Goal: Transaction & Acquisition: Book appointment/travel/reservation

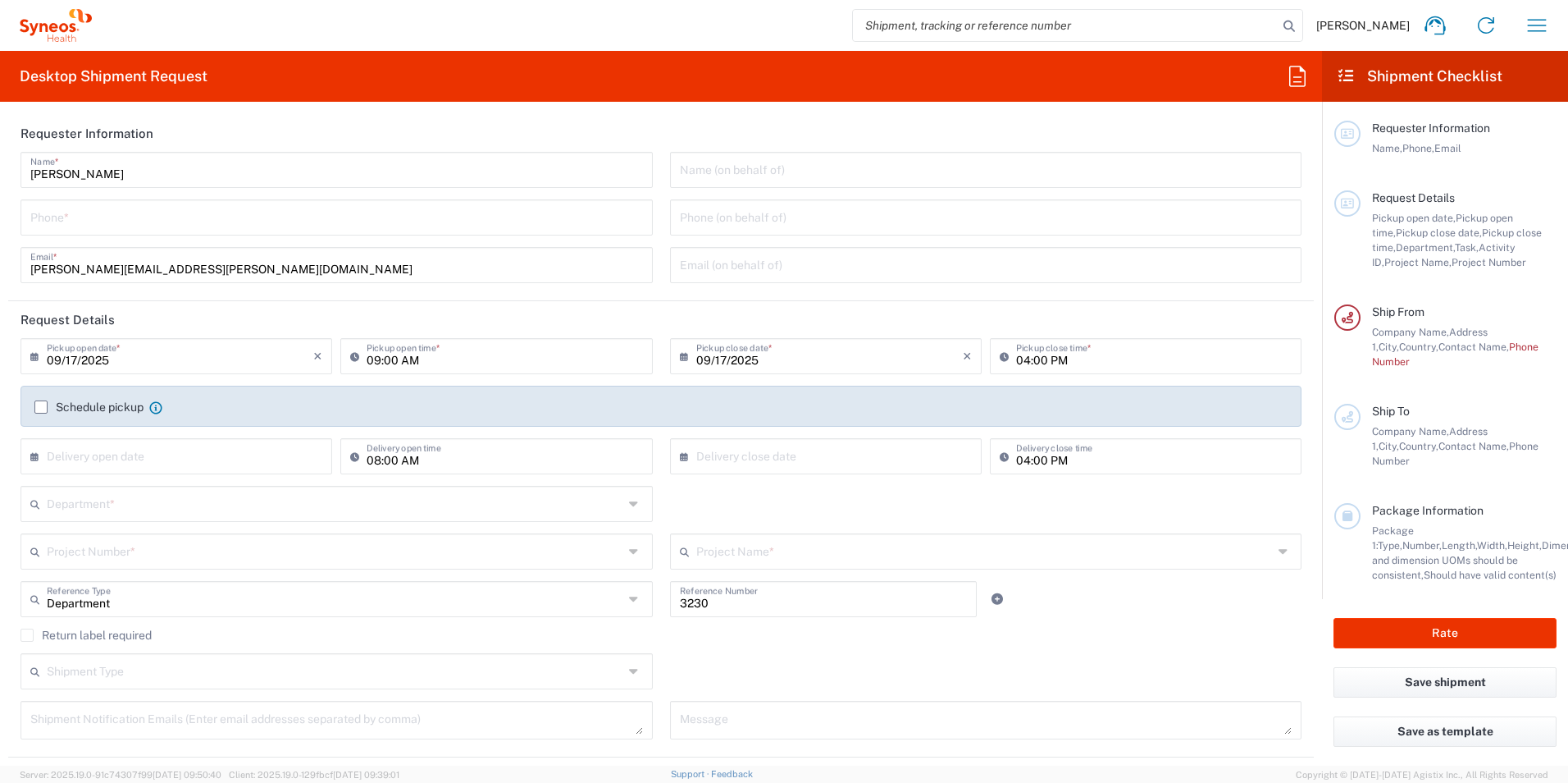
click at [406, 360] on input "09:00 AM" at bounding box center [504, 355] width 275 height 29
type input "12:00 AM"
click at [42, 404] on label "Schedule pickup" at bounding box center [89, 407] width 109 height 13
click at [41, 407] on input "Schedule pickup" at bounding box center [41, 407] width 0 height 0
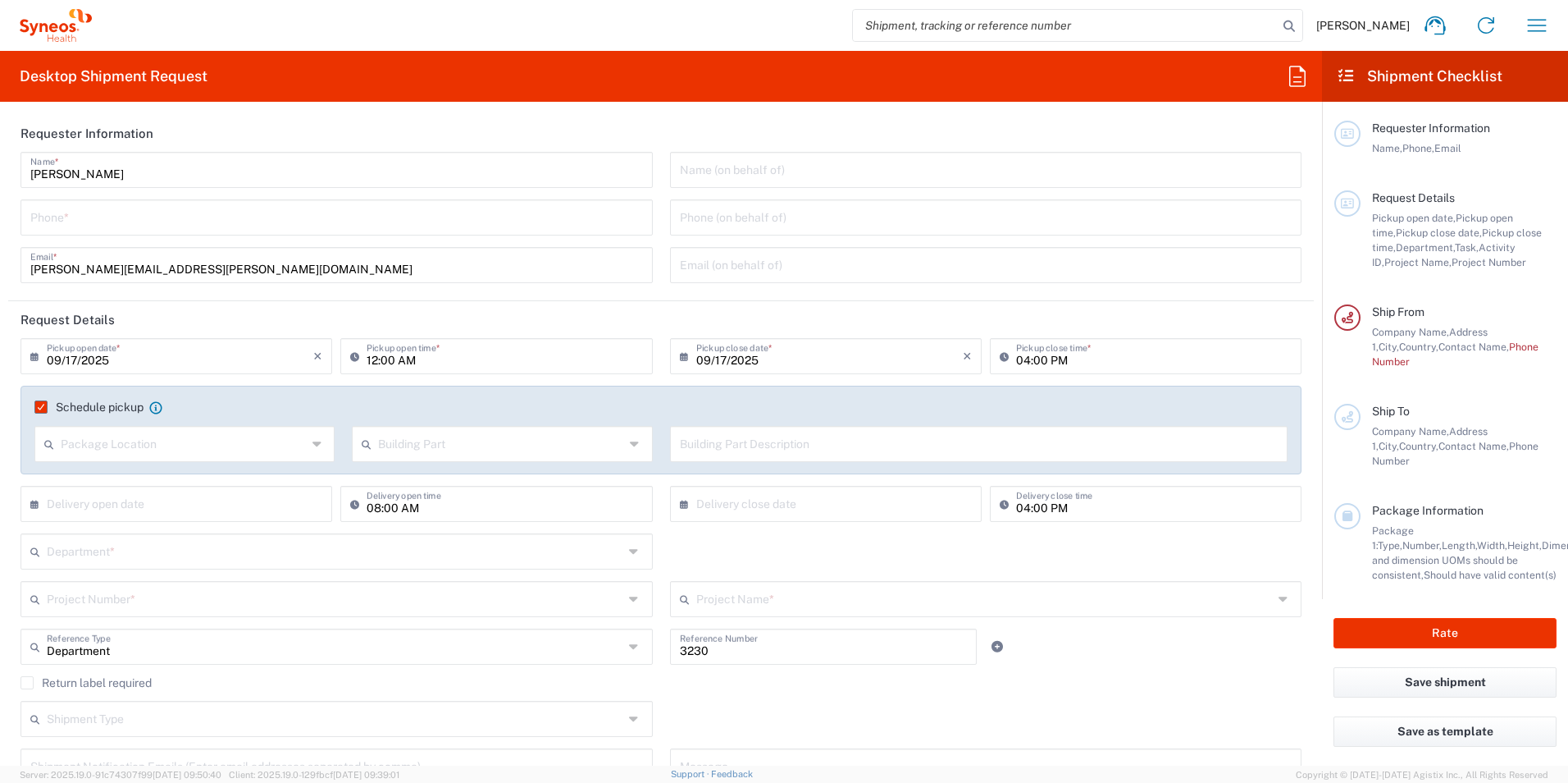
click at [158, 443] on input "text" at bounding box center [184, 442] width 246 height 29
click at [684, 556] on div "Department * 3000 3100 3109 3110 3111 3112 3125 3130 3135 3136 3150 3155 3165 3…" at bounding box center [662, 557] width 1298 height 48
click at [175, 504] on input "text" at bounding box center [180, 502] width 266 height 29
click at [204, 628] on span "18" at bounding box center [204, 630] width 25 height 23
type input "[DATE]"
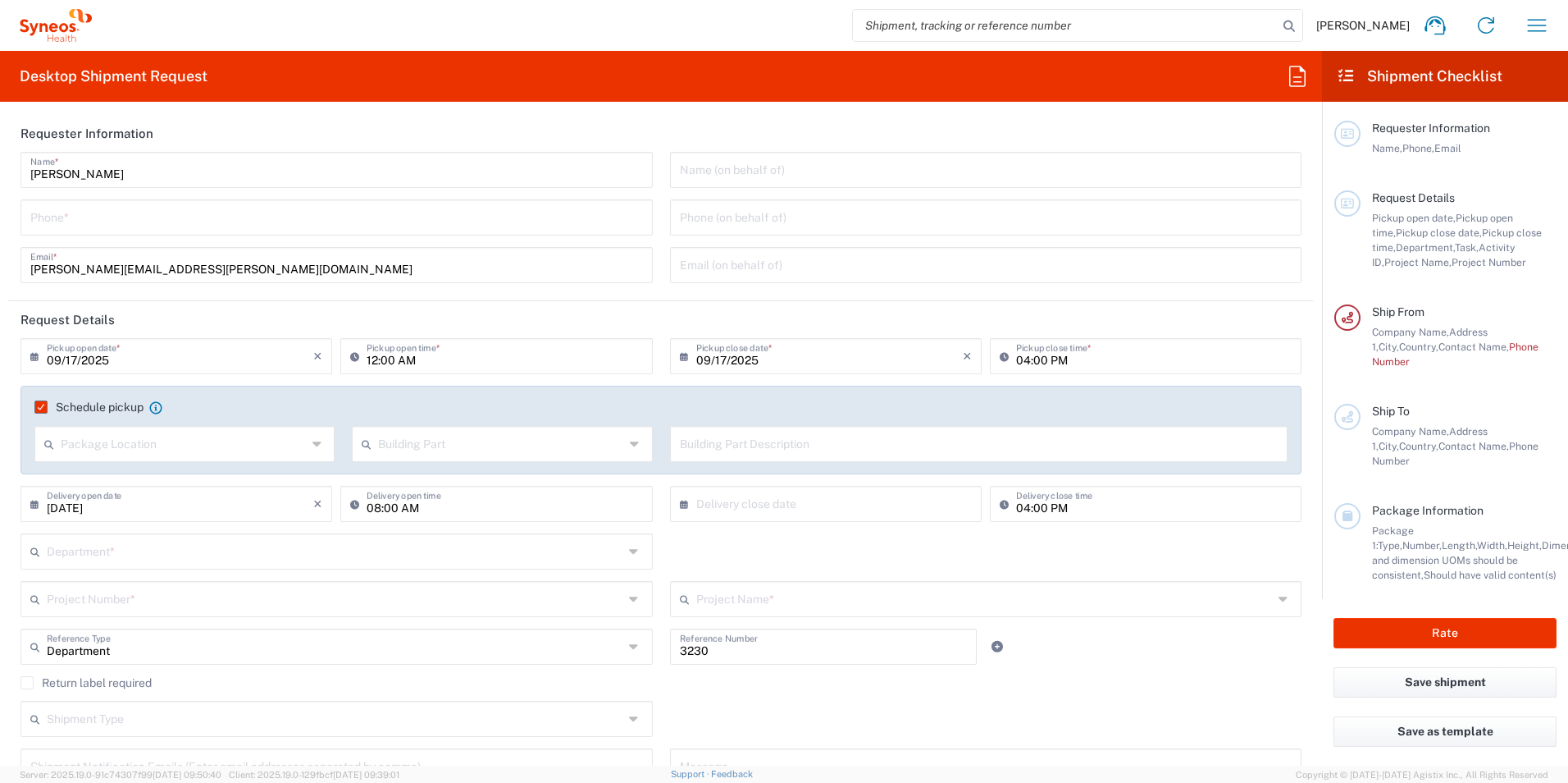
click at [783, 505] on input "text" at bounding box center [829, 502] width 266 height 29
click at [850, 627] on span "18" at bounding box center [846, 630] width 25 height 23
type input "[DATE]"
click at [340, 550] on input "text" at bounding box center [335, 550] width 577 height 29
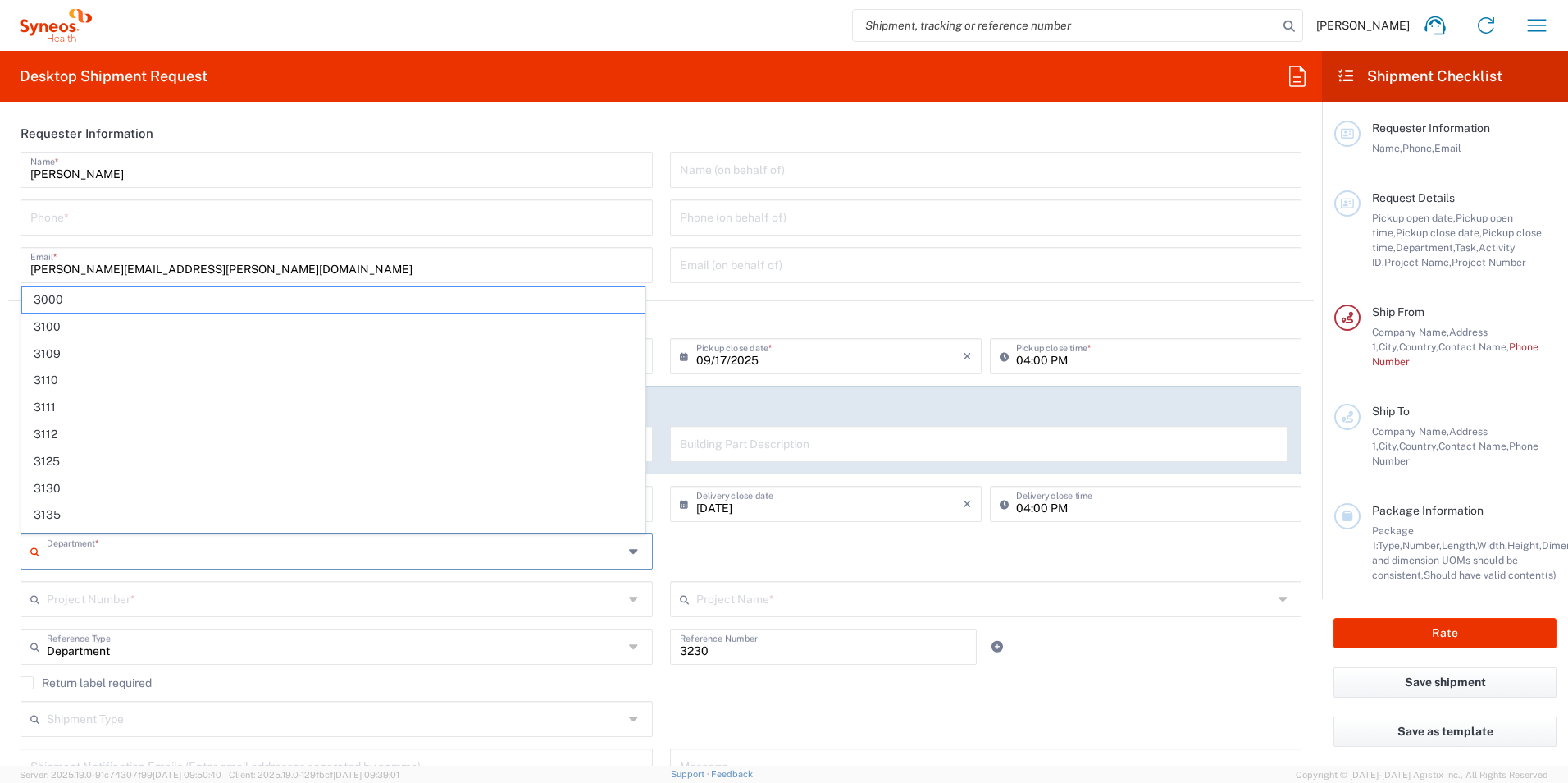
click at [748, 562] on div "Department * 3000 3100 3109 3110 3111 3112 3125 3130 3135 3136 3150 3155 3165 3…" at bounding box center [662, 557] width 1298 height 48
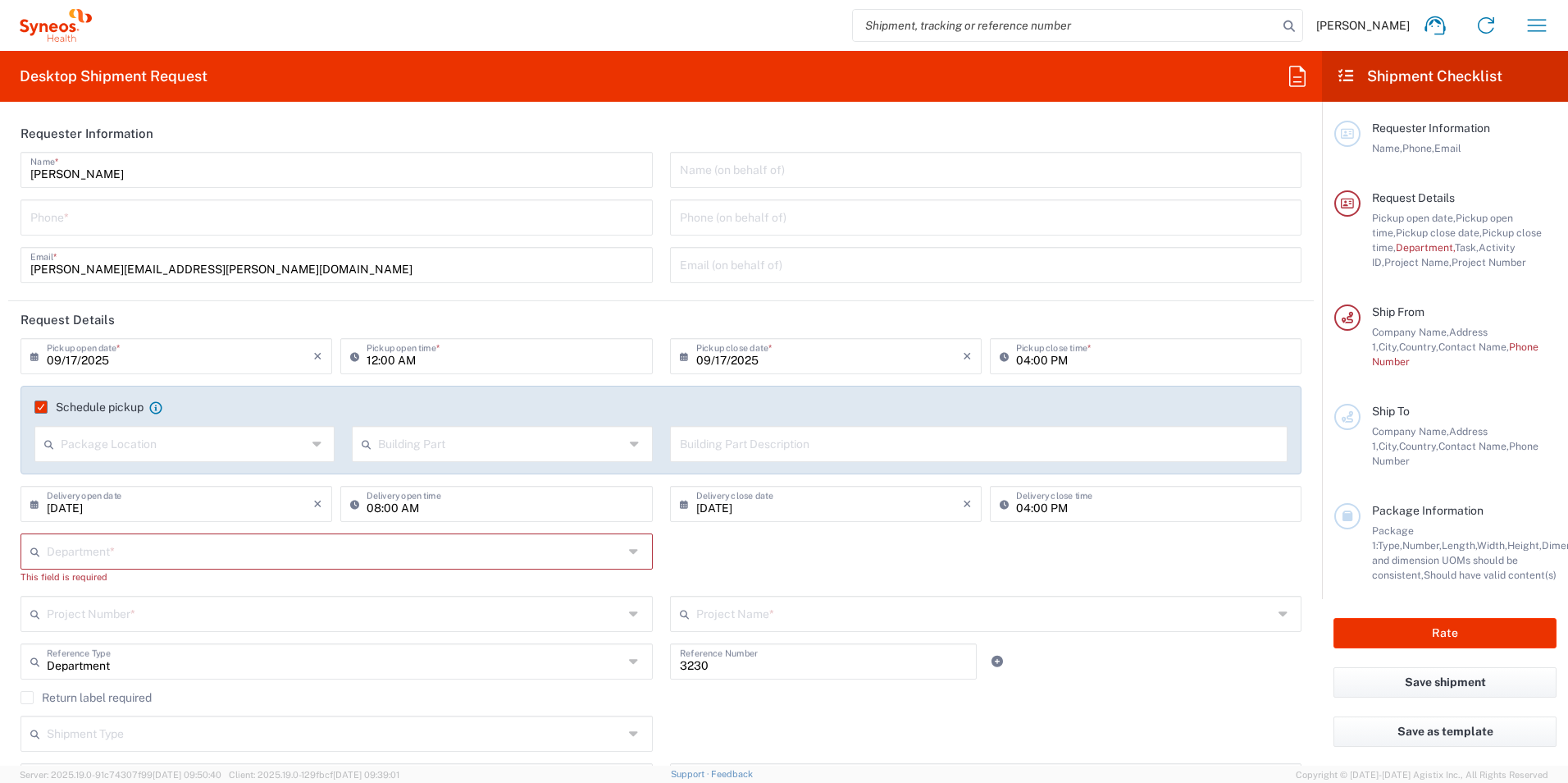
click at [629, 552] on icon at bounding box center [636, 551] width 13 height 26
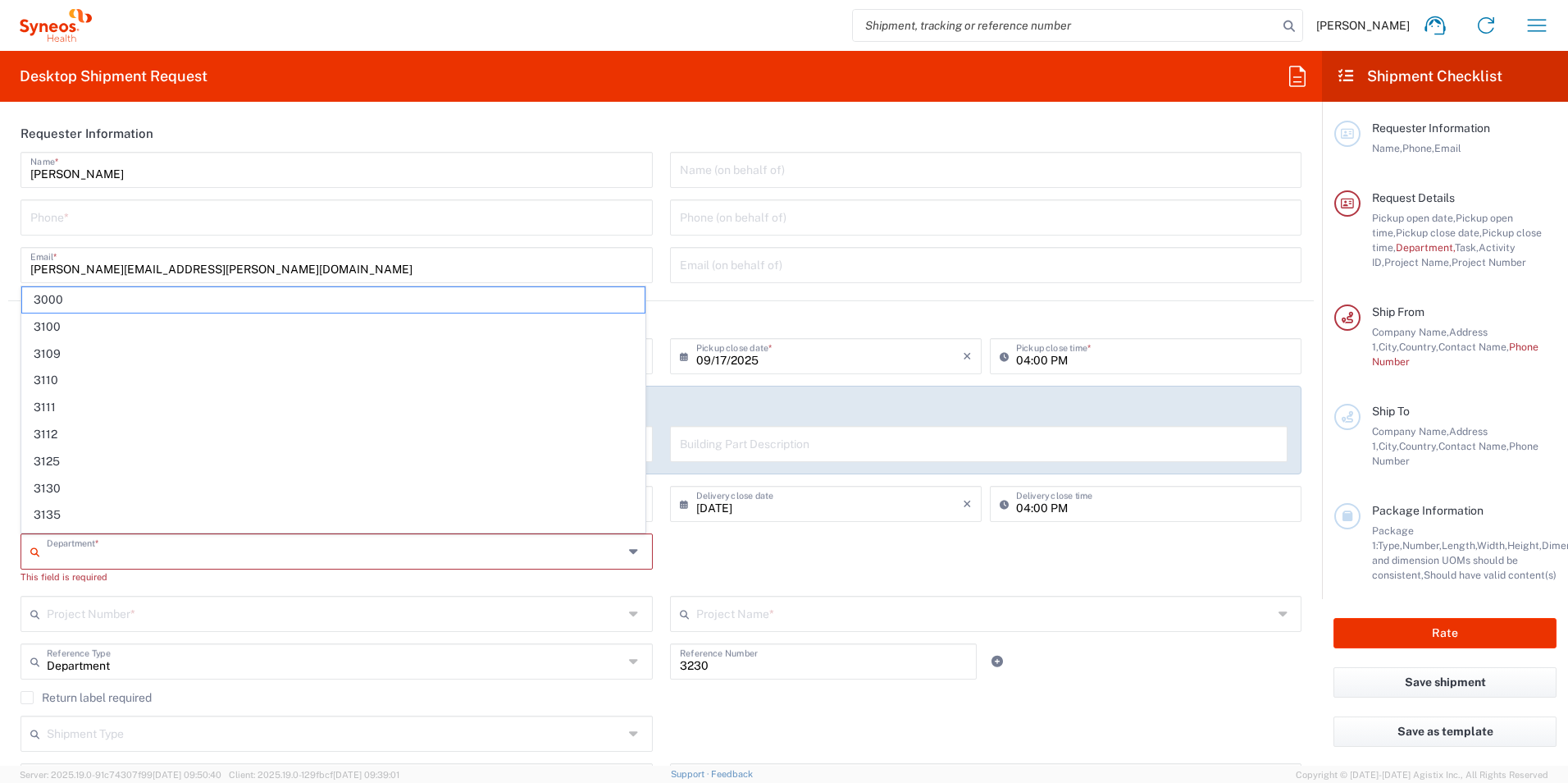
click at [836, 555] on div "Department * 3000 3100 3109 3110 3111 3112 3125 3130 3135 3136 3150 3155 3165 3…" at bounding box center [662, 564] width 1298 height 63
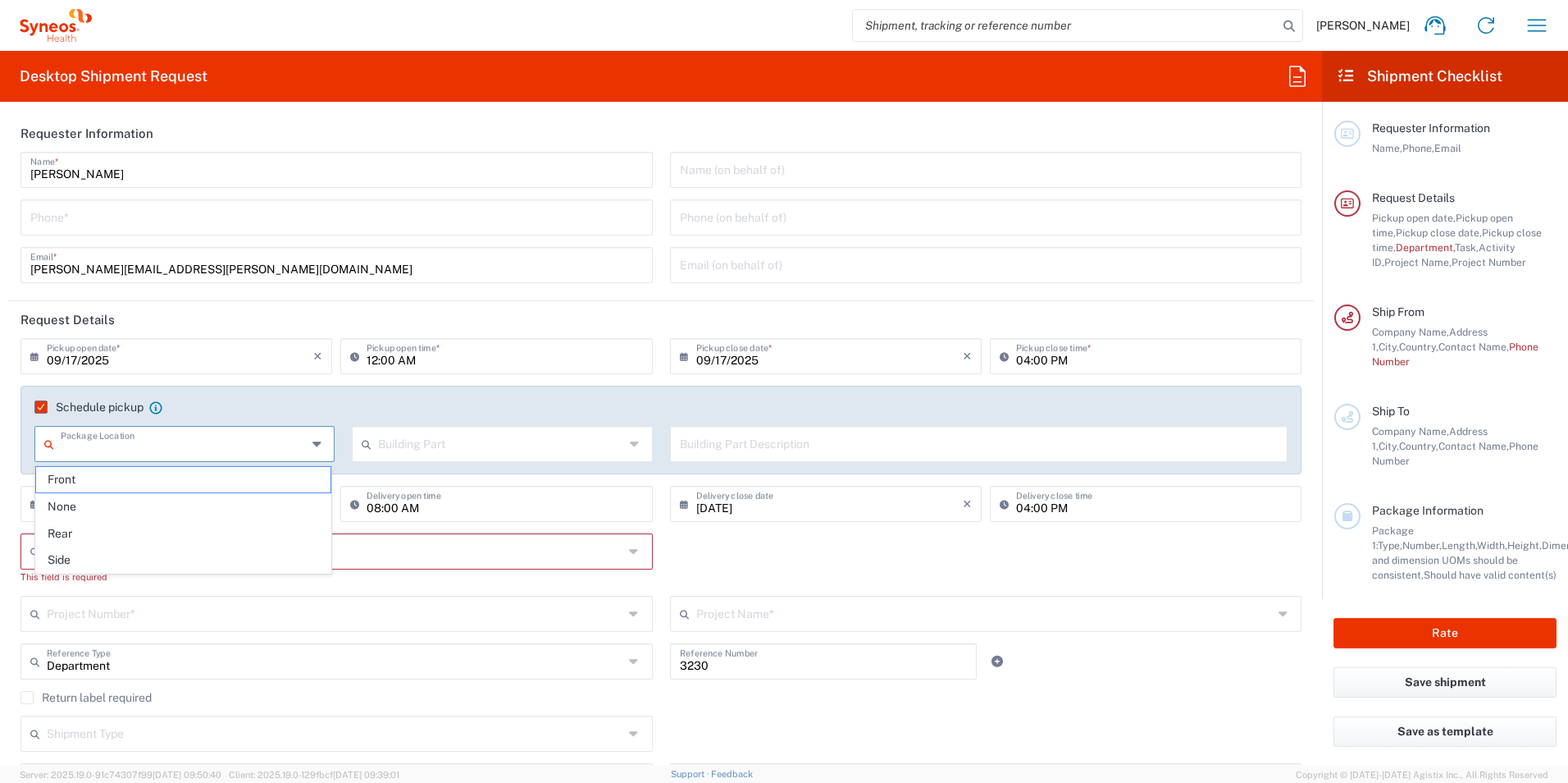
click at [166, 440] on input "text" at bounding box center [184, 442] width 246 height 29
click at [417, 438] on input "text" at bounding box center [501, 442] width 246 height 29
click at [718, 447] on input "text" at bounding box center [979, 442] width 599 height 29
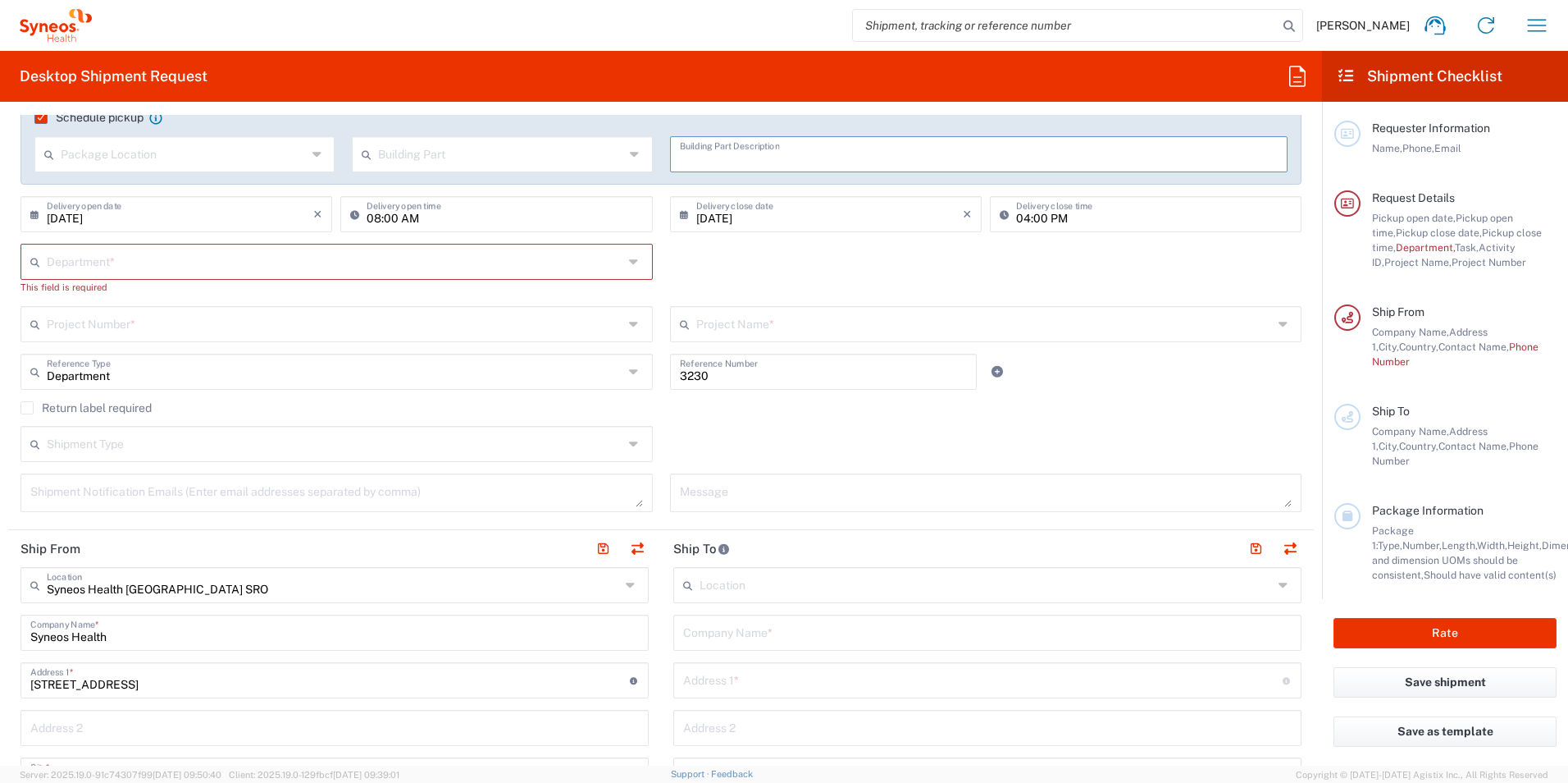
scroll to position [246, 0]
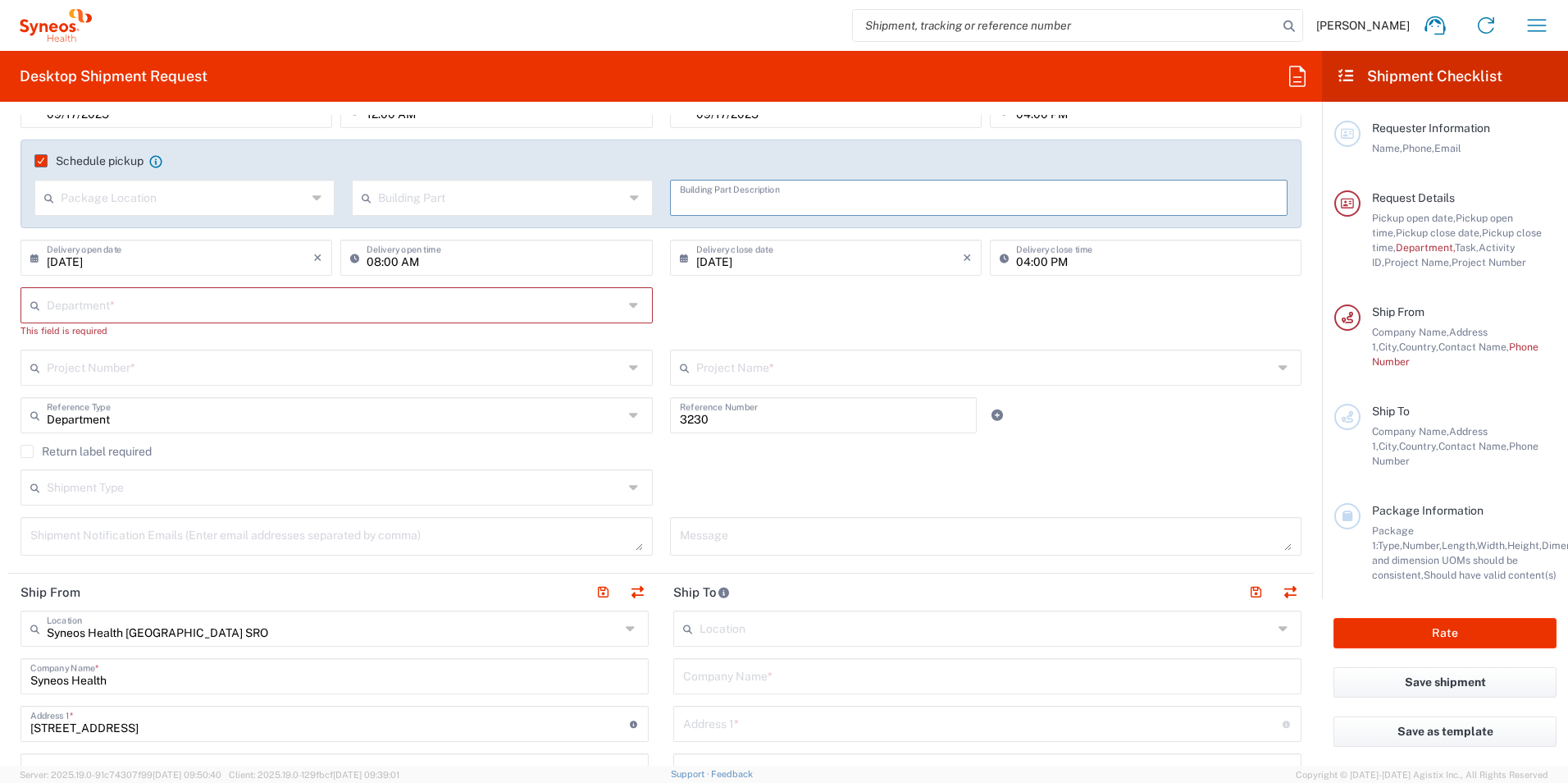
click at [114, 370] on input "text" at bounding box center [335, 366] width 577 height 29
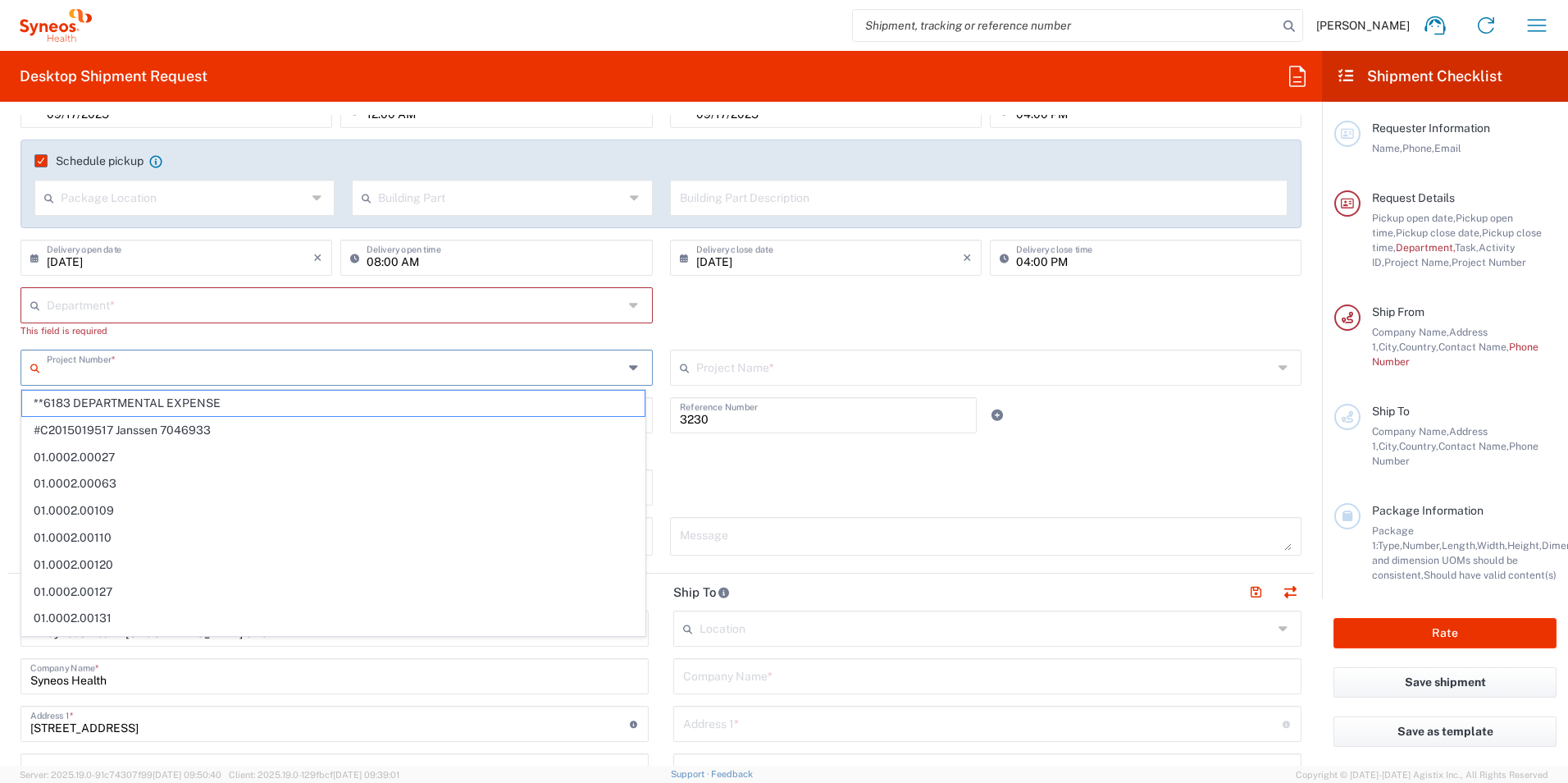
paste input "1008887"
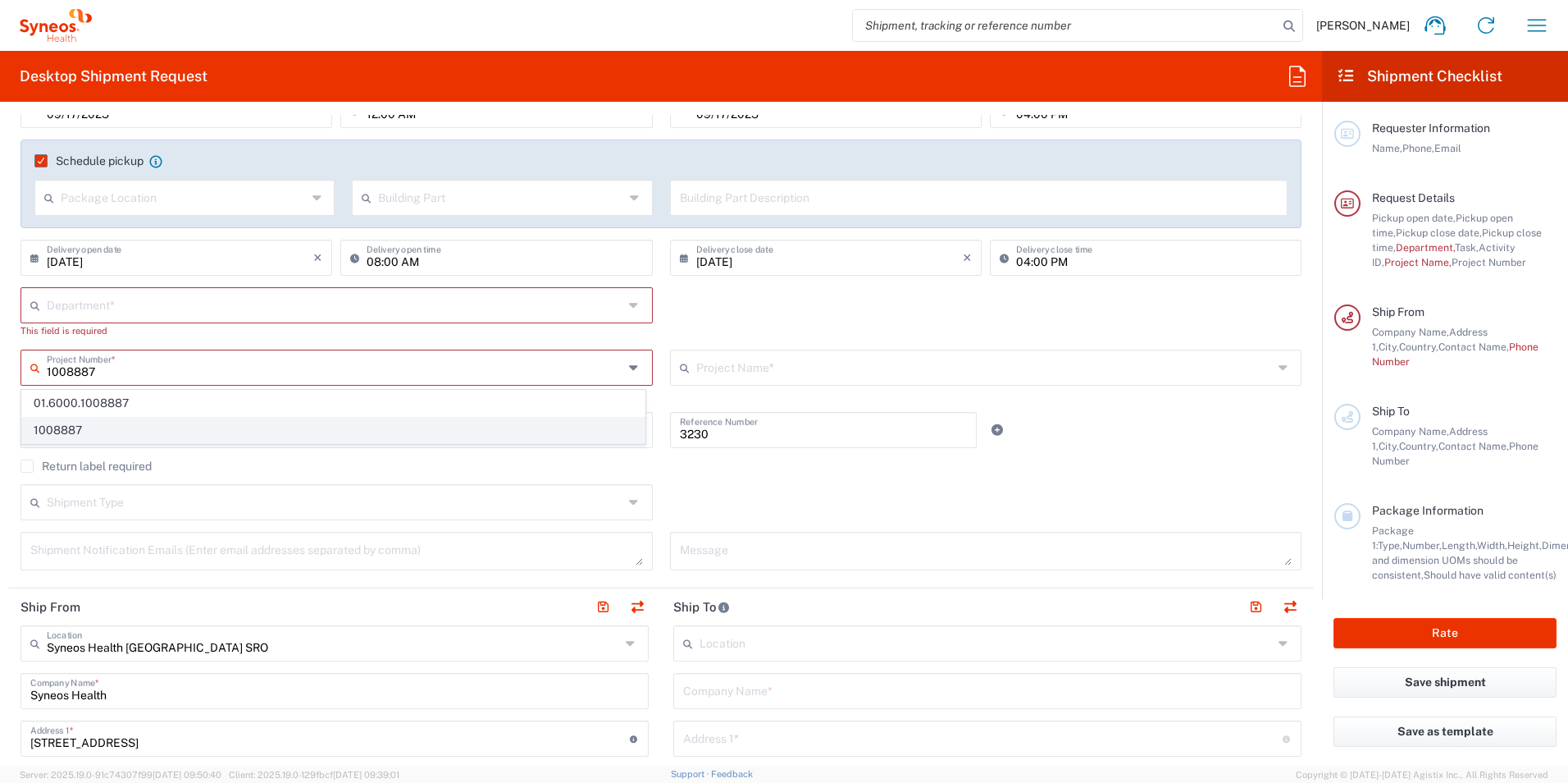
type input "1008887"
click at [160, 432] on span "1008887" at bounding box center [333, 430] width 623 height 26
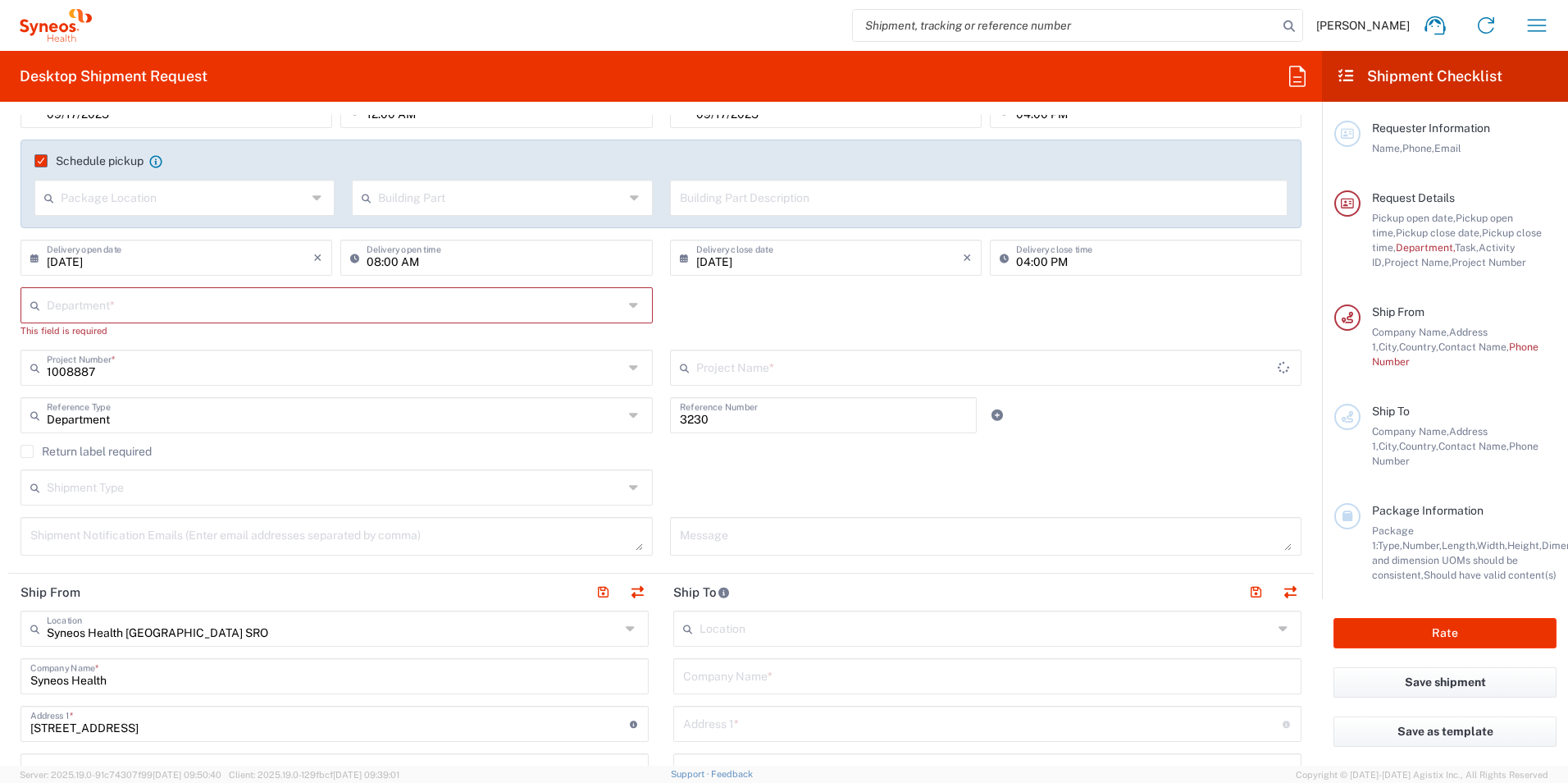
type input "Idorsia 1008887"
click at [1278, 370] on icon at bounding box center [1285, 368] width 13 height 26
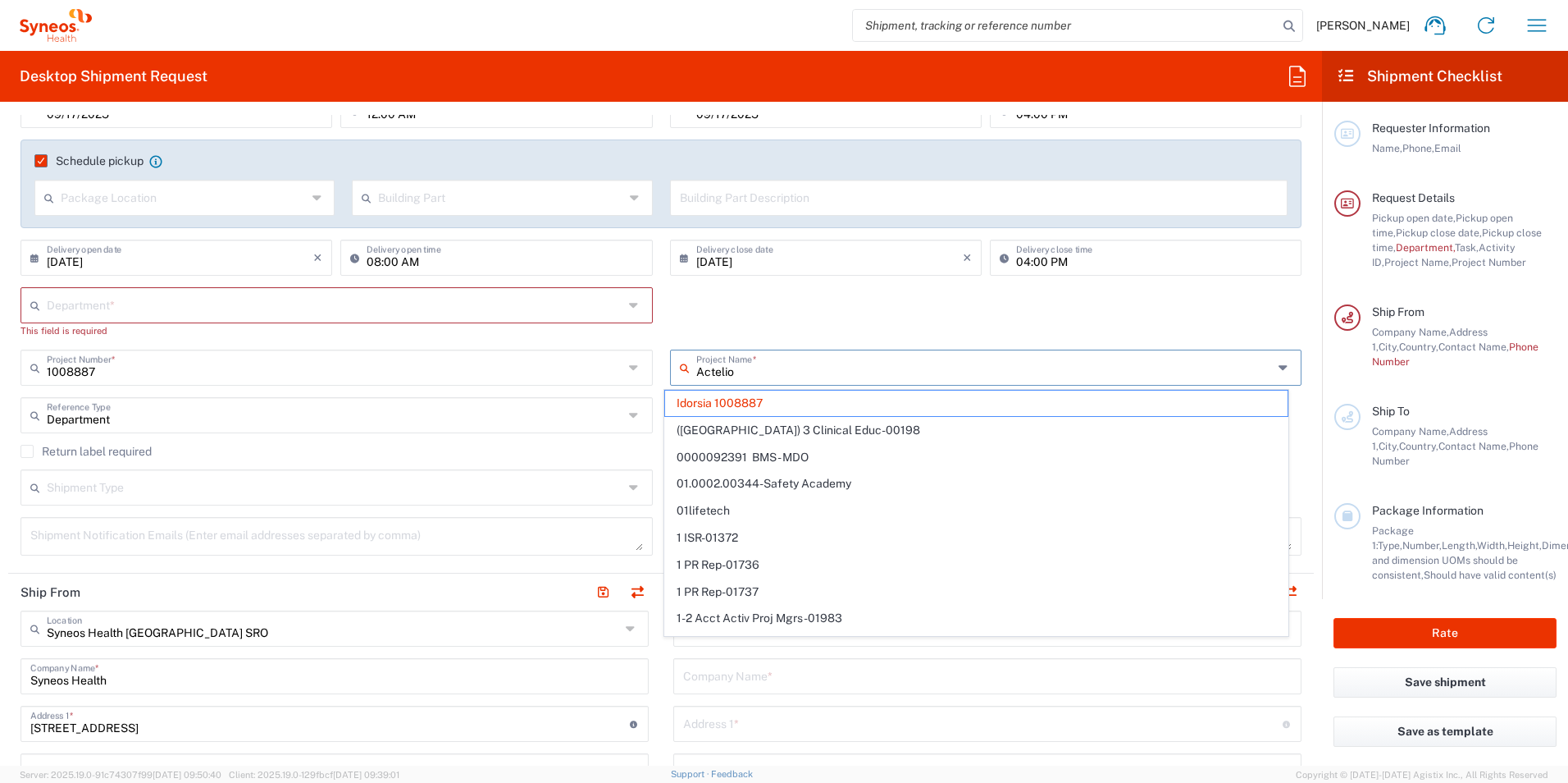
type input "Actelion"
type input "1008887"
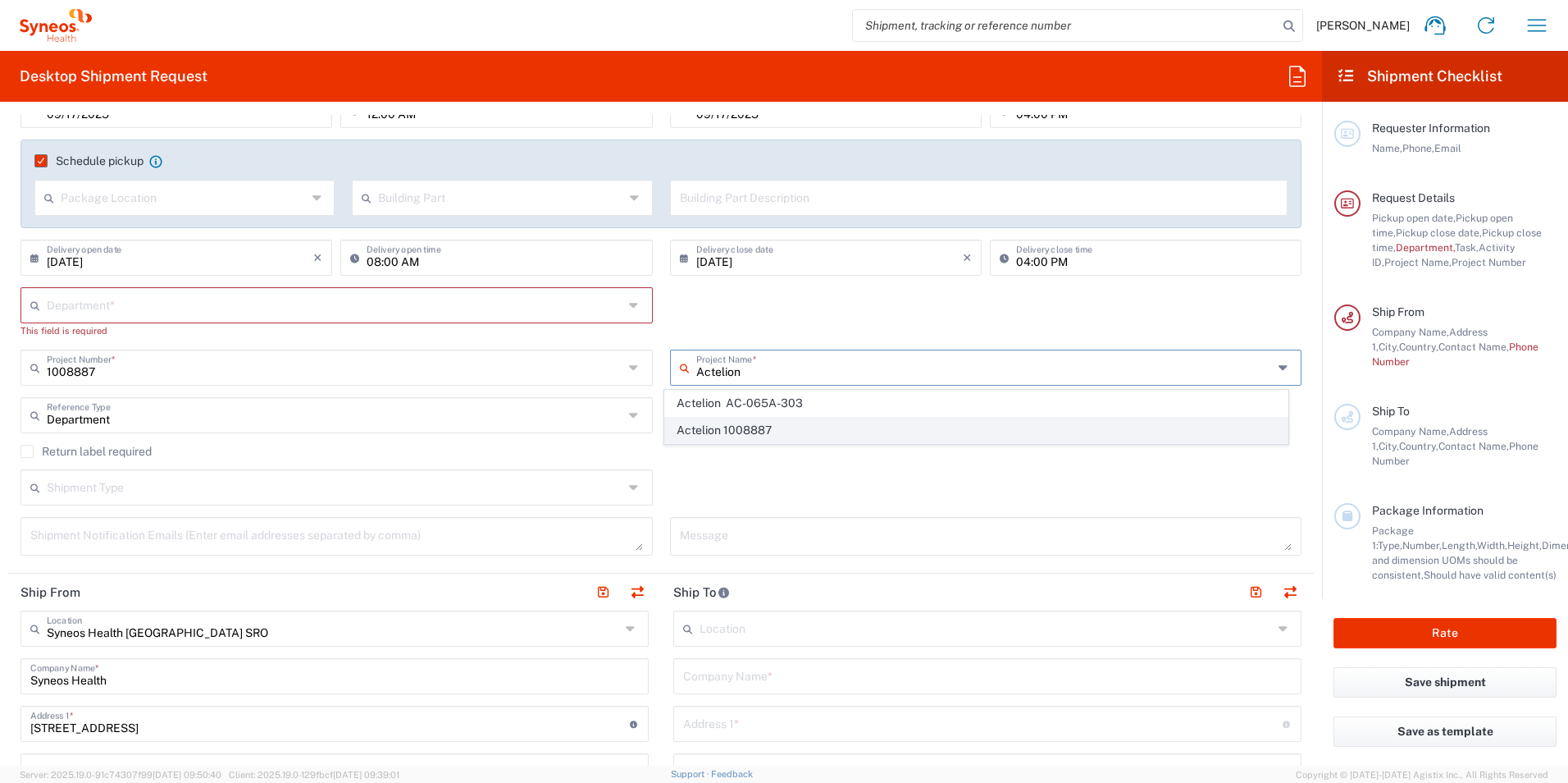
click at [787, 428] on span "Actelion 1008887" at bounding box center [976, 430] width 623 height 26
type input "Actelion 1008887"
type input "01.6000.1008887"
click at [772, 486] on div "Shipment Type Batch Regular" at bounding box center [662, 493] width 1298 height 48
click at [629, 416] on icon at bounding box center [636, 415] width 13 height 26
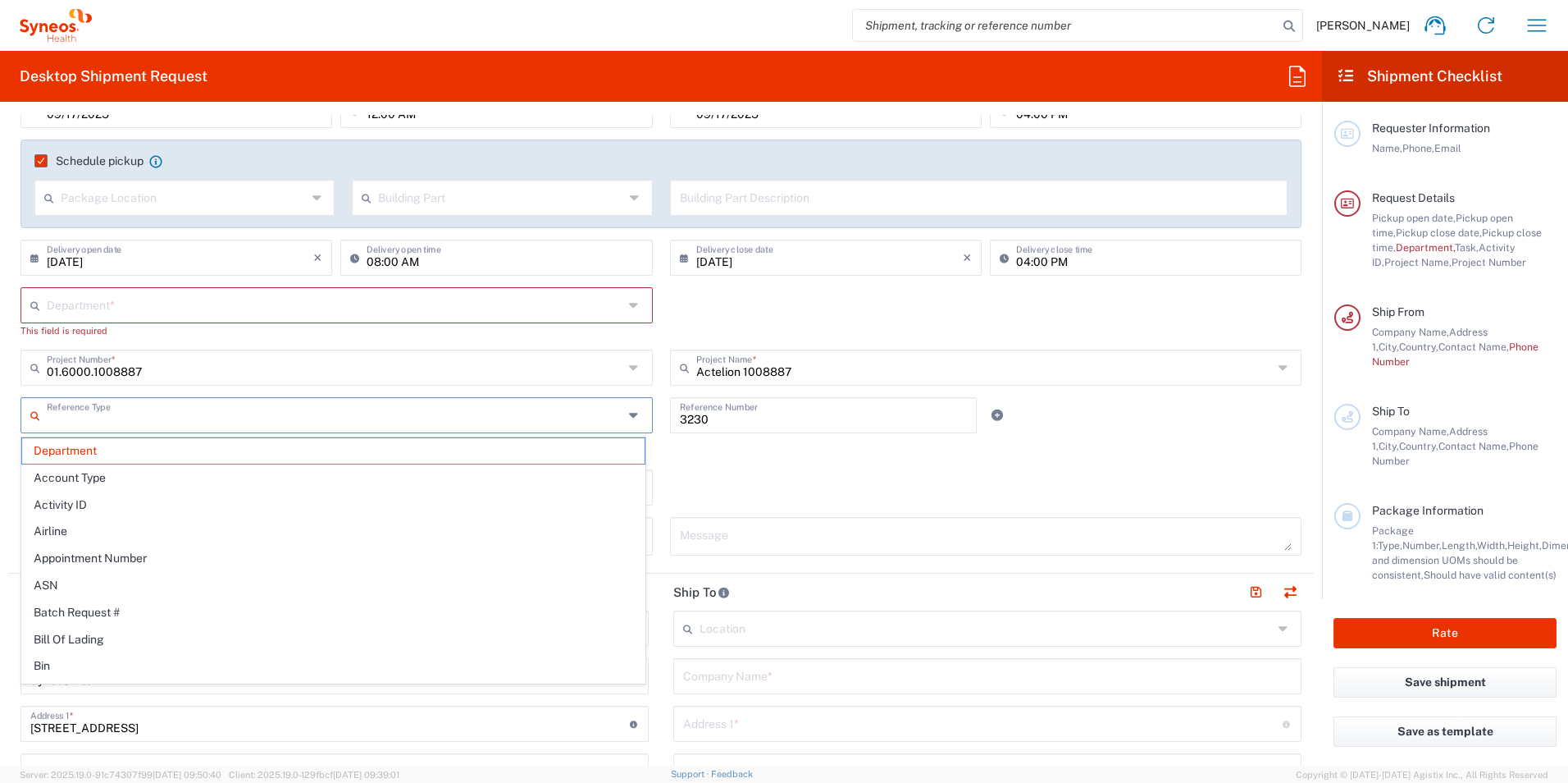
click at [753, 458] on div "Return label required" at bounding box center [661, 457] width 1281 height 25
type input "Department"
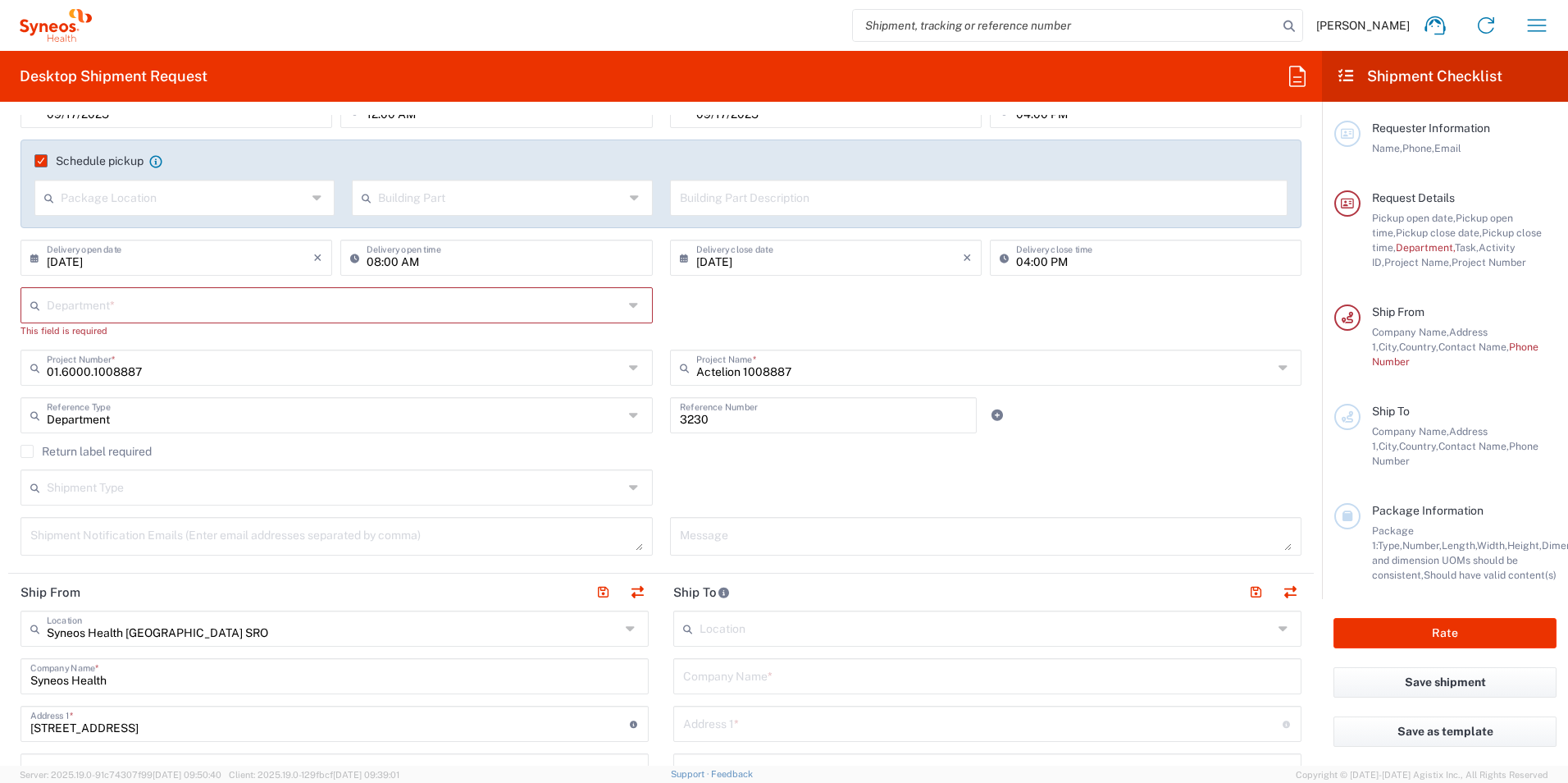
click at [629, 303] on icon at bounding box center [636, 305] width 13 height 26
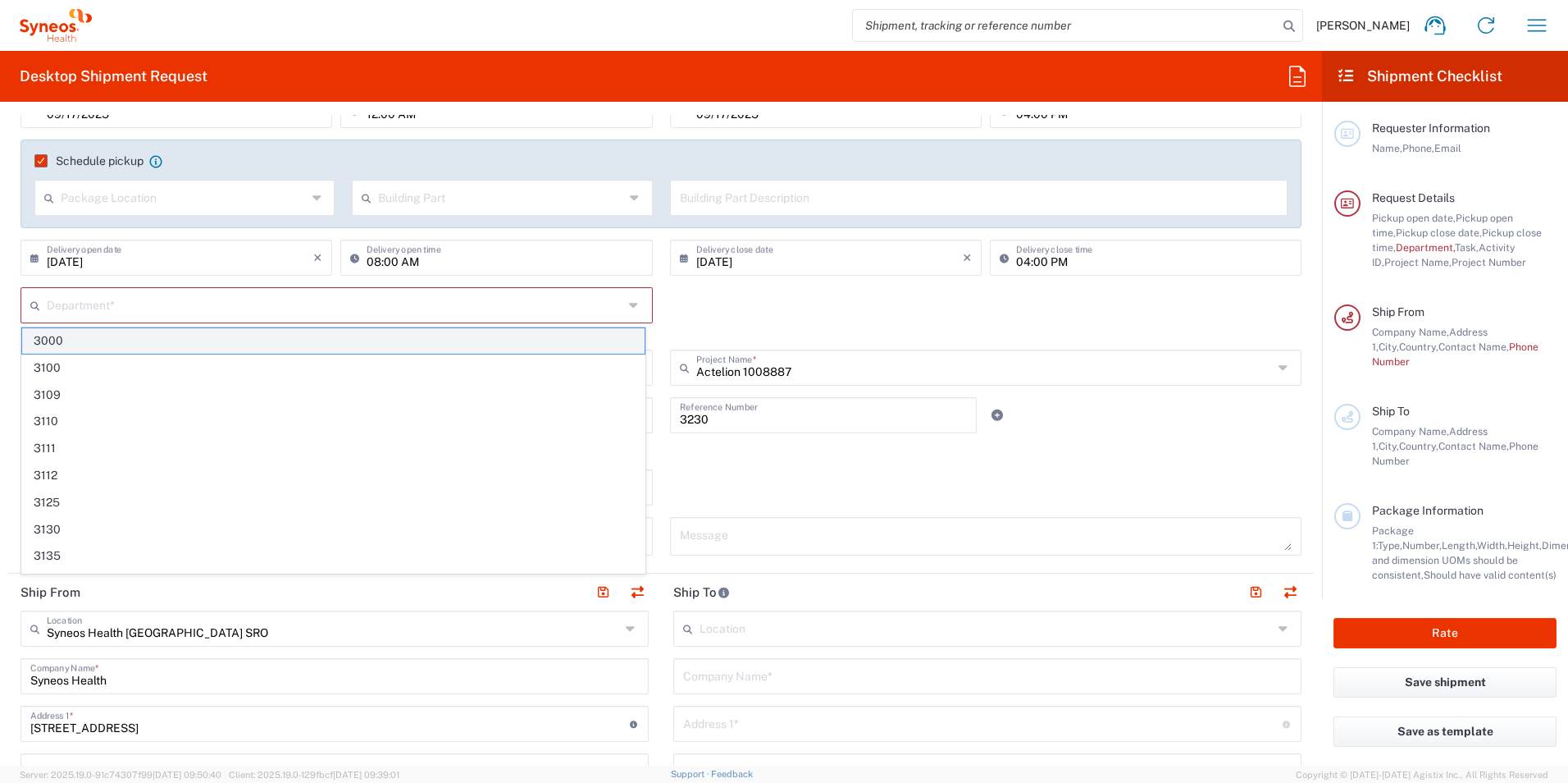
click at [606, 350] on span "3000" at bounding box center [333, 341] width 623 height 26
type input "3000"
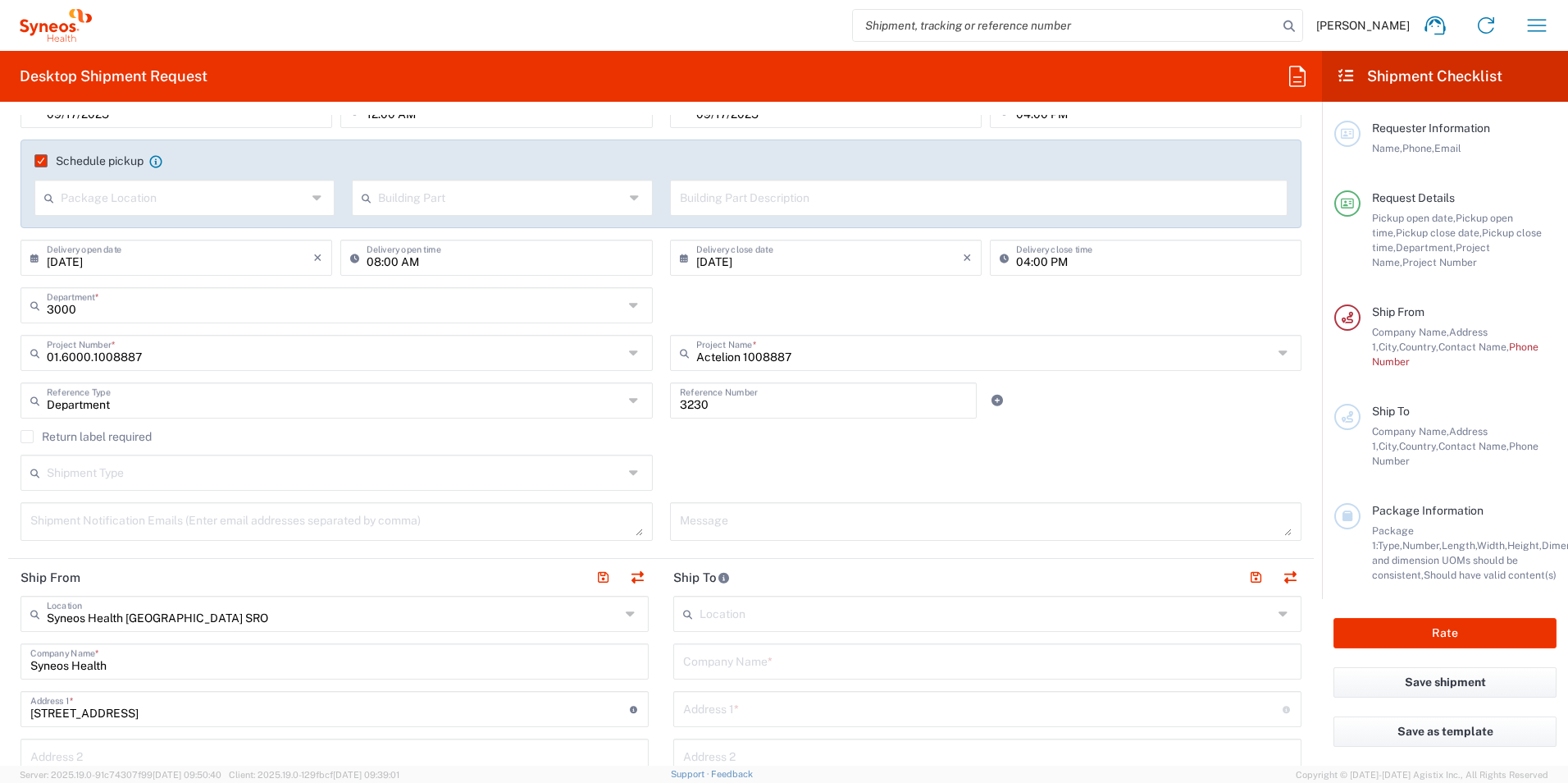
click at [801, 460] on div "Shipment Type Batch Regular" at bounding box center [662, 479] width 1298 height 48
click at [100, 194] on input "text" at bounding box center [184, 196] width 246 height 29
click at [317, 197] on icon at bounding box center [318, 198] width 12 height 26
click at [393, 197] on input "text" at bounding box center [501, 196] width 246 height 29
click at [398, 254] on span "Building" at bounding box center [498, 260] width 294 height 26
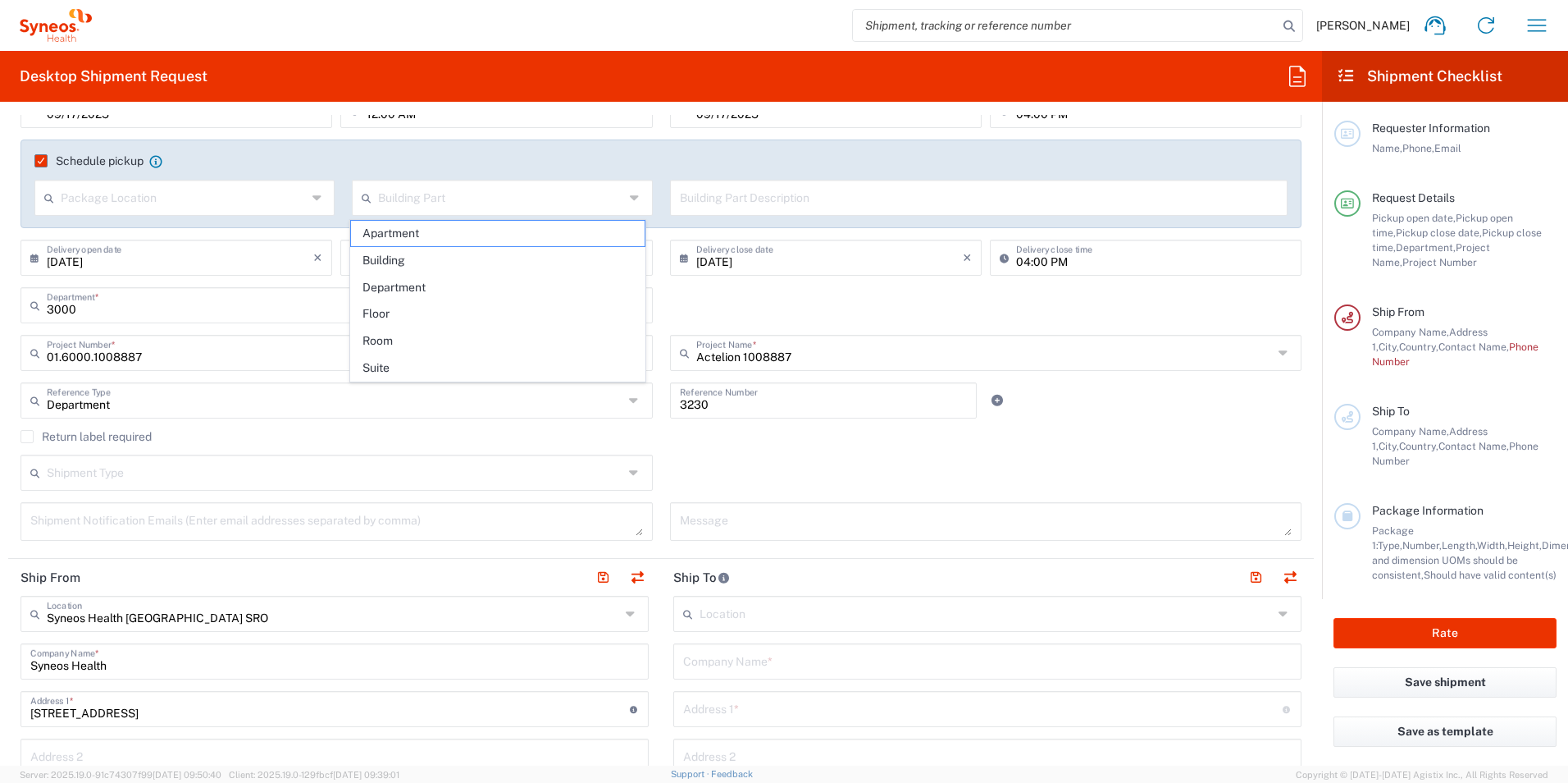
type input "Building"
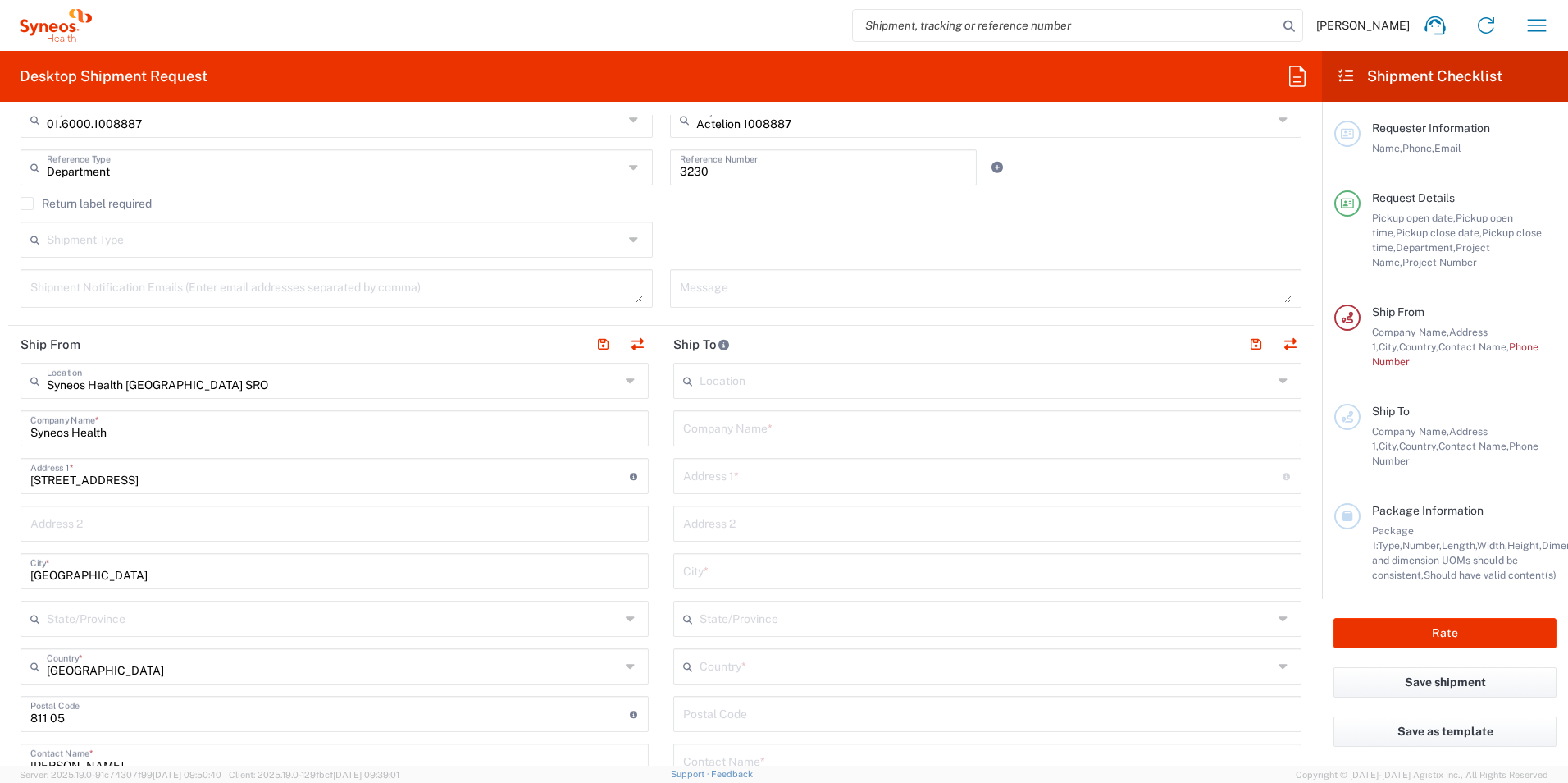
scroll to position [574, 0]
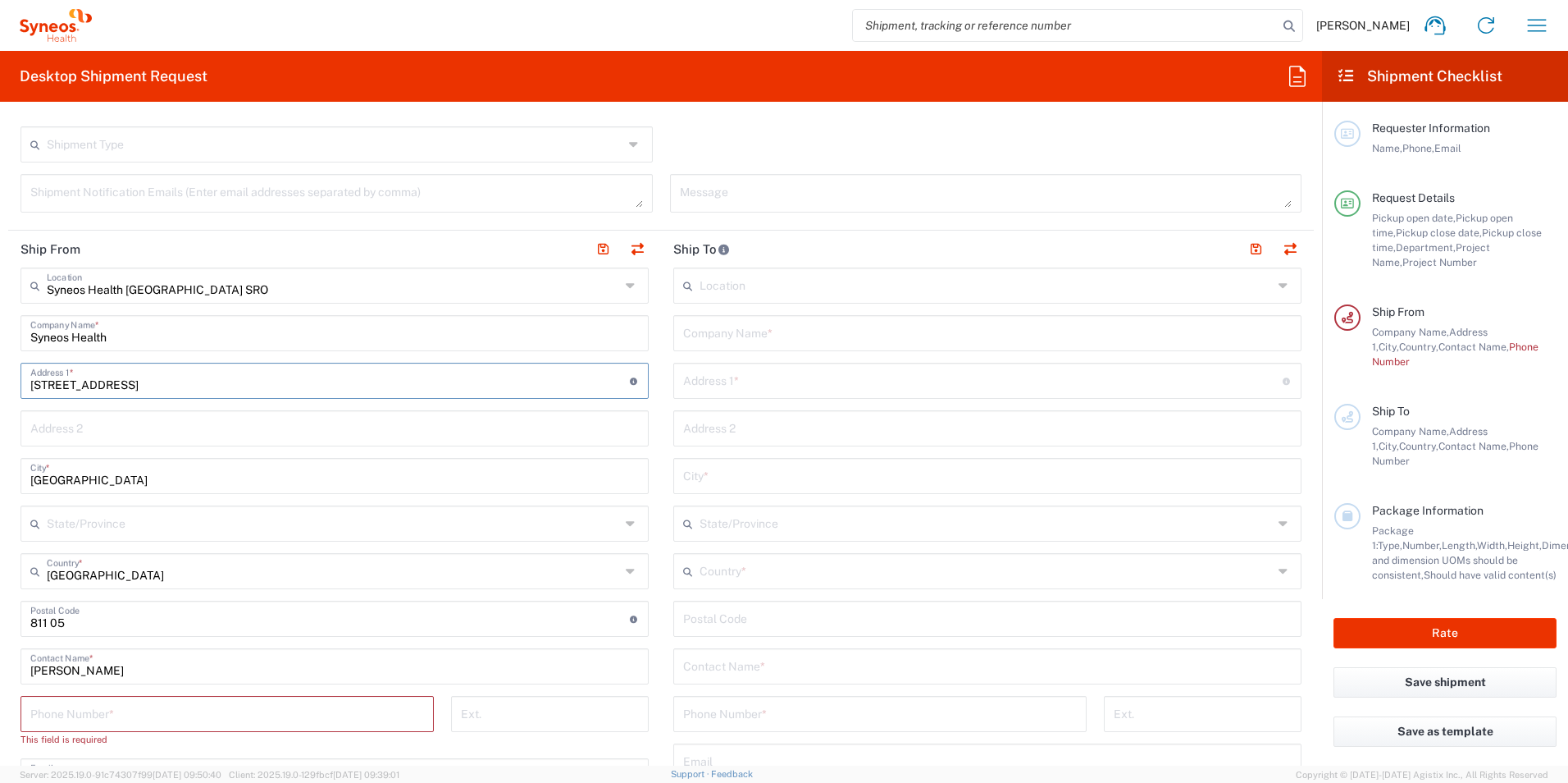
drag, startPoint x: 109, startPoint y: 380, endPoint x: 30, endPoint y: 384, distance: 79.1
click at [30, 384] on div "Vlčkova 8/A Address 1 * For cross streets use street names with '&' or 'and' in…" at bounding box center [335, 381] width 629 height 36
type input "[STREET_ADDRESS]"
click at [661, 421] on main "Location [PERSON_NAME] LLC-[GEOGRAPHIC_DATA] [GEOGRAPHIC_DATA] [GEOGRAPHIC_DATA…" at bounding box center [987, 611] width 653 height 689
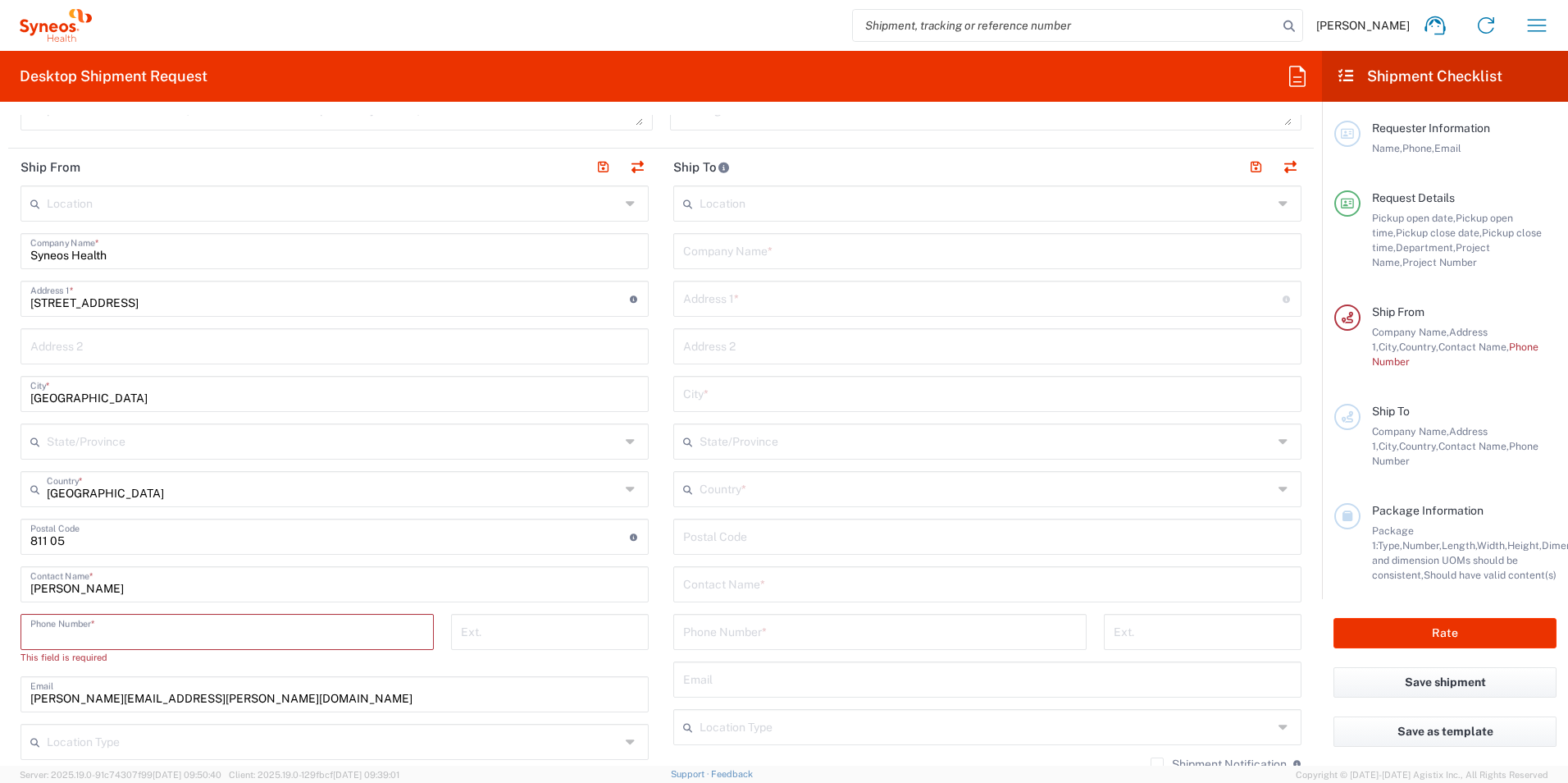
drag, startPoint x: 87, startPoint y: 631, endPoint x: 80, endPoint y: 641, distance: 12.2
click at [82, 644] on input "tel" at bounding box center [227, 630] width 393 height 29
type input "0905707663"
type input "[PERSON_NAME][EMAIL_ADDRESS][PERSON_NAME][DOMAIN_NAME]"
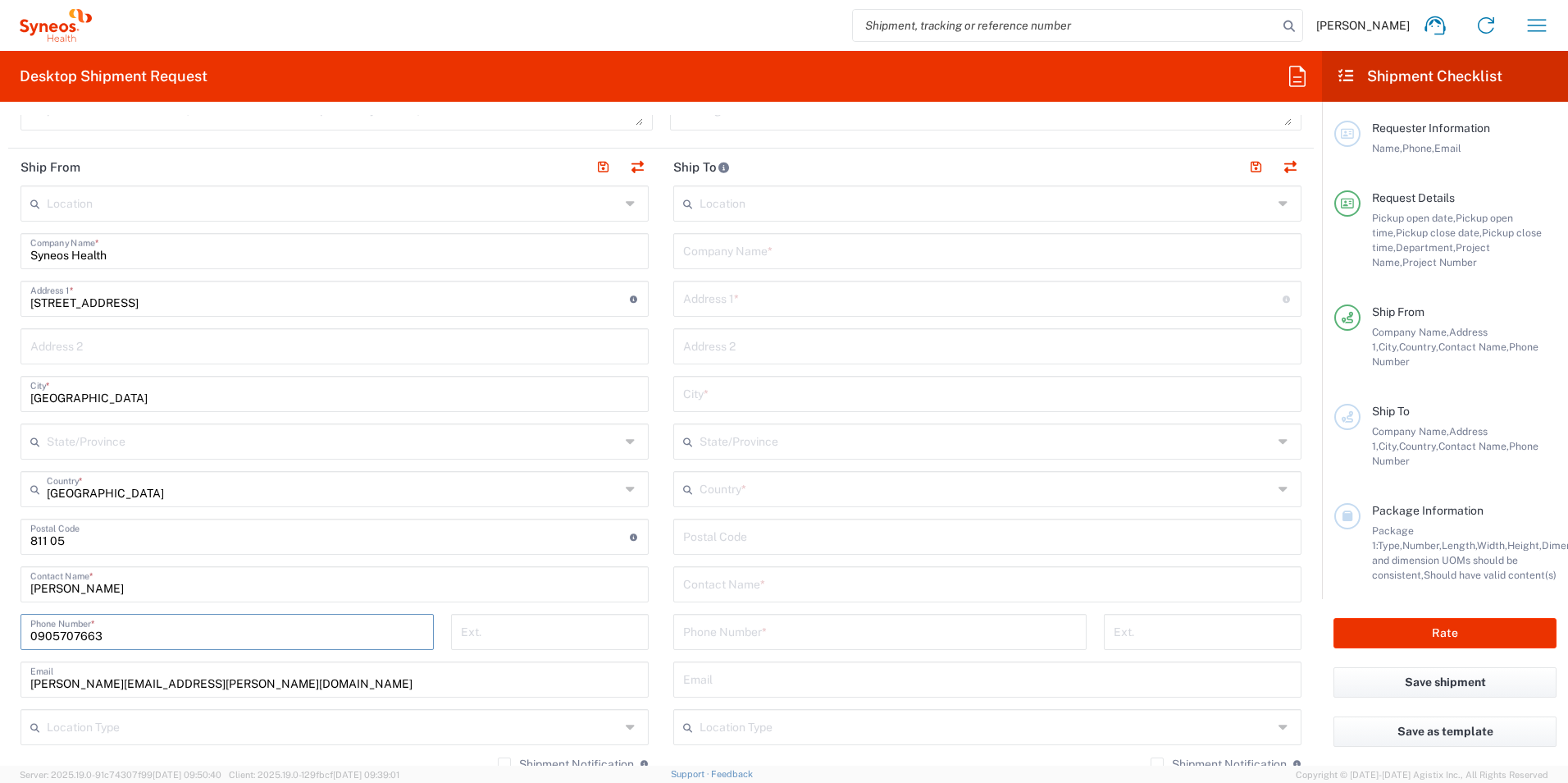
click at [665, 659] on div "Phone Number *" at bounding box center [880, 638] width 431 height 48
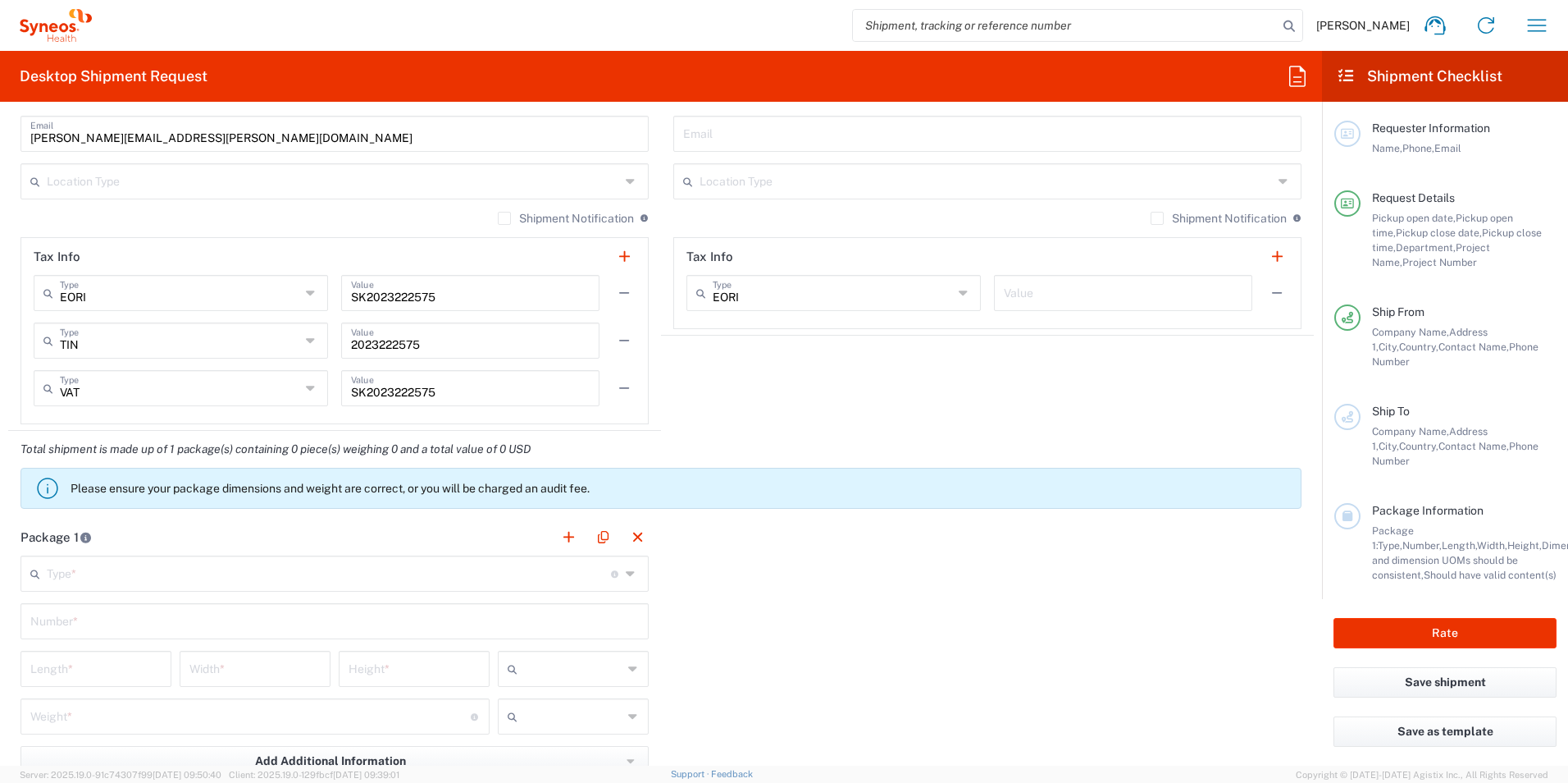
scroll to position [1231, 0]
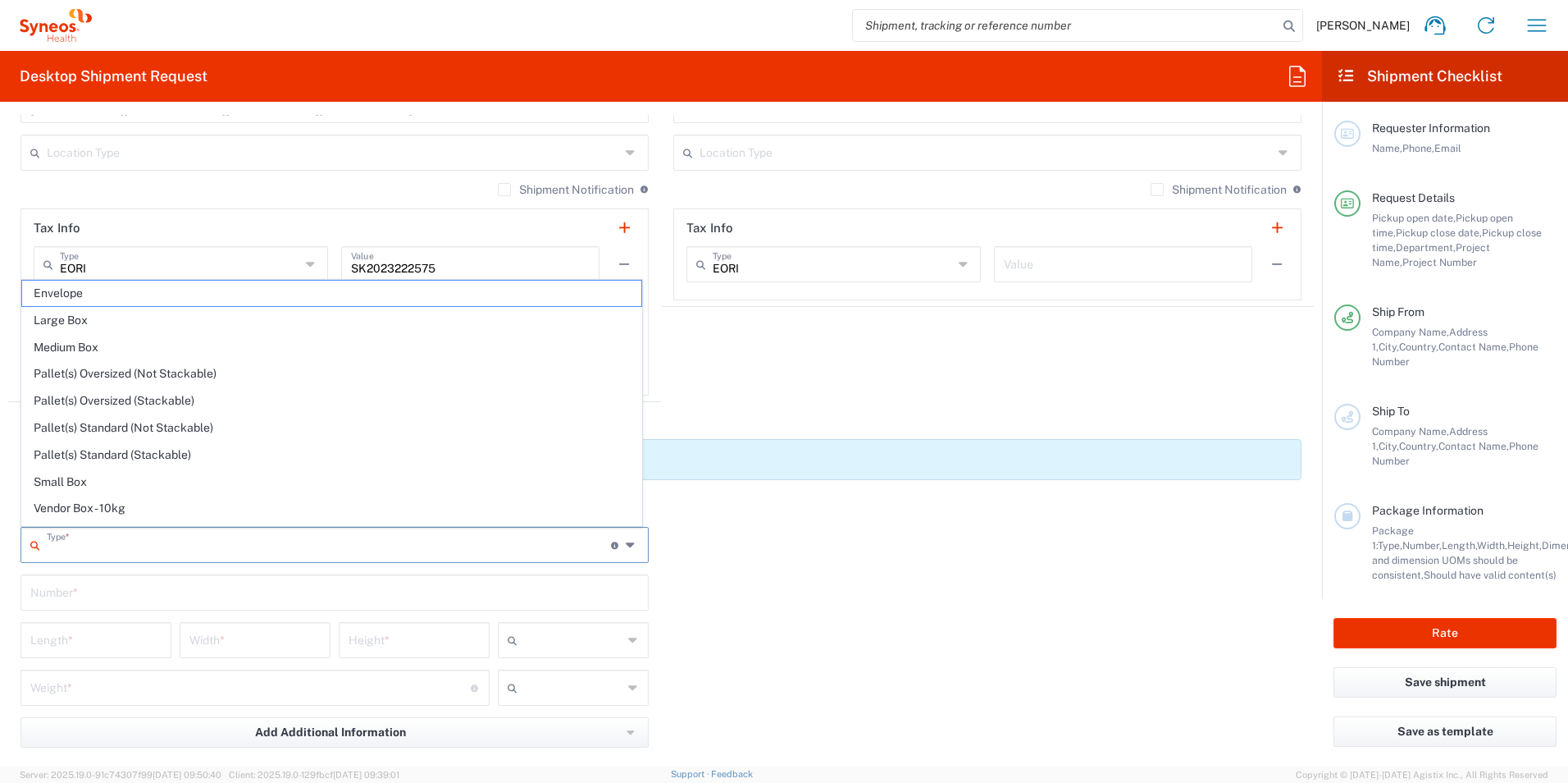
click at [488, 549] on input "text" at bounding box center [329, 543] width 564 height 29
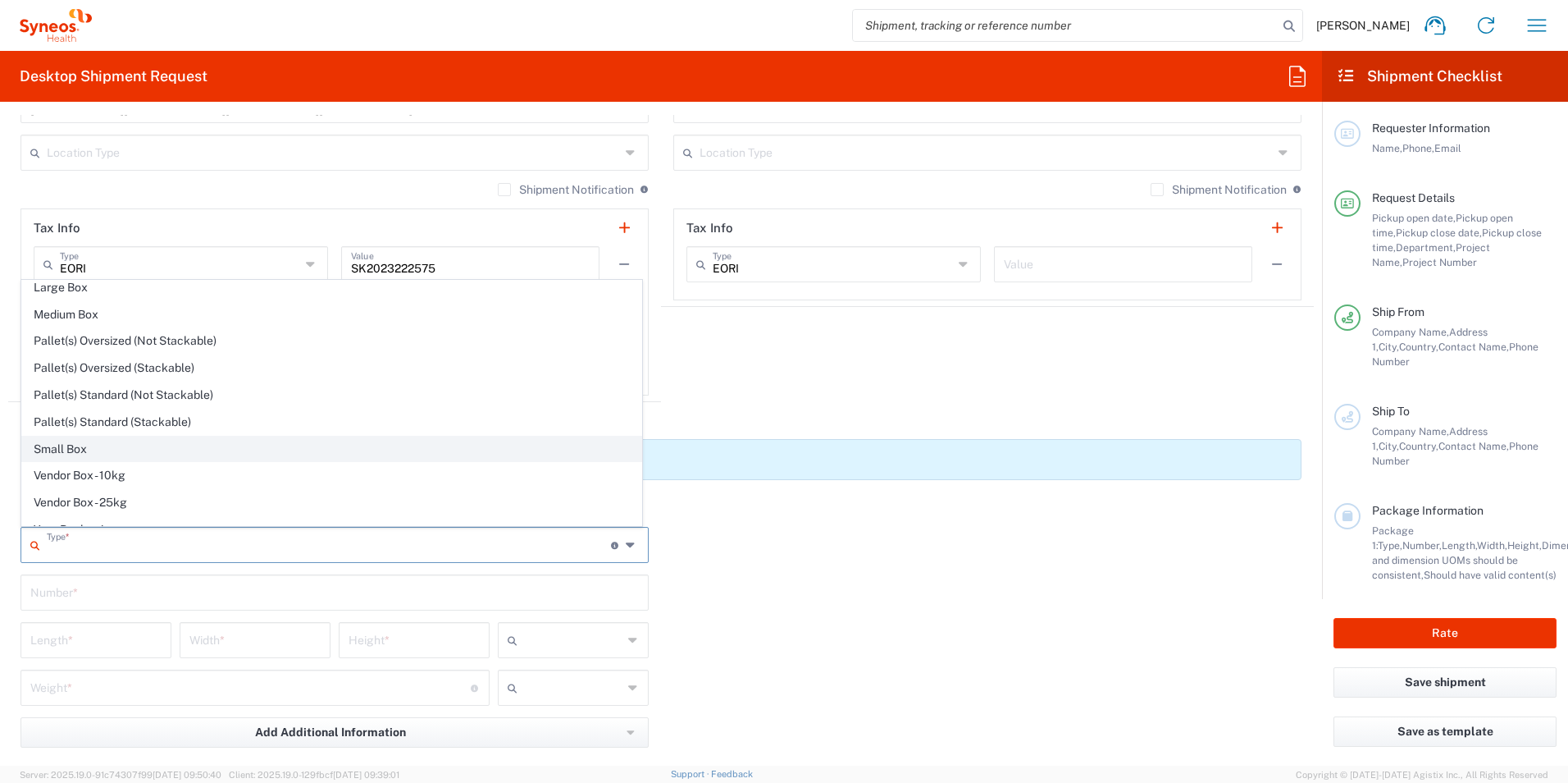
scroll to position [50, 0]
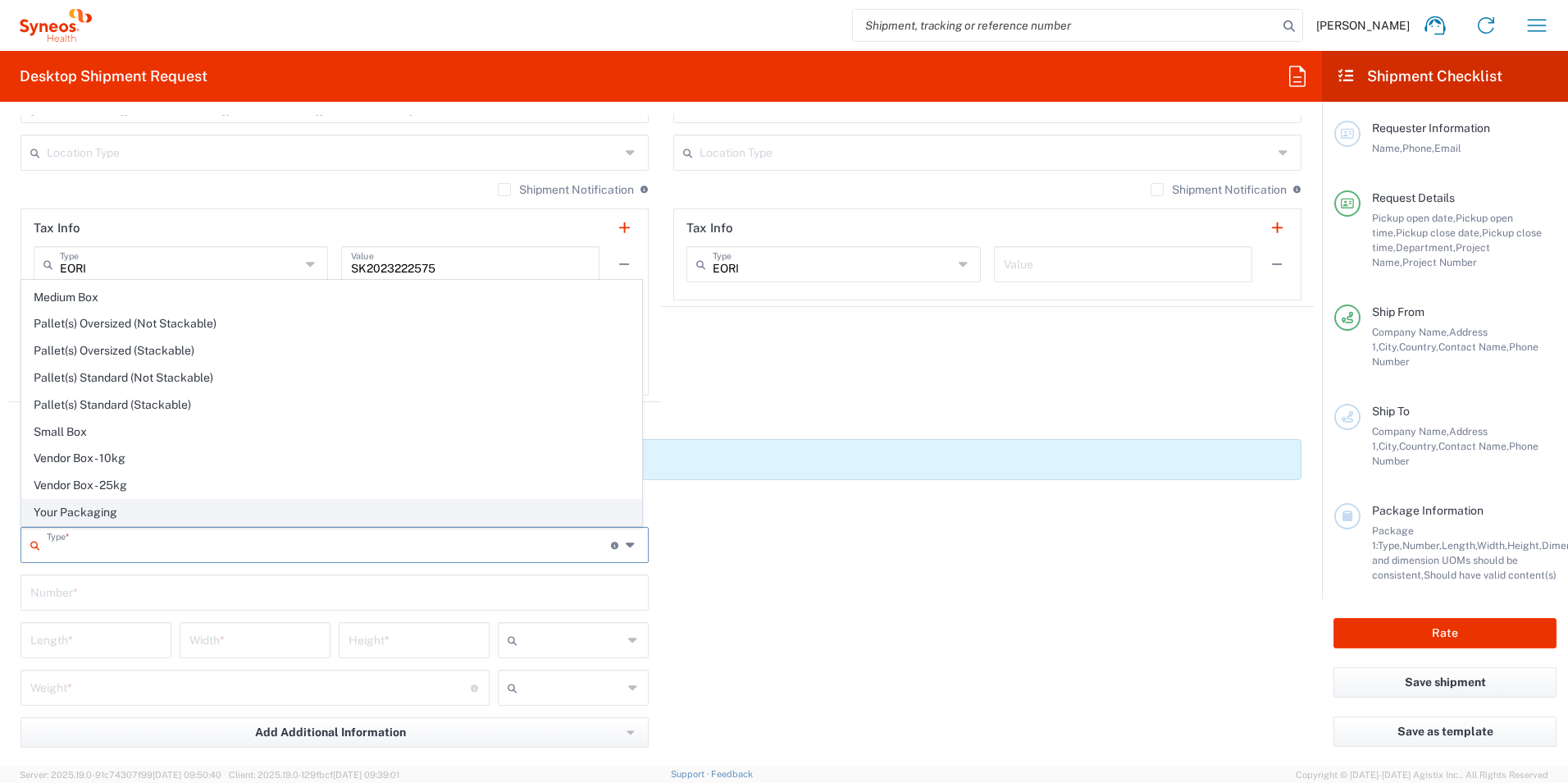
click at [396, 507] on span "Your Packaging" at bounding box center [332, 512] width 619 height 26
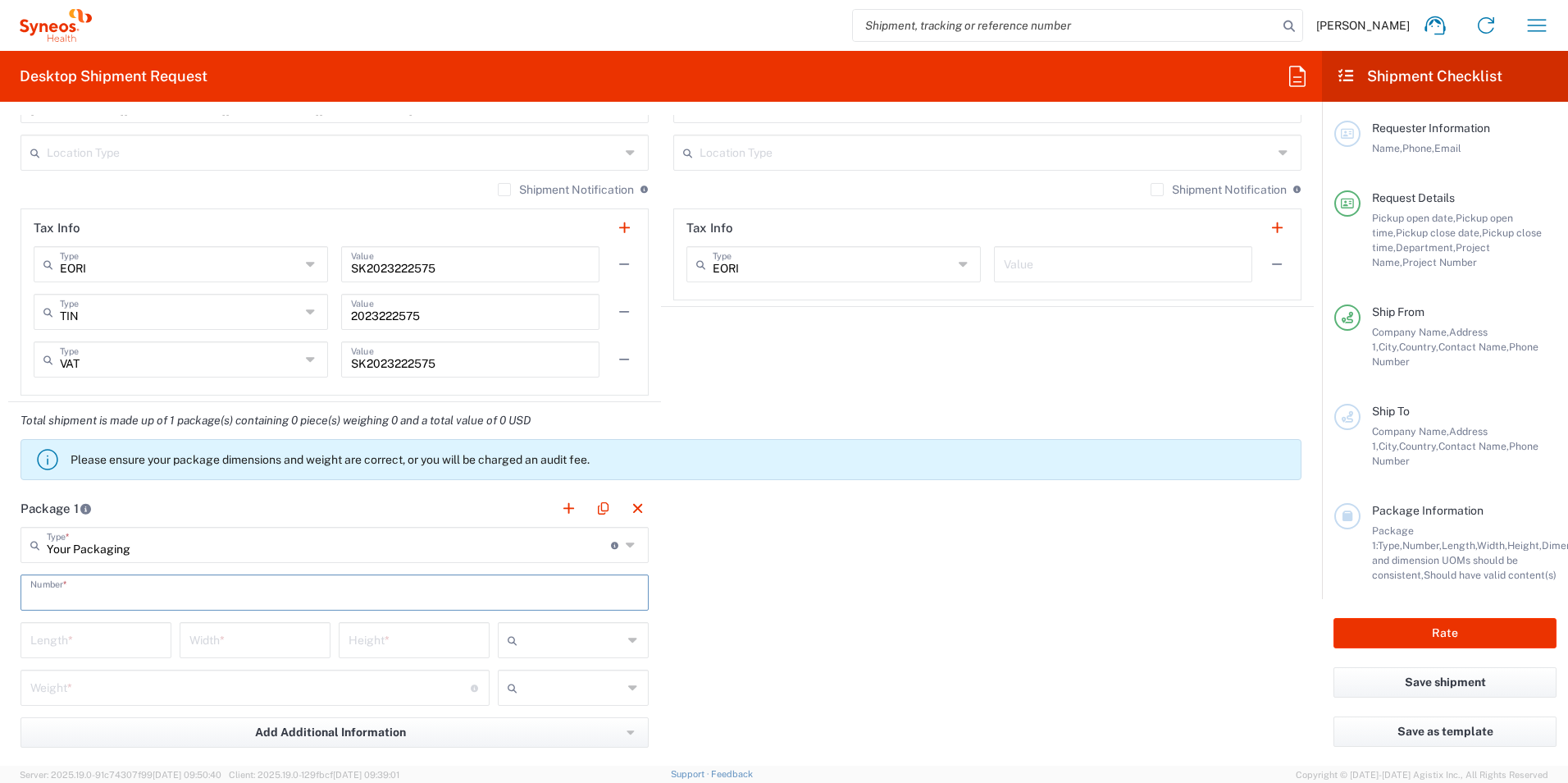
click at [110, 591] on input "text" at bounding box center [335, 591] width 609 height 29
click at [147, 546] on input "Your Packaging" at bounding box center [329, 543] width 564 height 29
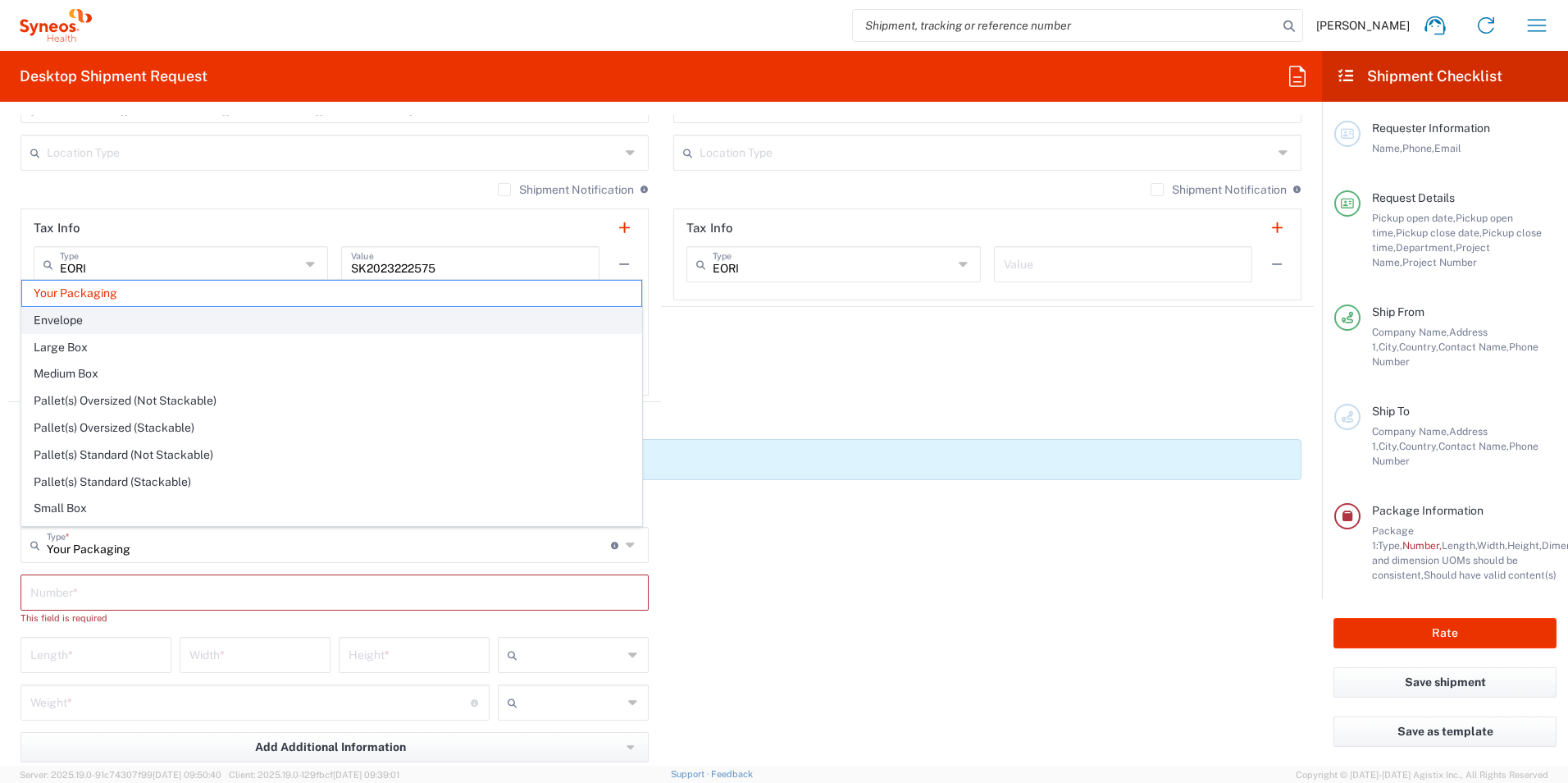
click at [360, 324] on span "Envelope" at bounding box center [332, 320] width 619 height 26
type input "Envelope"
type input "1"
type input "9.5"
type input "12.5"
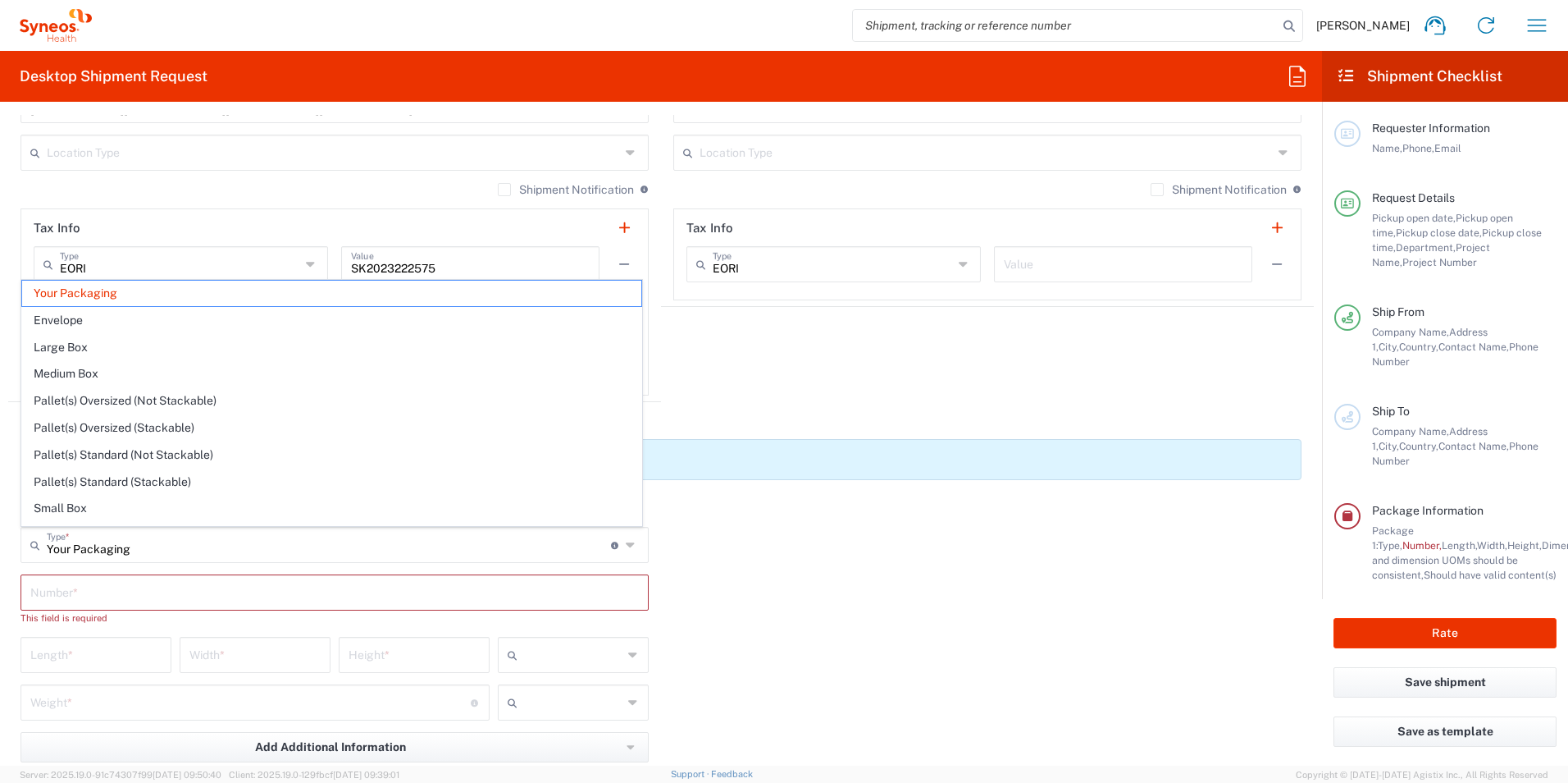
type input "0.25"
type input "in"
type input "0.45"
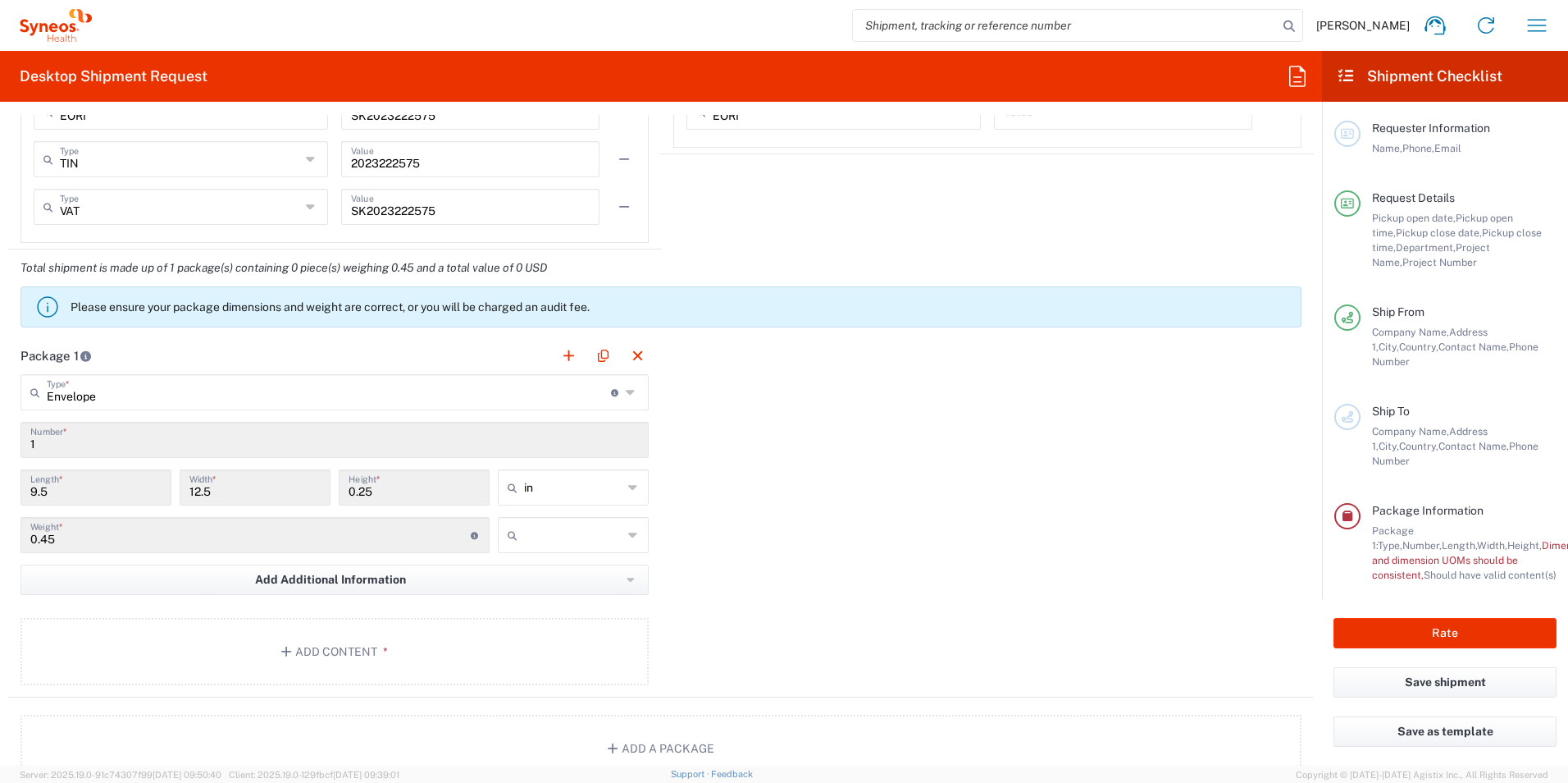
scroll to position [1394, 0]
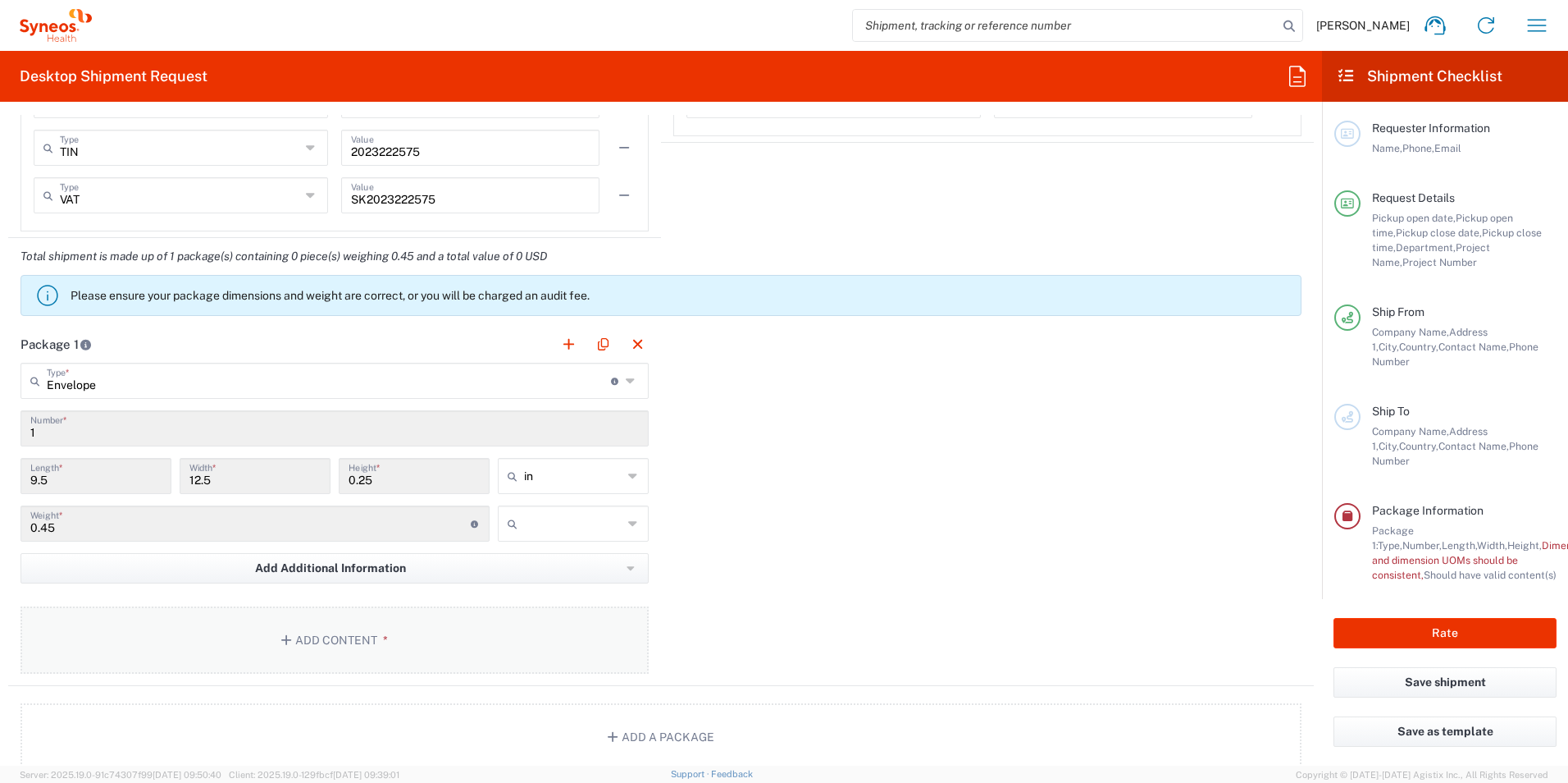
click at [285, 637] on icon "button" at bounding box center [289, 640] width 15 height 12
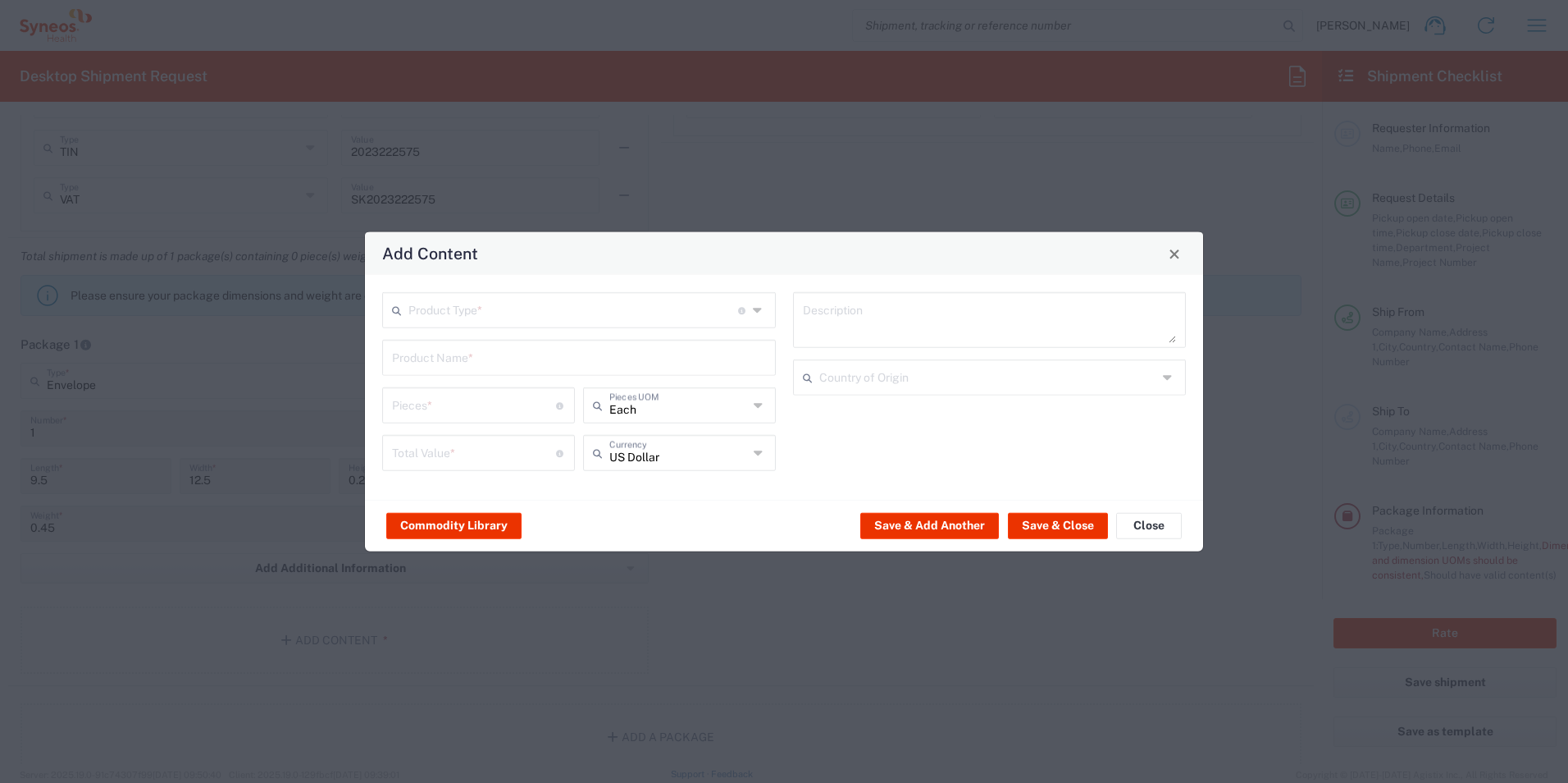
click at [756, 311] on icon at bounding box center [759, 310] width 12 height 26
click at [681, 343] on span "Documents" at bounding box center [578, 346] width 390 height 26
type input "Documents"
type input "1"
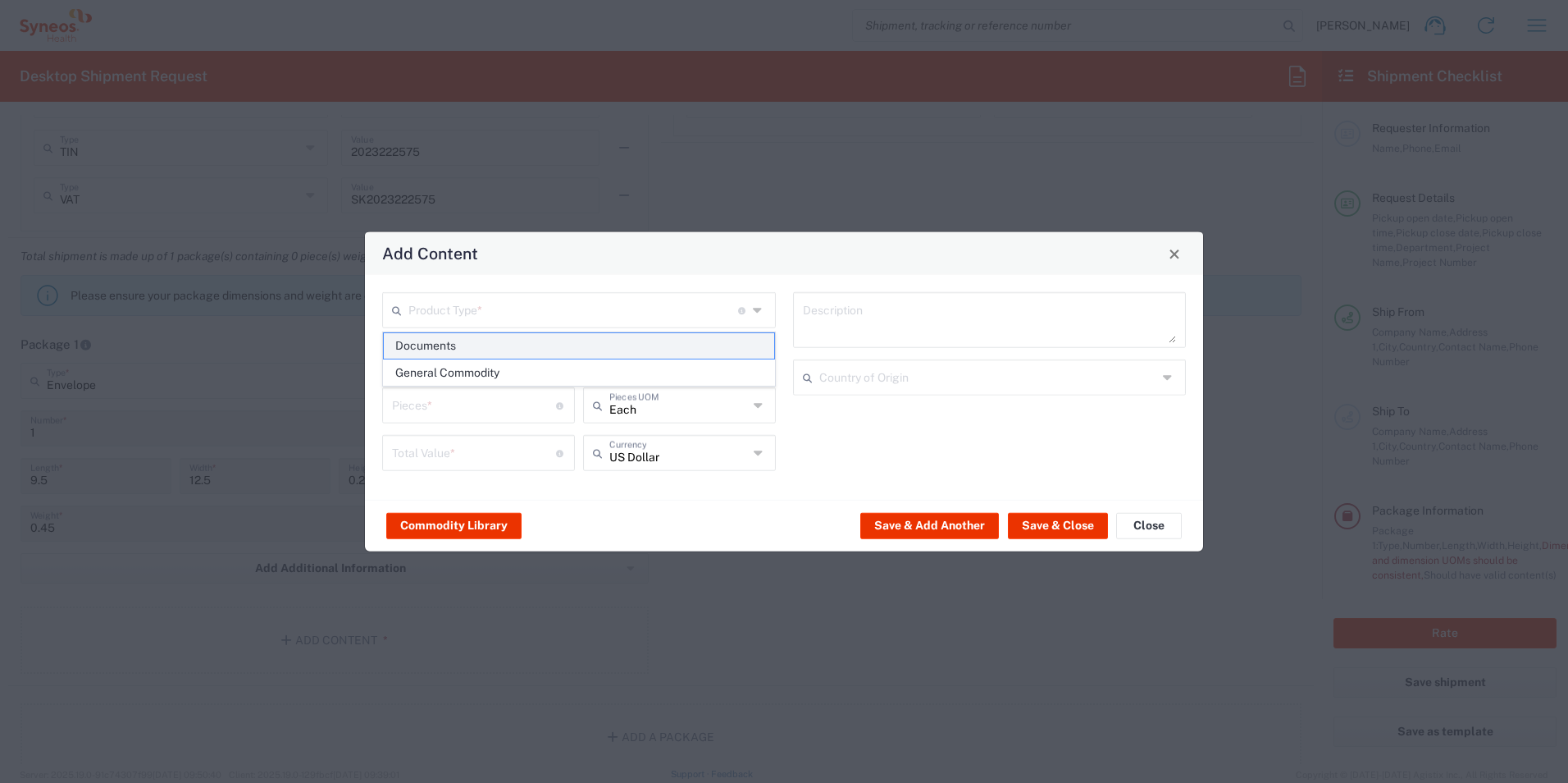
type input "1"
type textarea "Documents"
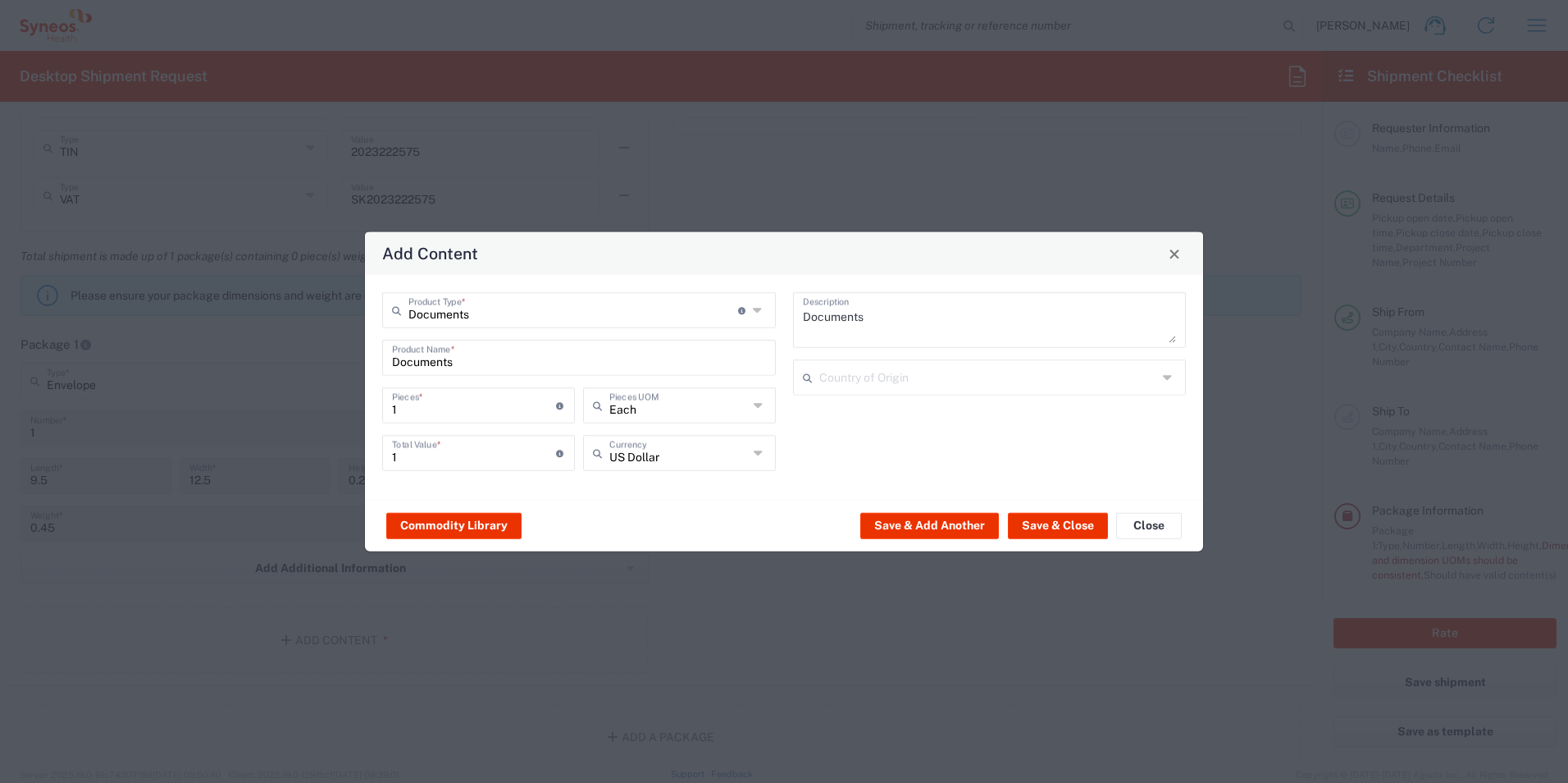
click at [1103, 377] on input "text" at bounding box center [988, 376] width 339 height 29
type input "[GEOGRAPHIC_DATA]"
click at [991, 405] on span "[GEOGRAPHIC_DATA]" at bounding box center [990, 413] width 390 height 26
click at [1046, 531] on button "Save & Close" at bounding box center [1057, 525] width 100 height 26
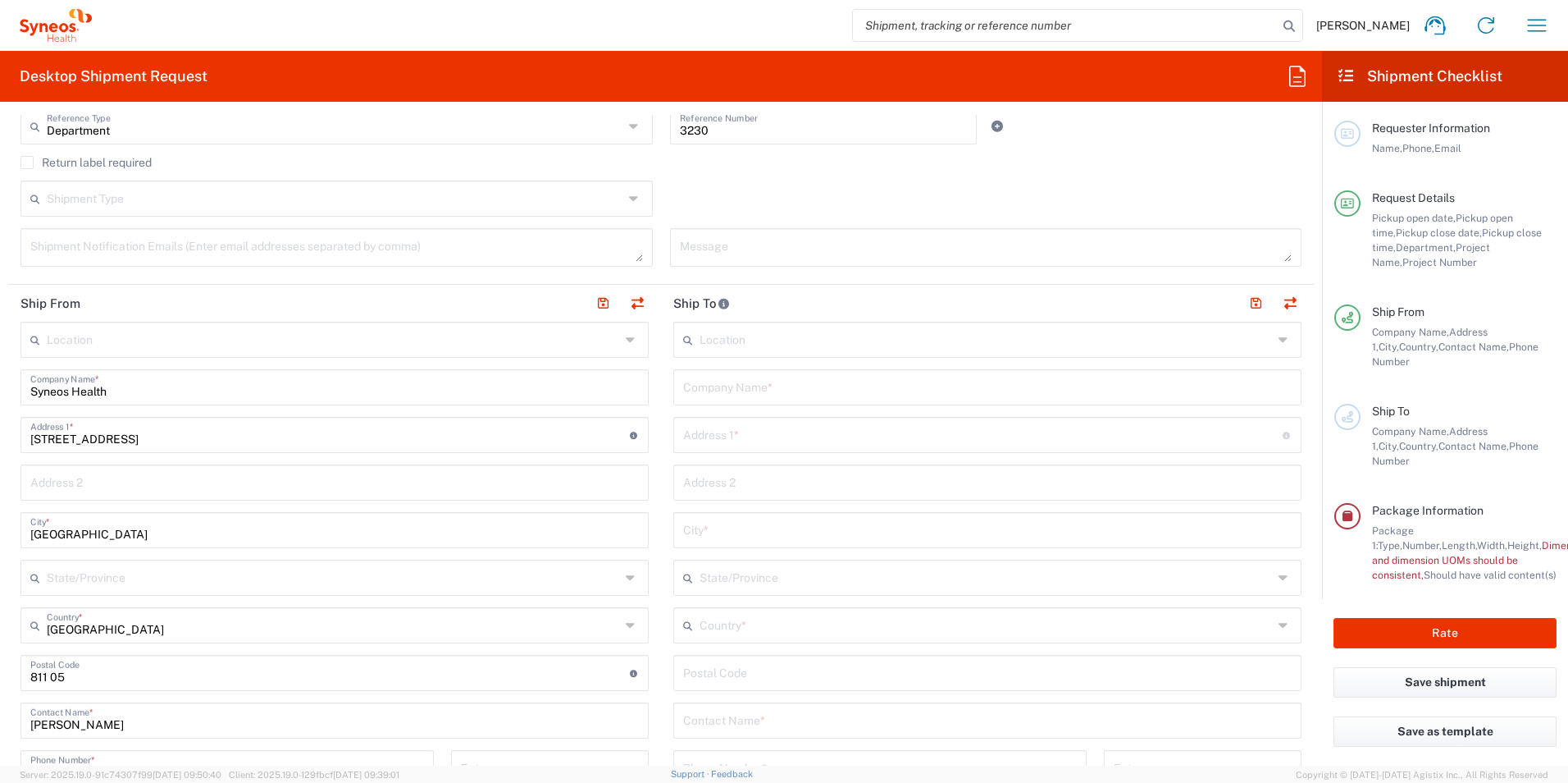
scroll to position [493, 0]
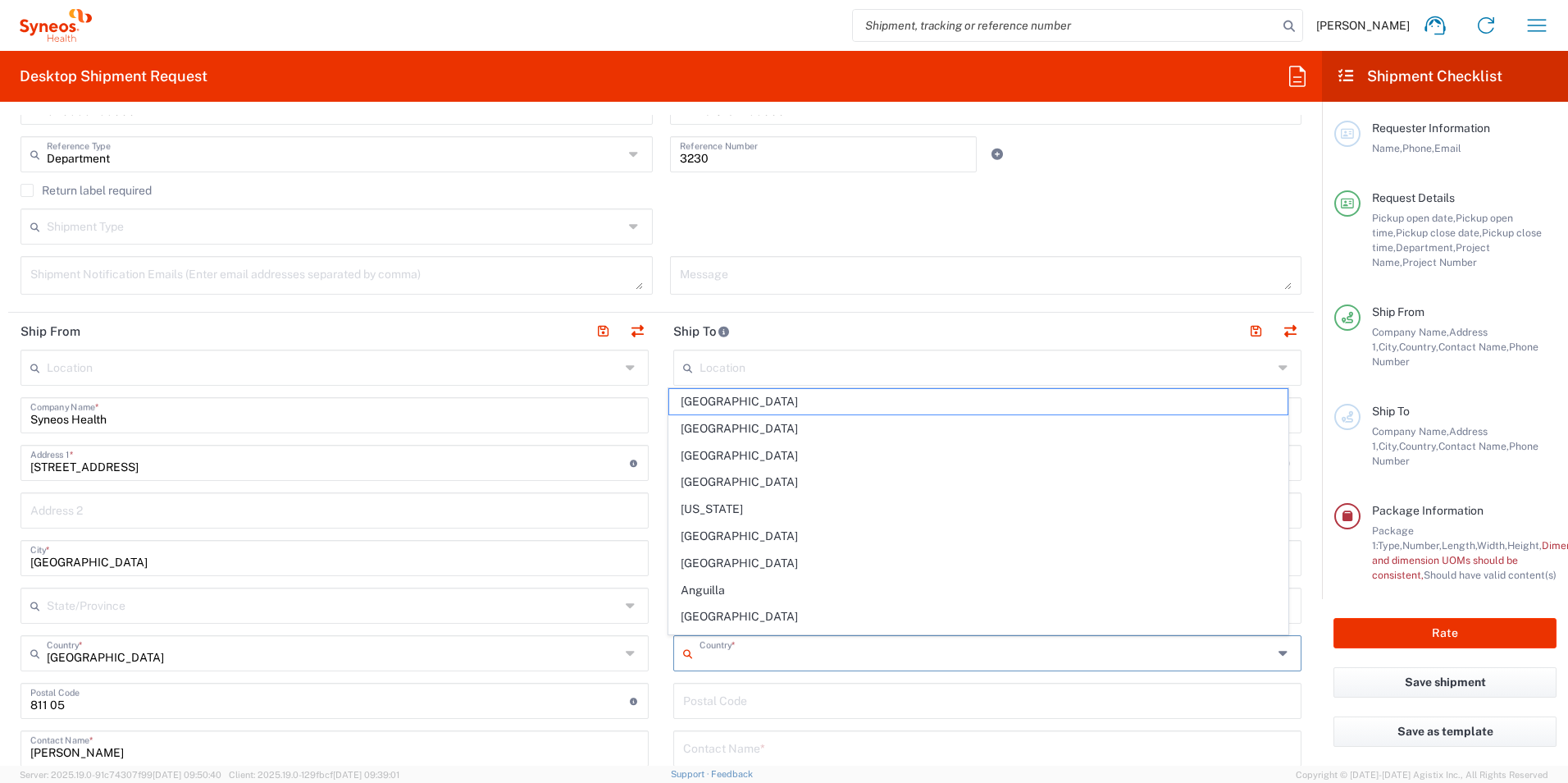
click at [755, 660] on input "text" at bounding box center [986, 652] width 573 height 29
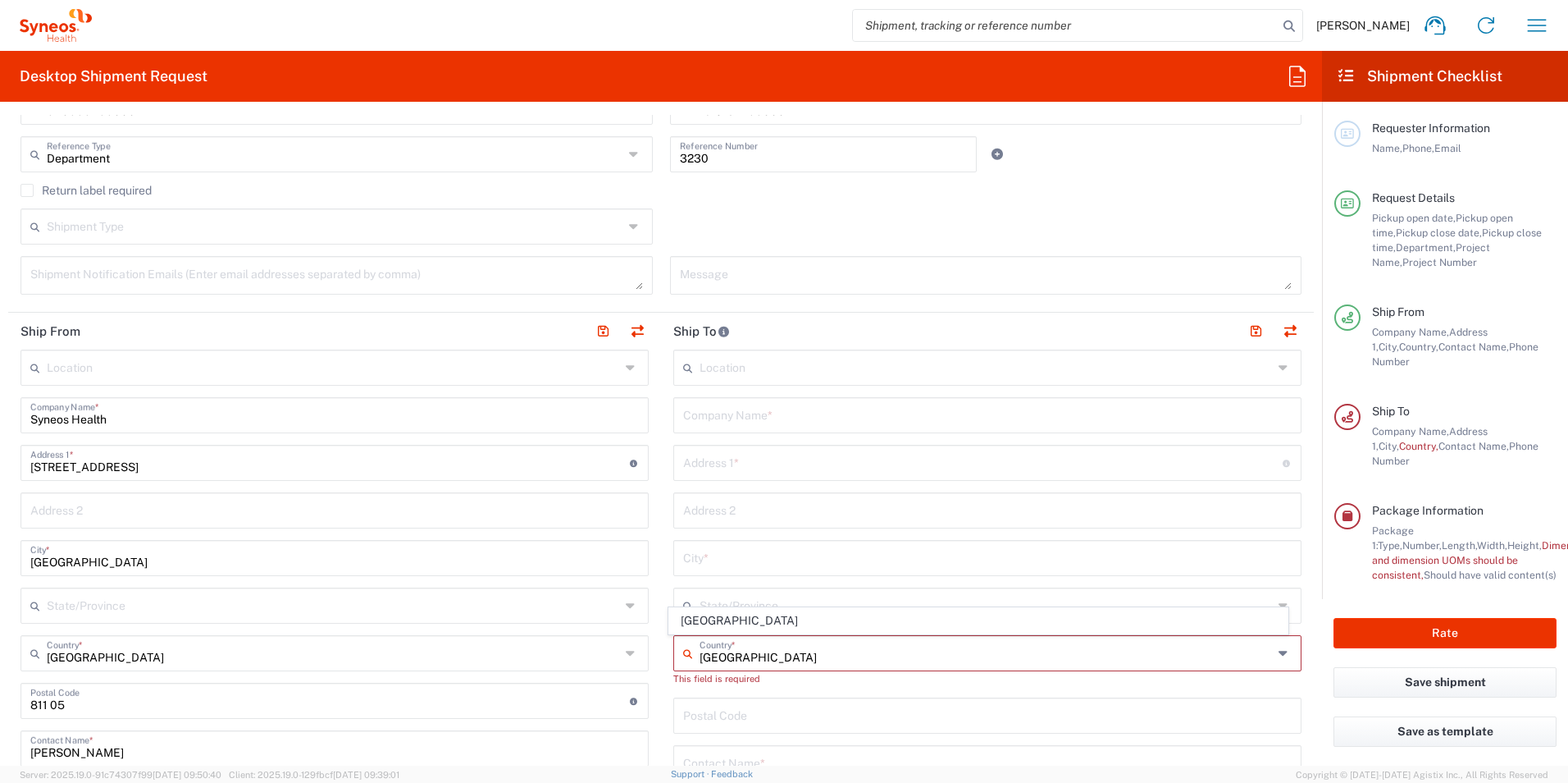
type input "[GEOGRAPHIC_DATA]"
click at [774, 680] on div "This field is required" at bounding box center [987, 678] width 629 height 15
click at [736, 644] on input "text" at bounding box center [986, 652] width 573 height 29
click at [712, 658] on input "Slo" at bounding box center [986, 652] width 573 height 29
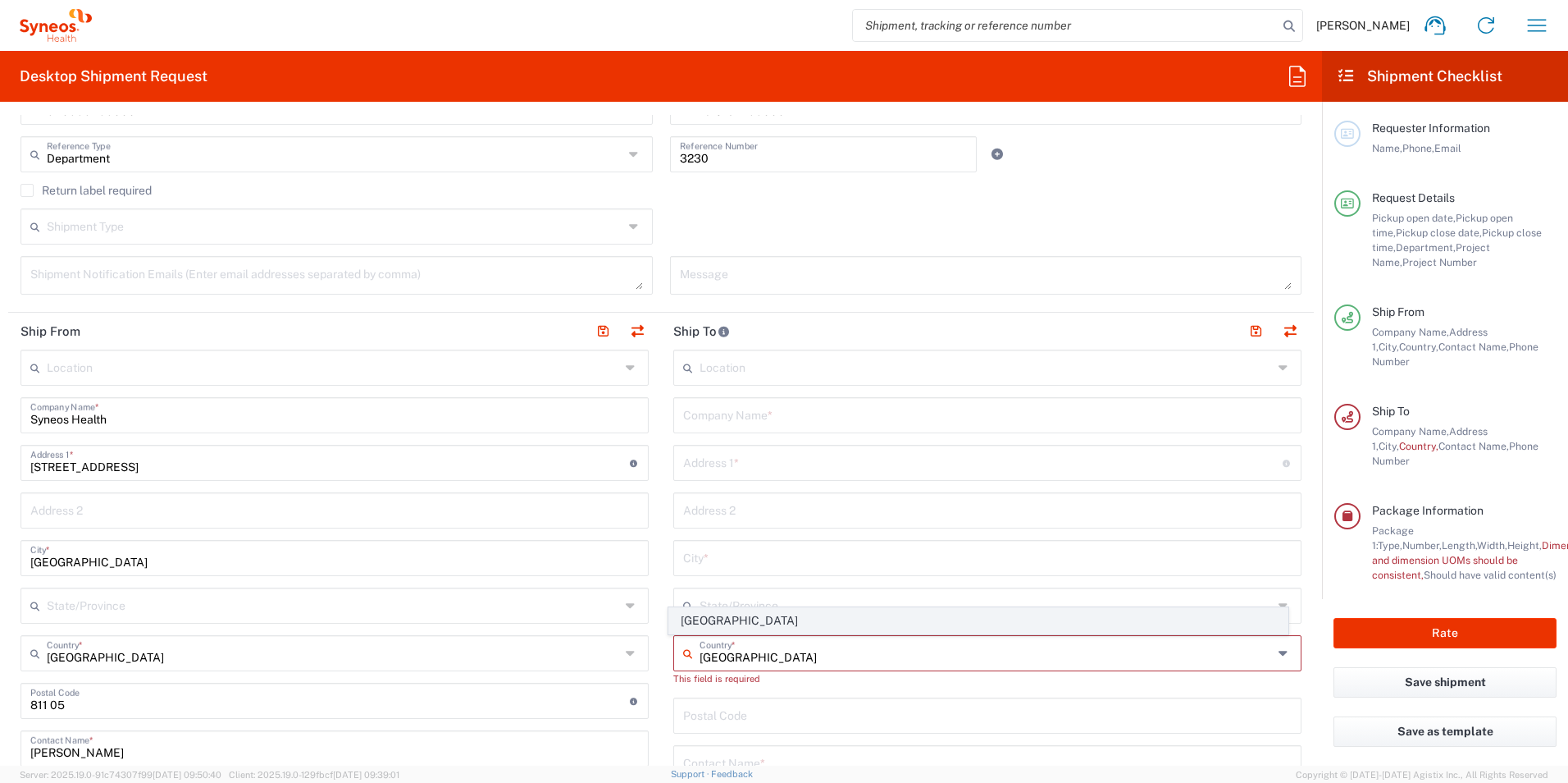
type input "[GEOGRAPHIC_DATA]"
click at [704, 616] on span "[GEOGRAPHIC_DATA]" at bounding box center [978, 620] width 619 height 26
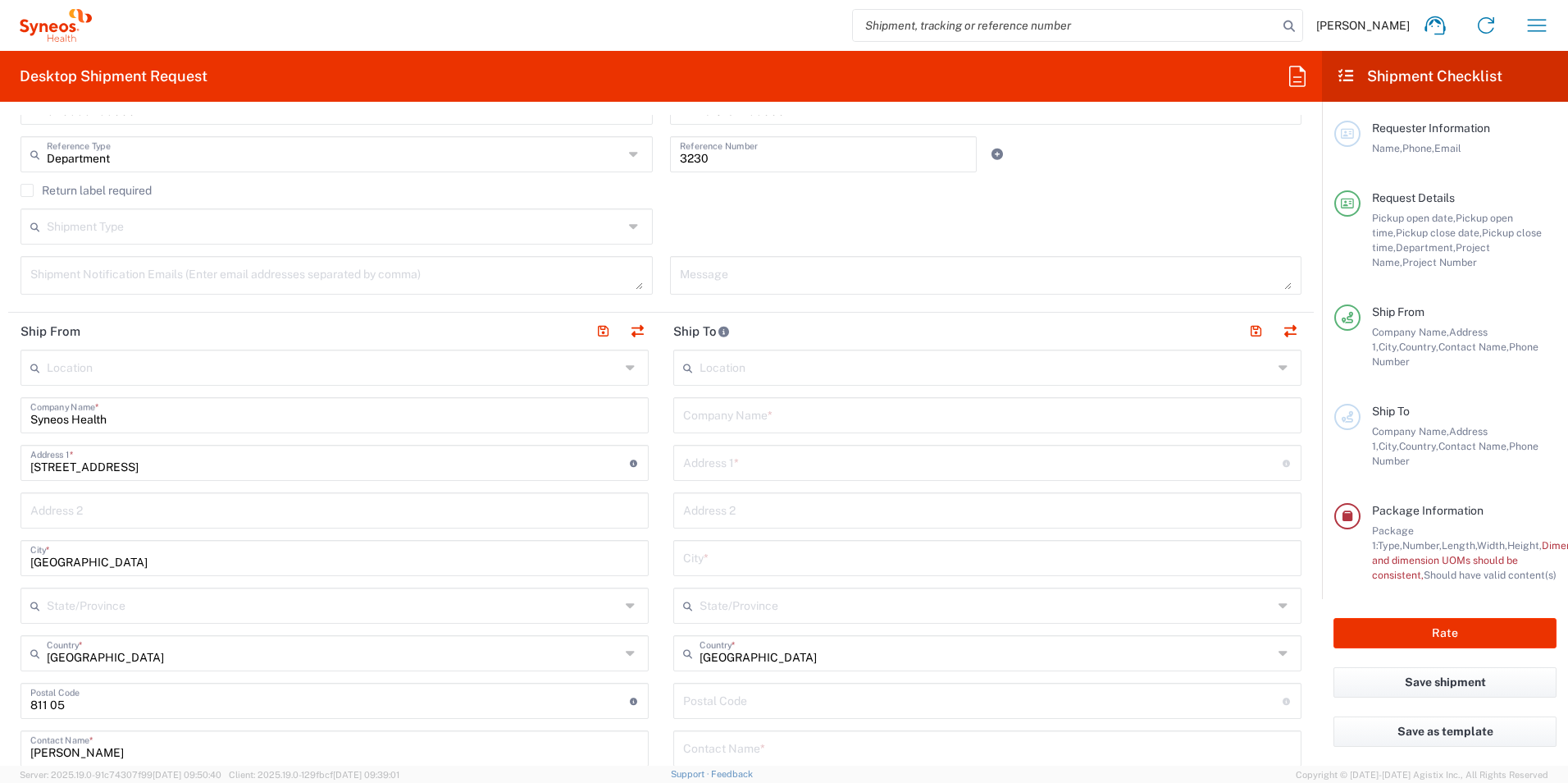
click at [724, 561] on input "text" at bounding box center [987, 556] width 609 height 29
type input "[GEOGRAPHIC_DATA]"
click at [727, 471] on input "text" at bounding box center [982, 461] width 600 height 29
type input "[DEMOGRAPHIC_DATA][STREET_ADDRESS]"
type input "Štátny ústav pre kontrolu liečiv"
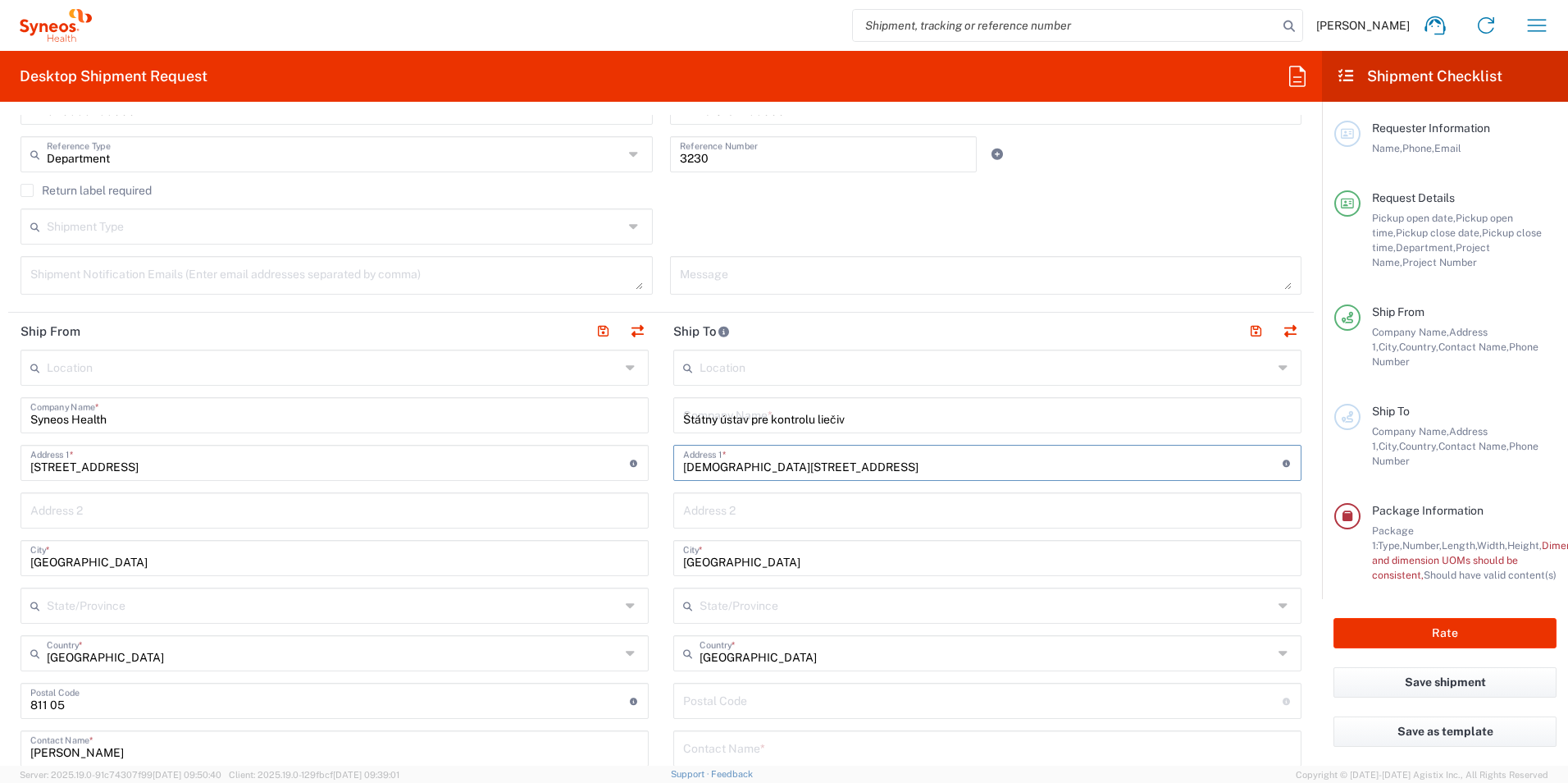
type input "Oddelenie klinického skúšania liekov"
type input "825 08"
type input "0250701111"
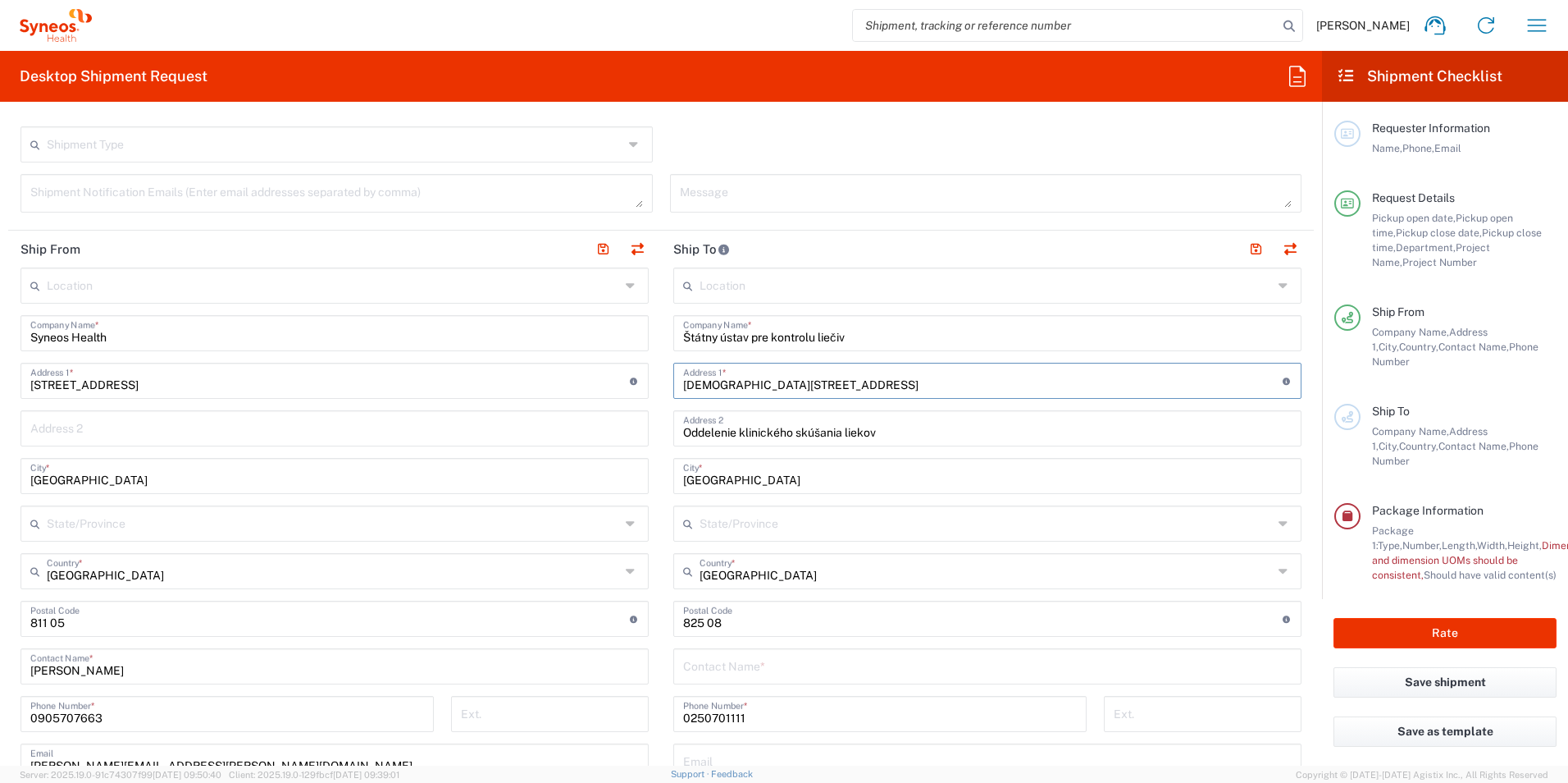
scroll to position [656, 0]
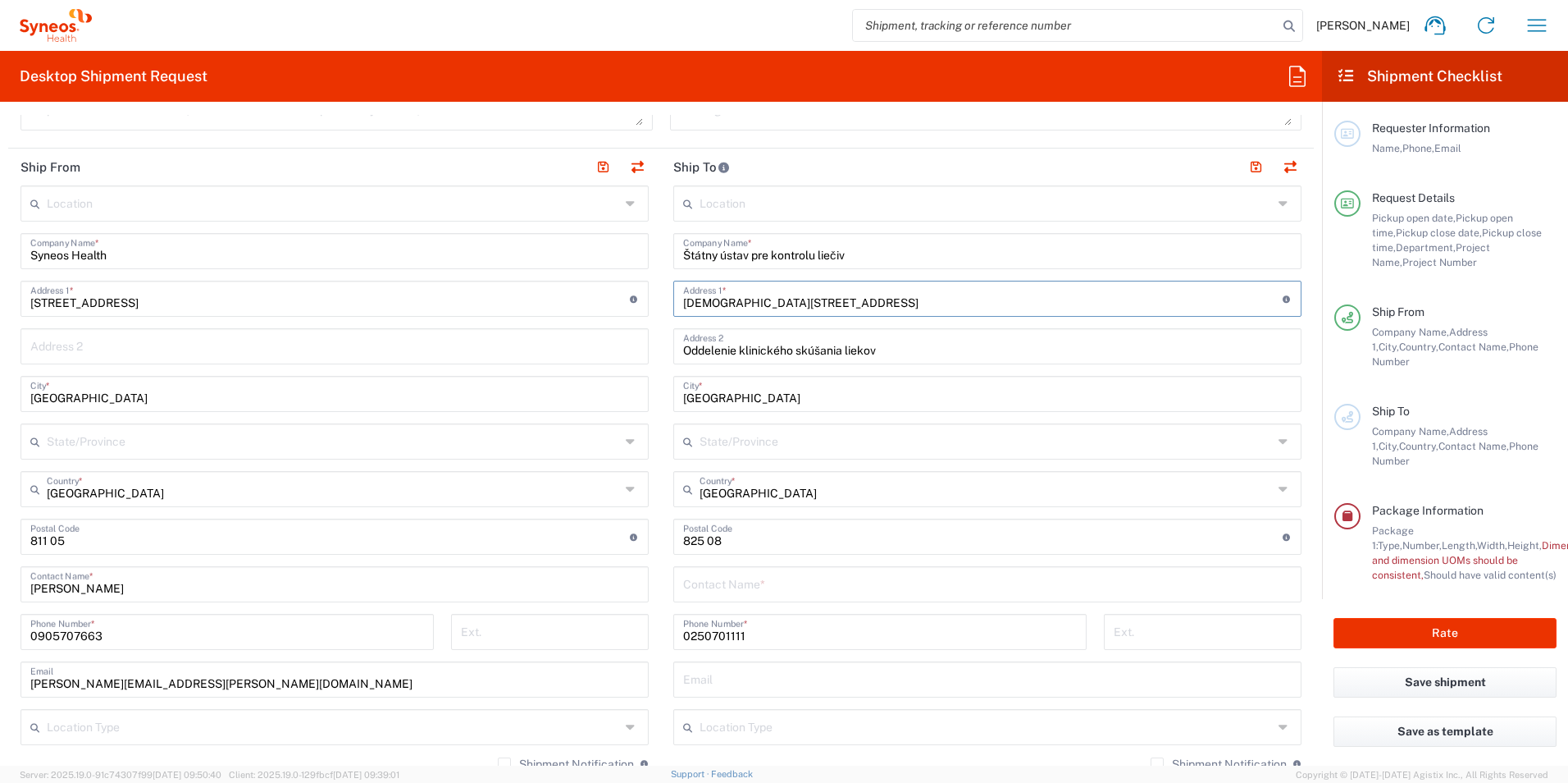
click at [788, 634] on input "0250701111" at bounding box center [879, 630] width 393 height 29
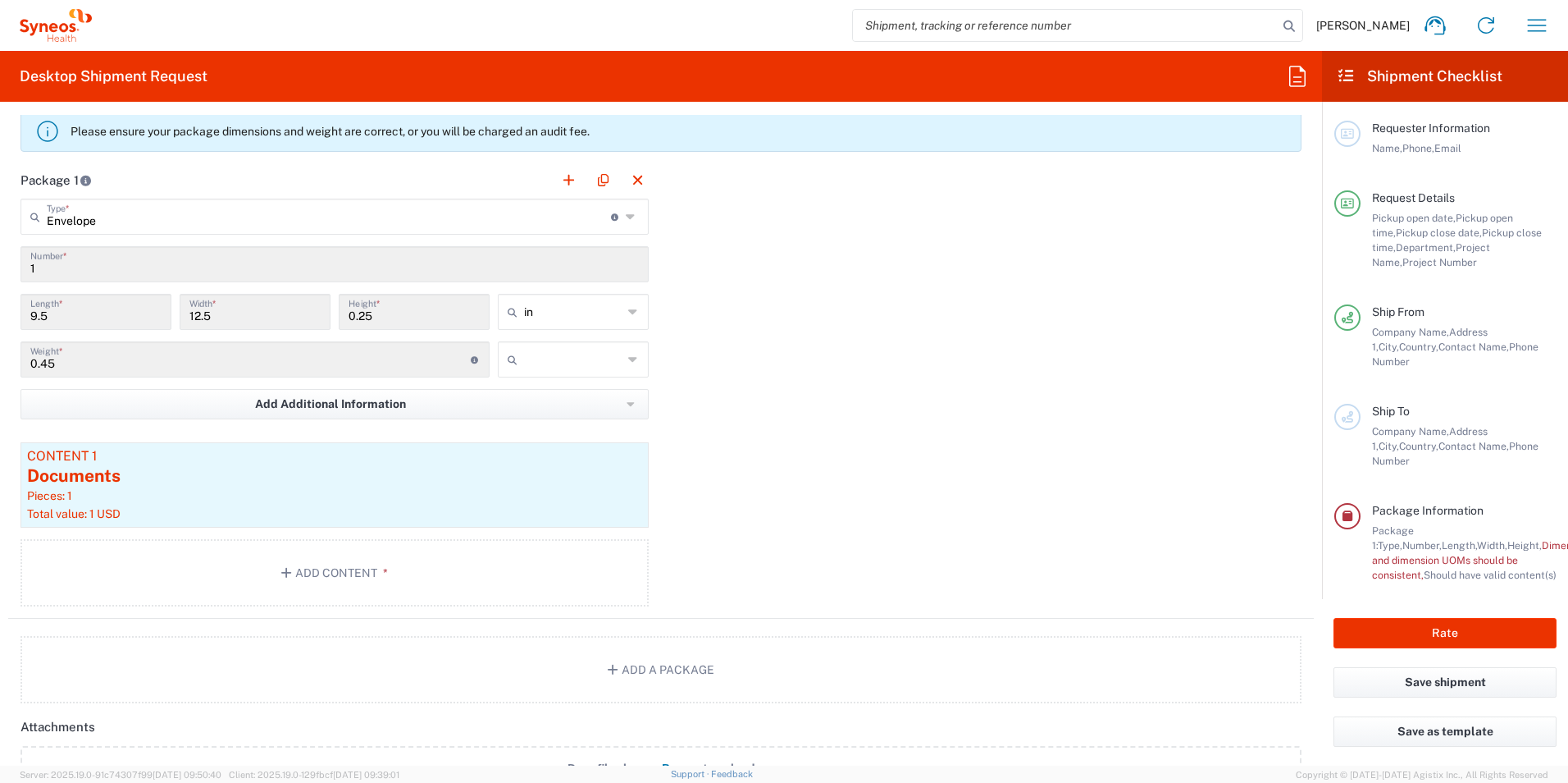
scroll to position [1477, 0]
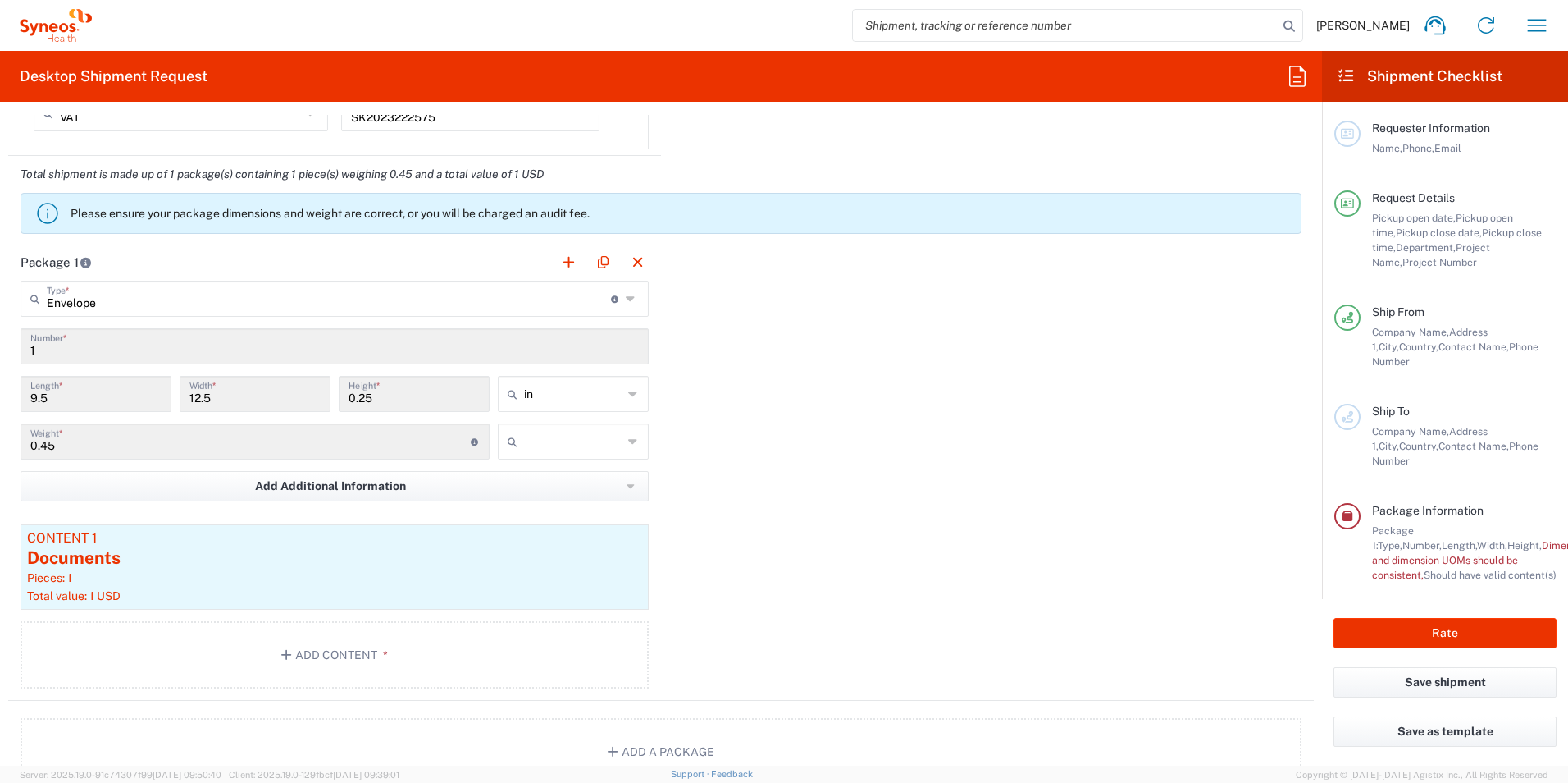
click at [629, 389] on icon at bounding box center [633, 394] width 11 height 26
click at [598, 450] on span "cm" at bounding box center [567, 456] width 146 height 26
type input "24.13"
type input "31.75"
type input "0.64"
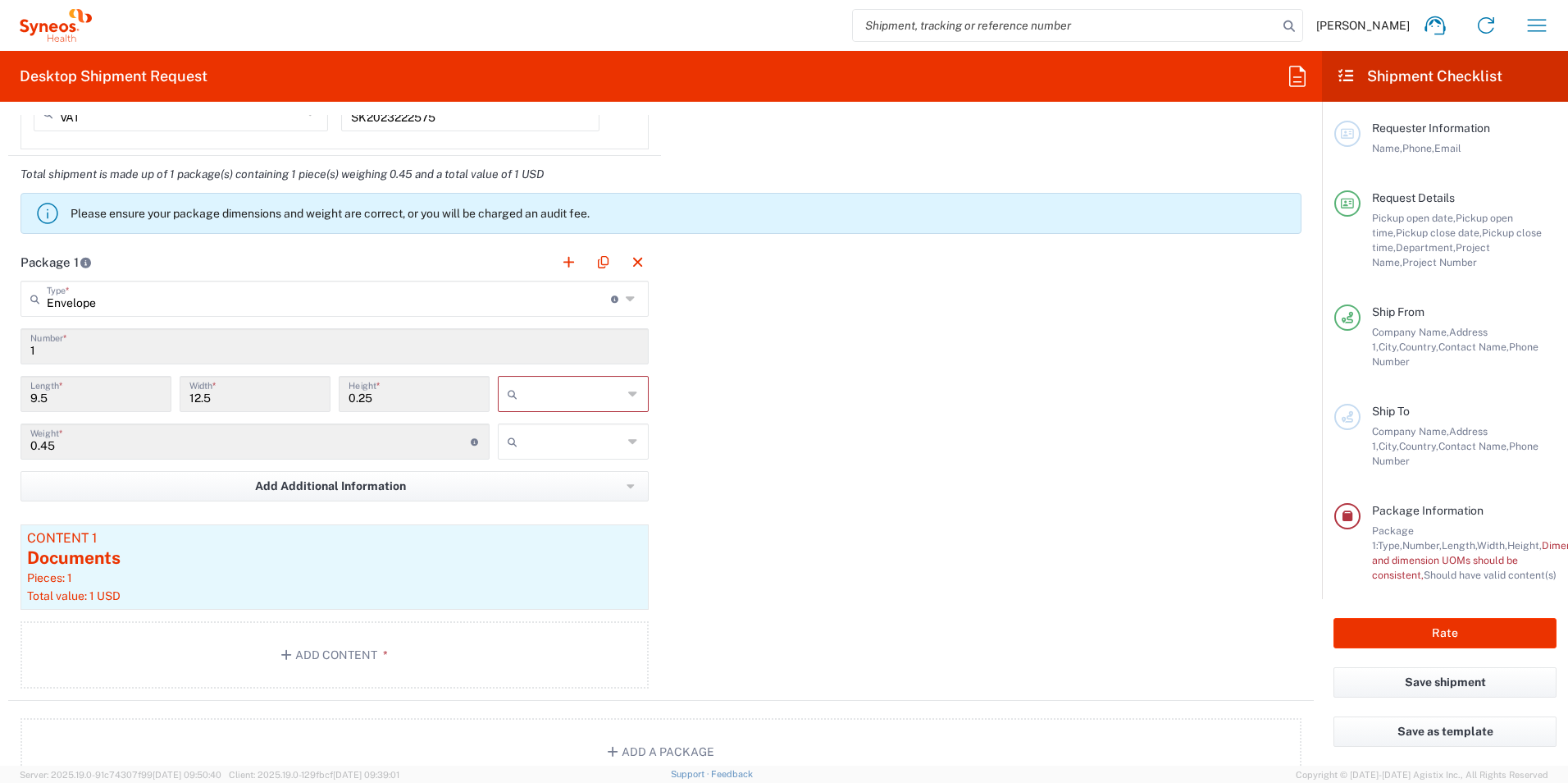
type input "cm"
click at [781, 457] on div "Package 1 Envelope Type * Material used to package goods Your Packaging Envelop…" at bounding box center [661, 472] width 1306 height 457
click at [629, 442] on icon at bounding box center [633, 441] width 11 height 26
click at [600, 470] on span "kgs" at bounding box center [567, 477] width 146 height 26
type input "kgs"
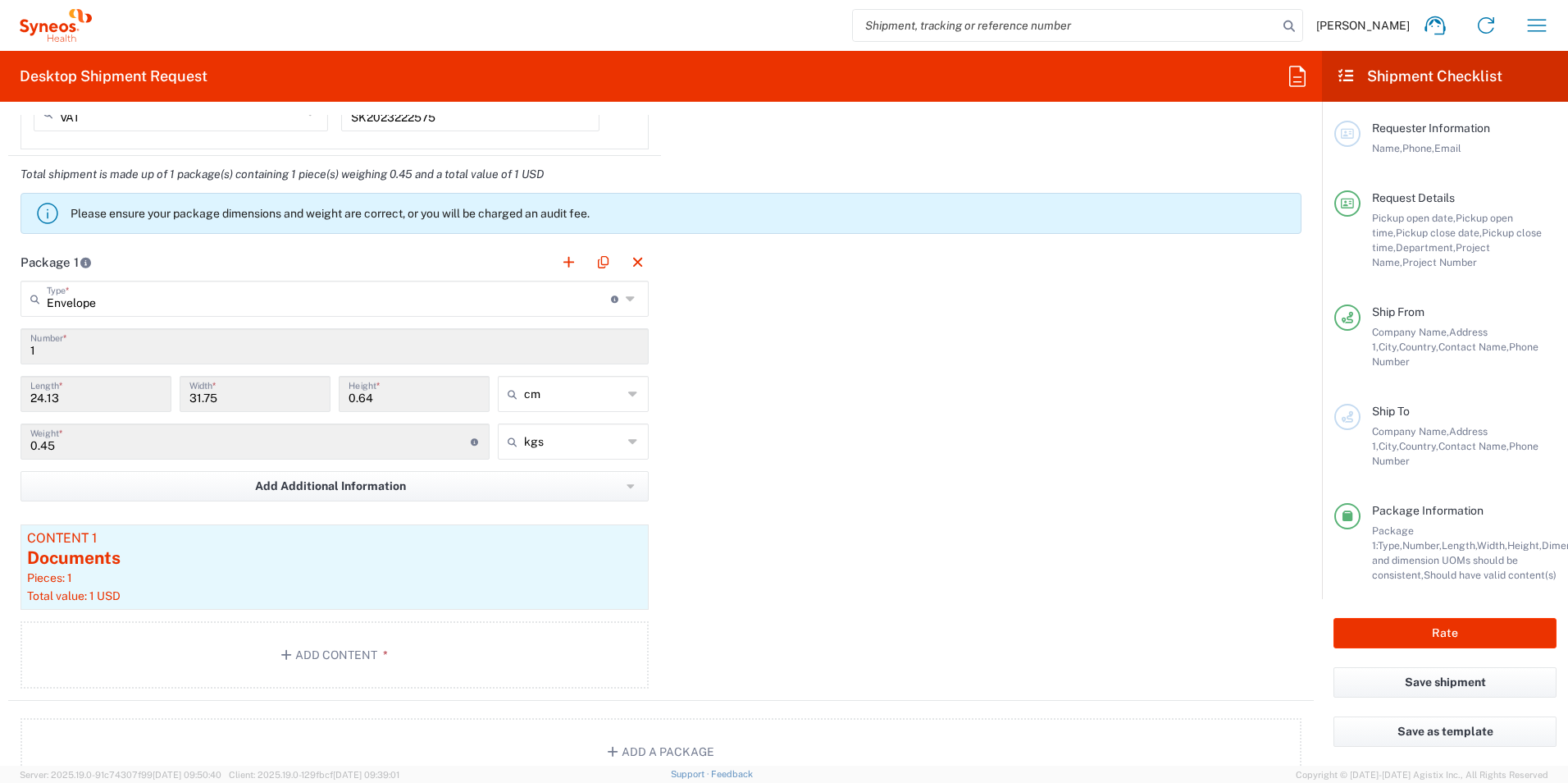
click at [755, 473] on div "Package 1 Envelope Type * Material used to package goods Your Packaging Envelop…" at bounding box center [661, 472] width 1306 height 457
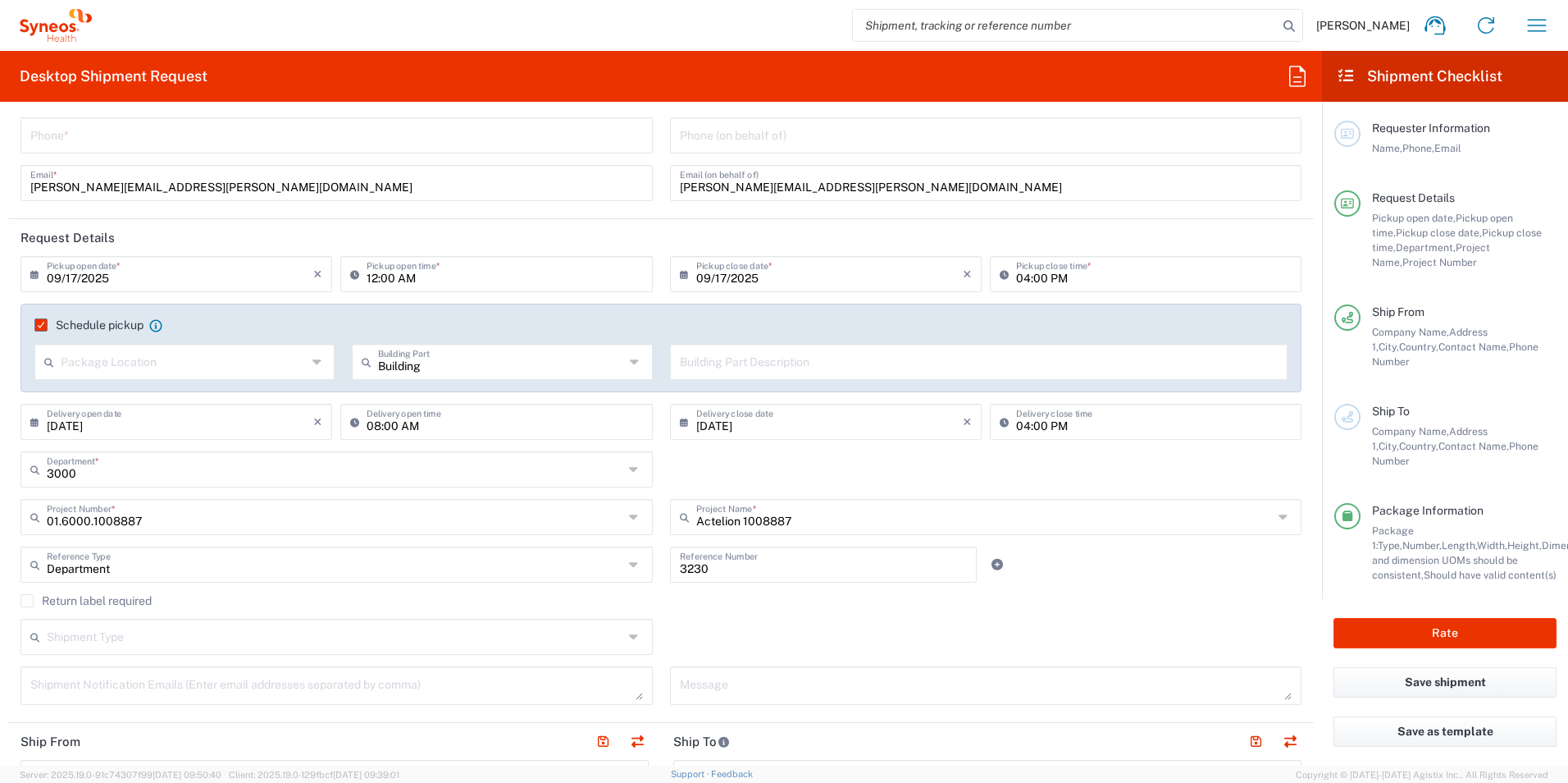
scroll to position [0, 0]
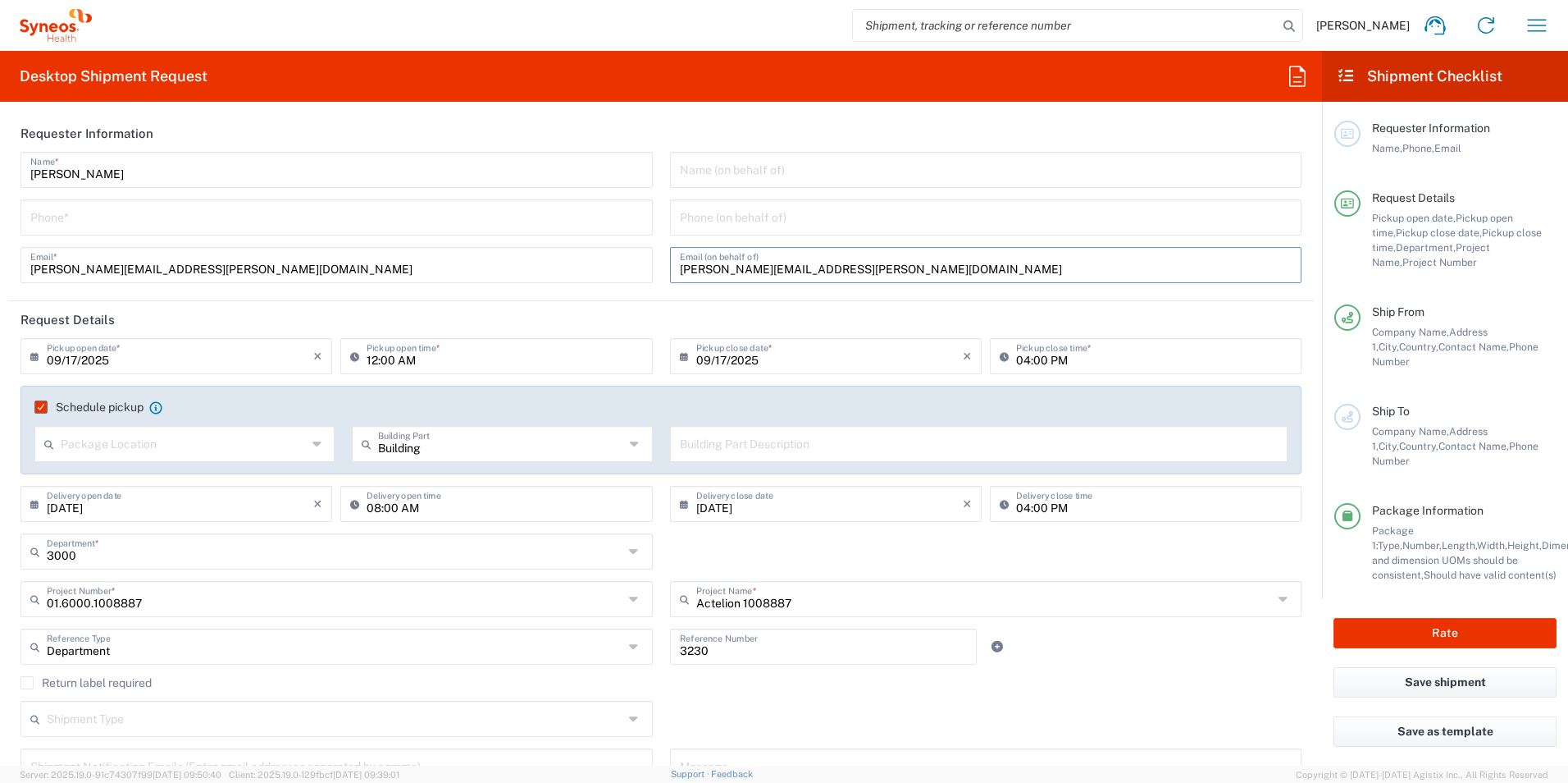
drag, startPoint x: 876, startPoint y: 261, endPoint x: 649, endPoint y: 269, distance: 227.1
click at [649, 269] on div "[PERSON_NAME] Name * Phone * [PERSON_NAME][EMAIL_ADDRESS][PERSON_NAME][DOMAIN_N…" at bounding box center [662, 223] width 1298 height 143
click at [1463, 619] on button "Rate" at bounding box center [1445, 633] width 223 height 31
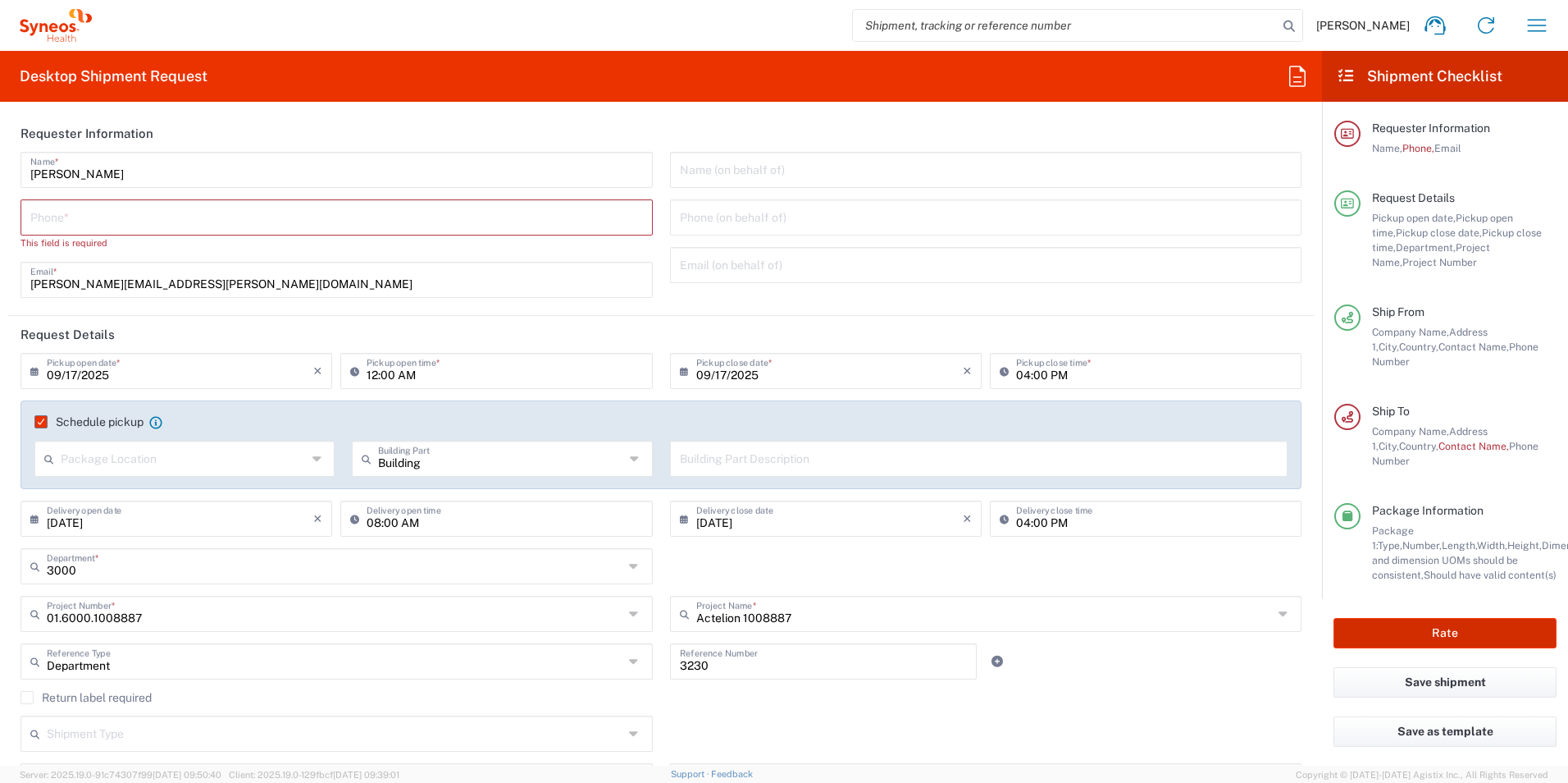
type input "Actelion 1008887"
click at [120, 215] on input "tel" at bounding box center [337, 216] width 613 height 29
type input "0905707663"
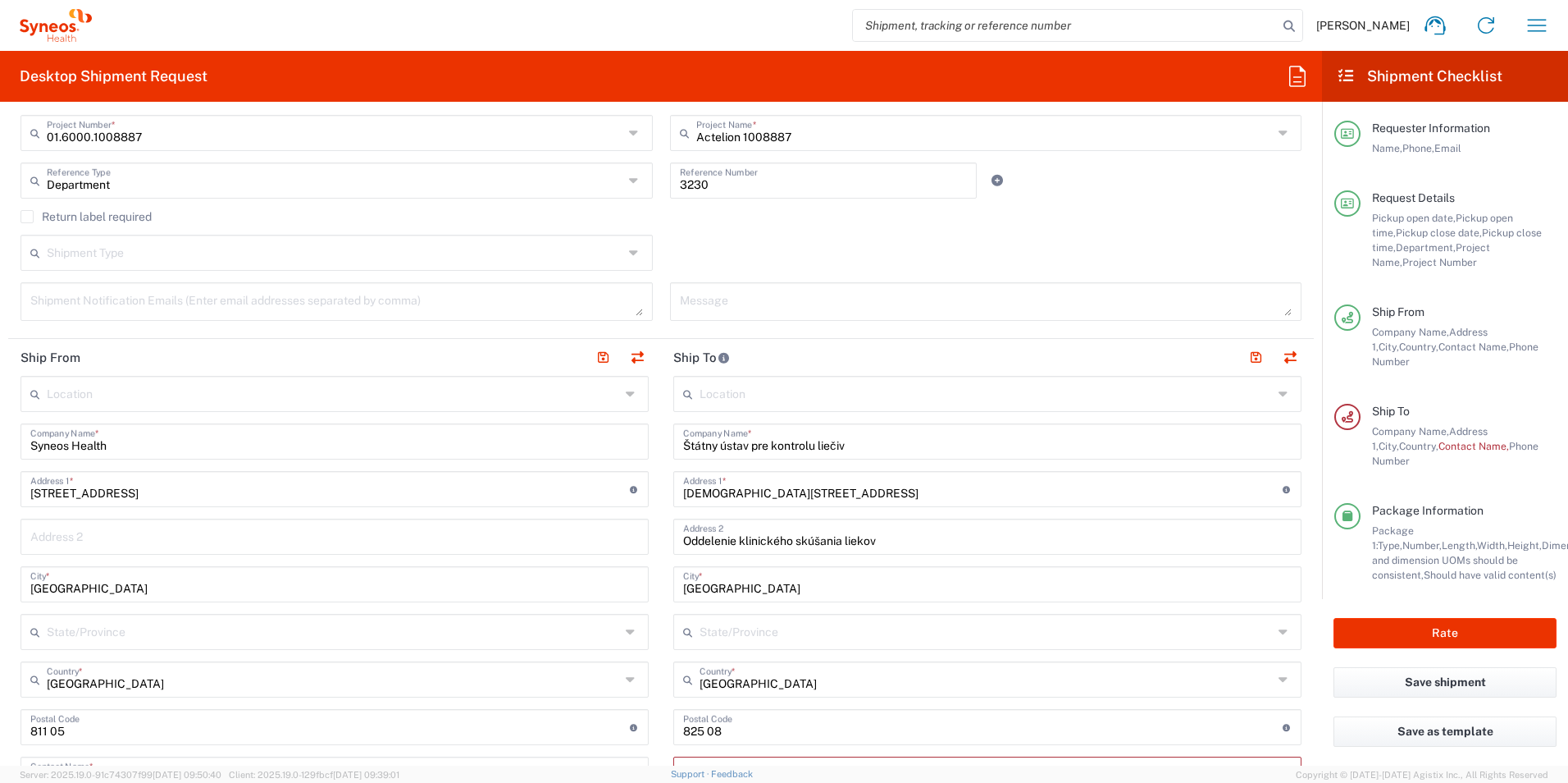
scroll to position [493, 0]
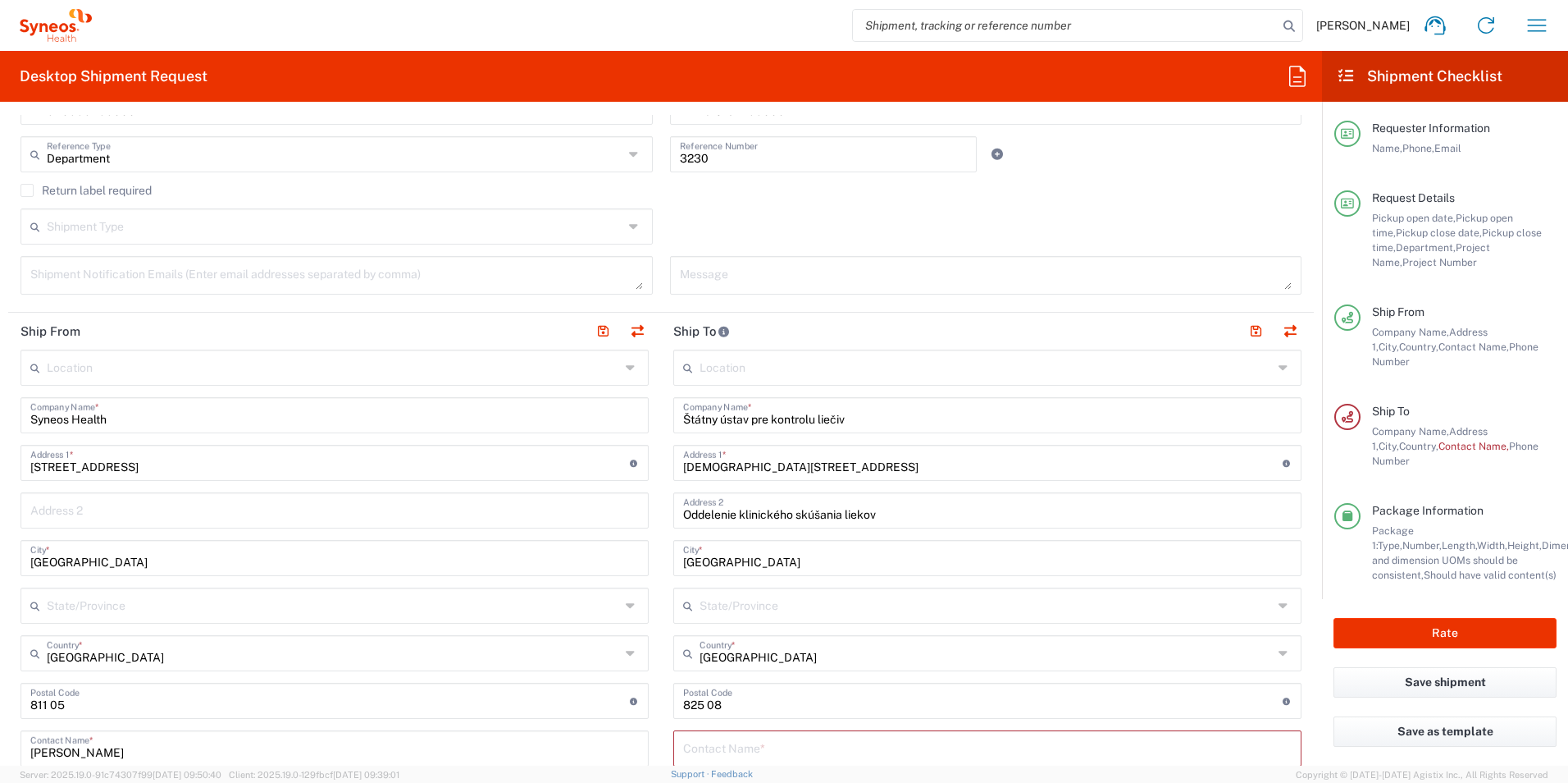
click at [740, 366] on input "text" at bounding box center [986, 366] width 573 height 29
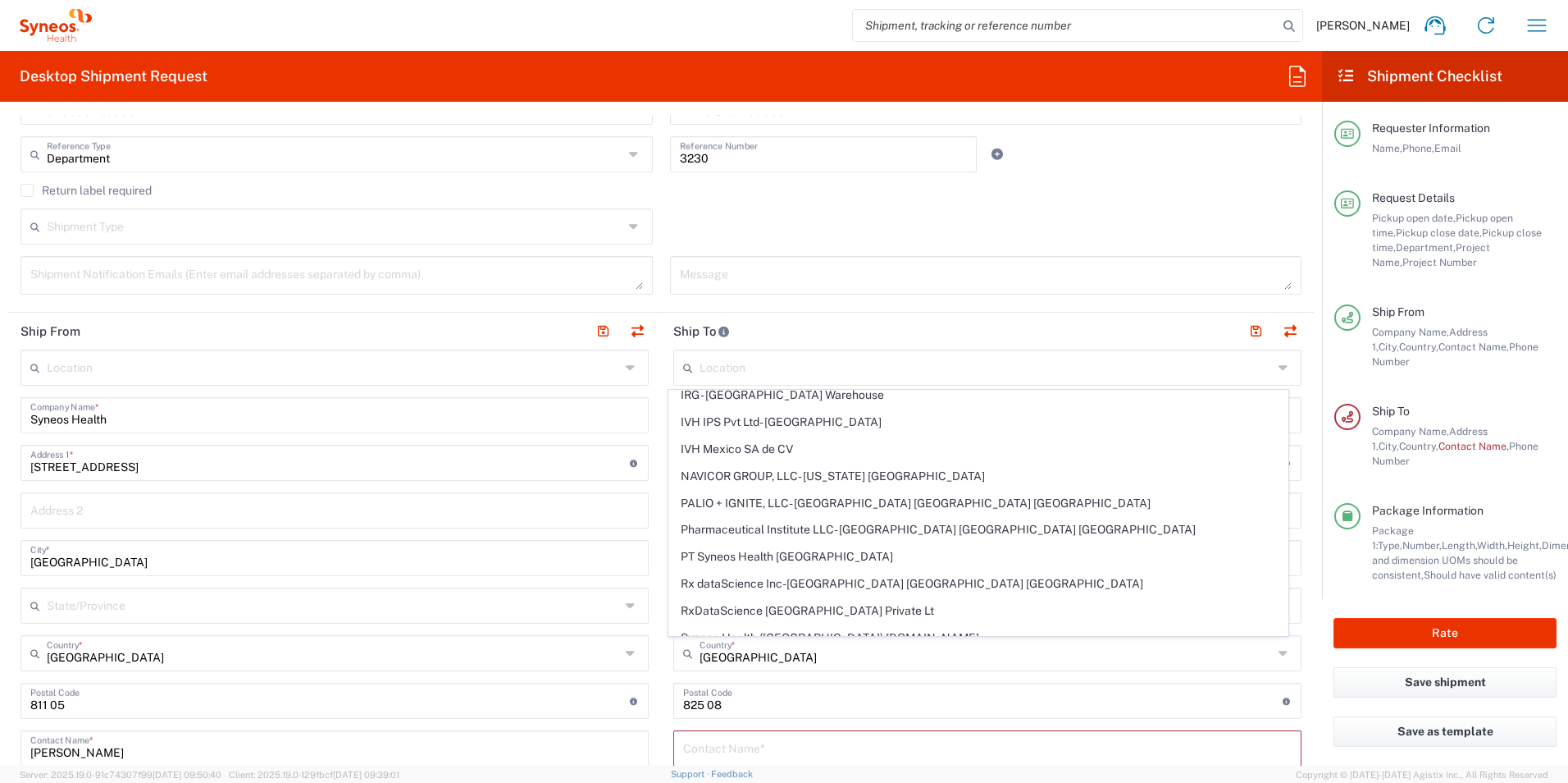
click at [862, 318] on header "Ship To" at bounding box center [987, 331] width 653 height 37
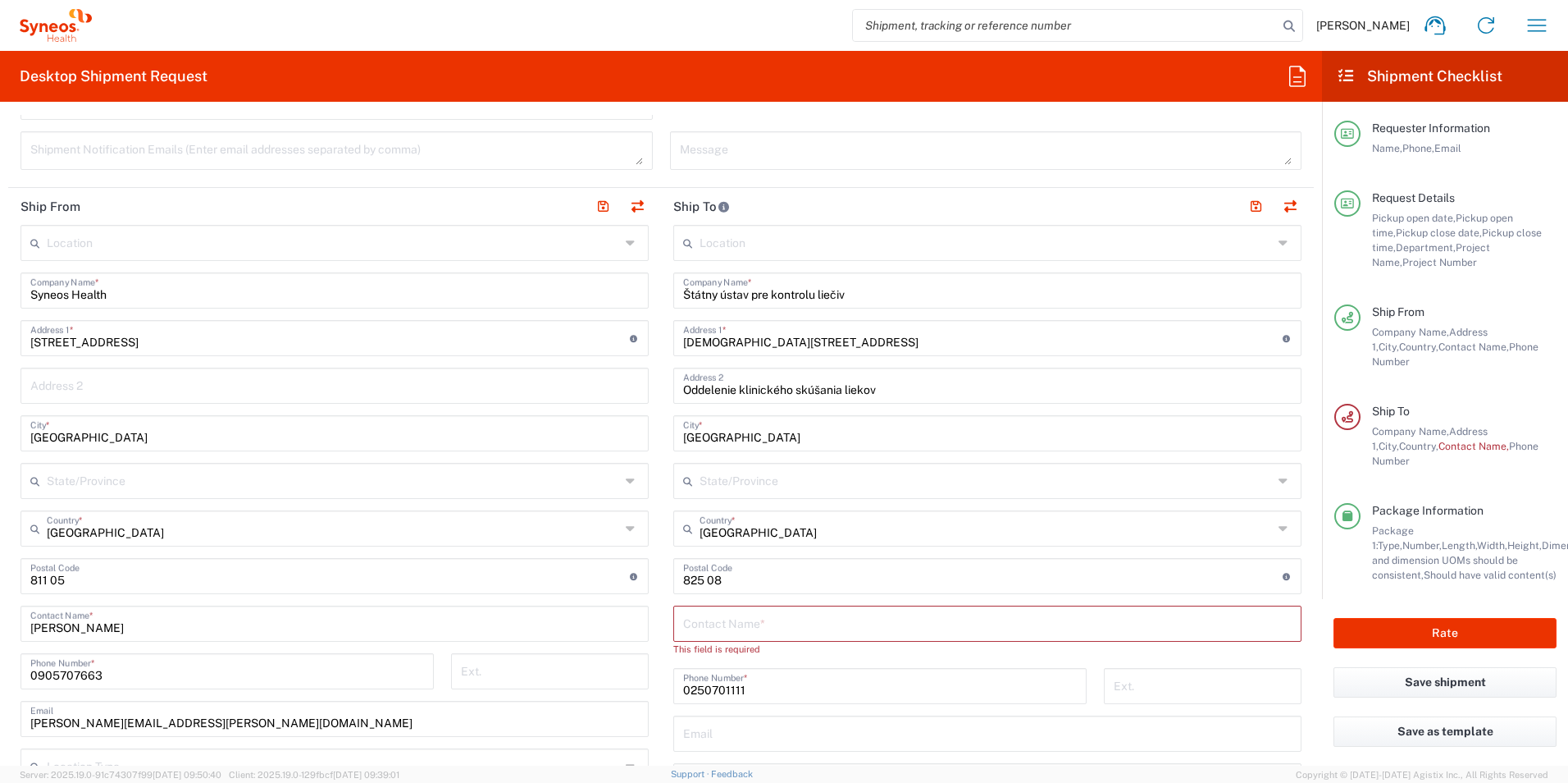
scroll to position [656, 0]
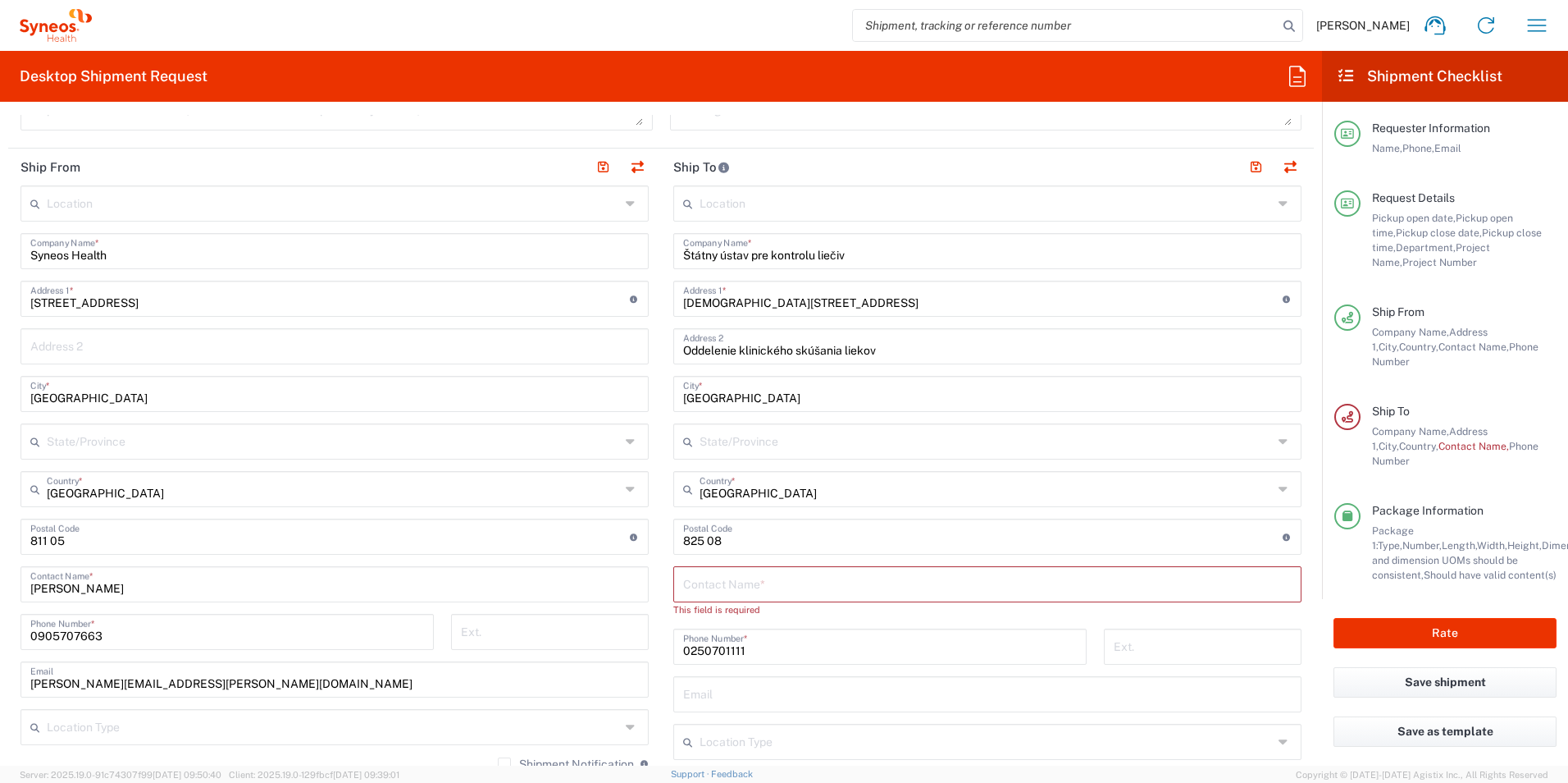
click at [683, 582] on input "text" at bounding box center [987, 583] width 609 height 29
drag, startPoint x: 677, startPoint y: 351, endPoint x: 876, endPoint y: 348, distance: 199.0
click at [876, 348] on input "Oddelenie klinického skúšania liekov" at bounding box center [987, 345] width 609 height 29
click at [710, 580] on input "text" at bounding box center [987, 583] width 609 height 29
paste input "Oddelenie klinického skúšania liekov"
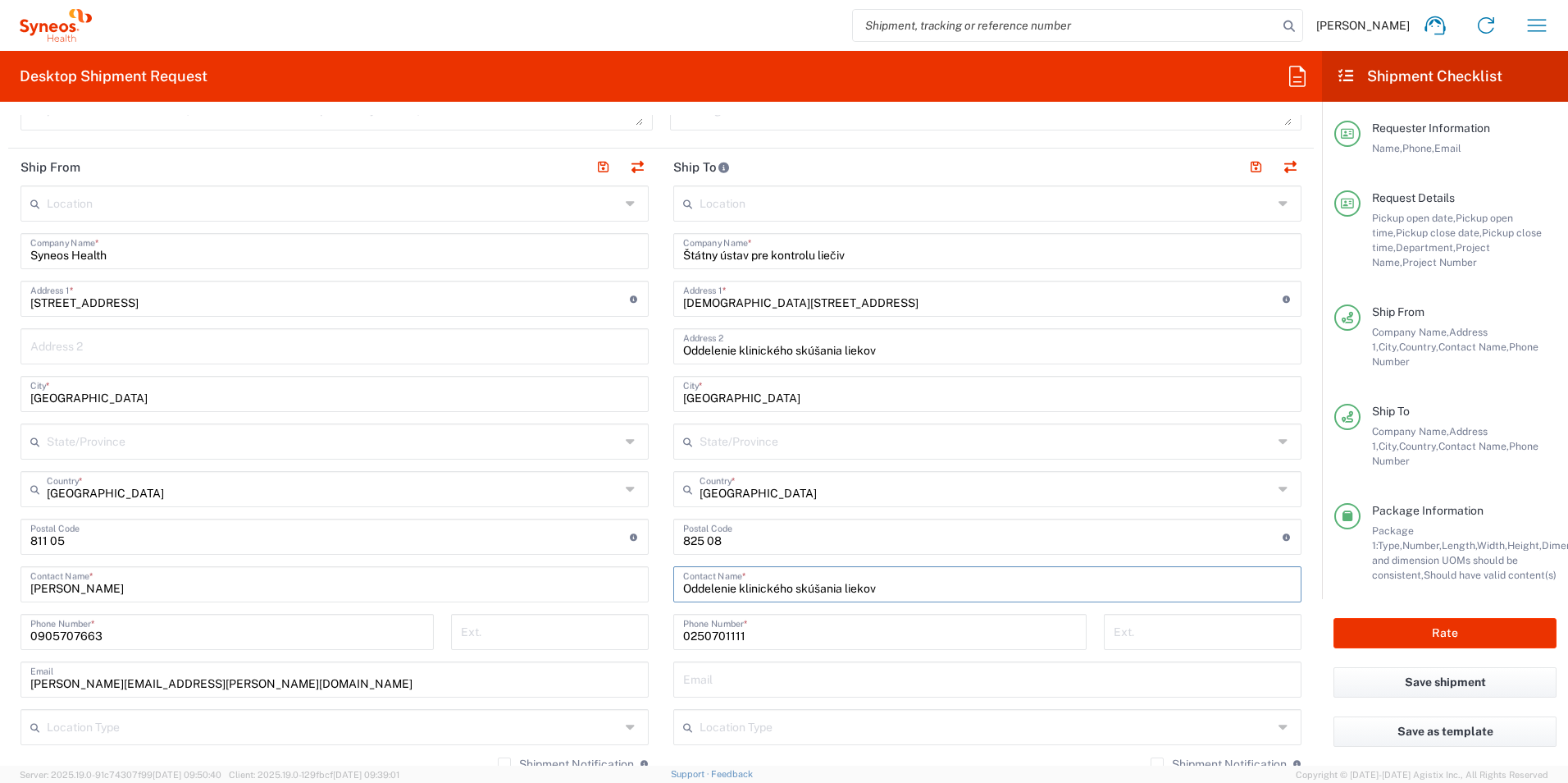
type input "Oddelenie klinického skúšania liekov"
click at [1307, 587] on form "Requester Information [PERSON_NAME] Name * [PHONE_NUMBER] Phone * [PERSON_NAME]…" at bounding box center [661, 440] width 1322 height 651
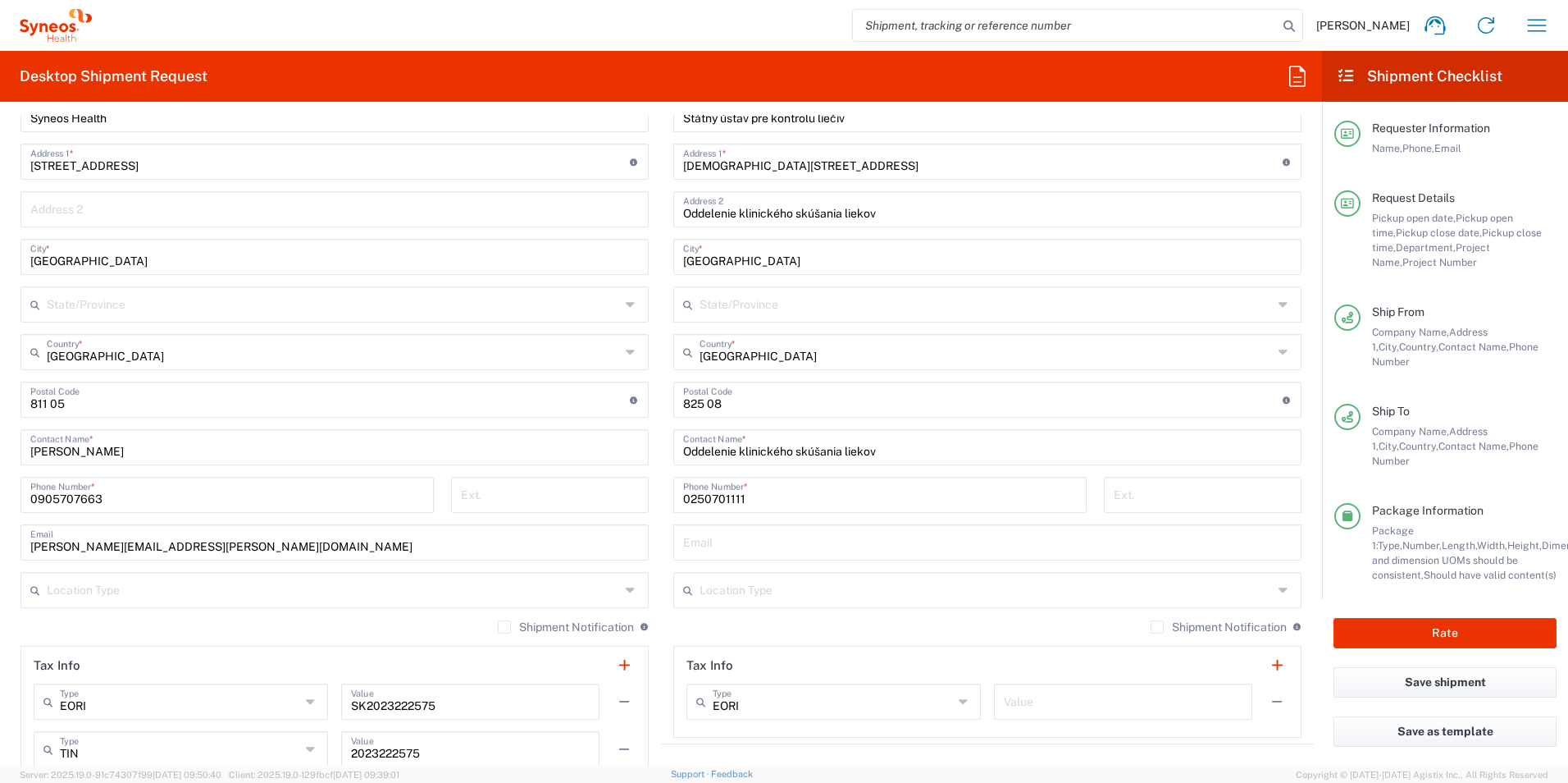
scroll to position [820, 0]
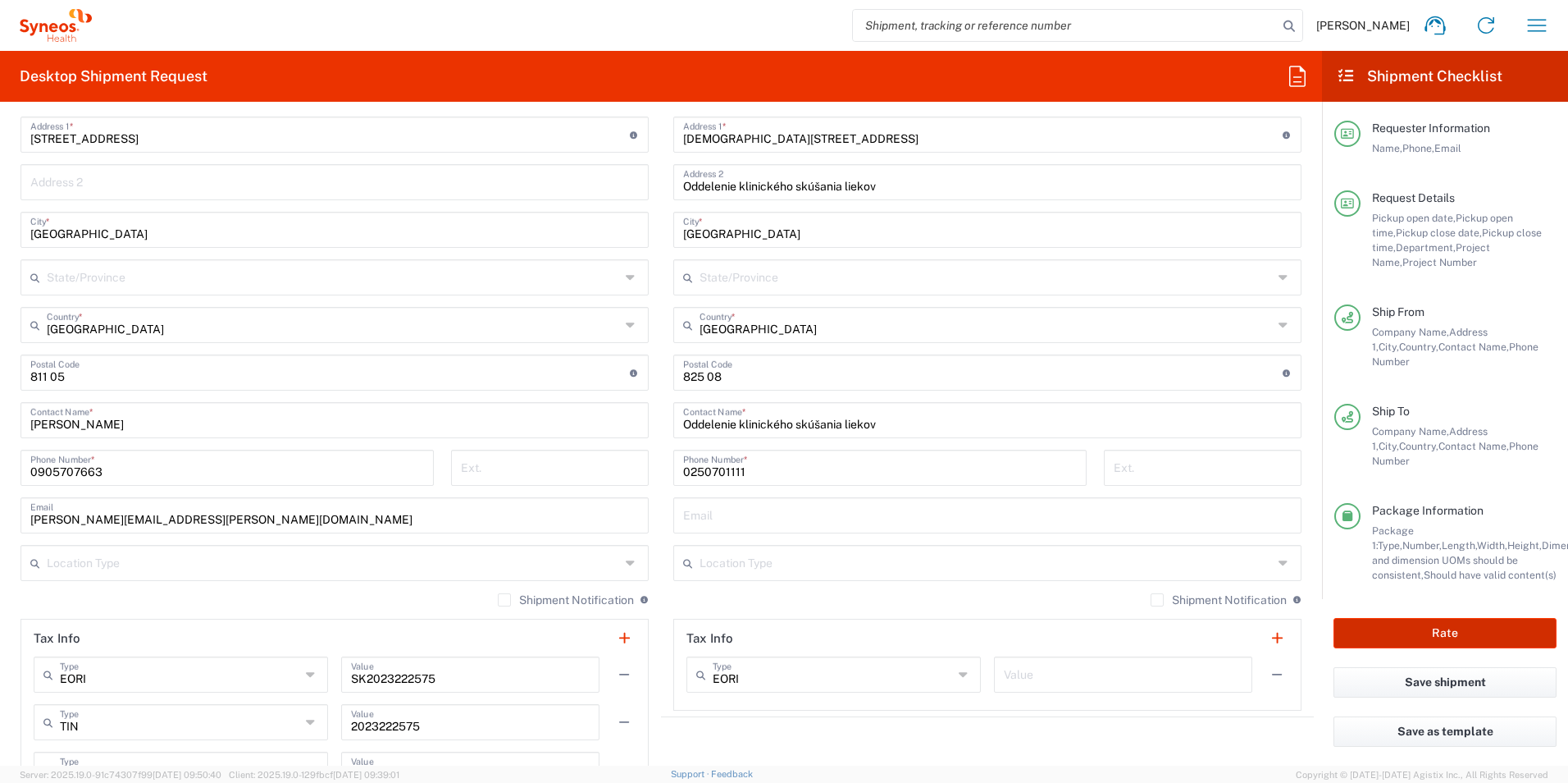
click at [1453, 621] on button "Rate" at bounding box center [1445, 633] width 223 height 31
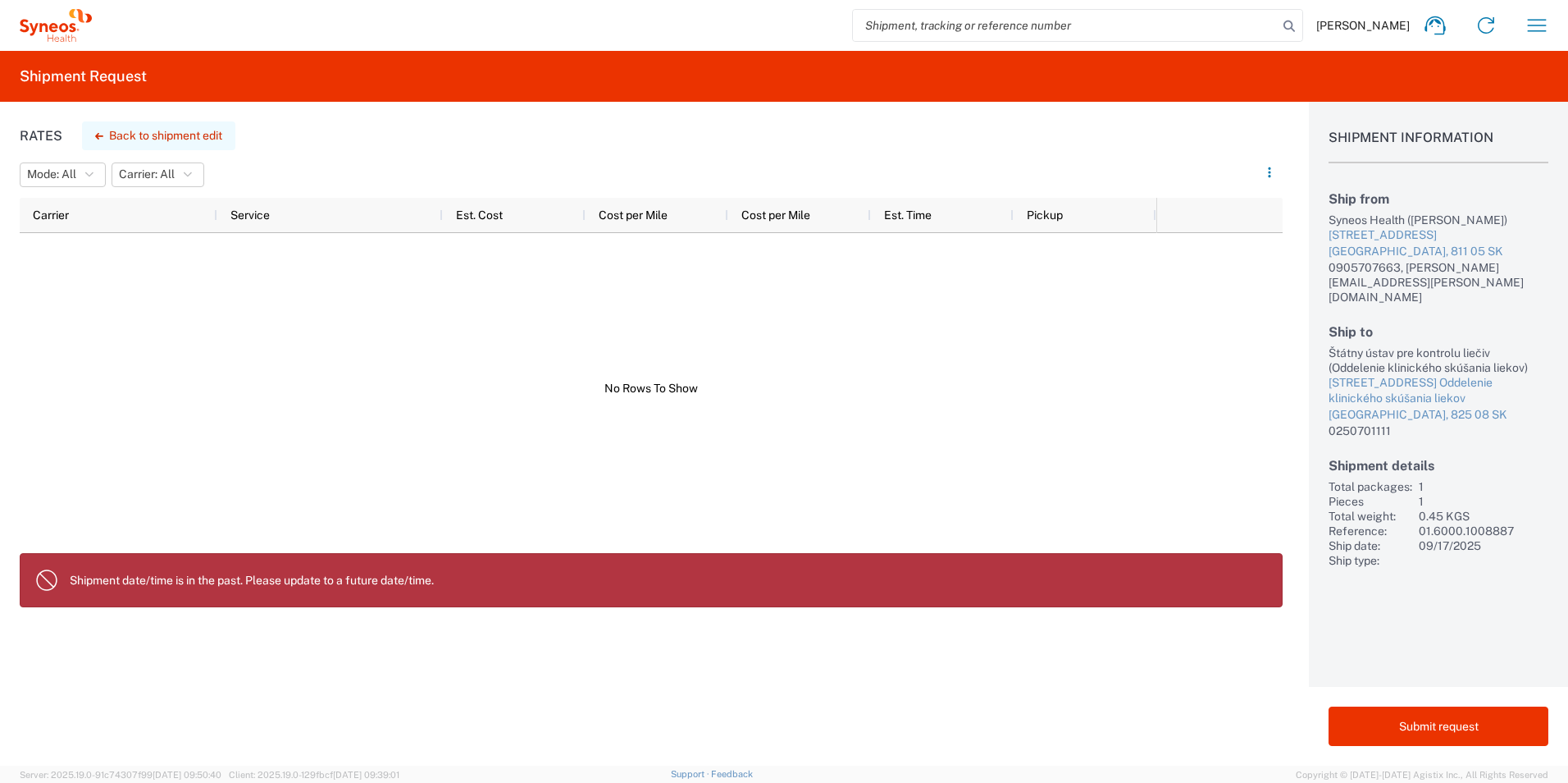
click at [189, 141] on button "Back to shipment edit" at bounding box center [158, 135] width 153 height 29
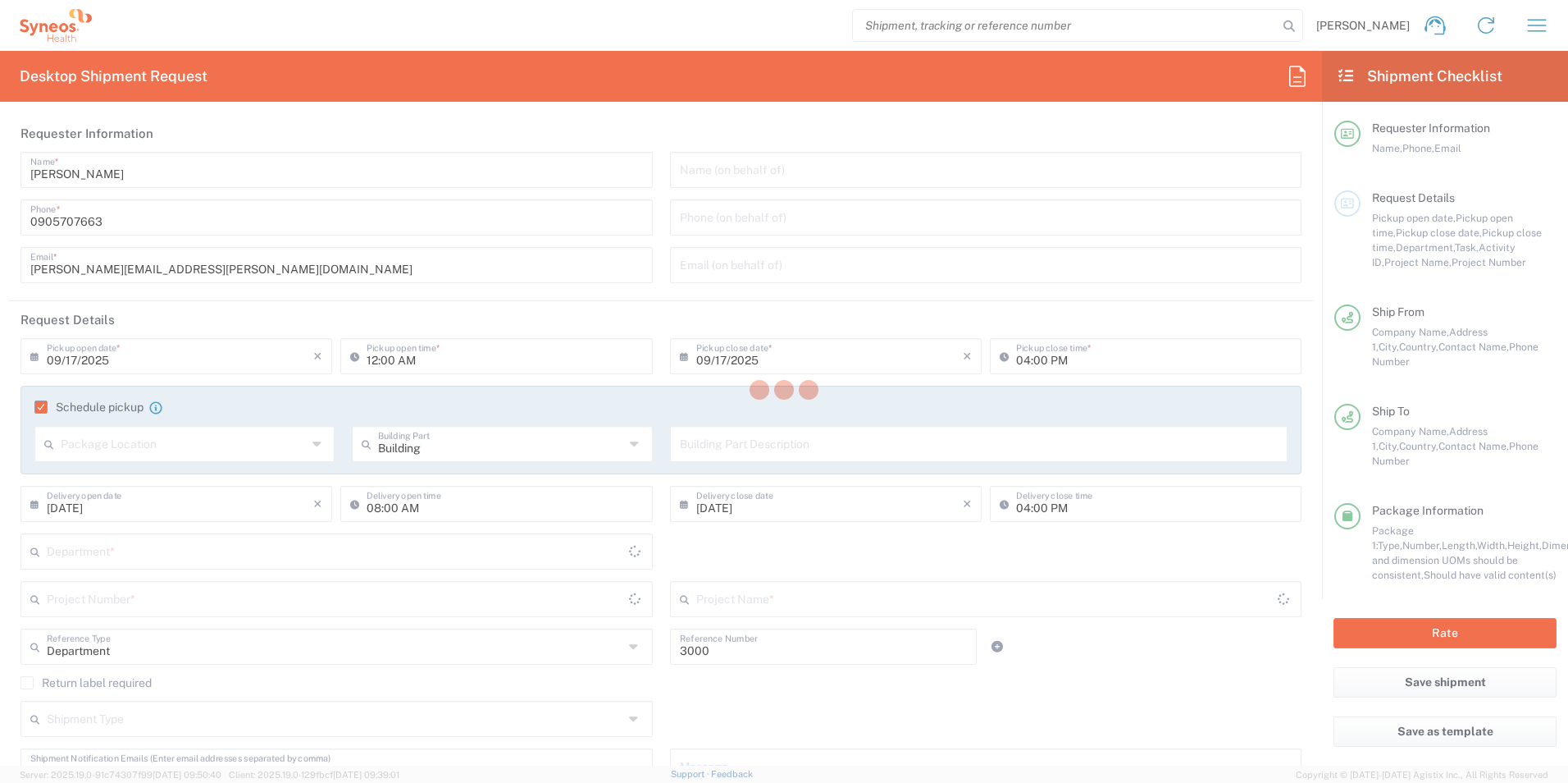
type input "01.6000.1008887"
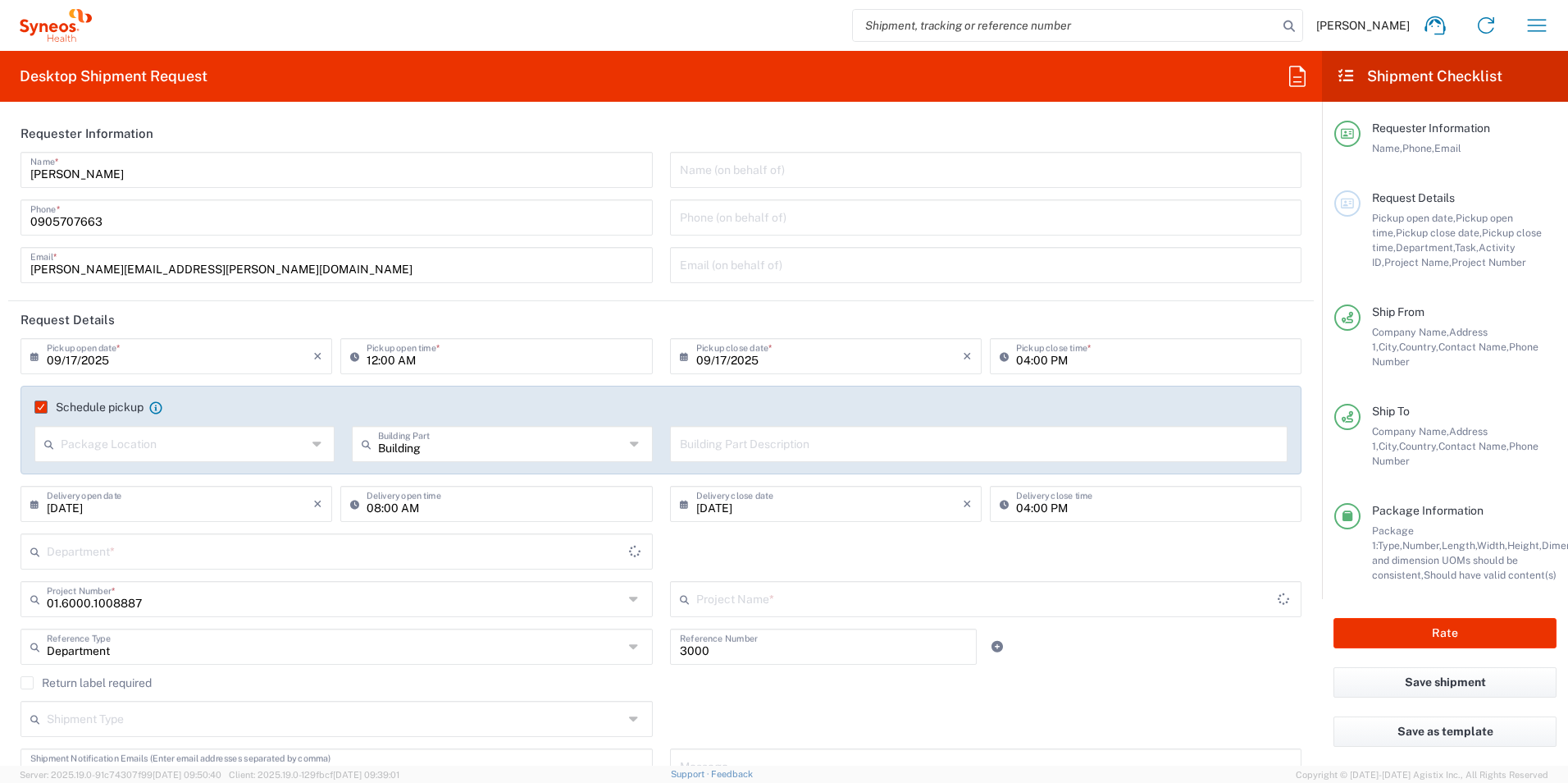
type input "3230"
type input "Envelope"
type input "Actelion 1008887"
click at [110, 356] on input "09/17/2025" at bounding box center [180, 355] width 266 height 29
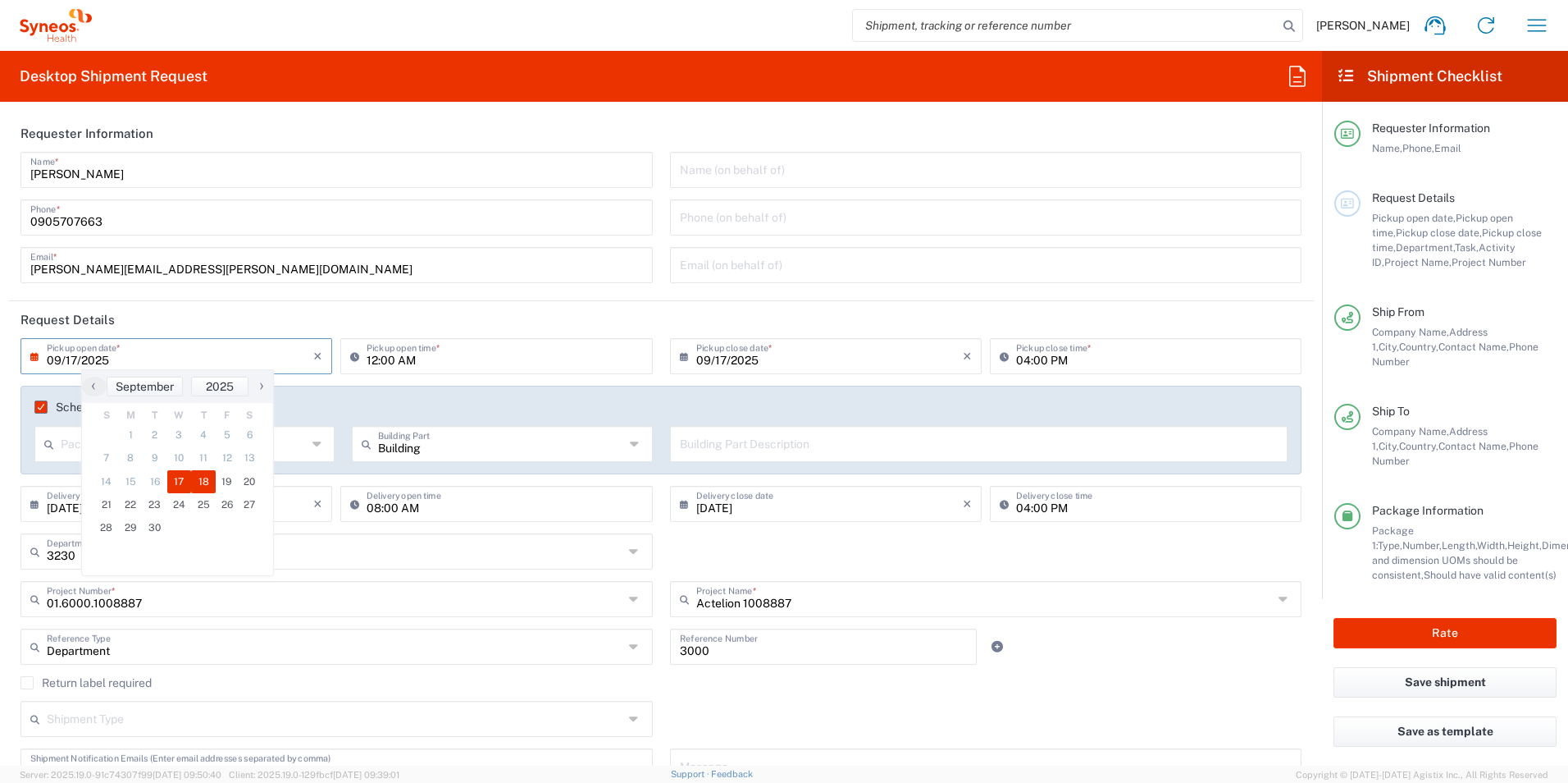
click at [203, 479] on span "18" at bounding box center [204, 482] width 25 height 23
type input "[DATE]"
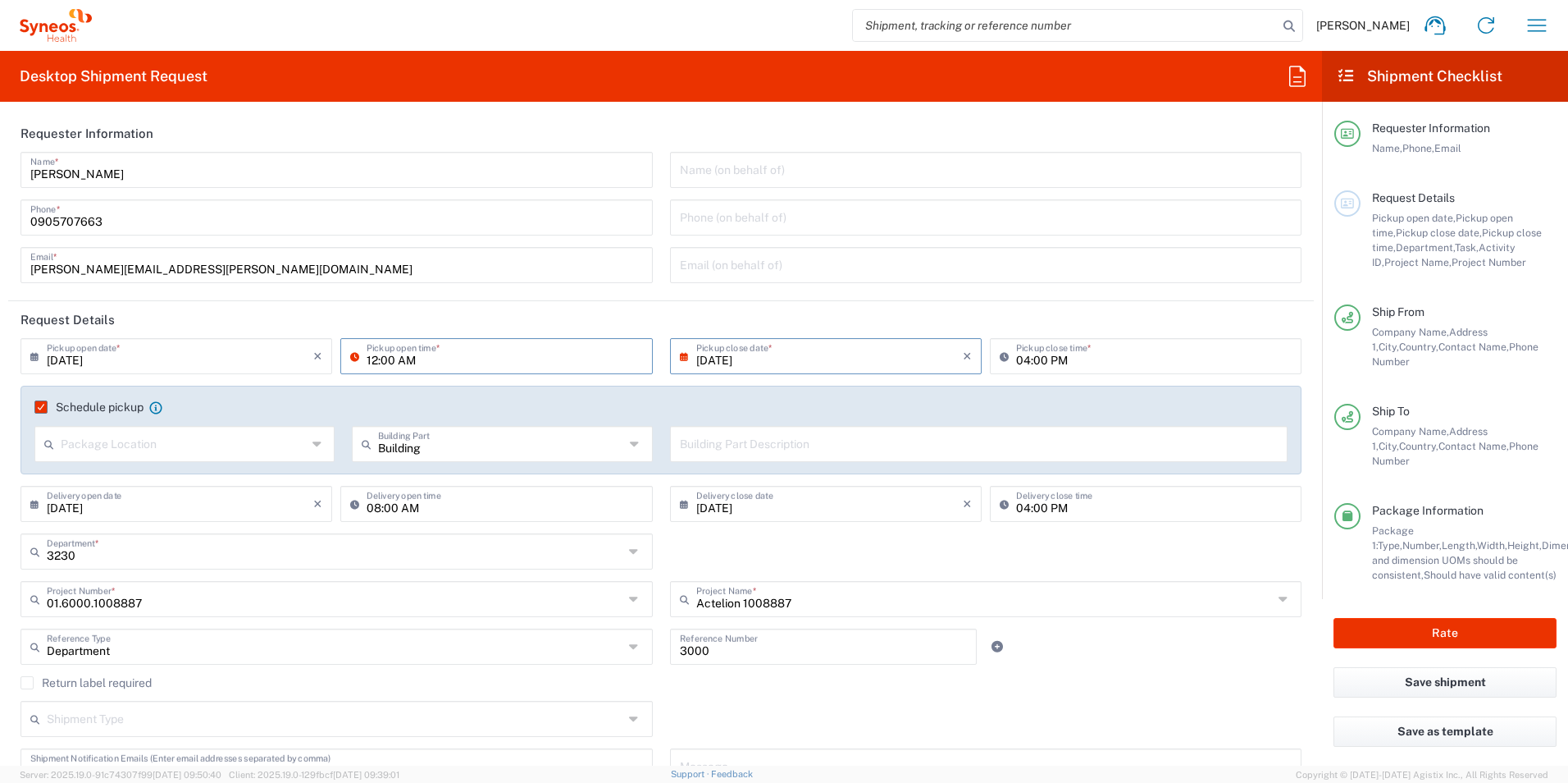
click at [381, 356] on input "12:00 AM" at bounding box center [504, 355] width 275 height 29
click at [418, 361] on input "12:00 AM" at bounding box center [504, 355] width 275 height 29
click at [366, 359] on input "12:00 AM" at bounding box center [504, 355] width 275 height 29
click at [598, 349] on input "12:00 AM" at bounding box center [504, 355] width 275 height 29
click at [631, 352] on input "12:00 AM" at bounding box center [504, 355] width 275 height 29
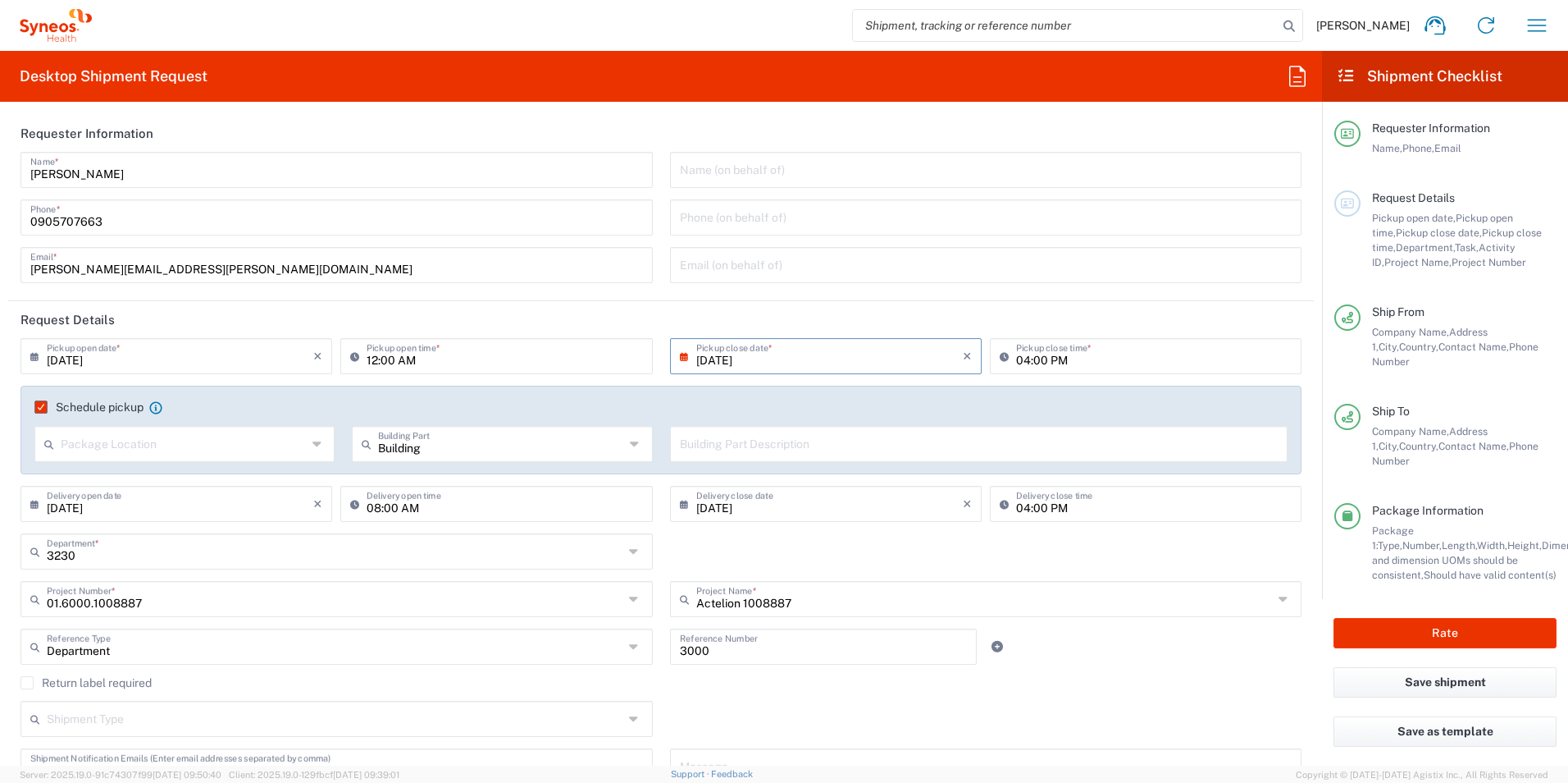
drag, startPoint x: 356, startPoint y: 358, endPoint x: 538, endPoint y: 360, distance: 182.0
click at [450, 352] on input "12:00 AM" at bounding box center [504, 355] width 275 height 29
drag, startPoint x: 609, startPoint y: 358, endPoint x: 635, endPoint y: 356, distance: 26.1
click at [610, 357] on input "12:00 AM" at bounding box center [504, 355] width 275 height 29
drag, startPoint x: 635, startPoint y: 356, endPoint x: 600, endPoint y: 363, distance: 35.7
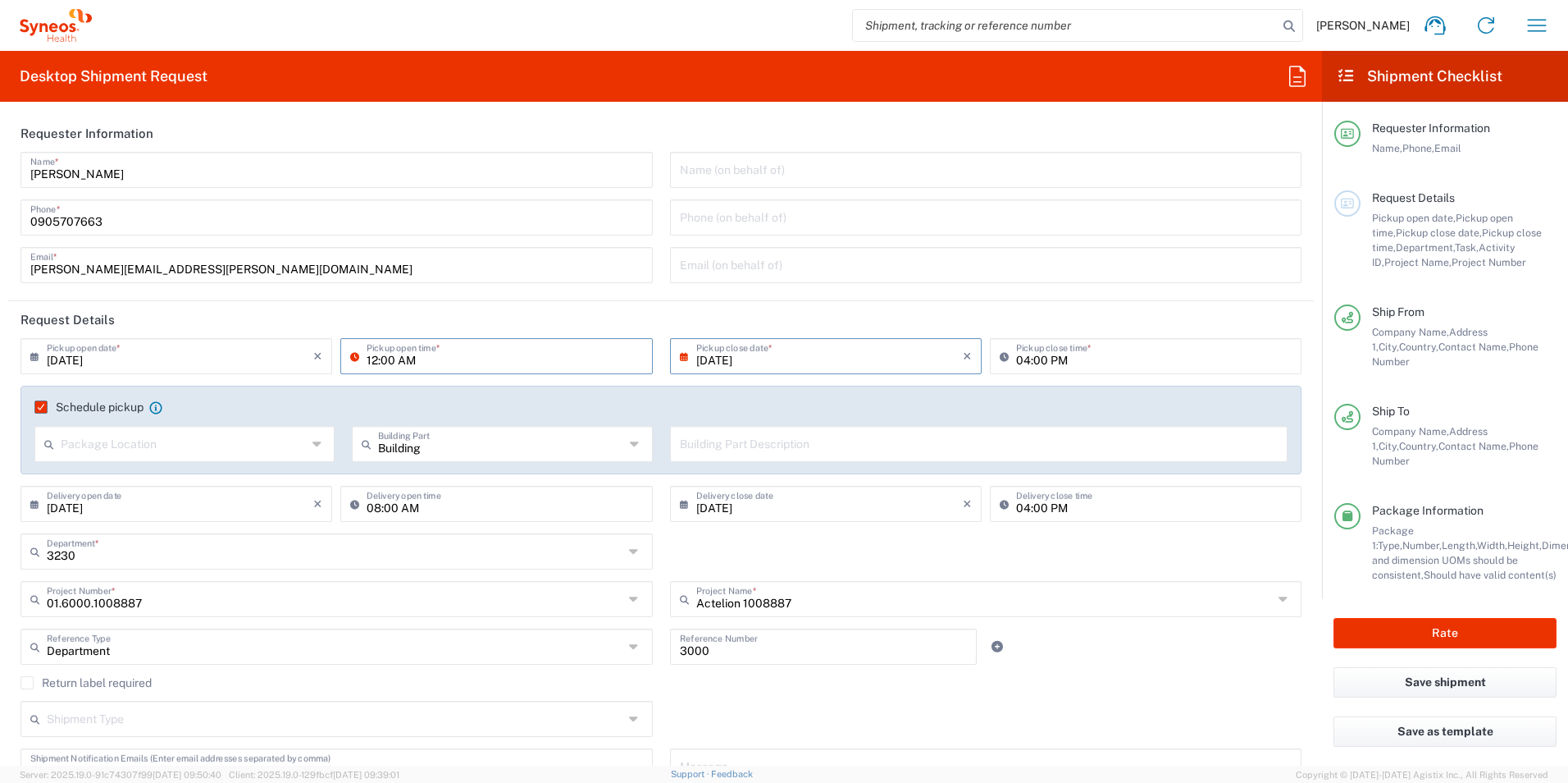
click at [636, 356] on input "12:00 AM" at bounding box center [504, 355] width 275 height 29
click at [372, 362] on input "12:00 AM" at bounding box center [504, 355] width 275 height 29
type input "08:00 AM"
click at [1486, 618] on button "Rate" at bounding box center [1445, 633] width 223 height 31
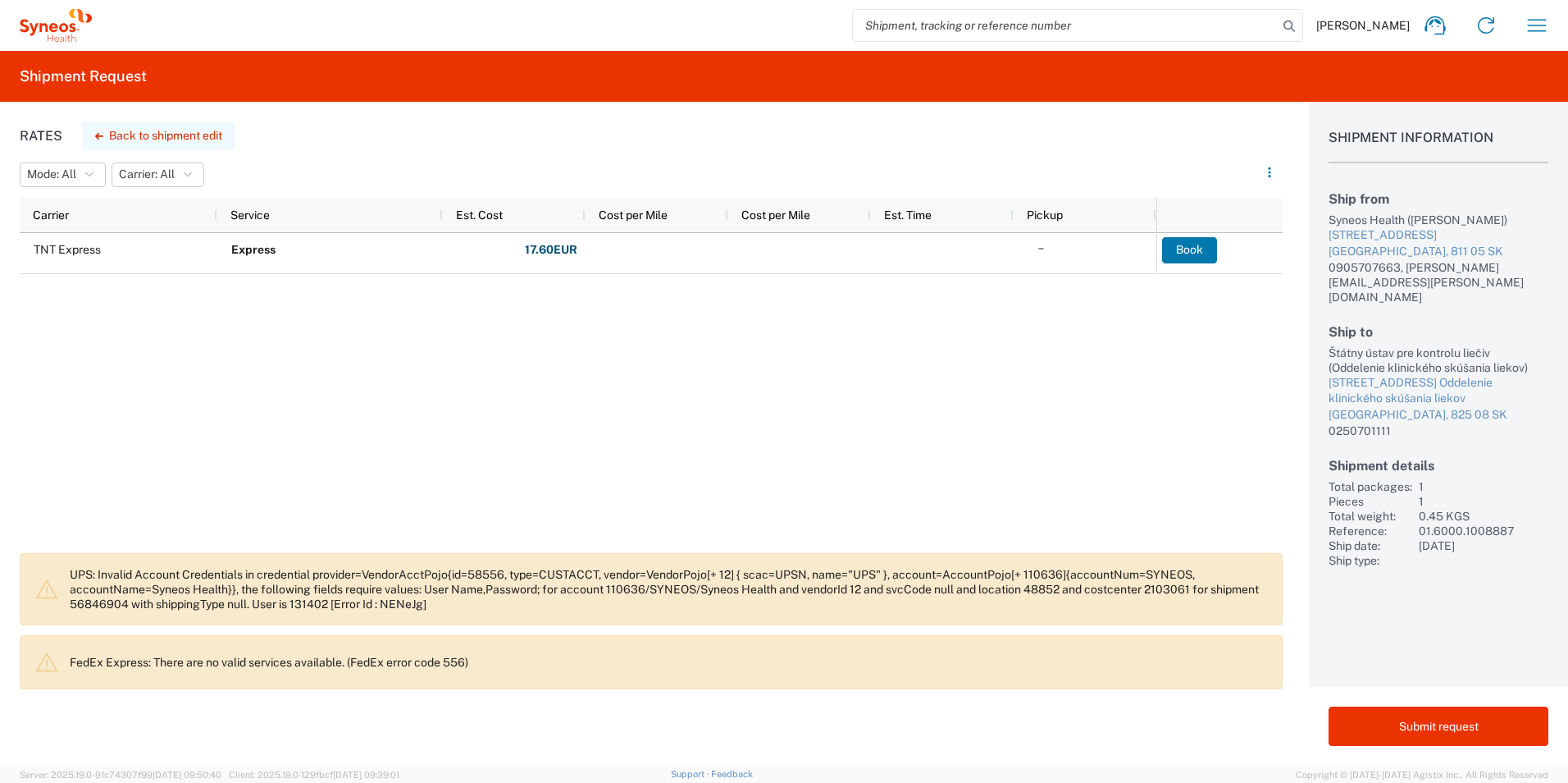
click at [171, 133] on button "Back to shipment edit" at bounding box center [158, 135] width 153 height 29
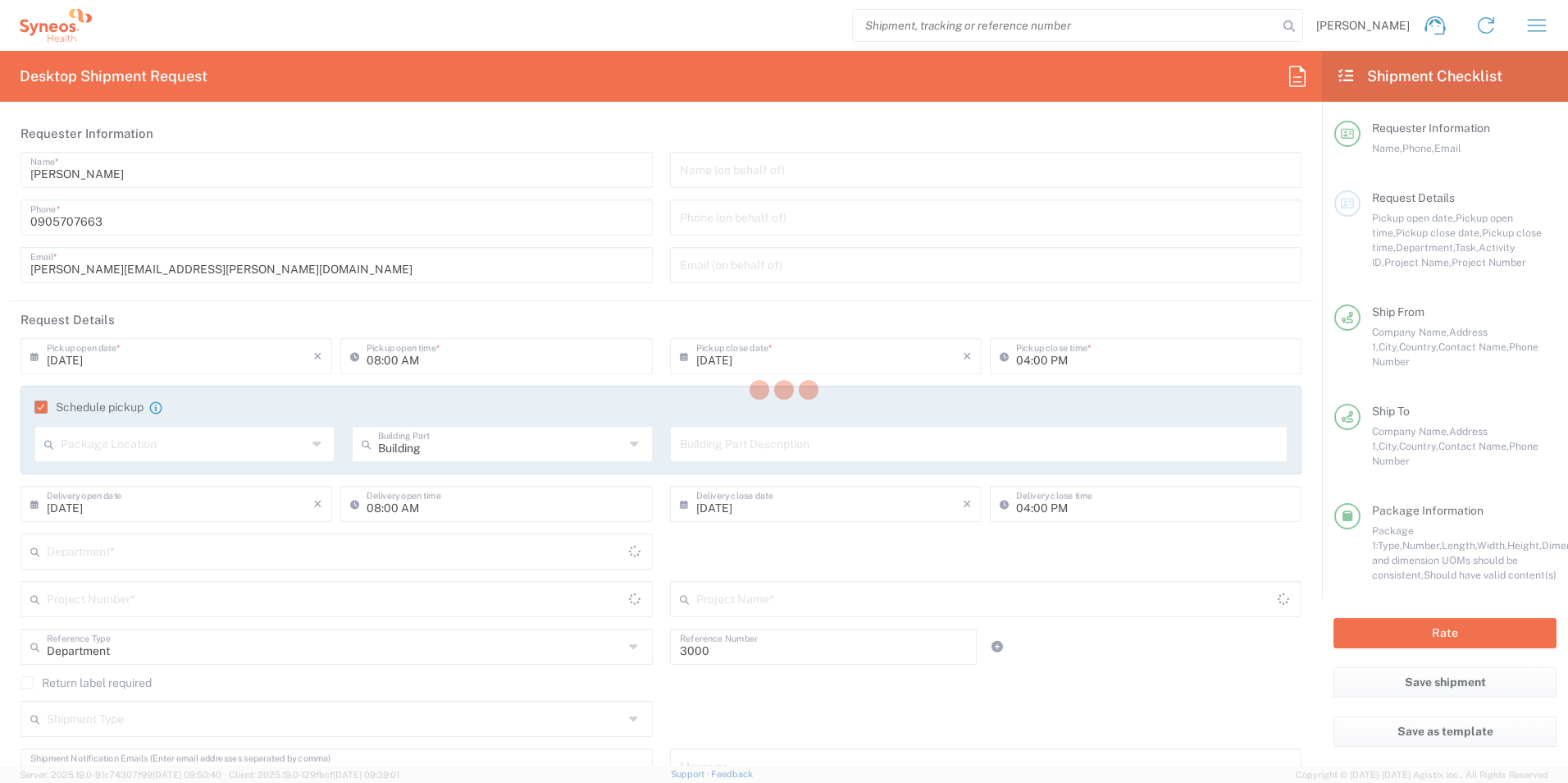
type input "Actelion 1008887"
type input "01.6000.1008887"
type input "Envelope"
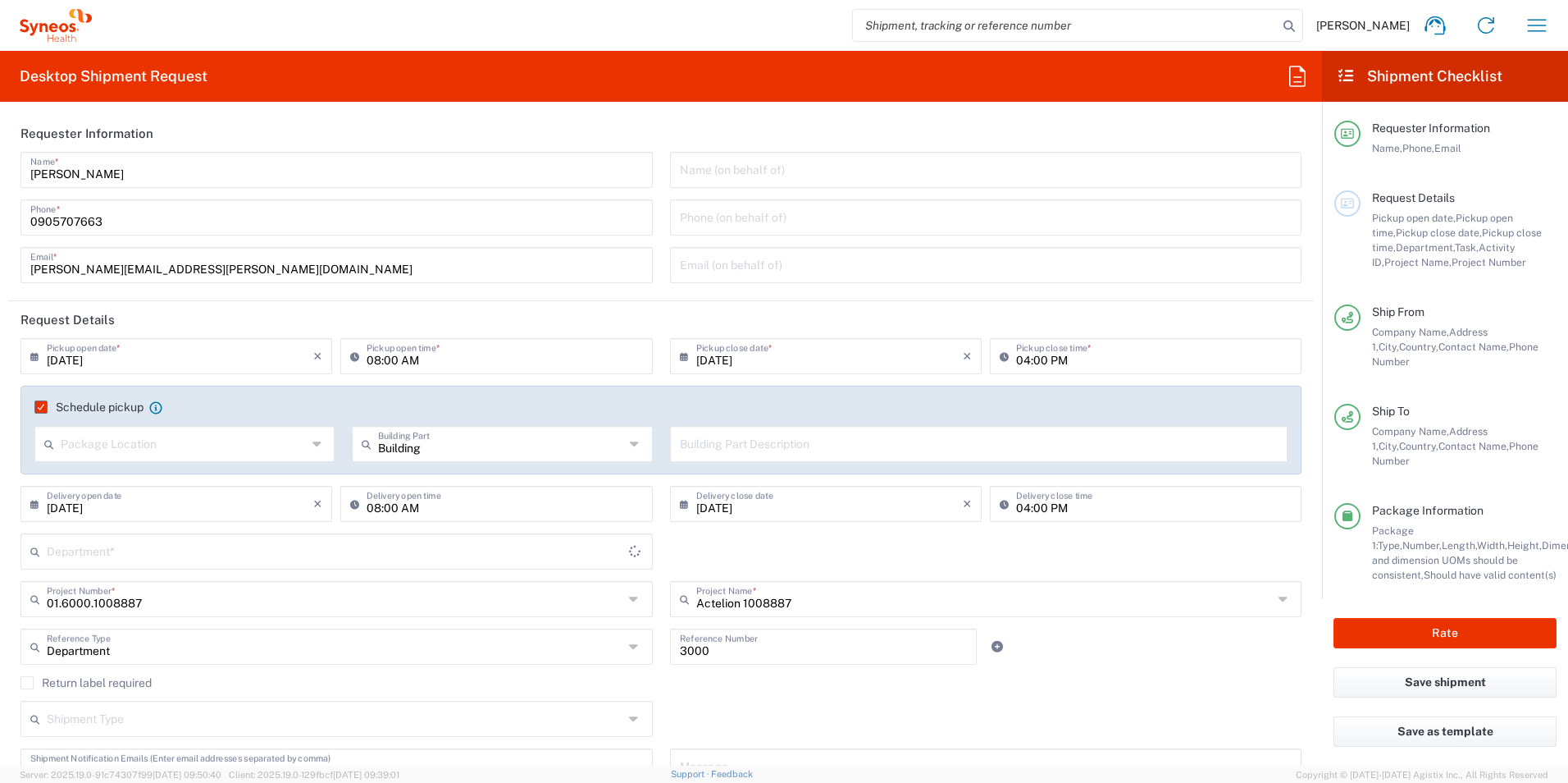
type input "3230"
click at [164, 361] on input "[DATE]" at bounding box center [180, 355] width 266 height 29
click at [183, 483] on span "17" at bounding box center [180, 482] width 25 height 23
type input "09/17/2025"
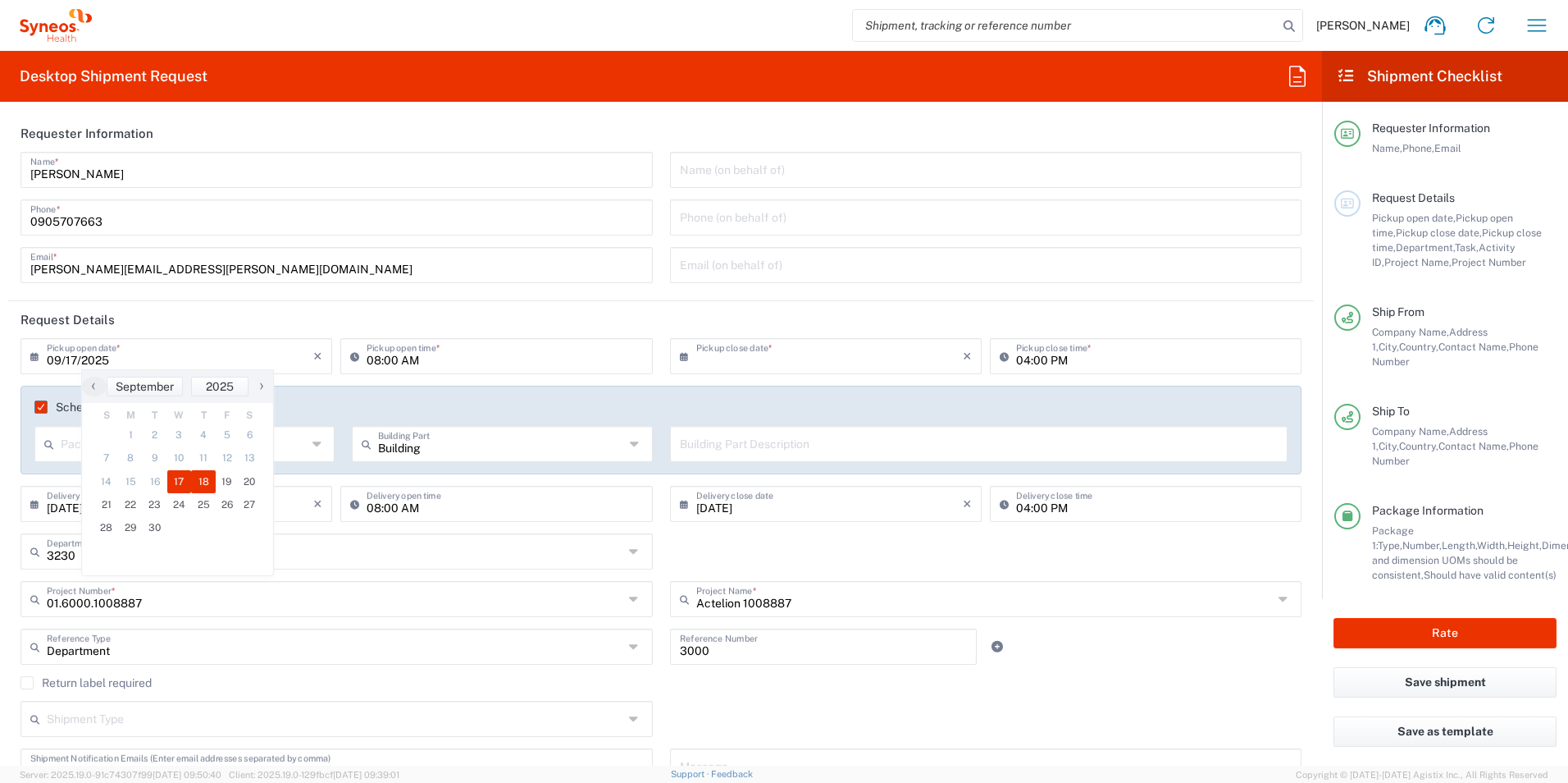
type input "09/17/2025"
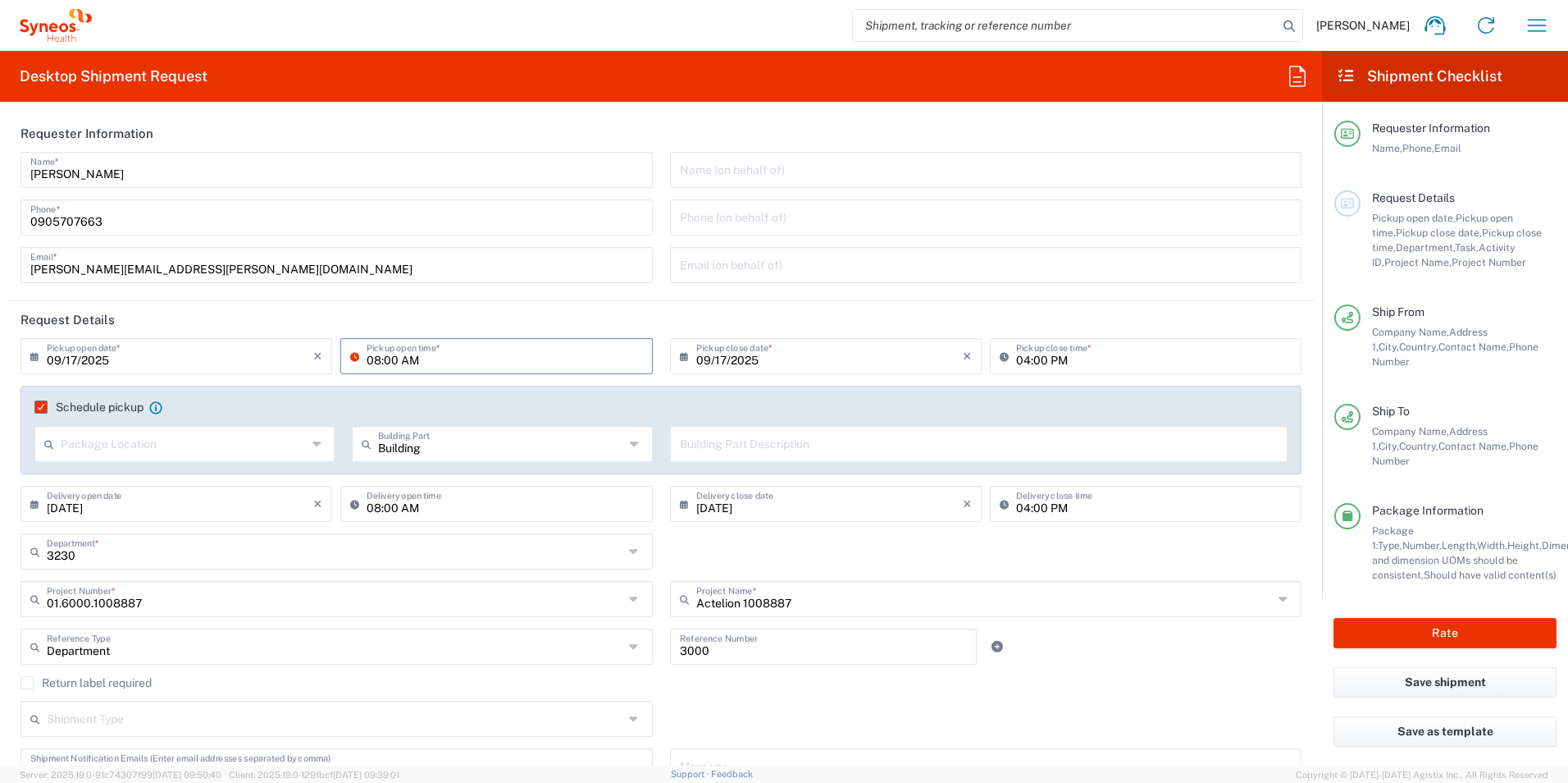
click at [380, 356] on input "08:00 AM" at bounding box center [504, 355] width 275 height 29
type input "12:00 AM"
click at [698, 361] on input "09/17/2025" at bounding box center [829, 355] width 266 height 29
click at [1163, 323] on header "Request Details" at bounding box center [661, 319] width 1306 height 37
click at [1428, 625] on button "Rate" at bounding box center [1445, 633] width 223 height 31
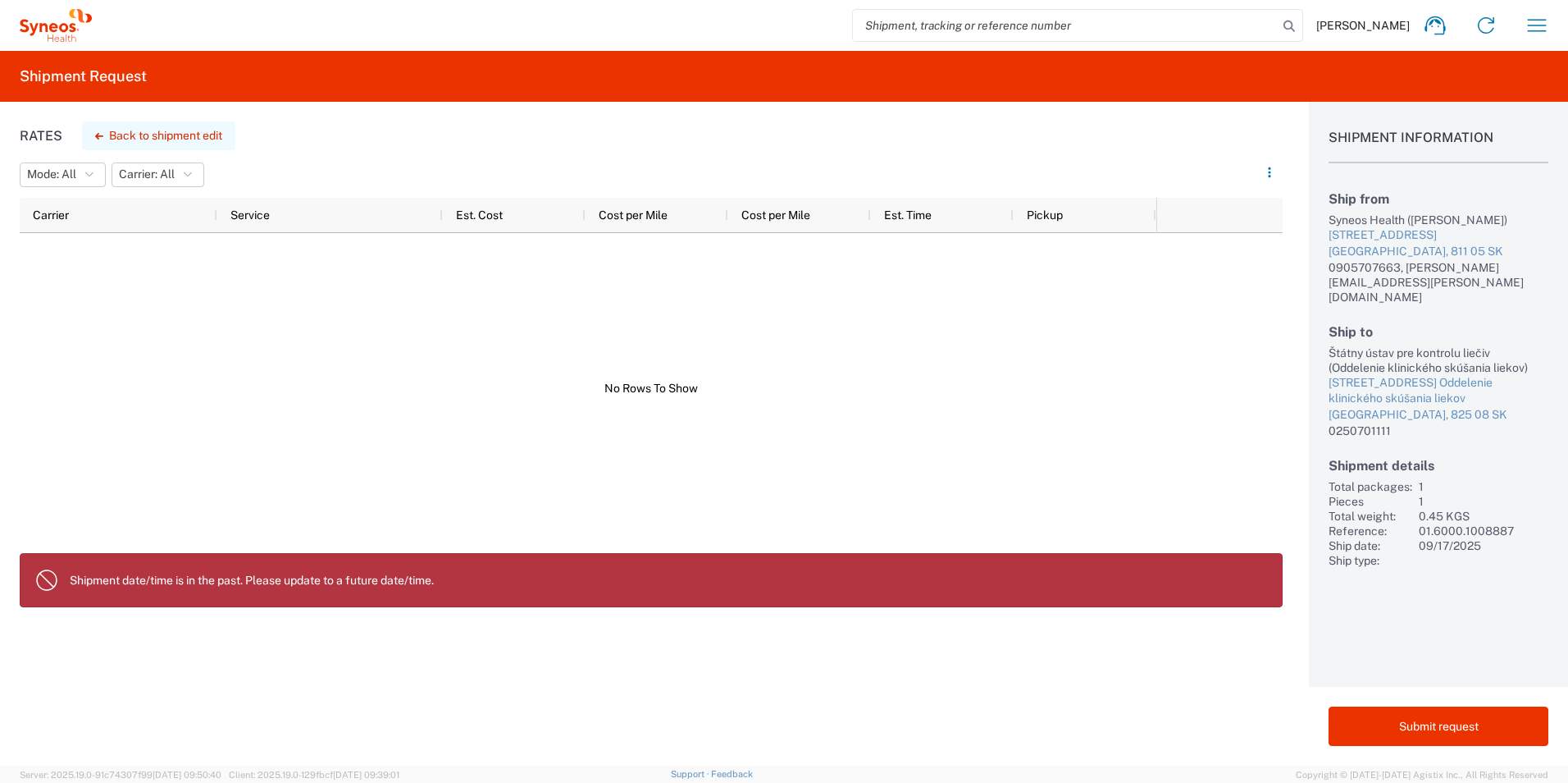
click at [177, 133] on button "Back to shipment edit" at bounding box center [158, 135] width 153 height 29
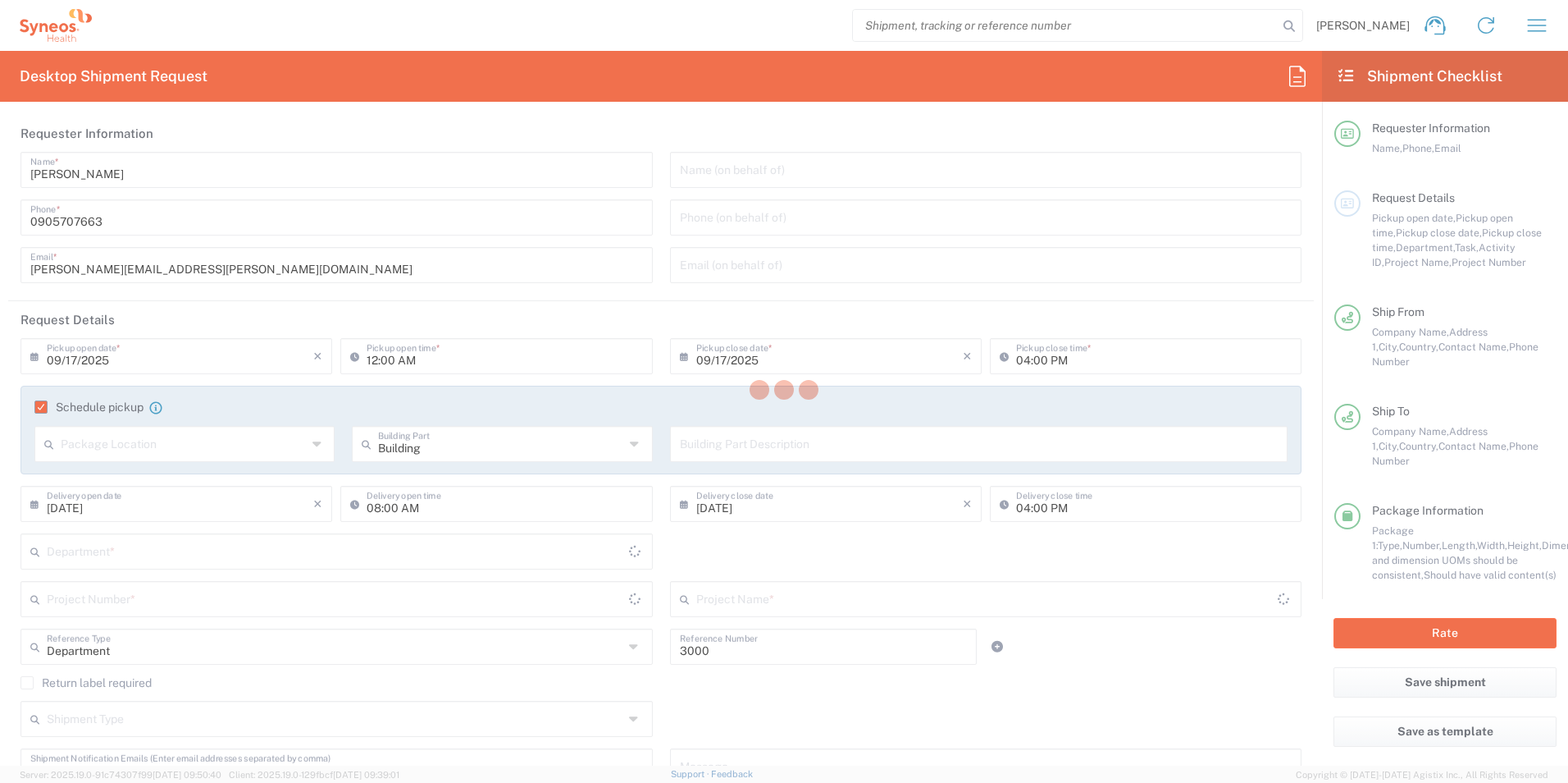
type input "01.6000.1008887"
type input "Envelope"
type input "Actelion 1008887"
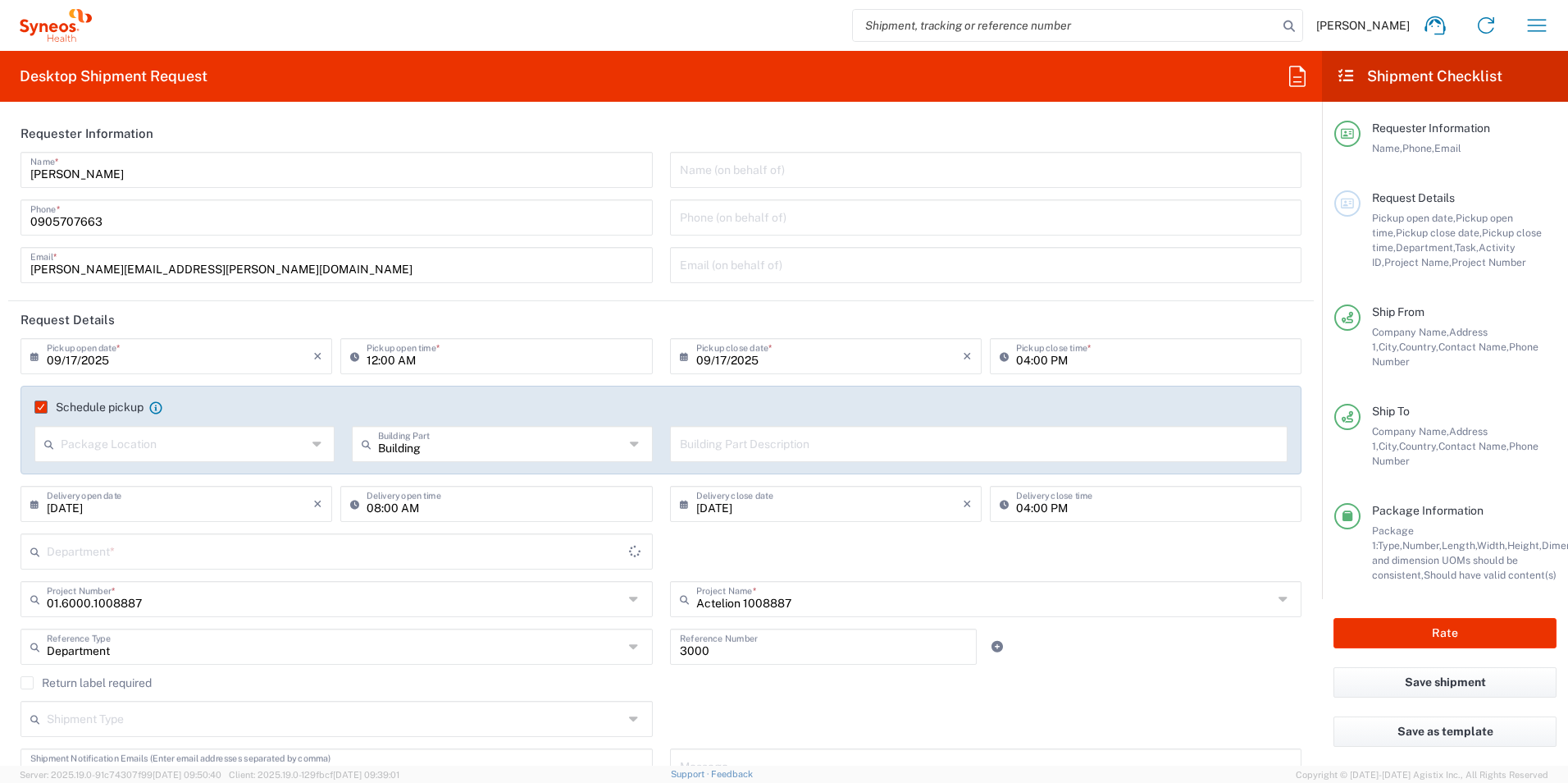
type input "3230"
click at [369, 364] on input "12:00 AM" at bounding box center [504, 355] width 275 height 29
type input "08:00 AM"
click at [1415, 628] on button "Rate" at bounding box center [1445, 633] width 223 height 31
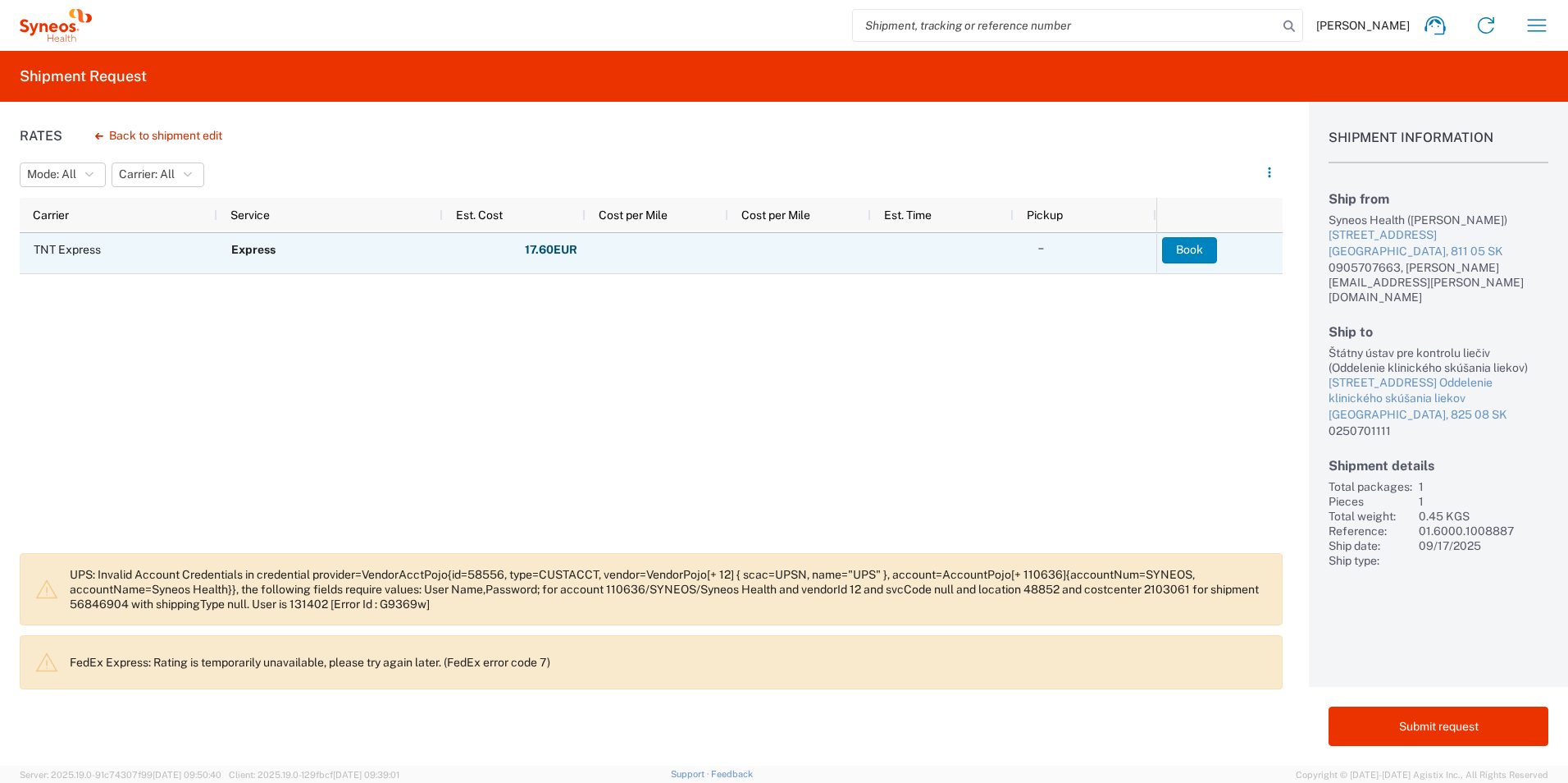
click at [1184, 252] on button "Book" at bounding box center [1189, 250] width 55 height 26
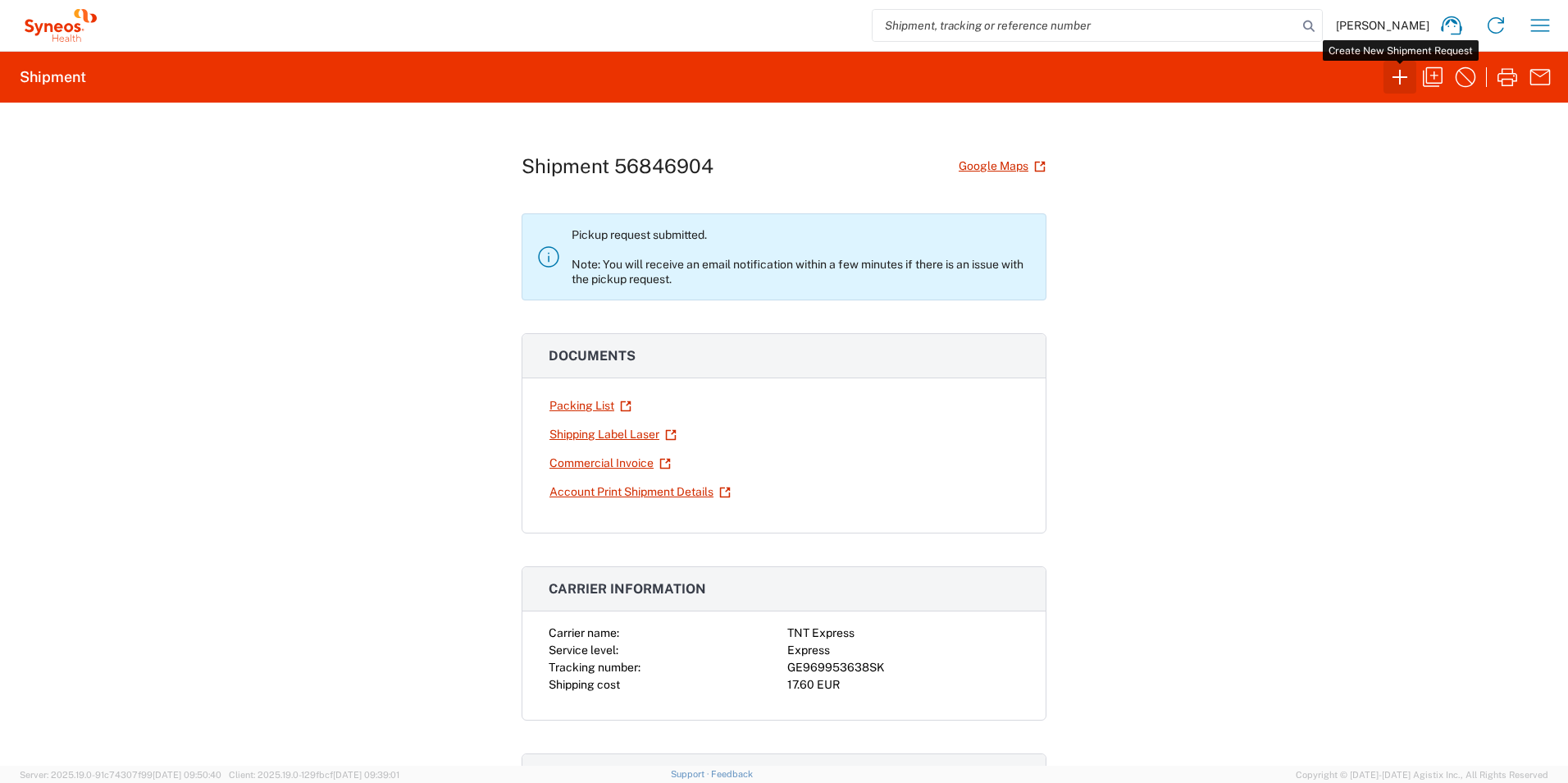
click at [1398, 73] on icon "button" at bounding box center [1400, 78] width 26 height 26
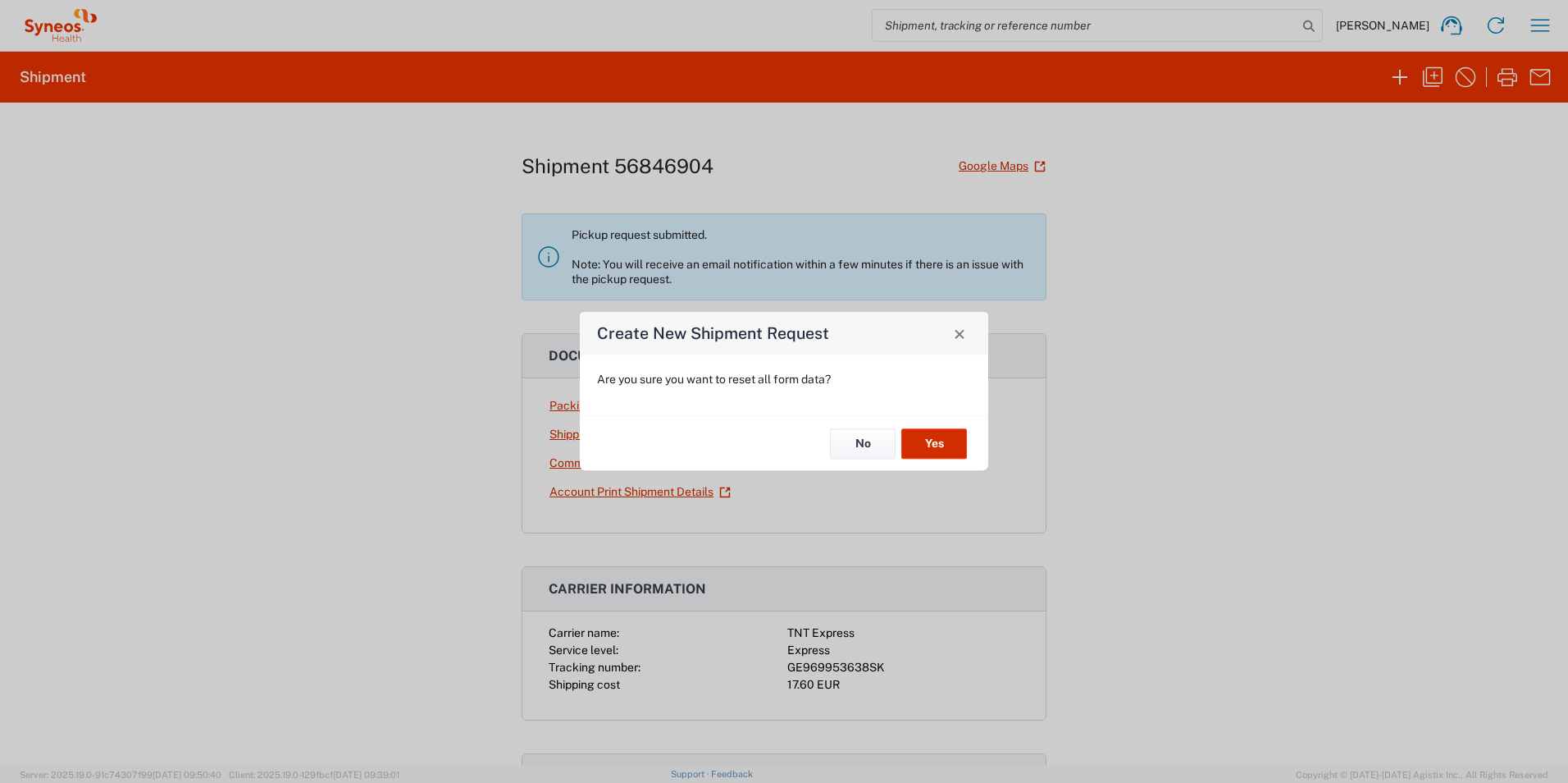
click at [932, 446] on button "Yes" at bounding box center [935, 443] width 66 height 31
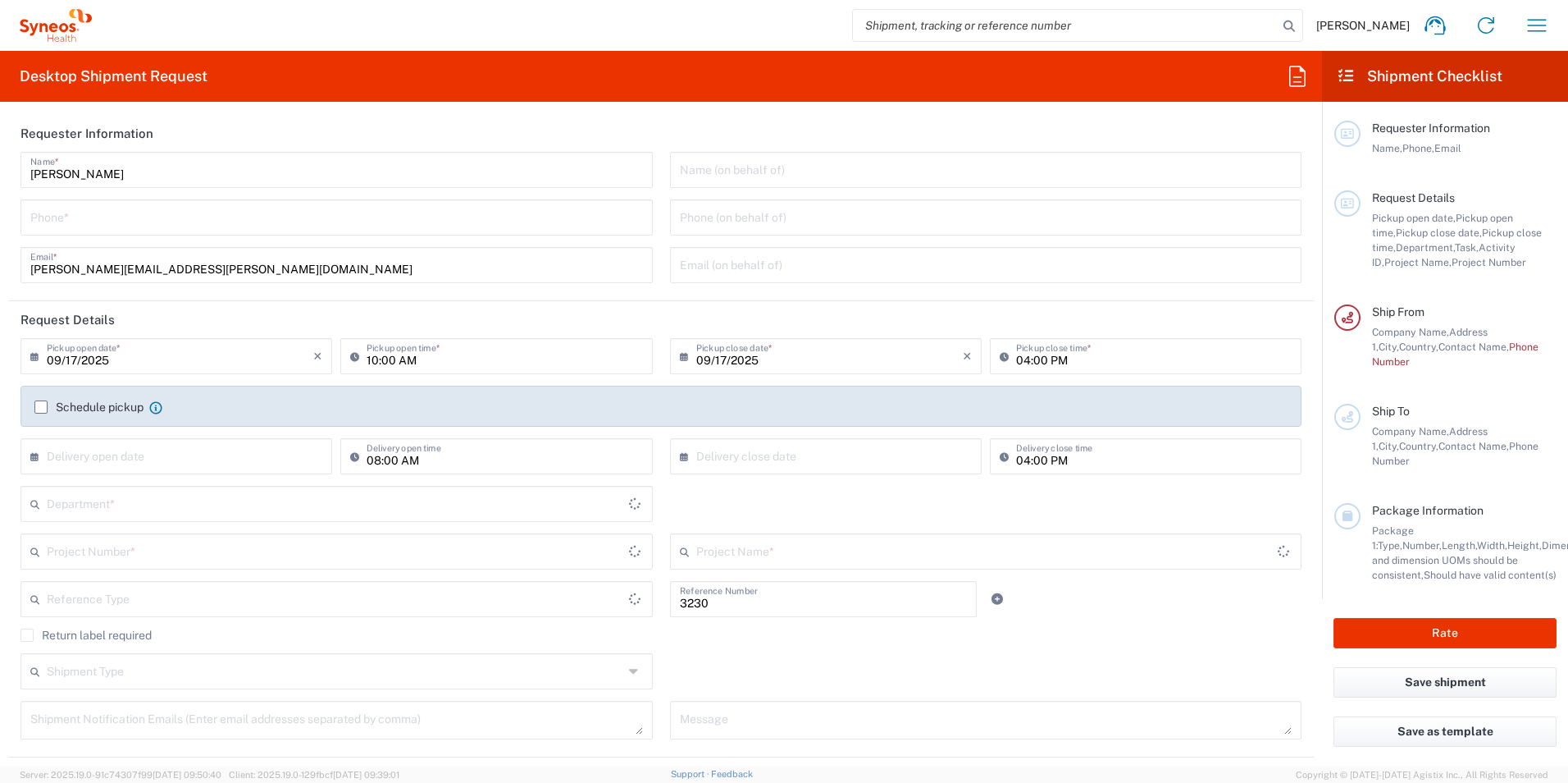
type input "[GEOGRAPHIC_DATA]"
type input "Department"
click at [82, 454] on input "text" at bounding box center [180, 455] width 266 height 29
click at [200, 579] on span "18" at bounding box center [204, 582] width 25 height 23
type input "[DATE]"
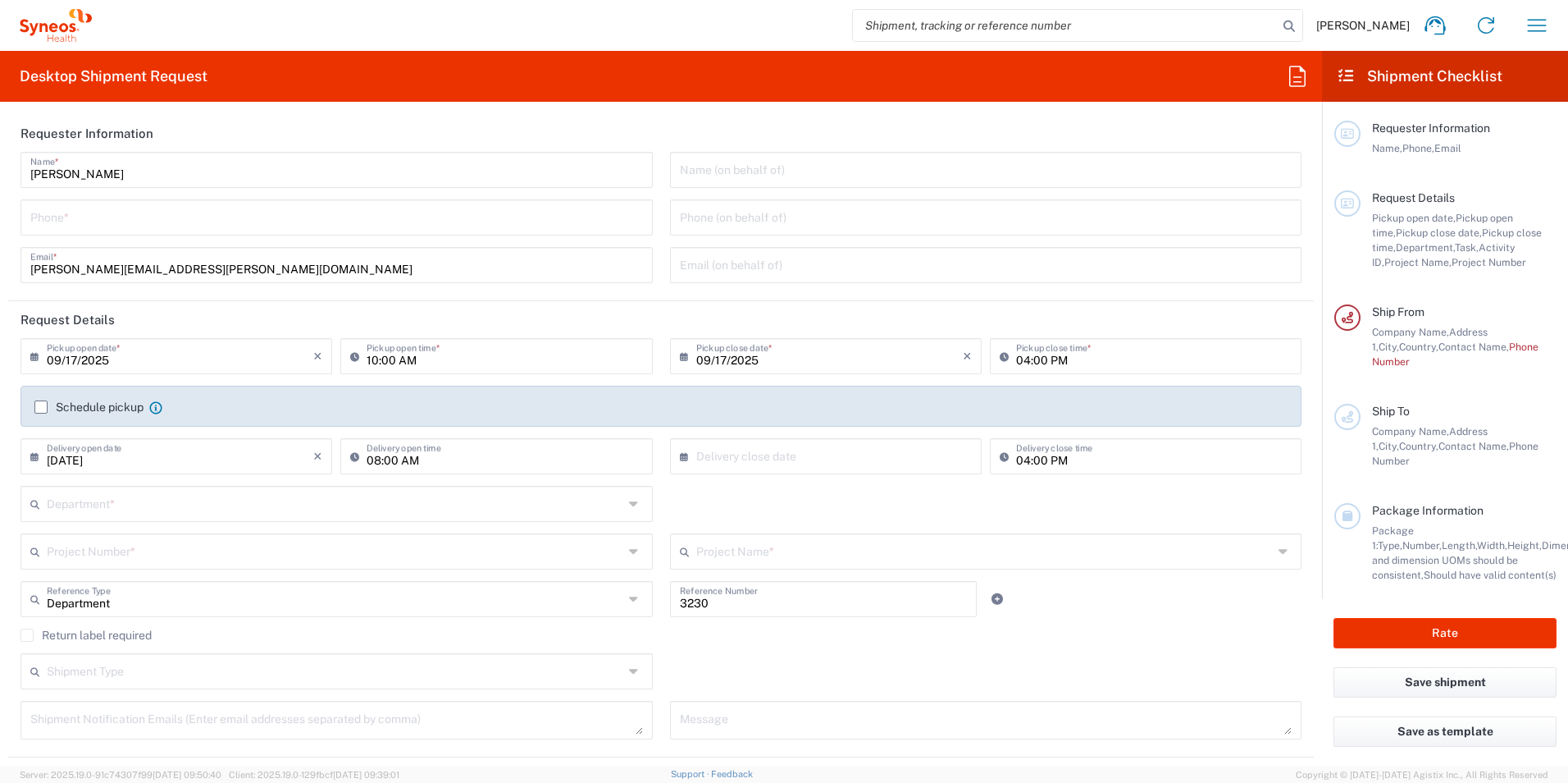
click at [747, 459] on input "text" at bounding box center [829, 455] width 266 height 29
click at [844, 582] on span "18" at bounding box center [846, 582] width 25 height 23
type input "[DATE]"
click at [196, 502] on input "text" at bounding box center [335, 502] width 577 height 29
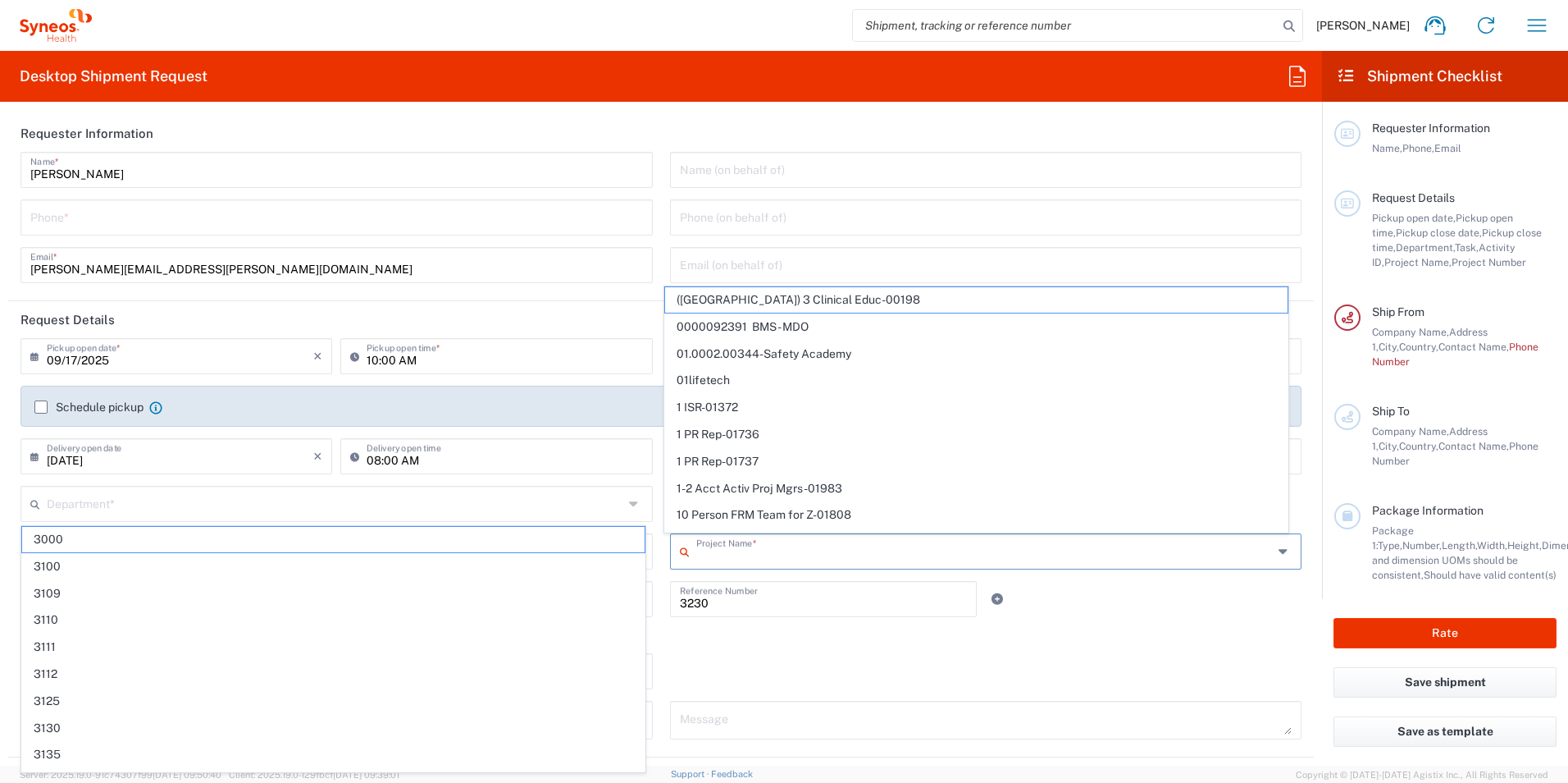
click at [704, 552] on input "text" at bounding box center [984, 550] width 577 height 29
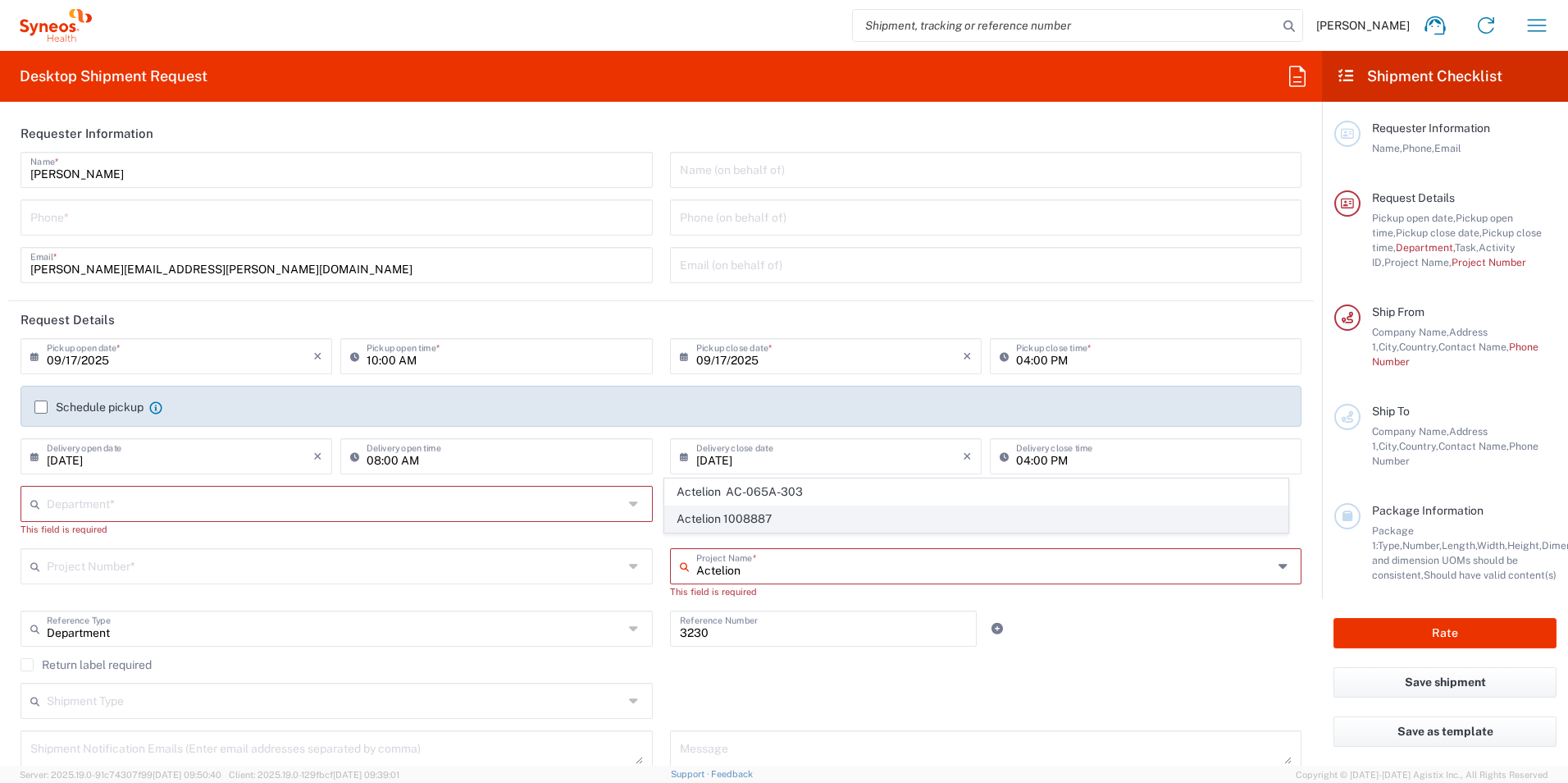
click at [719, 514] on span "Actelion 1008887" at bounding box center [976, 519] width 623 height 26
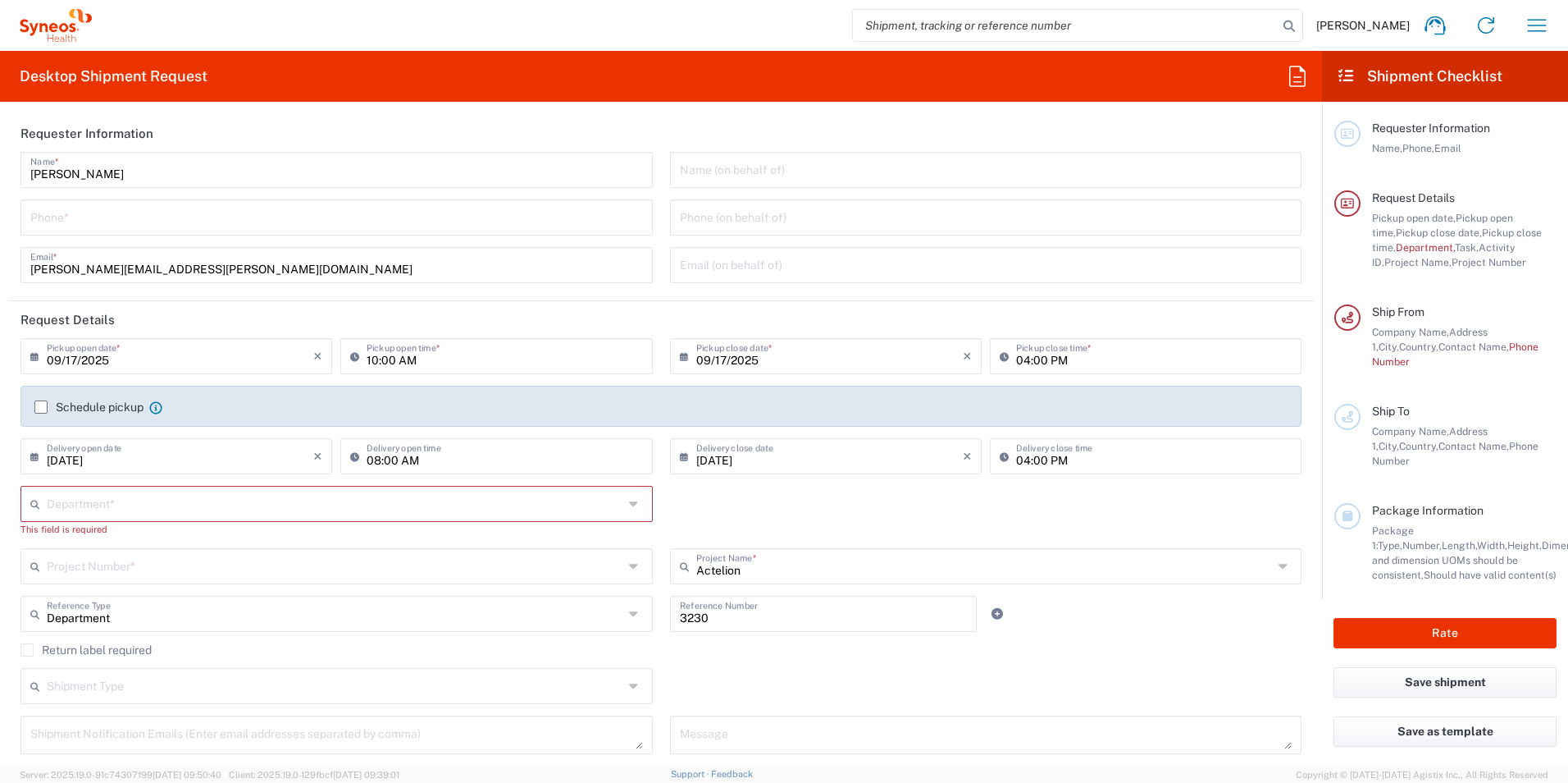
type input "Actelion 1008887"
type input "01.6000.1008887"
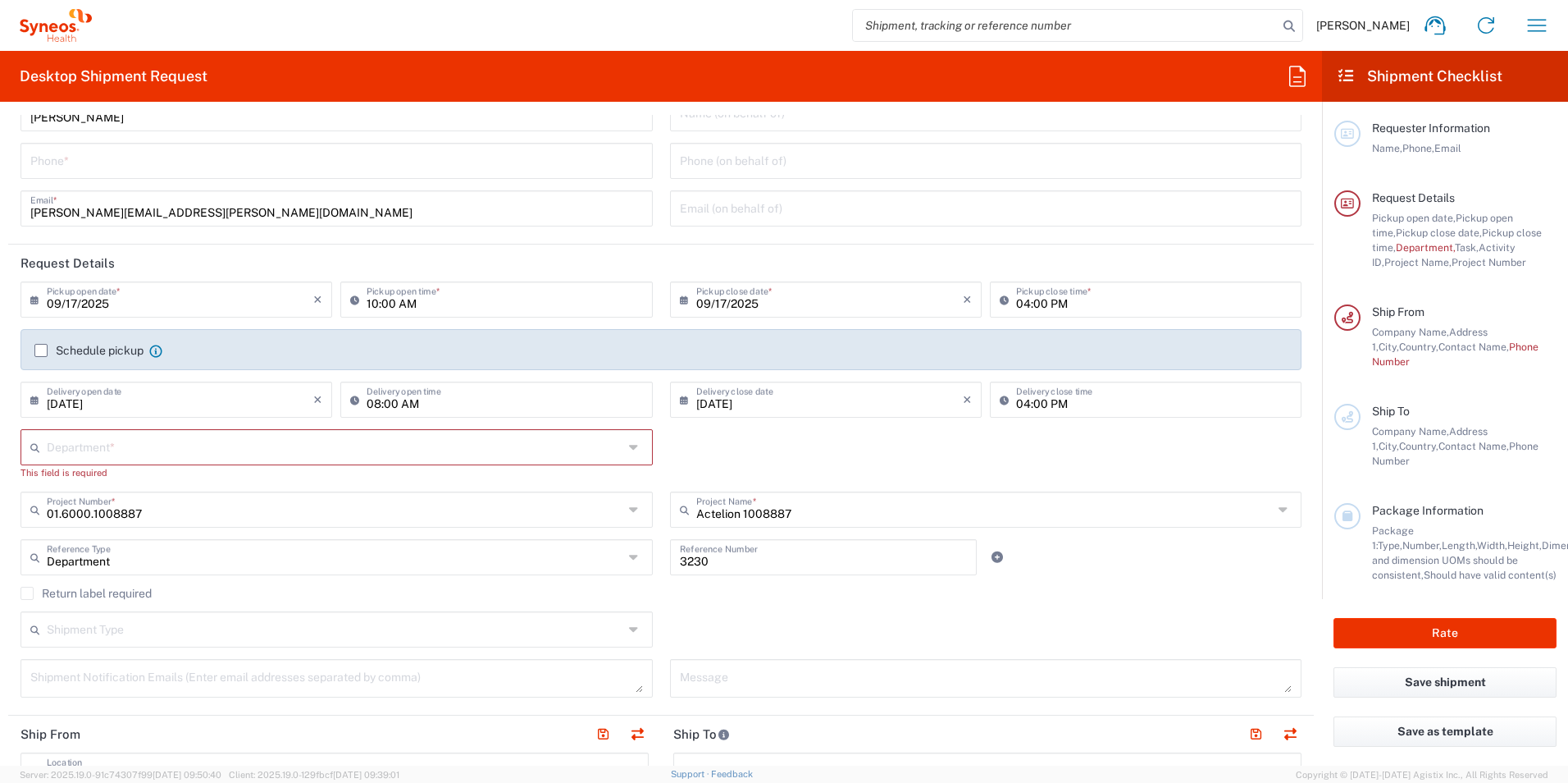
scroll to position [82, 0]
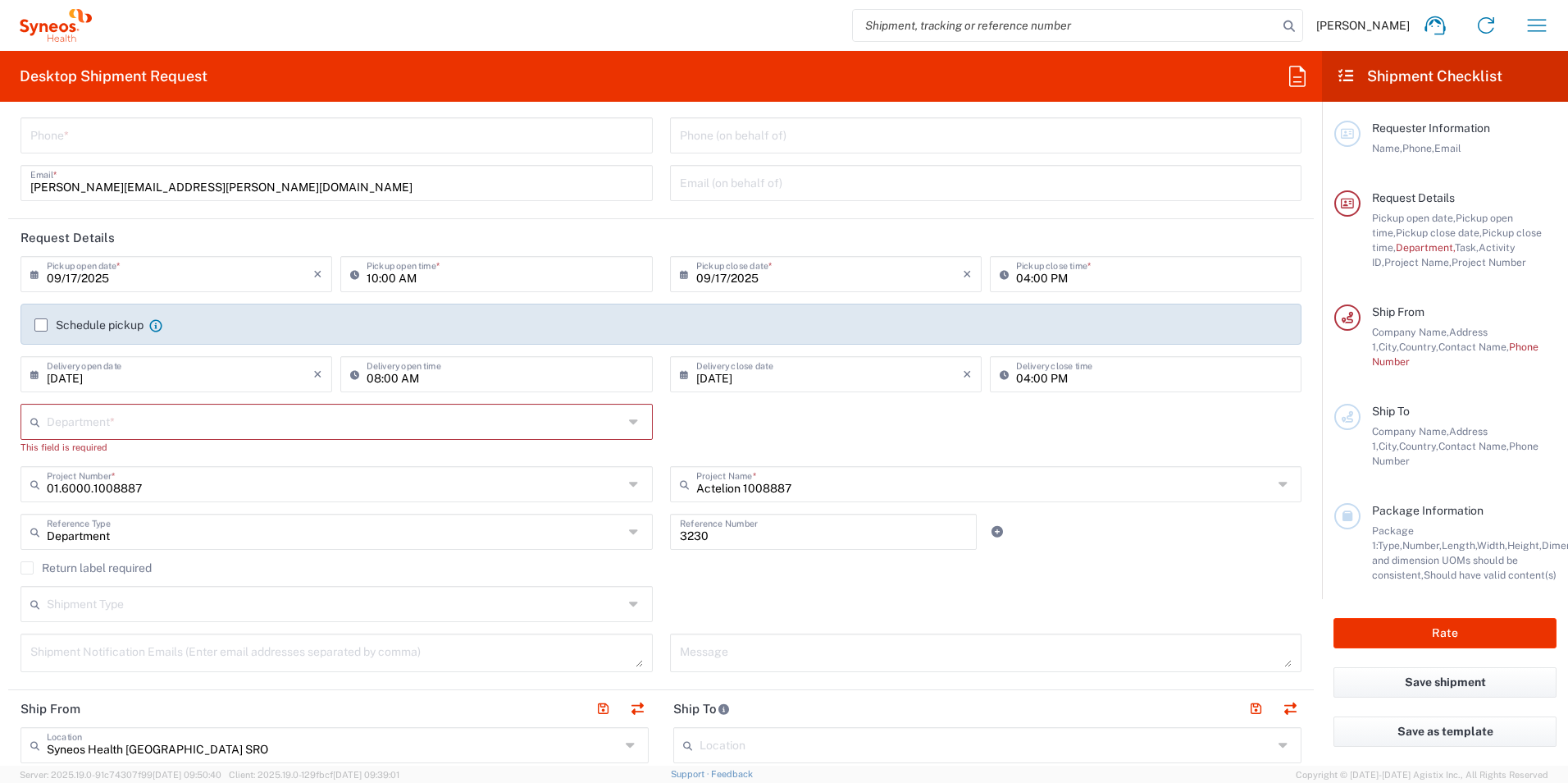
click at [130, 605] on input "text" at bounding box center [335, 602] width 577 height 29
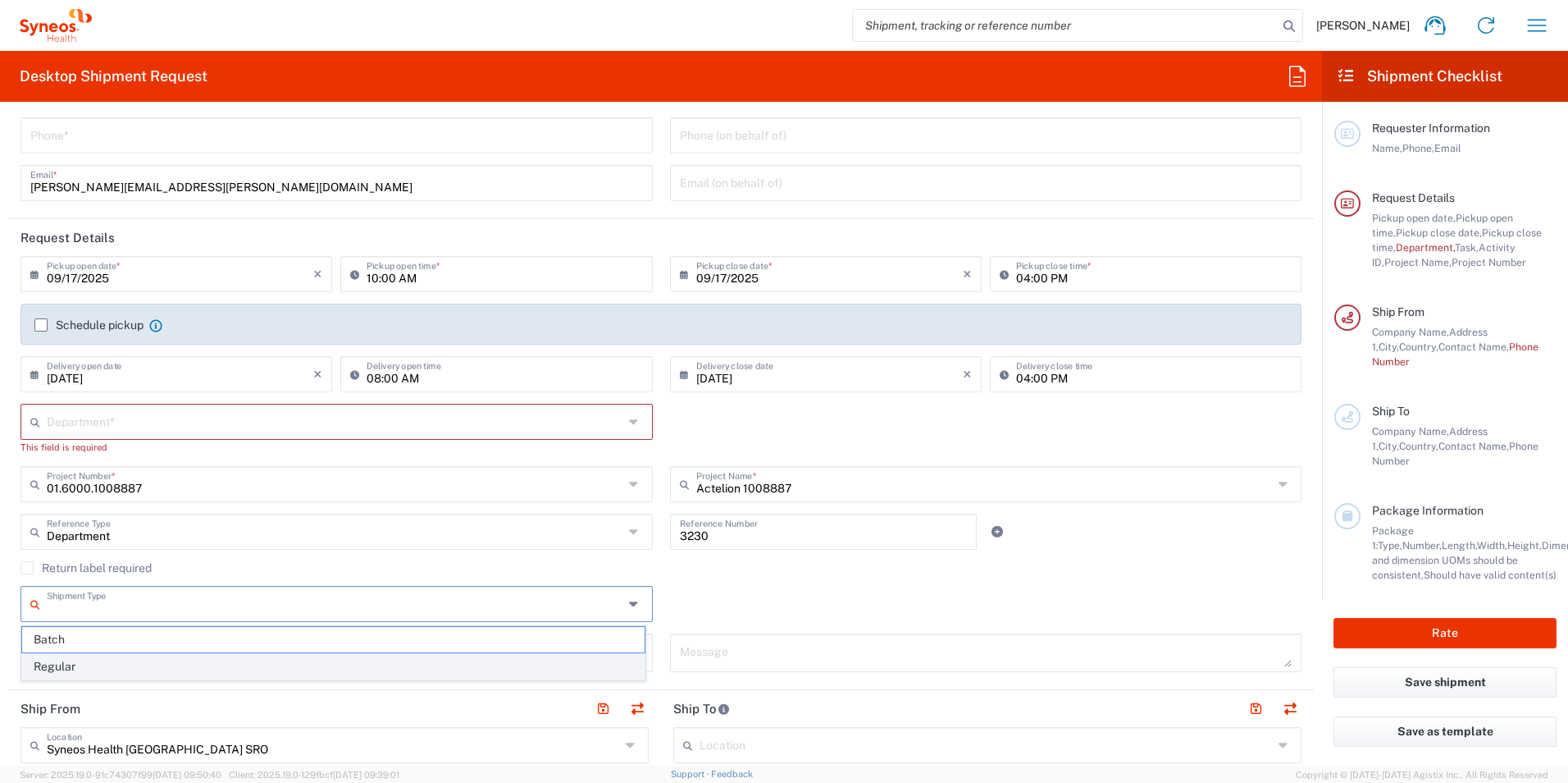
click at [106, 668] on span "Regular" at bounding box center [333, 667] width 623 height 26
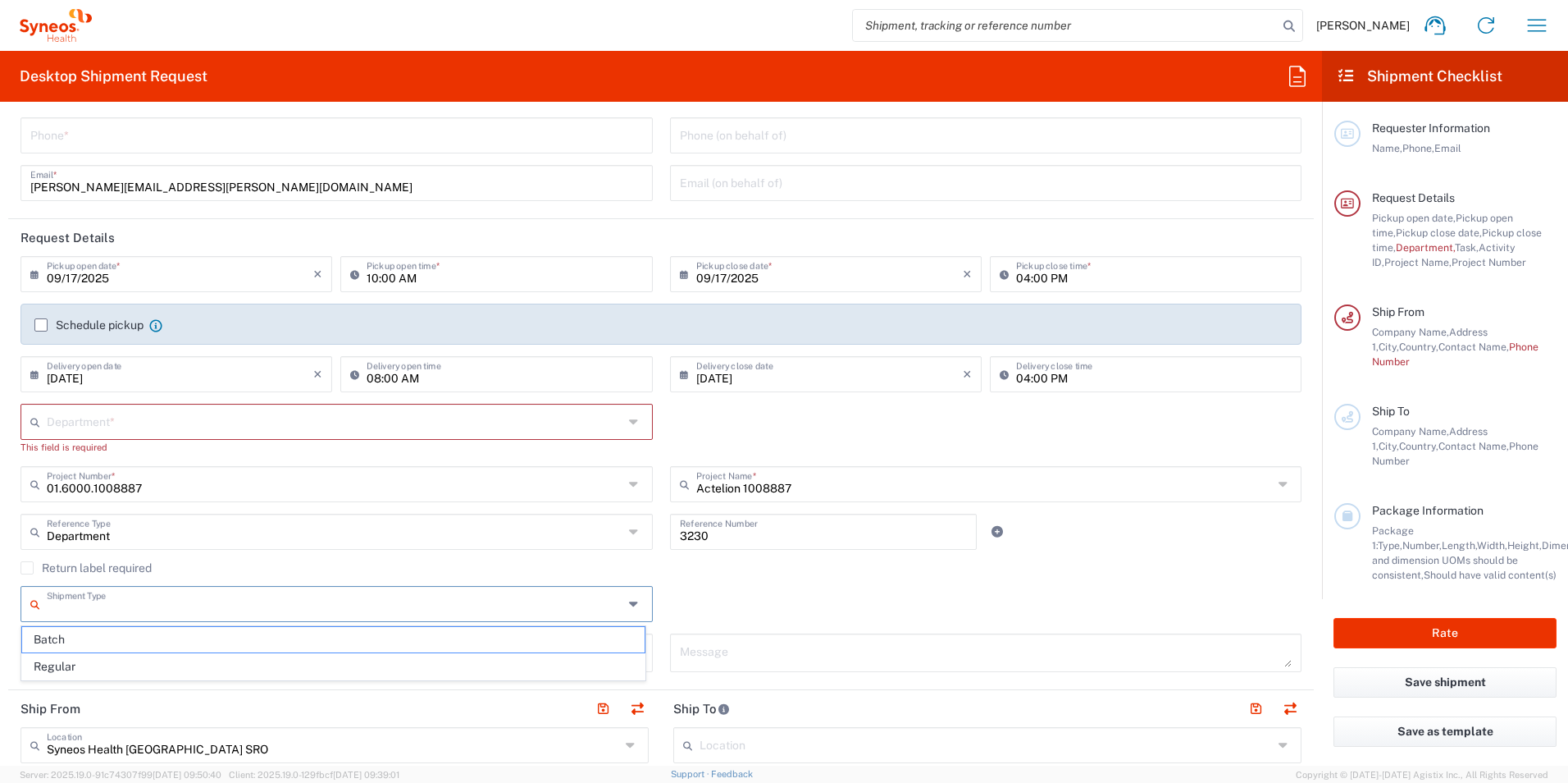
type input "Regular"
click at [735, 591] on div "Regular Shipment Type Batch Regular" at bounding box center [662, 610] width 1298 height 48
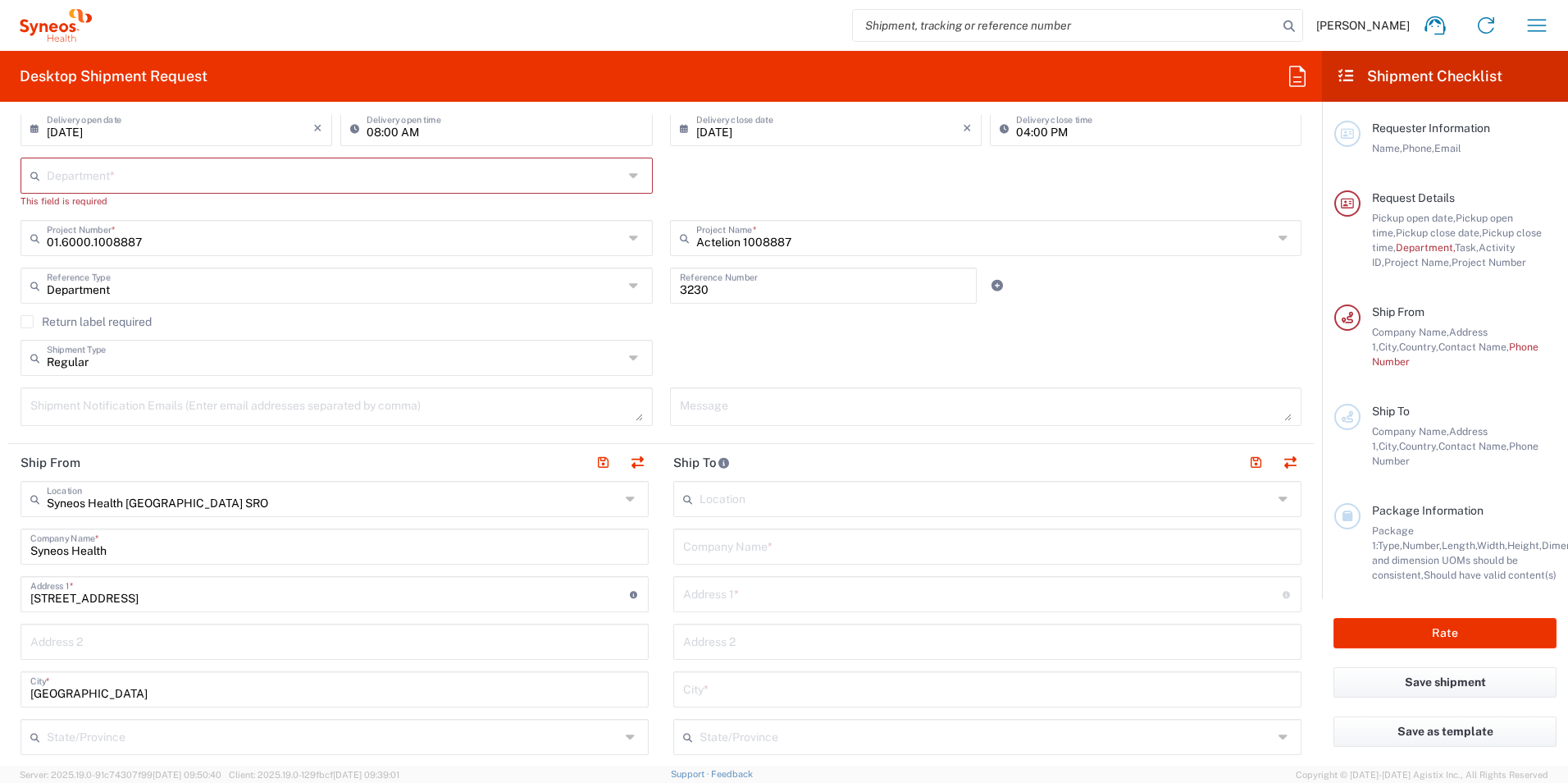
scroll to position [410, 0]
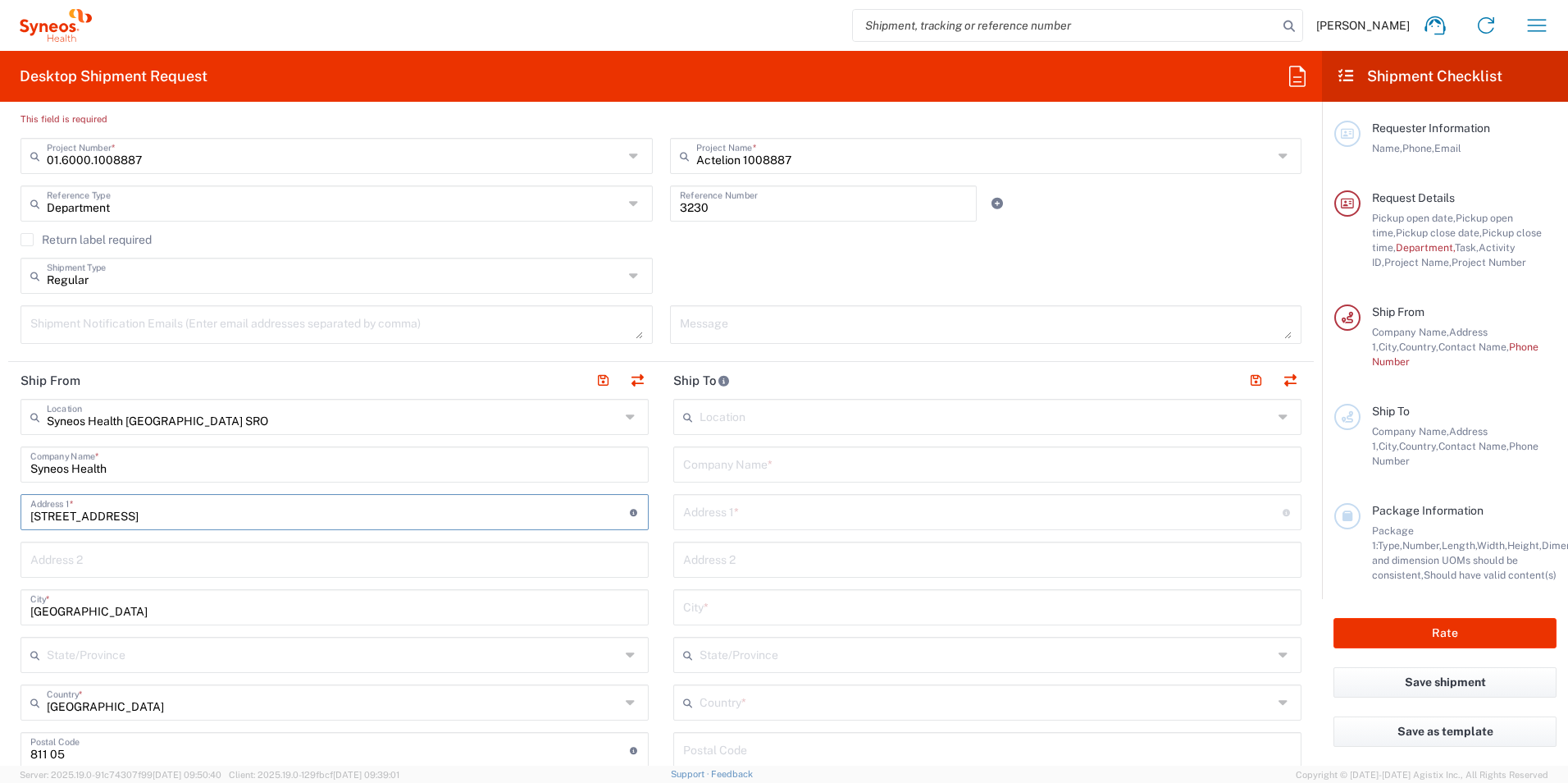
drag, startPoint x: 162, startPoint y: 518, endPoint x: 16, endPoint y: 526, distance: 146.2
drag, startPoint x: 92, startPoint y: 511, endPoint x: 111, endPoint y: 513, distance: 19.1
click at [92, 511] on input "Rusovska" at bounding box center [330, 511] width 600 height 29
type input "[STREET_ADDRESS]"
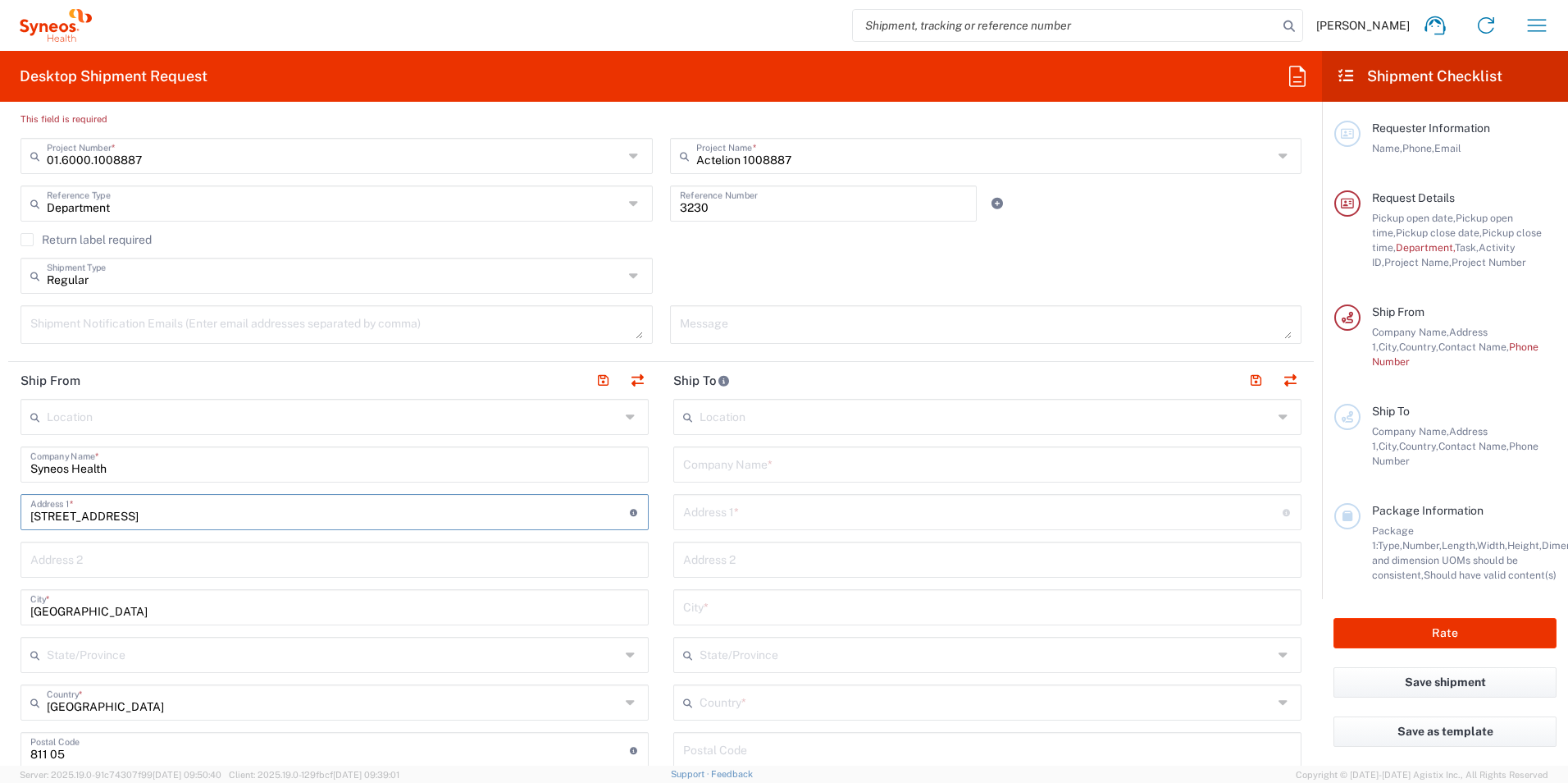
click at [661, 478] on main "Location [PERSON_NAME] LLC-[GEOGRAPHIC_DATA] [GEOGRAPHIC_DATA] [GEOGRAPHIC_DATA…" at bounding box center [987, 743] width 653 height 689
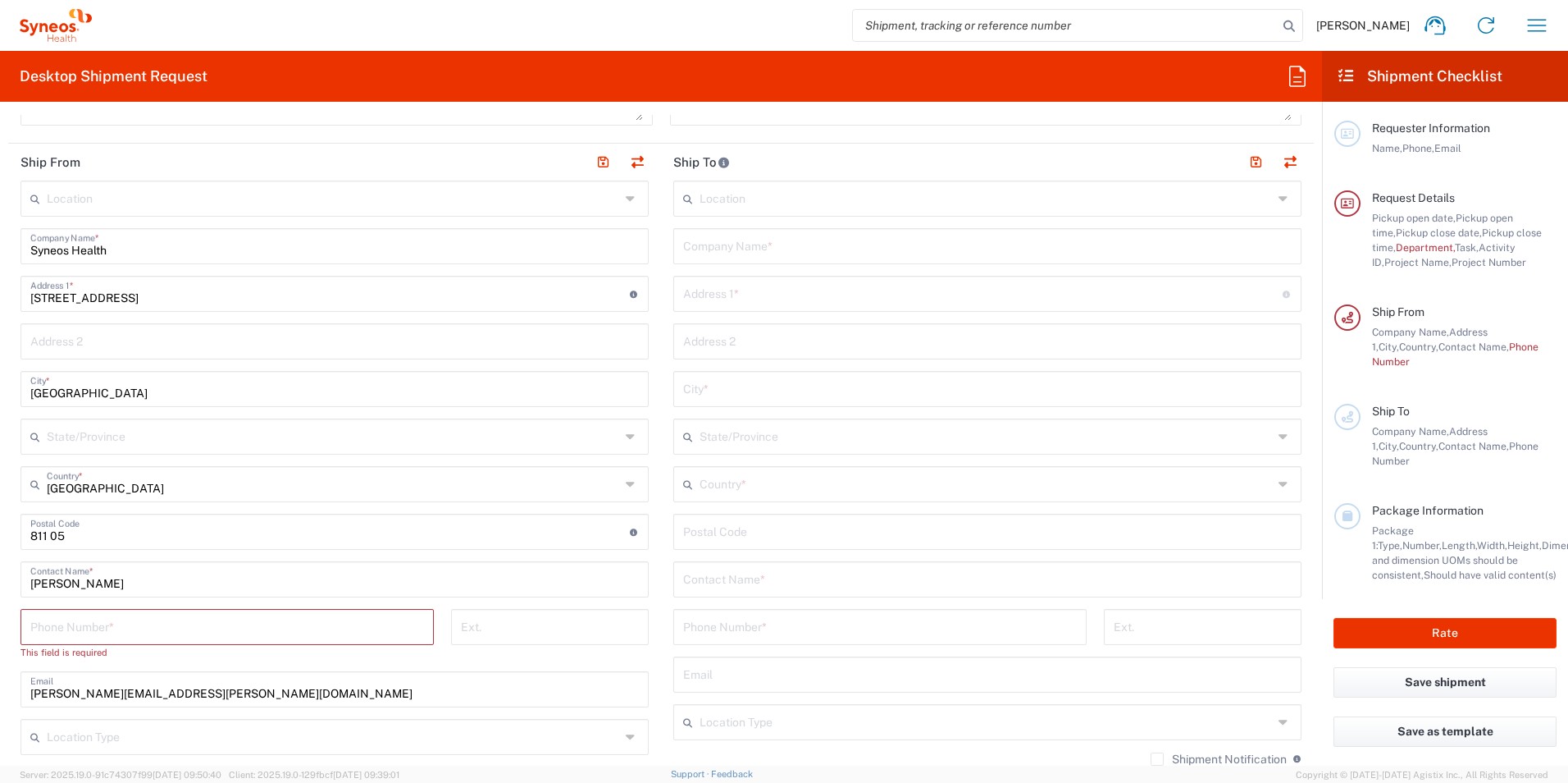
scroll to position [656, 0]
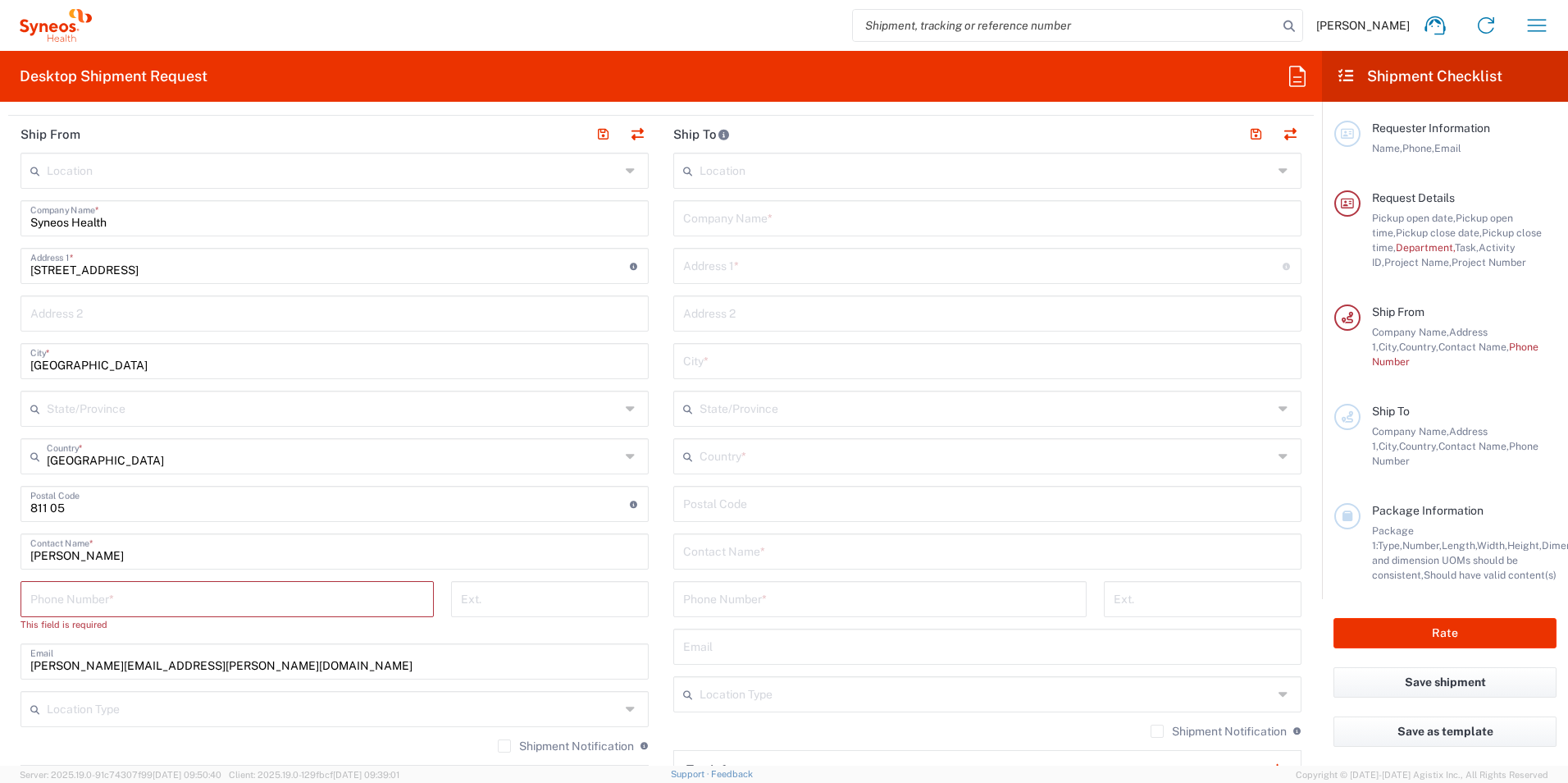
click at [110, 592] on input "tel" at bounding box center [227, 597] width 393 height 29
type input "0905707663"
type input "[PERSON_NAME][EMAIL_ADDRESS][PERSON_NAME][DOMAIN_NAME]"
type input "Study Start Up"
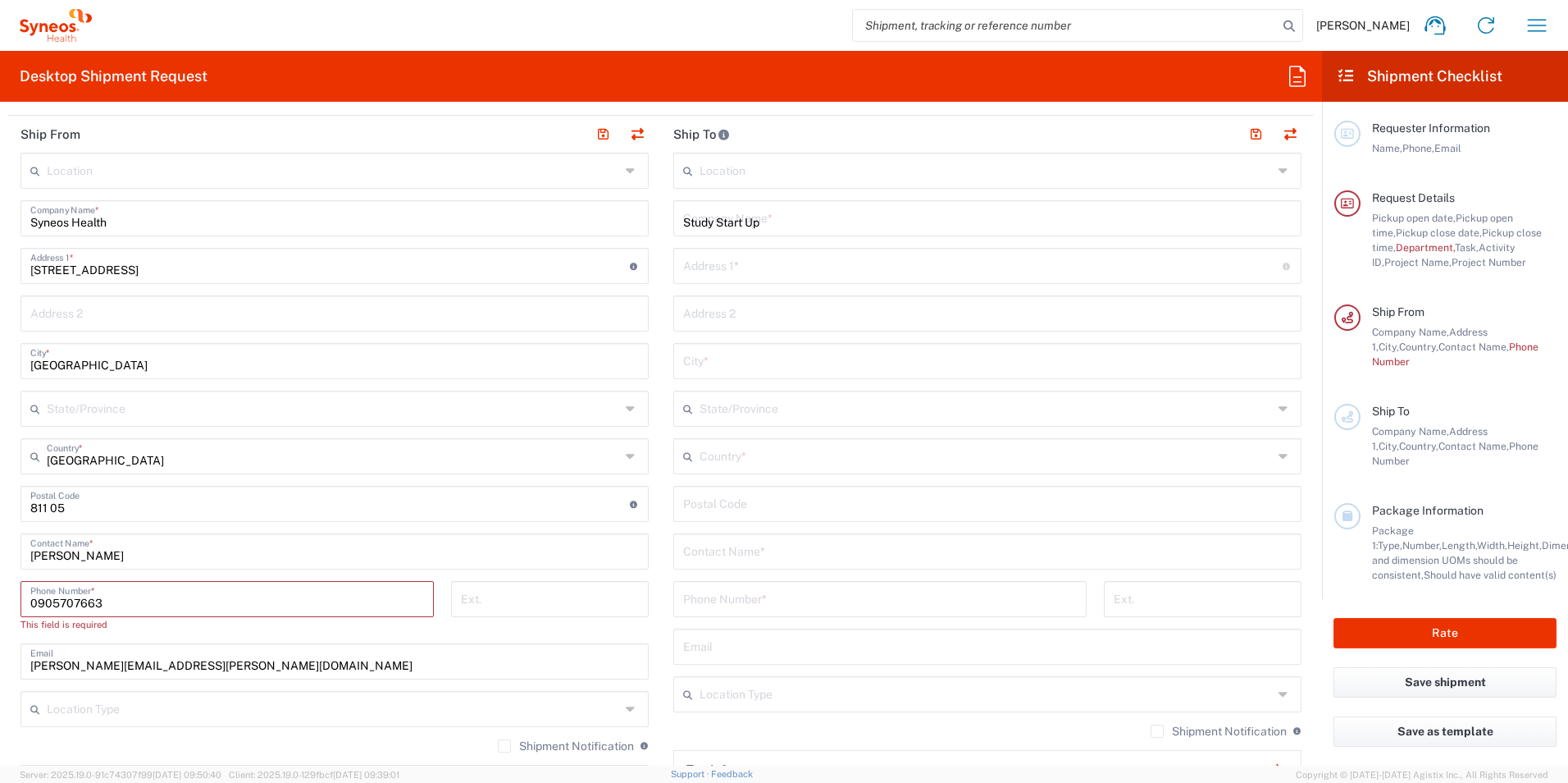
type input "[GEOGRAPHIC_DATA]"
type input "0905707663"
type input "[PERSON_NAME][EMAIL_ADDRESS][PERSON_NAME][DOMAIN_NAME]"
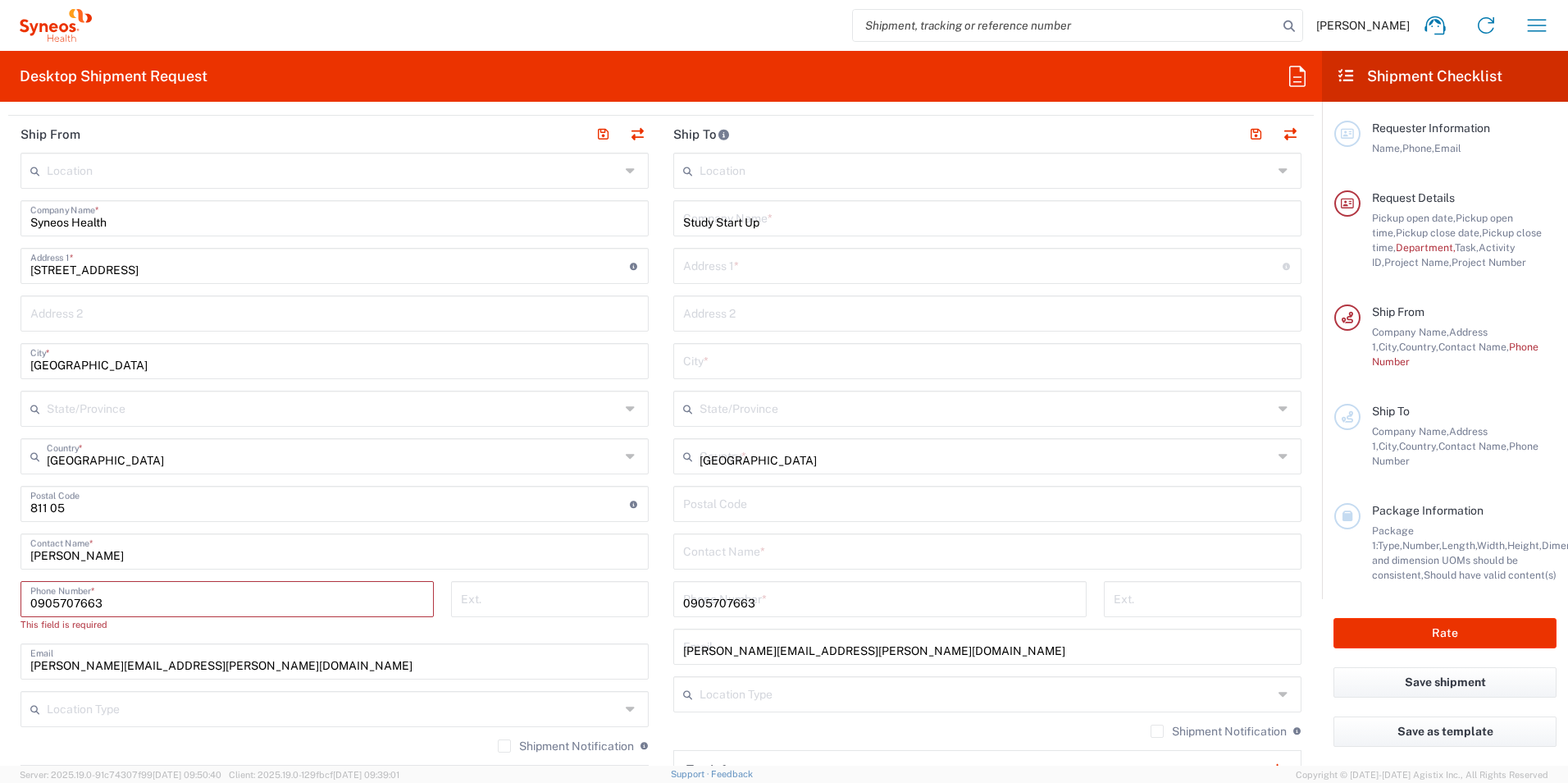
type input "[PERSON_NAME]"
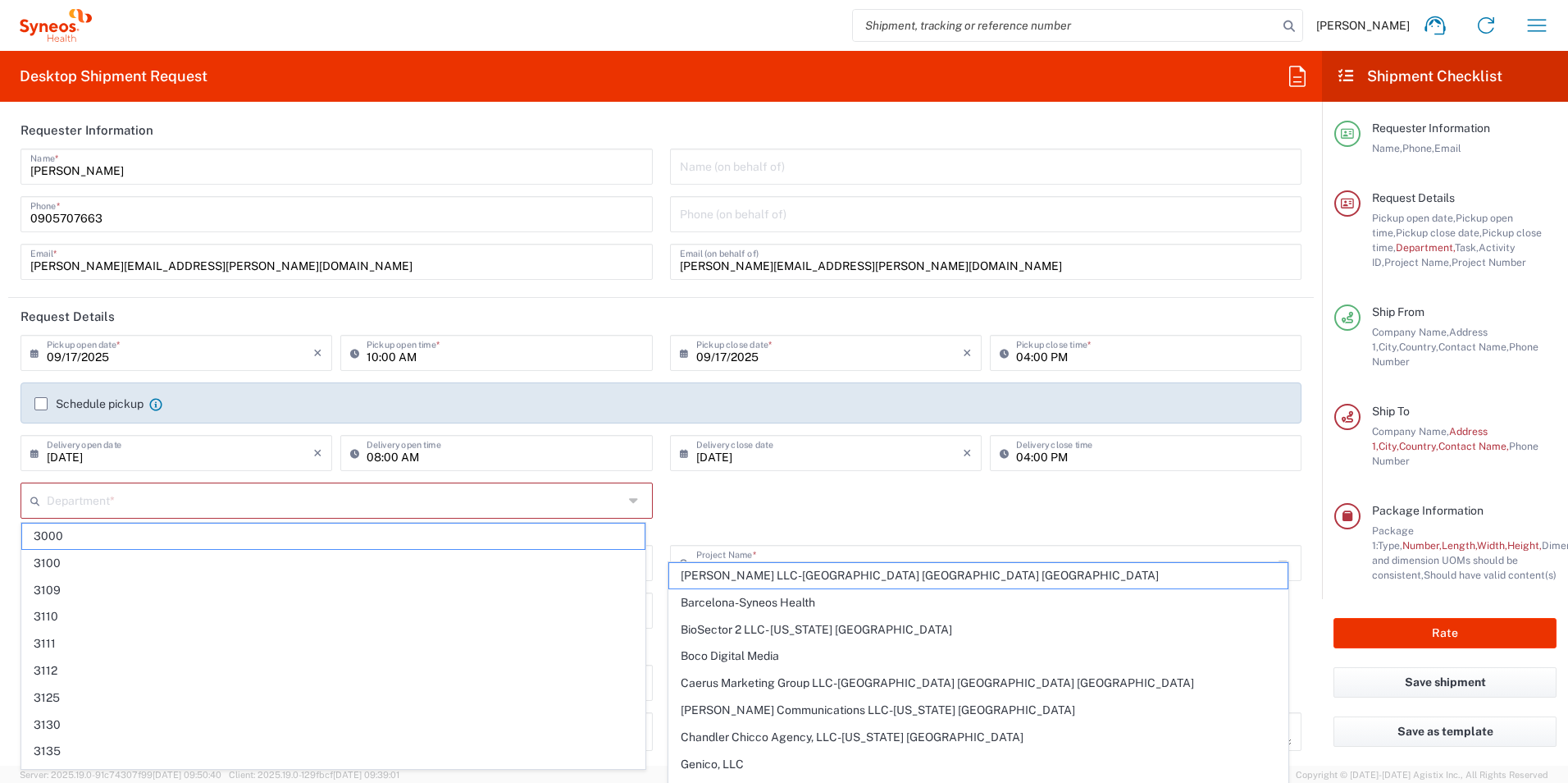
scroll to position [0, 0]
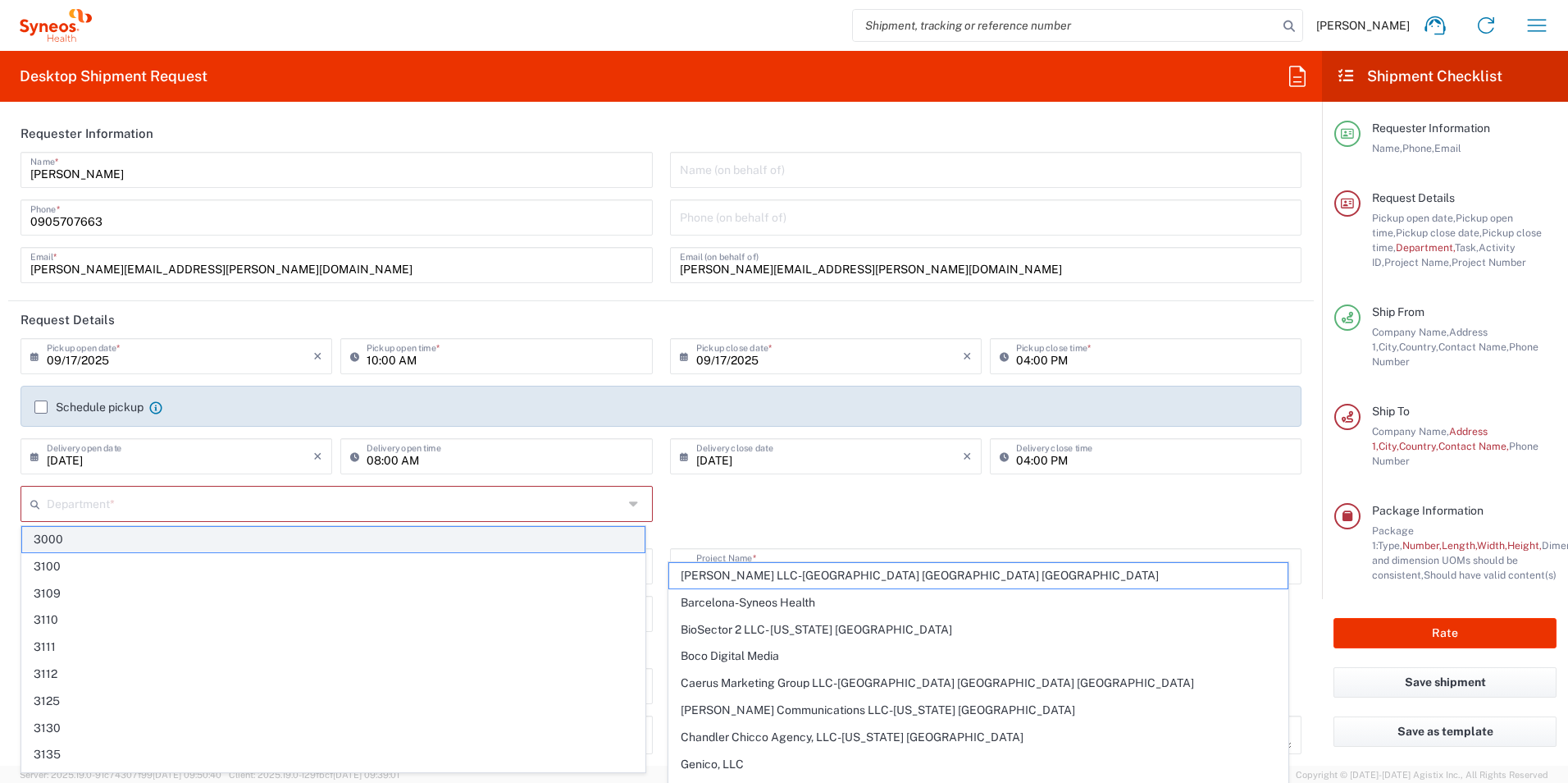
click at [266, 541] on span "3000" at bounding box center [333, 539] width 623 height 26
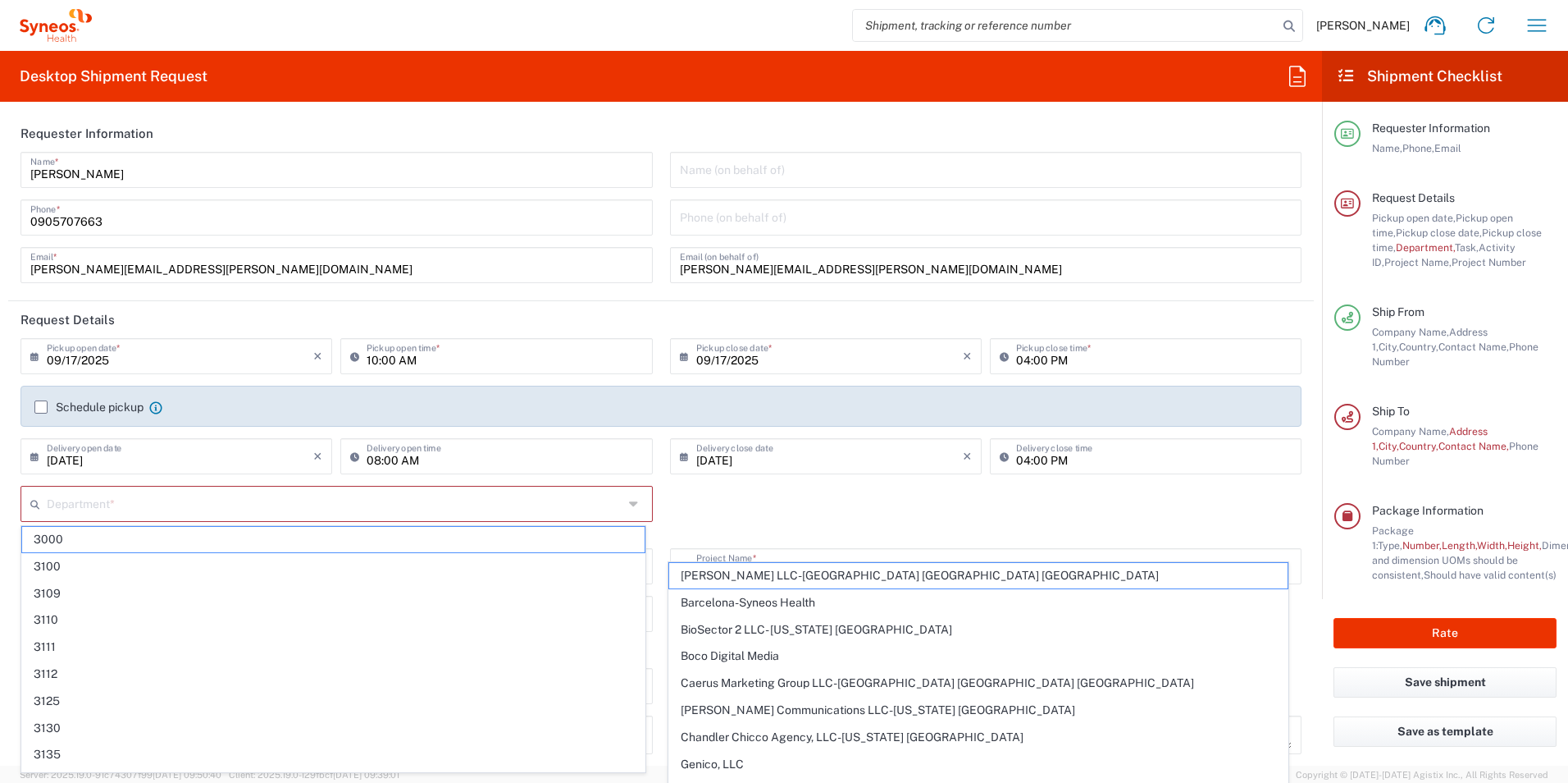
type input "3000"
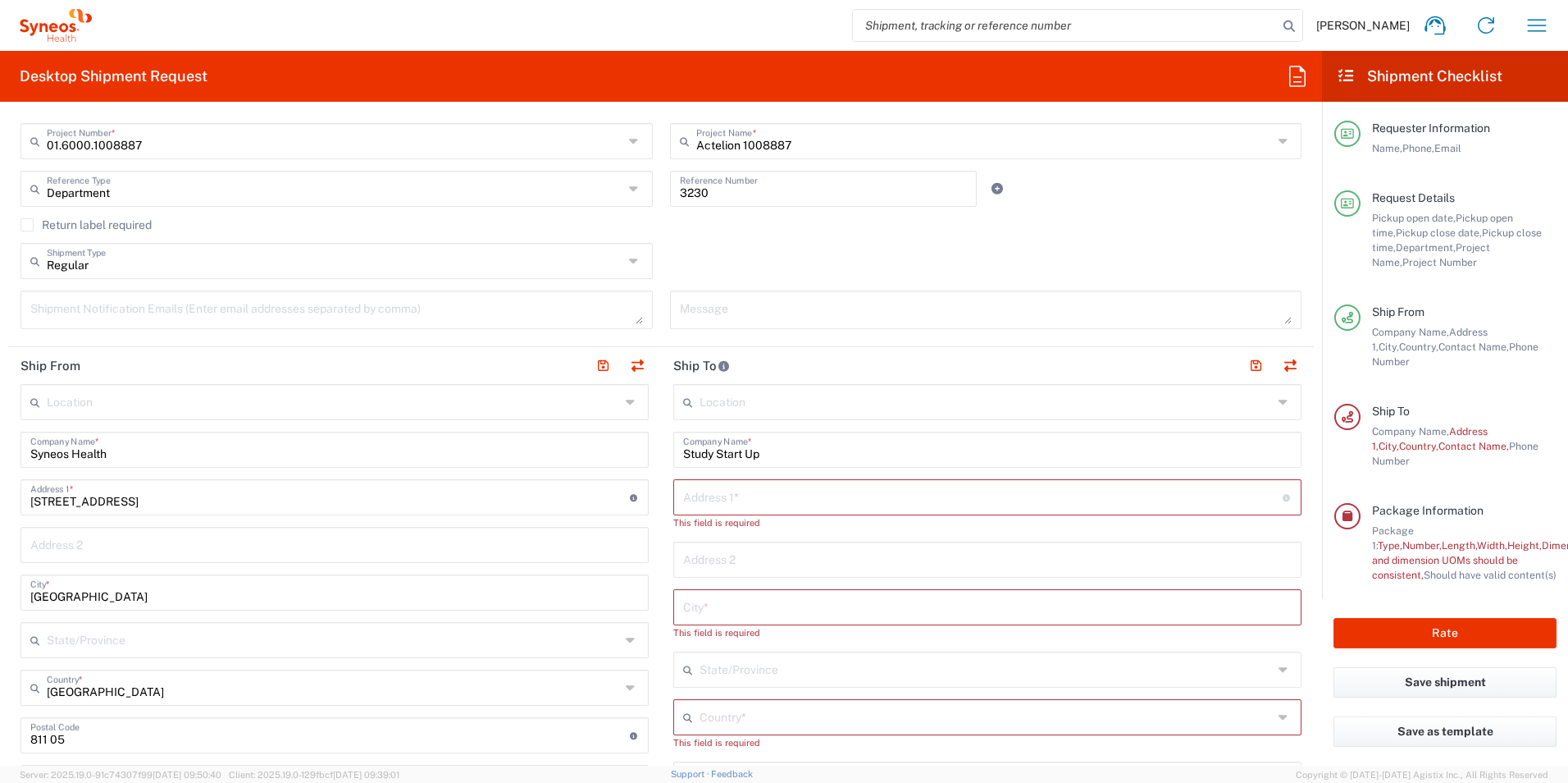
scroll to position [493, 0]
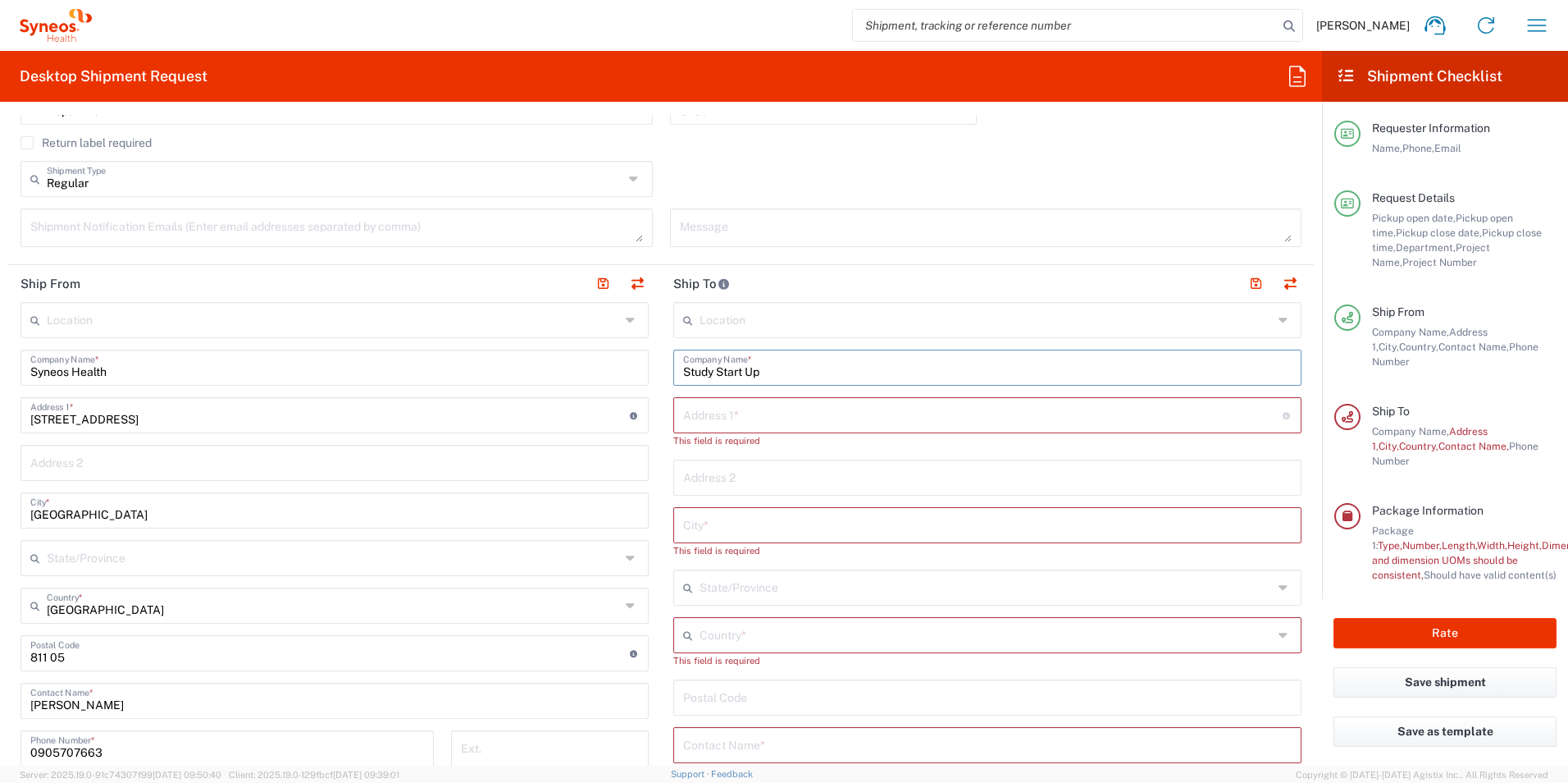
drag, startPoint x: 775, startPoint y: 368, endPoint x: 706, endPoint y: 459, distance: 114.2
click at [652, 379] on div "Ship From Location [PERSON_NAME] LLC-[GEOGRAPHIC_DATA] [GEOGRAPHIC_DATA] [GEOGR…" at bounding box center [661, 678] width 1306 height 828
type input "Stredoslovensky ustav srdcovych a cievnych chorob"
click at [733, 413] on input "text" at bounding box center [982, 413] width 600 height 29
type input "Cesta k nemocnici 622/1"
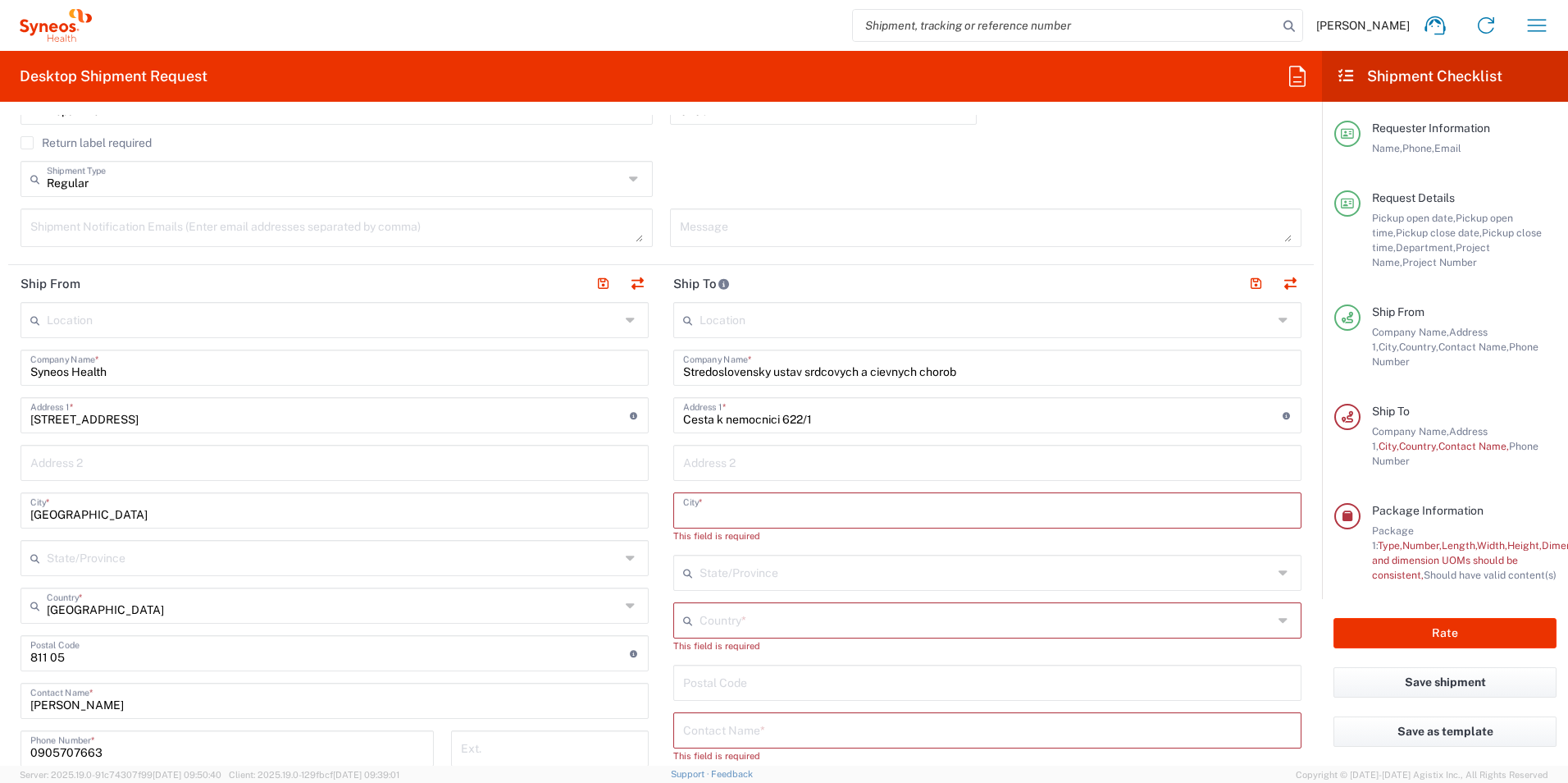
click at [732, 499] on input "text" at bounding box center [987, 509] width 609 height 29
type input "Banska Bystrica"
click at [732, 620] on div "Country *" at bounding box center [987, 606] width 629 height 36
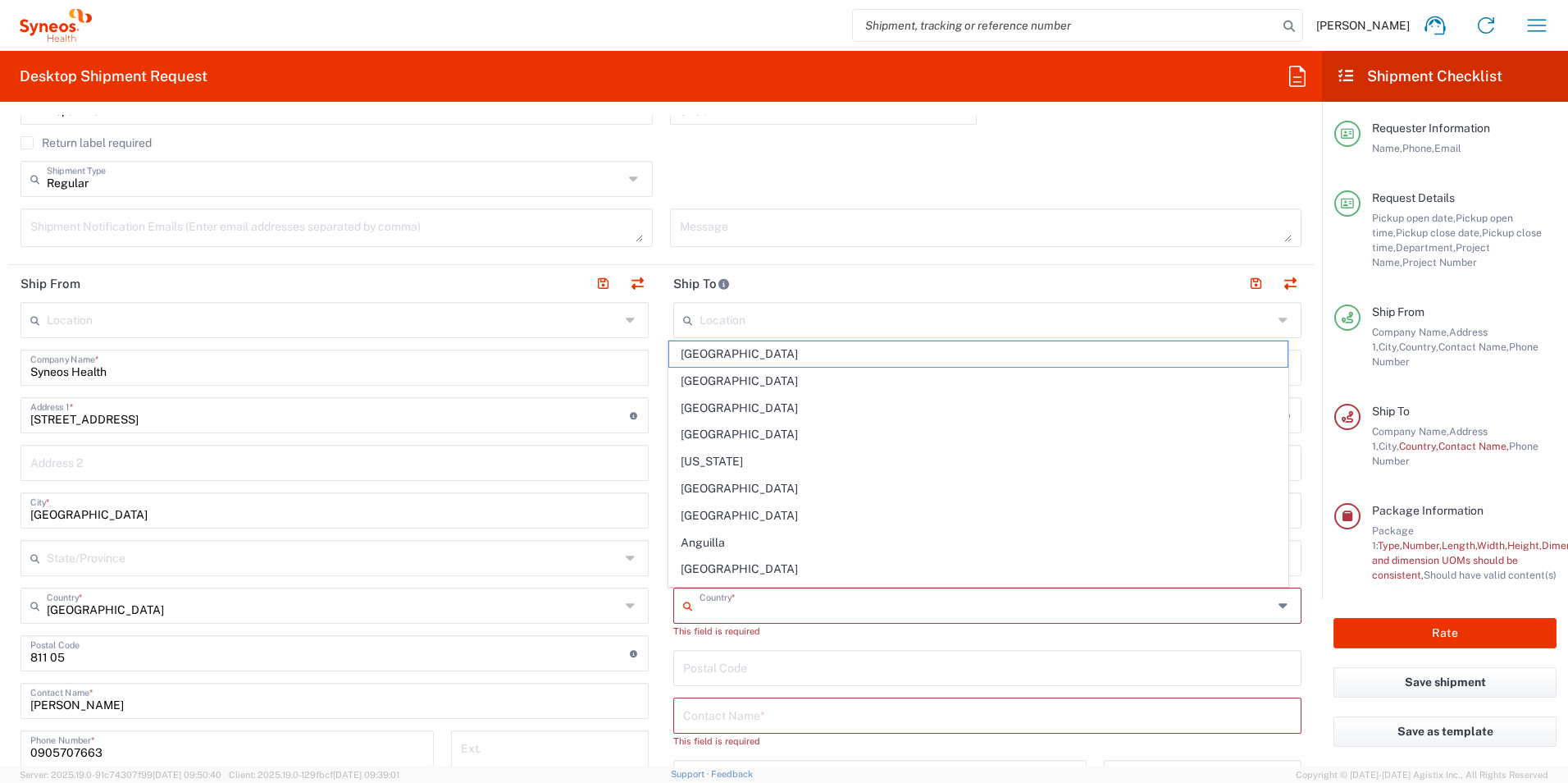
click at [732, 609] on input "text" at bounding box center [986, 604] width 573 height 29
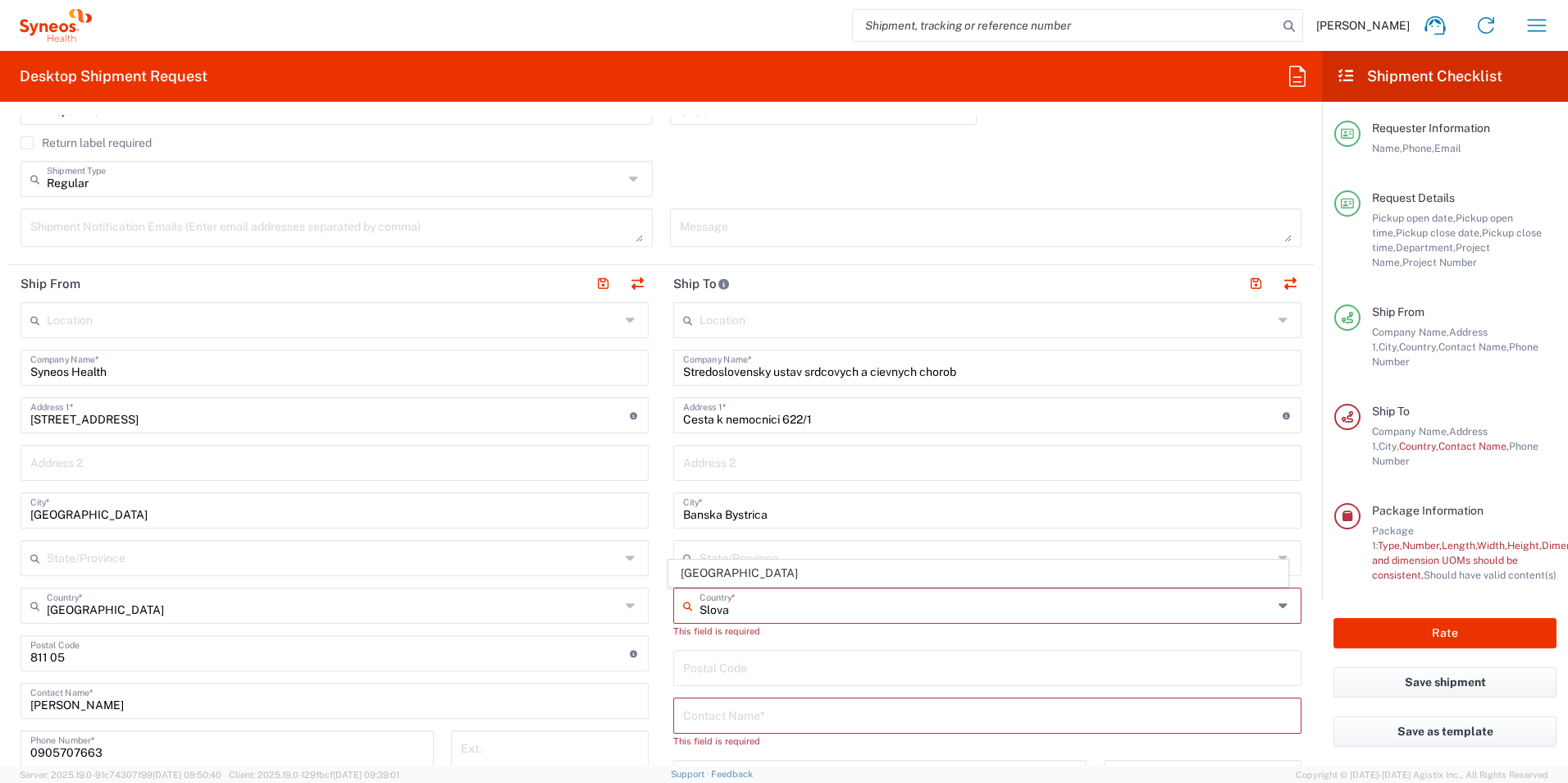
drag, startPoint x: 711, startPoint y: 578, endPoint x: 777, endPoint y: 597, distance: 68.7
click at [711, 578] on span "[GEOGRAPHIC_DATA]" at bounding box center [978, 573] width 619 height 26
type input "[GEOGRAPHIC_DATA]"
click at [704, 704] on input "text" at bounding box center [987, 699] width 609 height 29
type input "Eticka komisia"
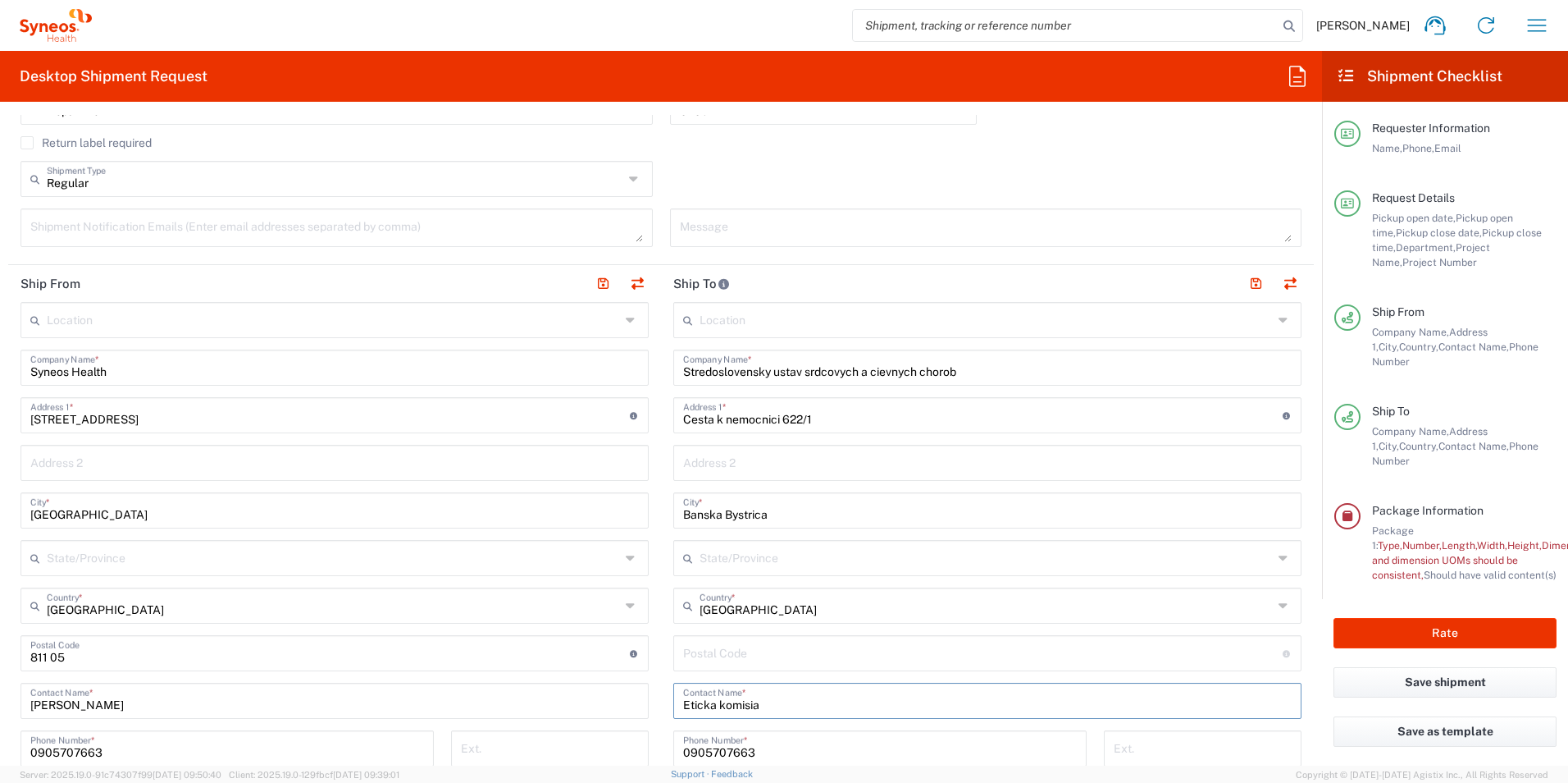
click at [739, 653] on input "undefined" at bounding box center [982, 652] width 600 height 29
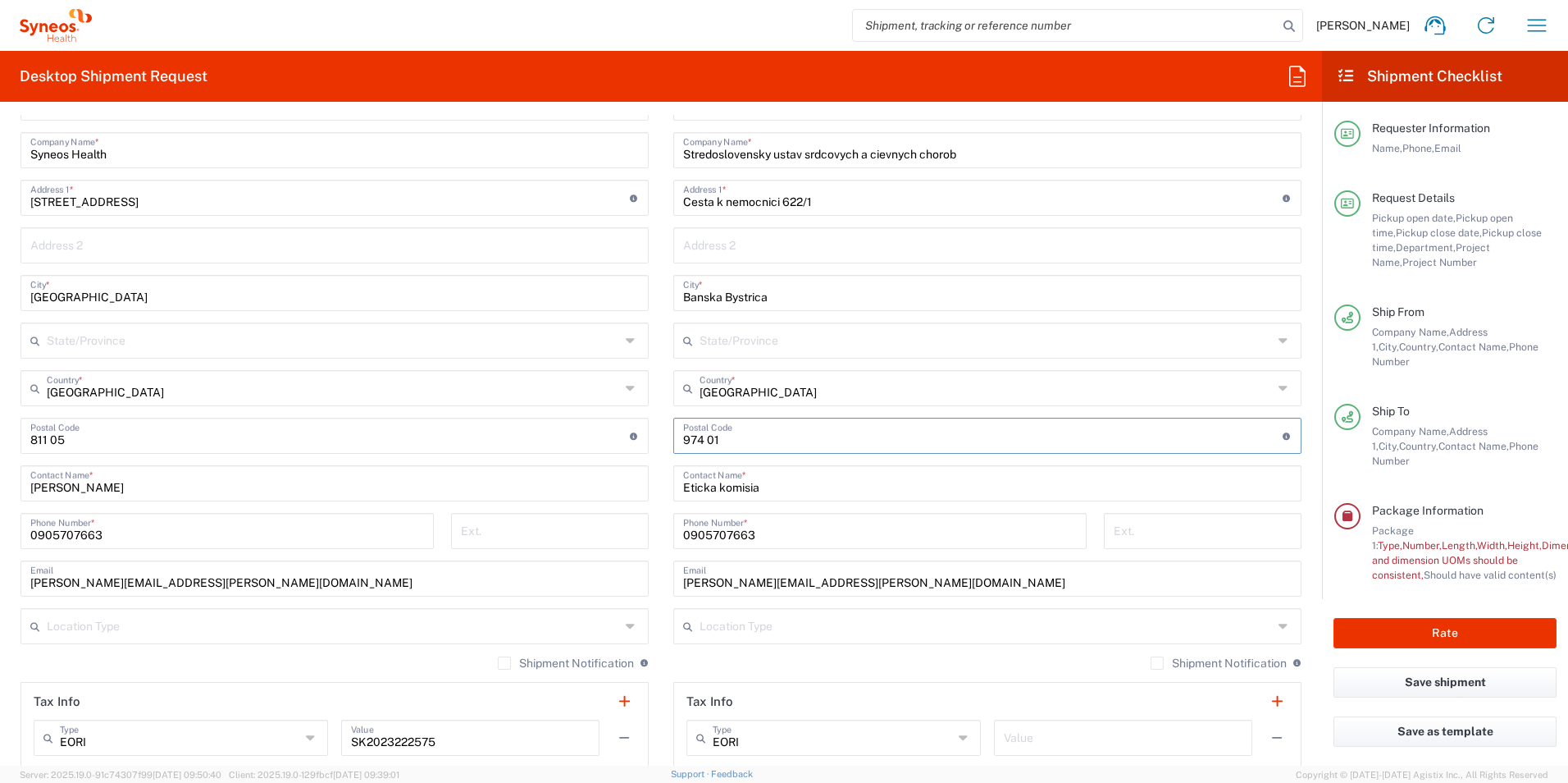
scroll to position [738, 0]
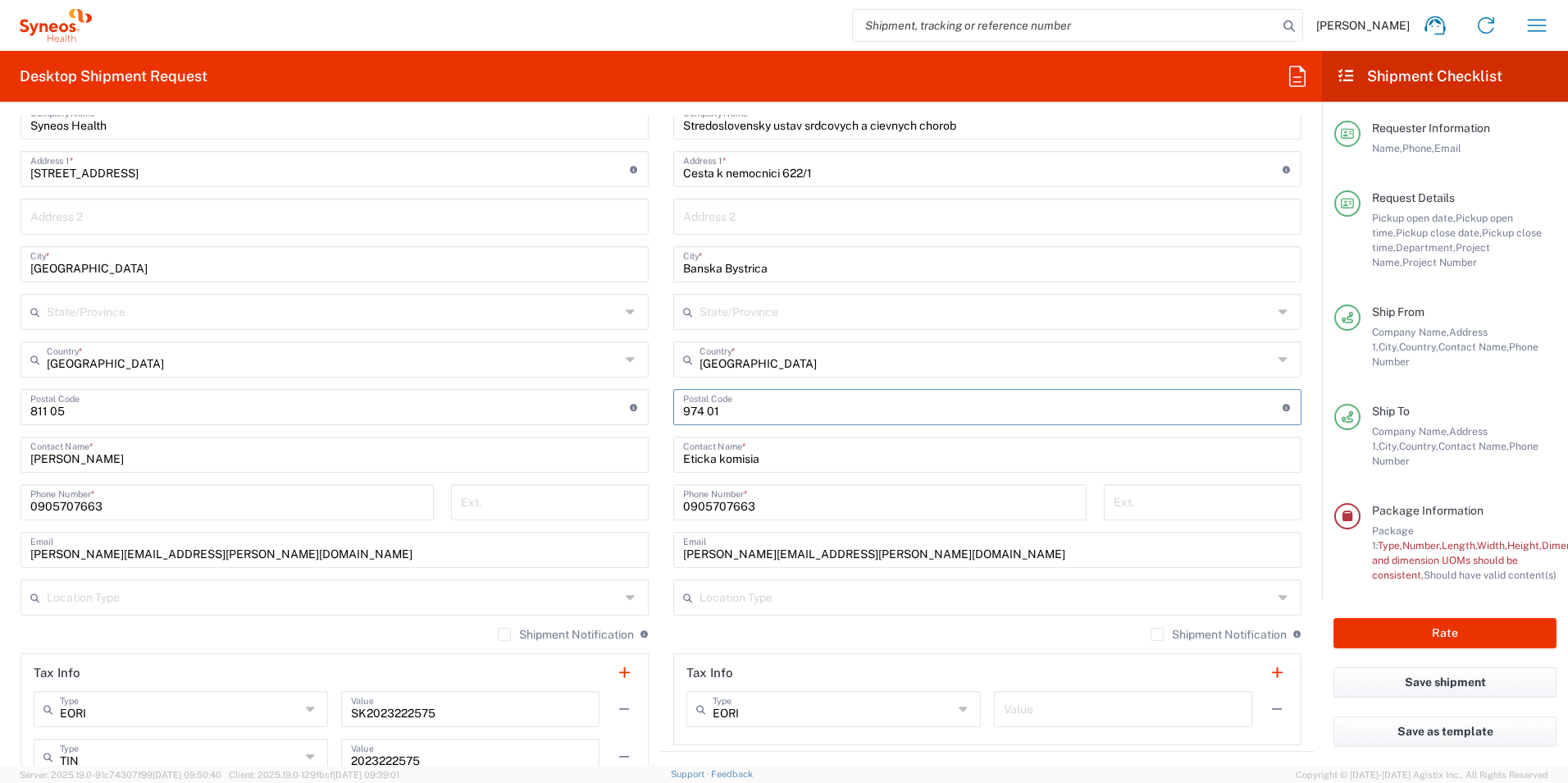
type input "974 01"
drag, startPoint x: 878, startPoint y: 554, endPoint x: 634, endPoint y: 559, distance: 244.1
click at [634, 559] on div "Ship From Location [PERSON_NAME] LLC-[GEOGRAPHIC_DATA] [GEOGRAPHIC_DATA] [GEOGR…" at bounding box center [661, 432] width 1306 height 828
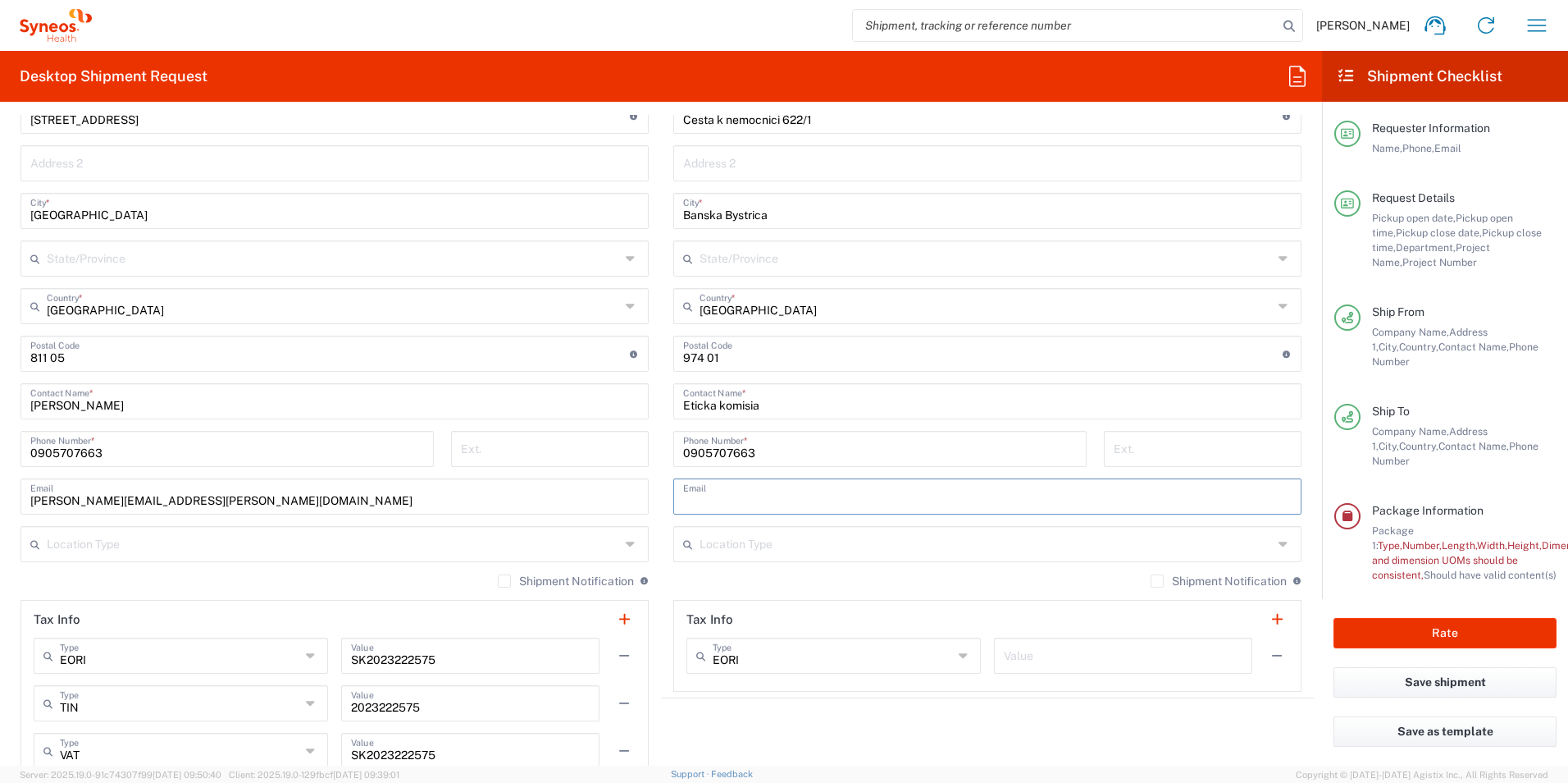
scroll to position [820, 0]
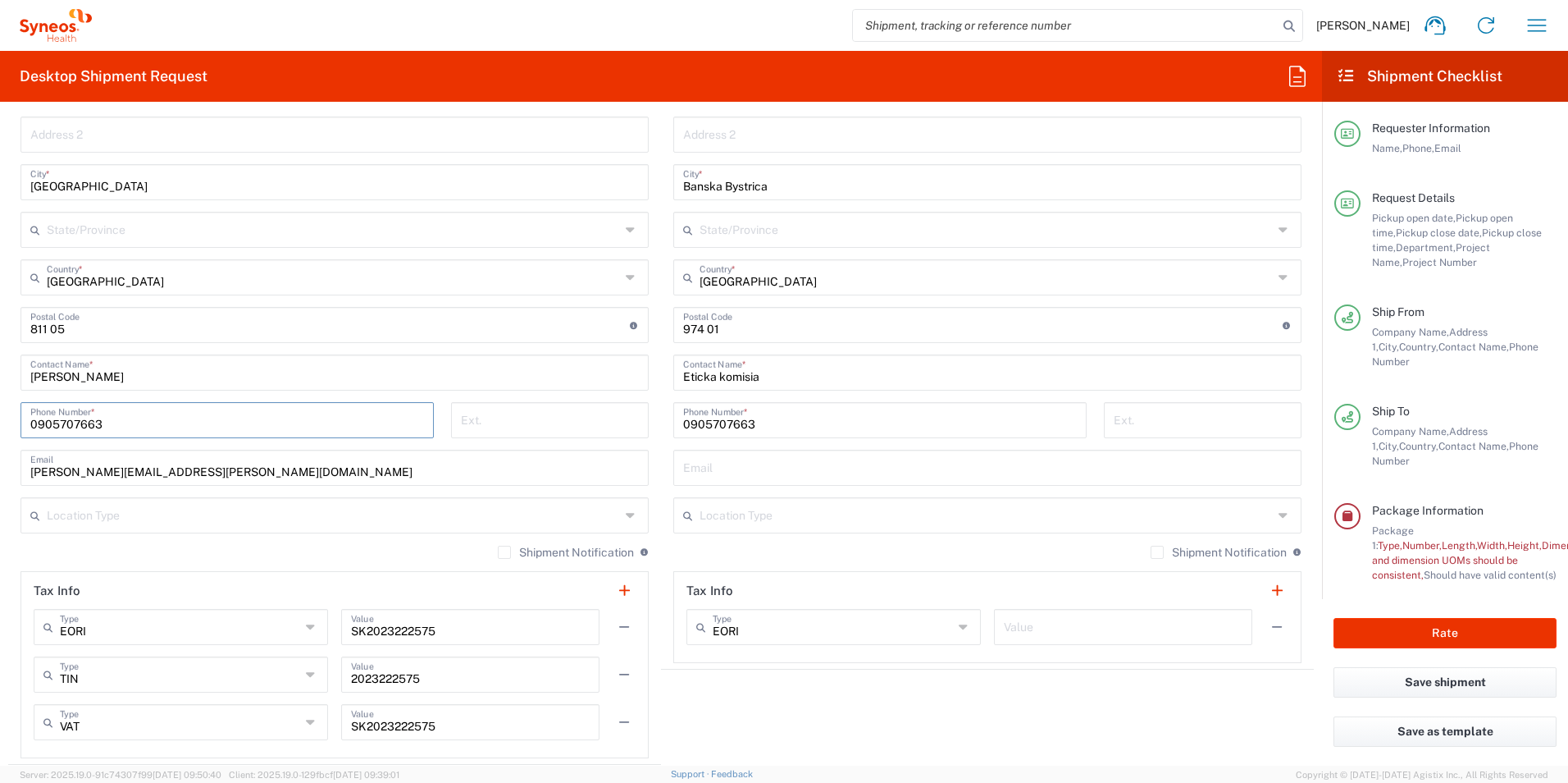
drag, startPoint x: 31, startPoint y: 420, endPoint x: 111, endPoint y: 422, distance: 80.0
click at [111, 422] on input "0905707663" at bounding box center [227, 418] width 393 height 29
type input "0905707663"
drag, startPoint x: 430, startPoint y: 561, endPoint x: 560, endPoint y: 587, distance: 132.6
click at [430, 561] on div "Shipment Notification If checked, a shipment notification email will be sent to…" at bounding box center [335, 558] width 629 height 26
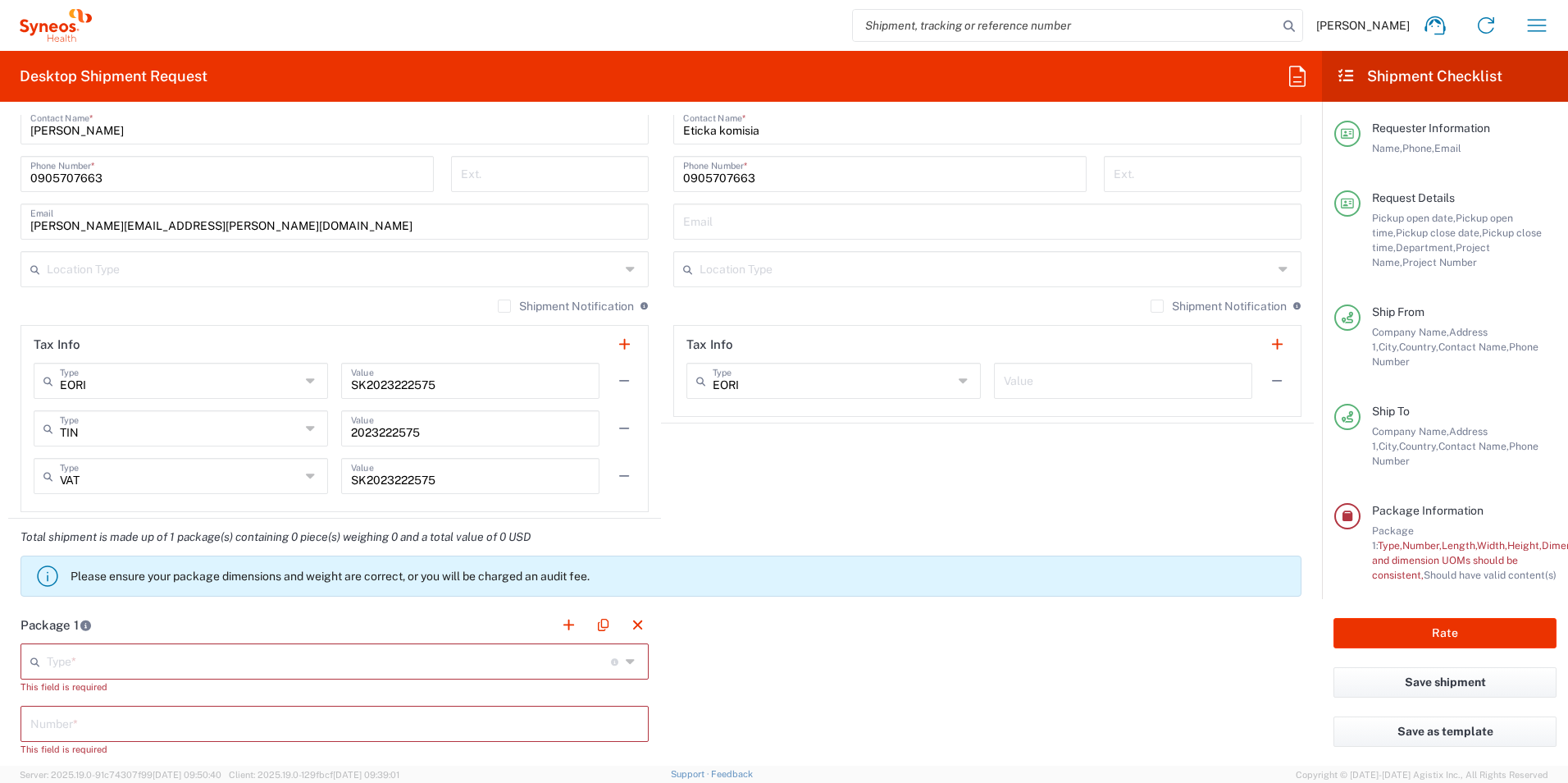
scroll to position [1149, 0]
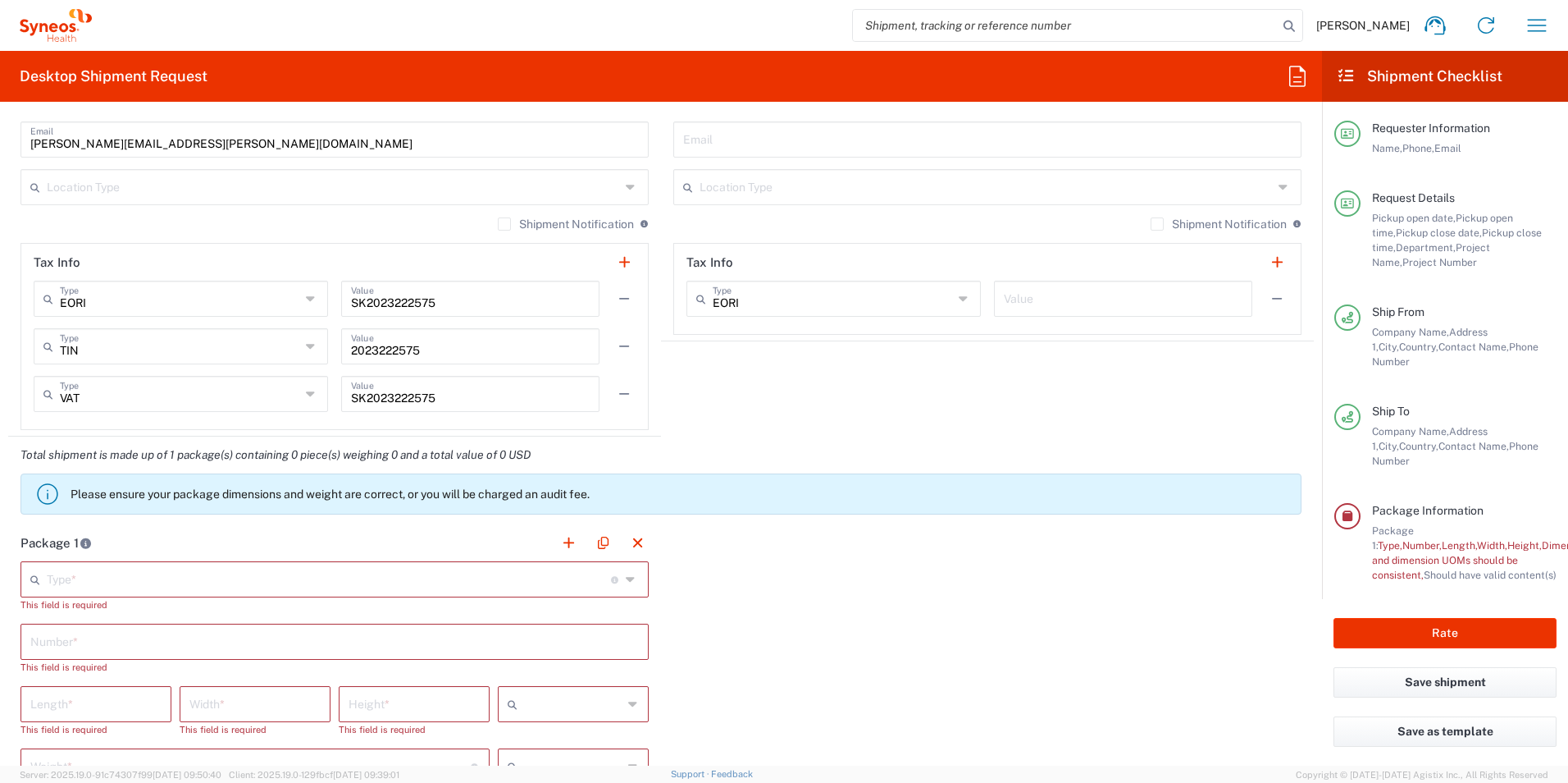
click at [468, 579] on input "text" at bounding box center [329, 578] width 564 height 29
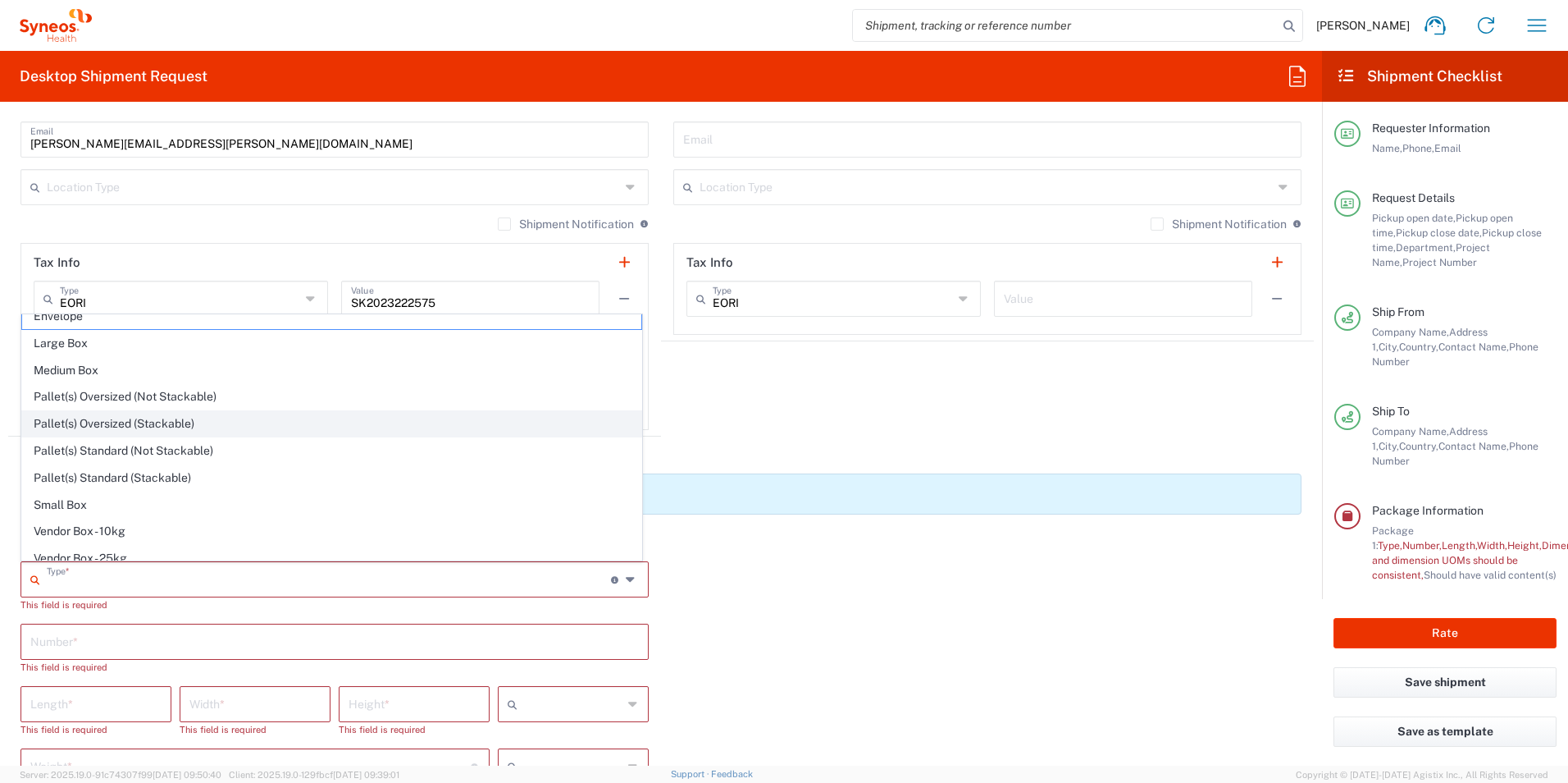
scroll to position [0, 0]
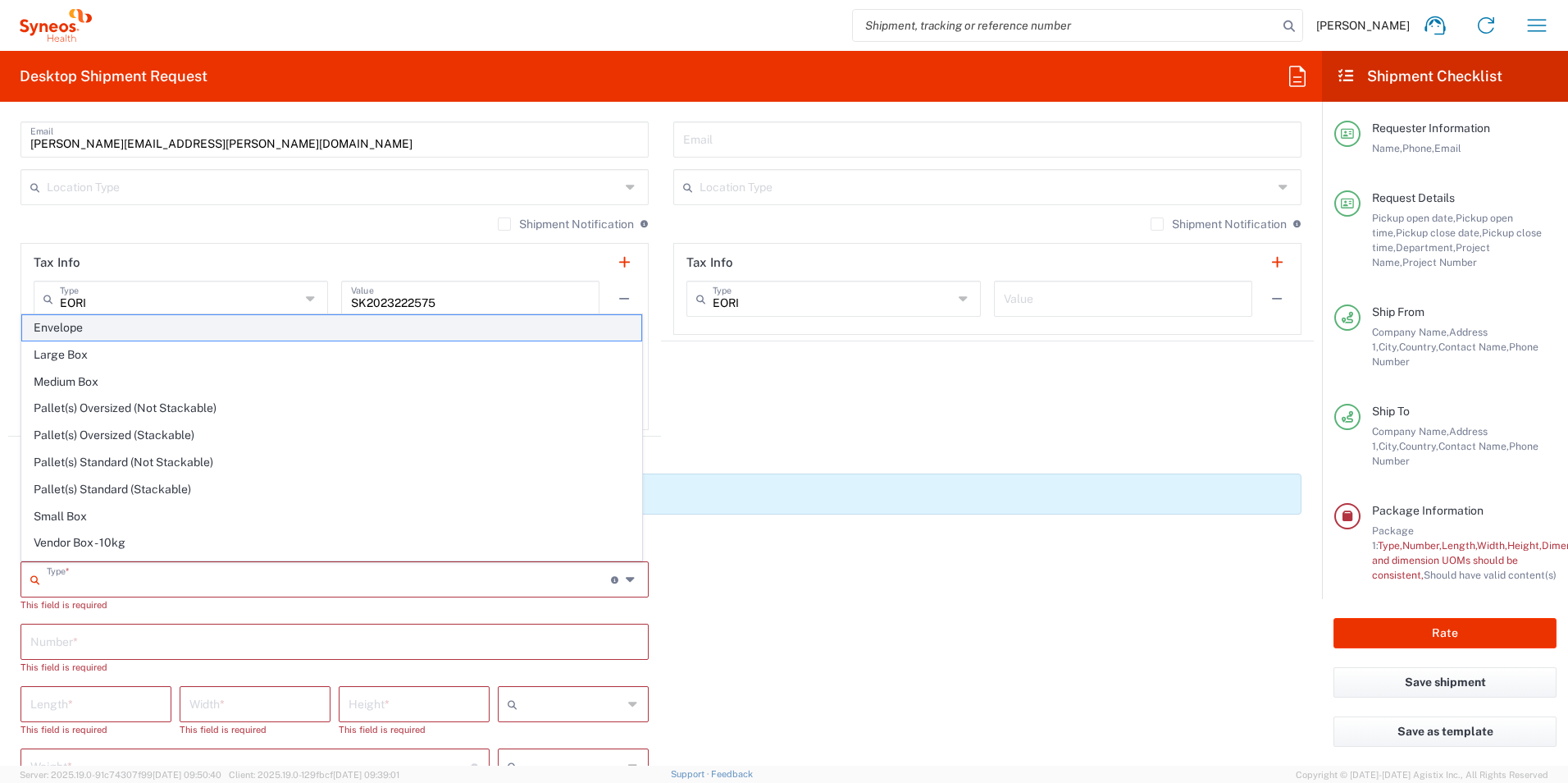
click at [79, 335] on span "Envelope" at bounding box center [332, 328] width 619 height 26
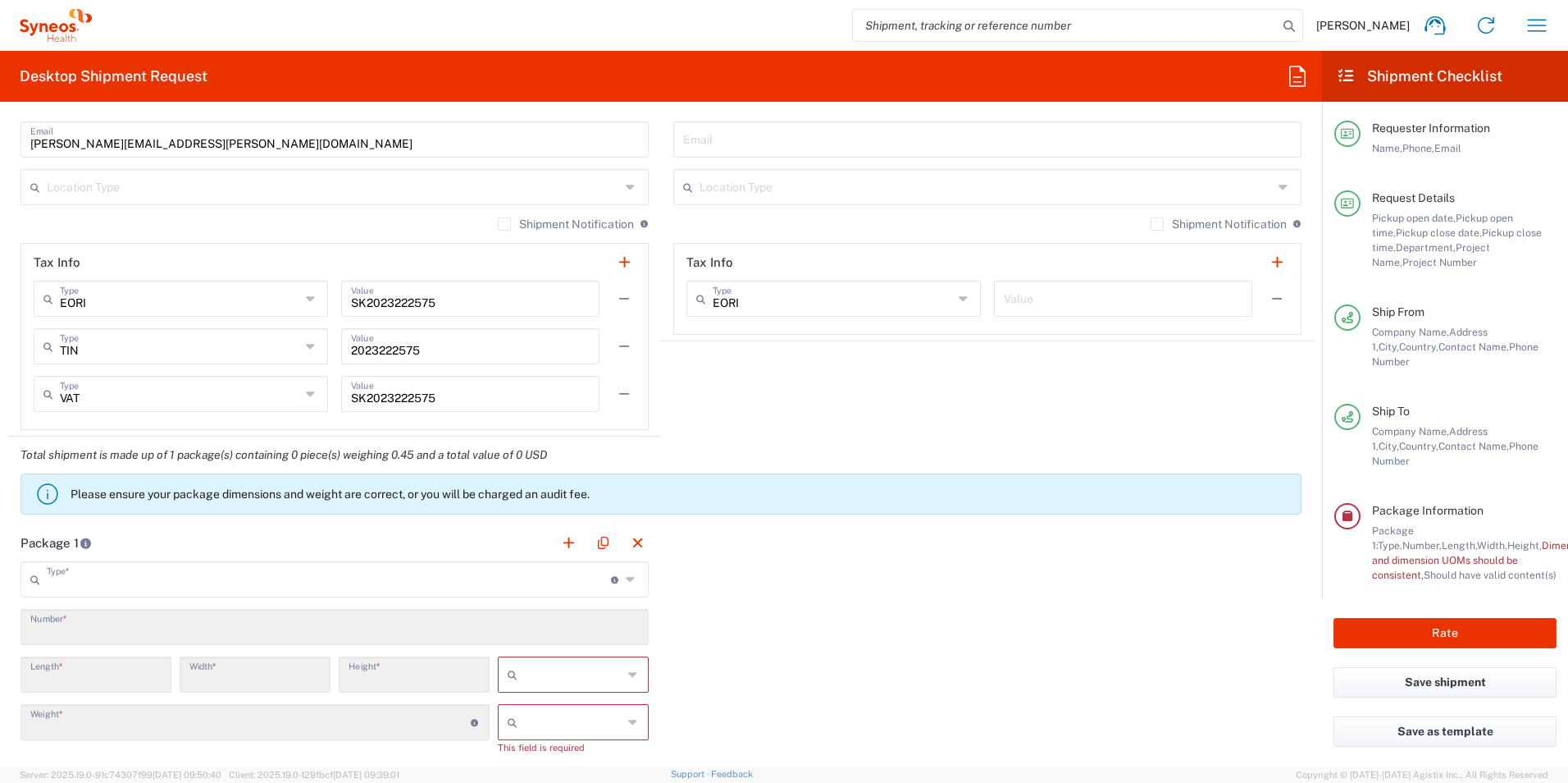
type input "Envelope"
type input "1"
type input "9.5"
type input "12.5"
type input "0.25"
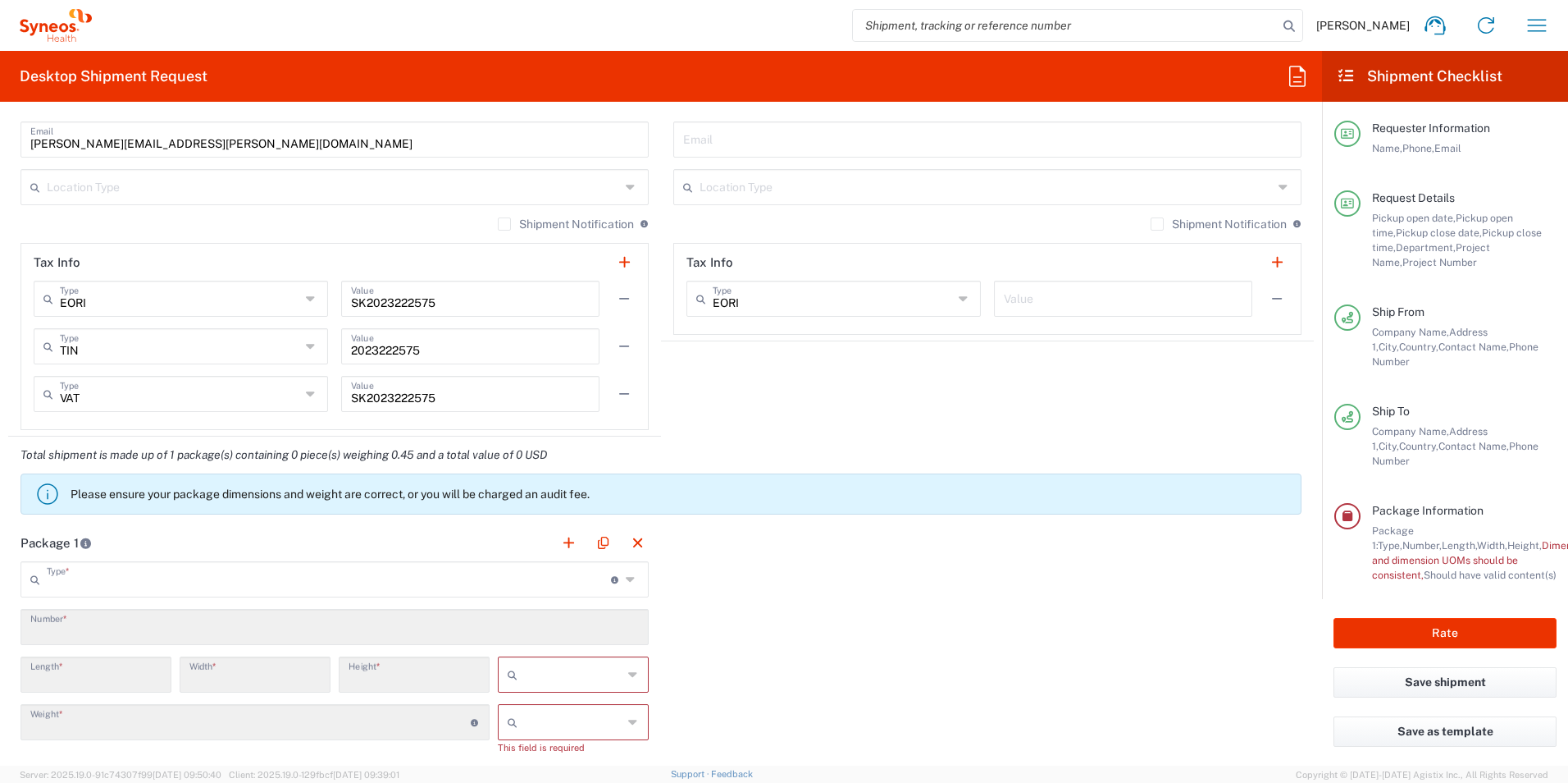
type input "in"
type input "0.45"
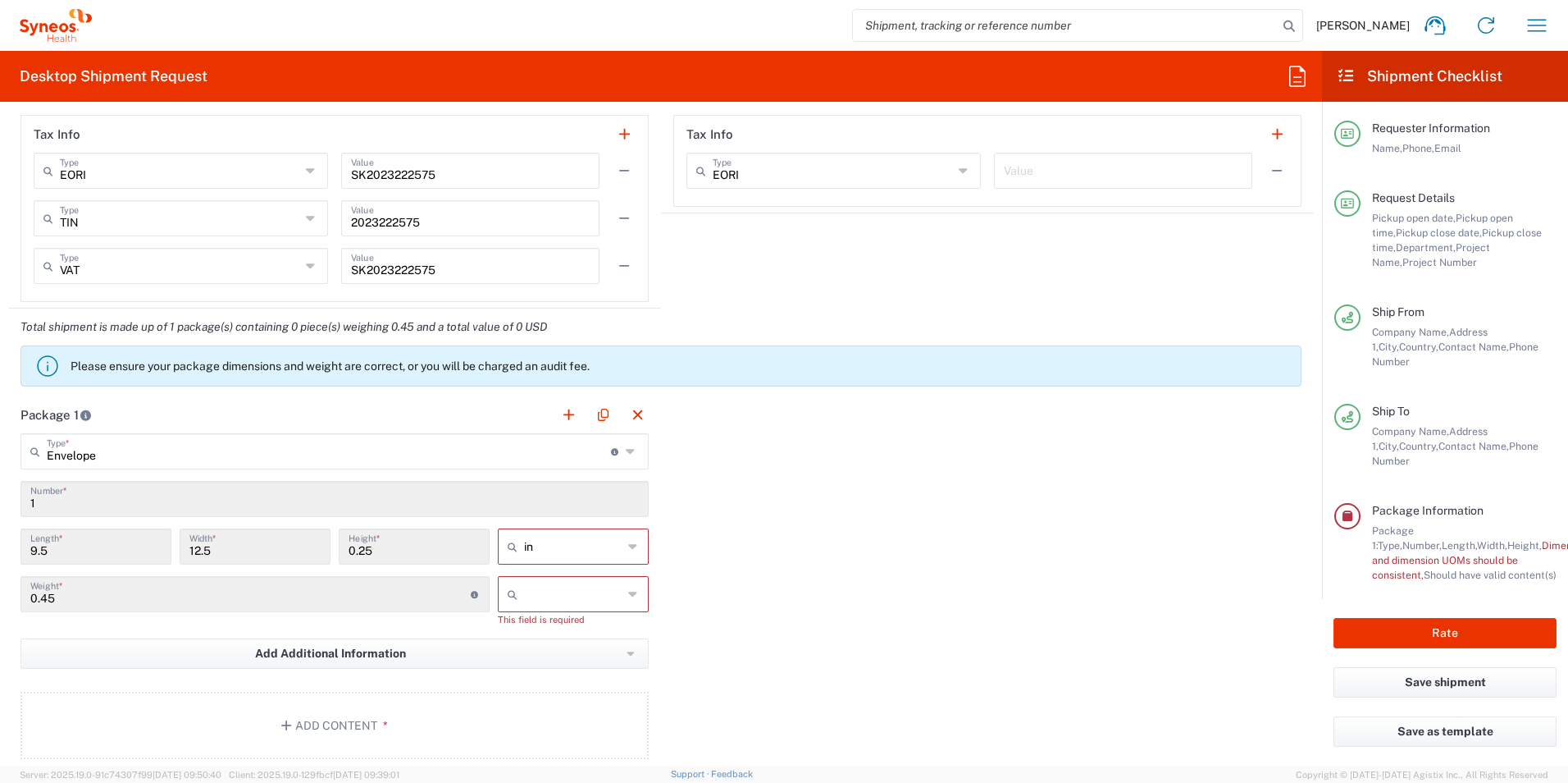
scroll to position [1231, 0]
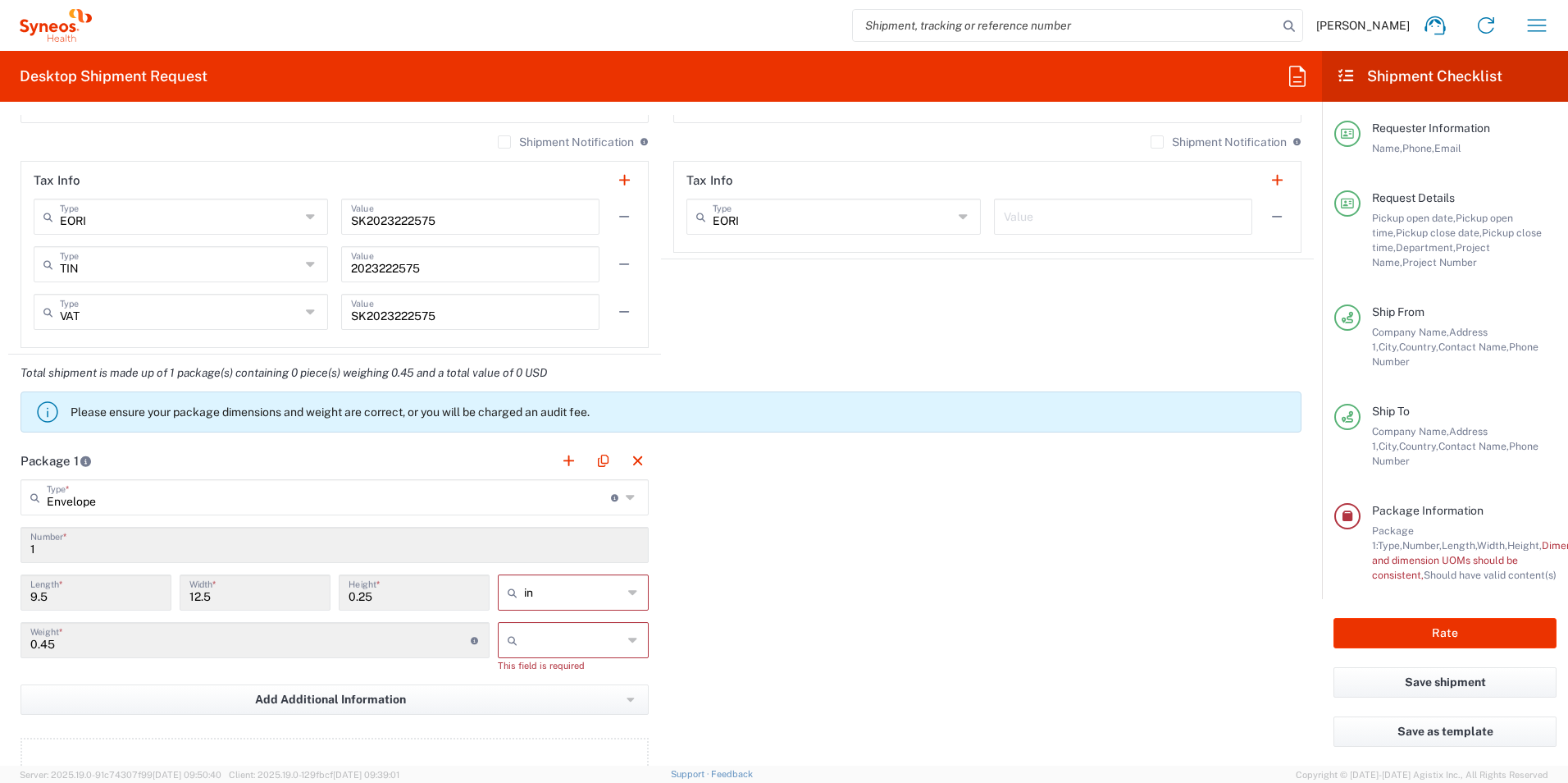
click at [629, 597] on icon at bounding box center [633, 592] width 11 height 26
click at [558, 659] on span "cm" at bounding box center [567, 655] width 146 height 26
type input "24.13"
type input "31.75"
type input "0.64"
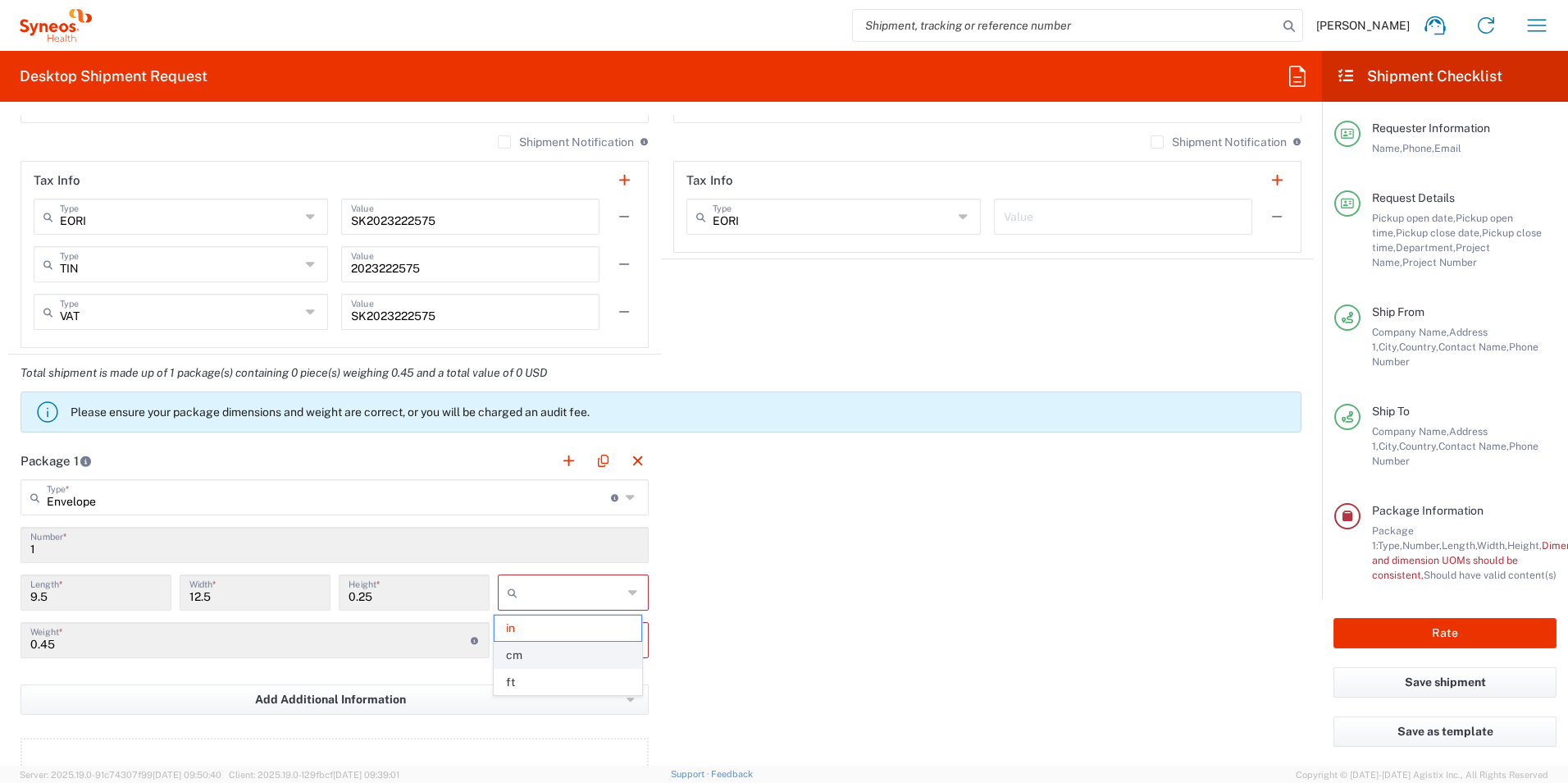
type input "cm"
click at [572, 643] on input "text" at bounding box center [572, 640] width 98 height 26
click at [560, 676] on span "kgs" at bounding box center [567, 675] width 146 height 26
type input "kgs"
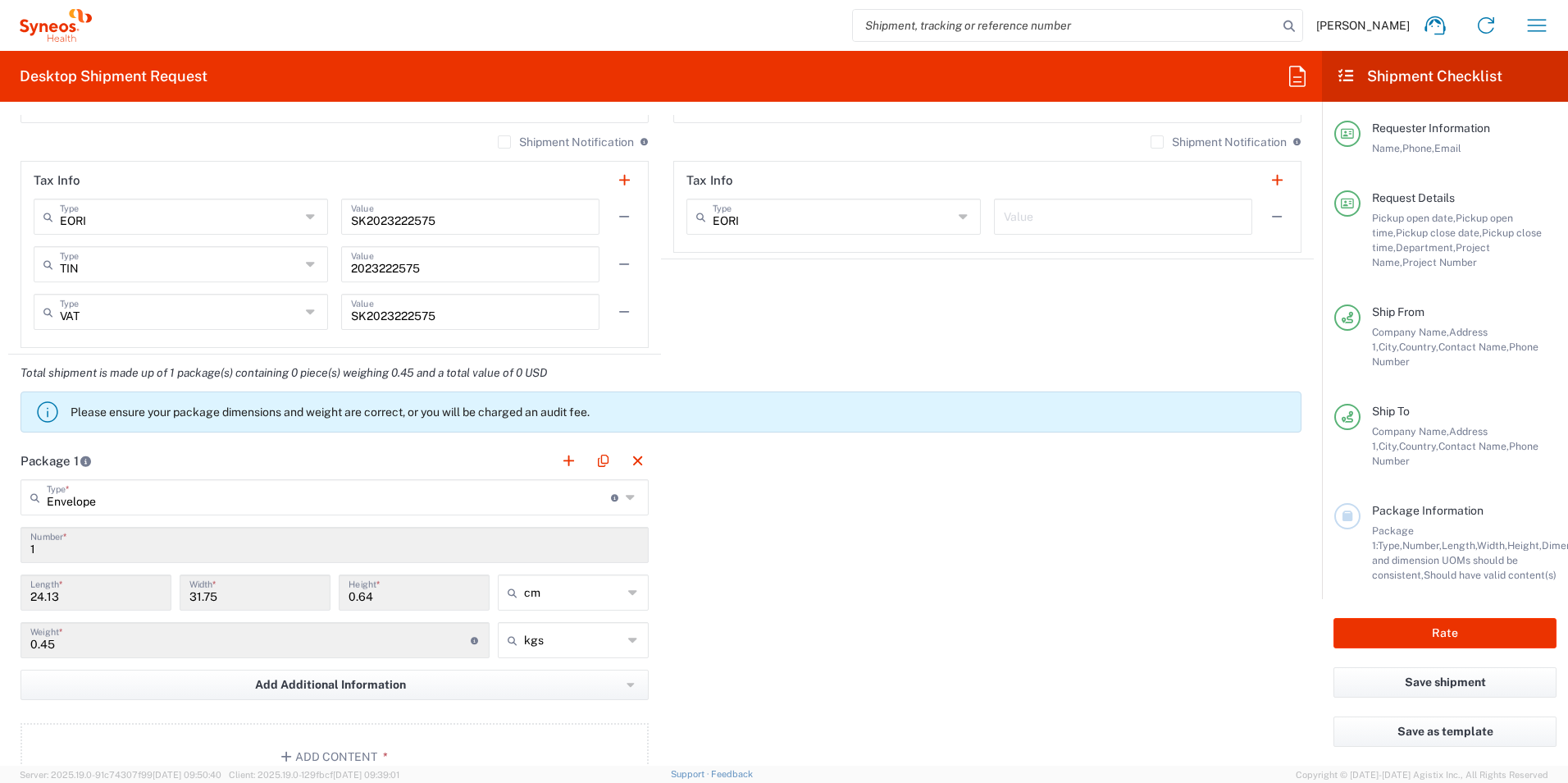
click at [709, 655] on div "Package 1 Envelope Type * Material used to package goods Envelope Large Box Med…" at bounding box center [661, 622] width 1306 height 361
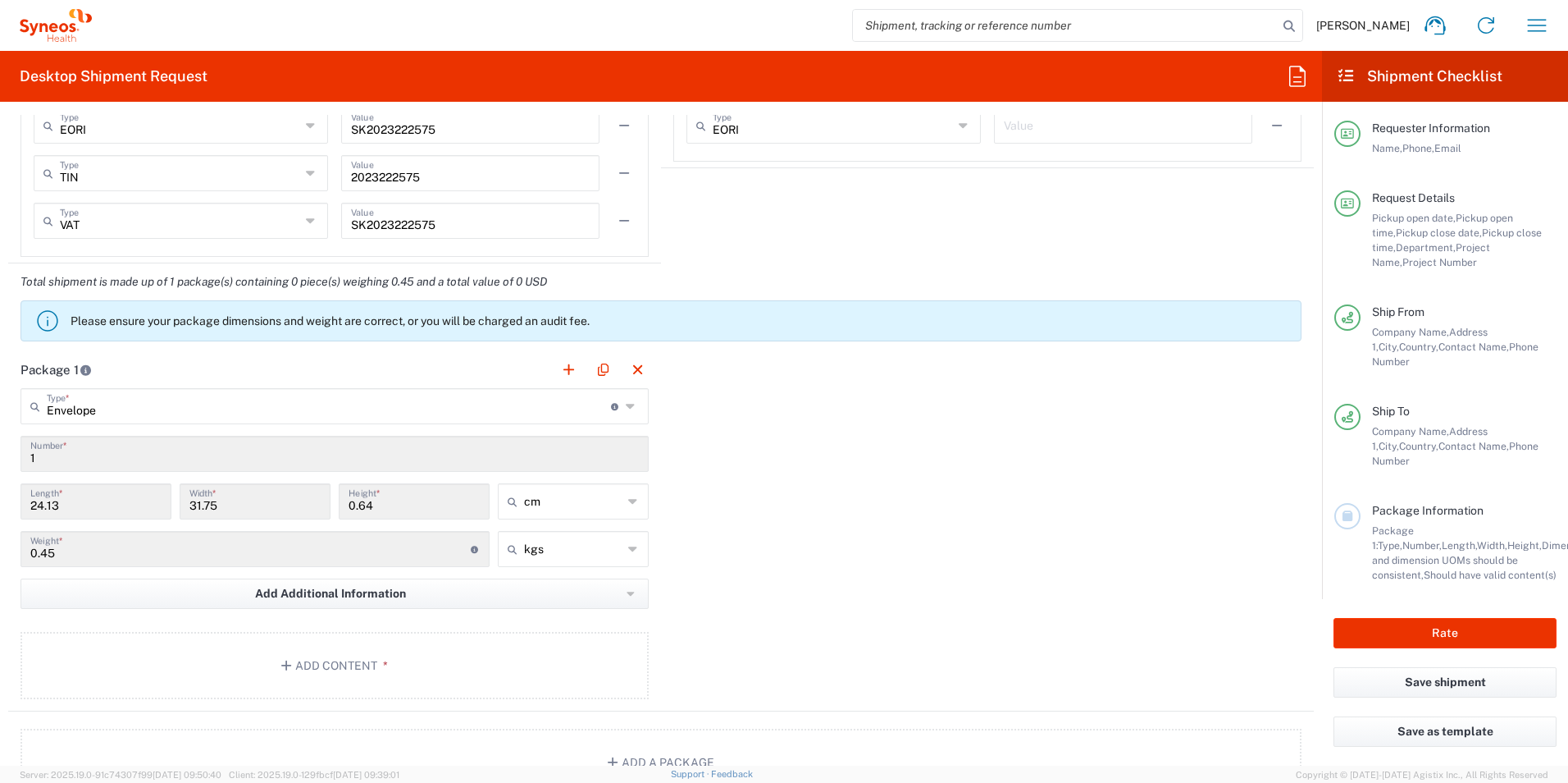
scroll to position [1394, 0]
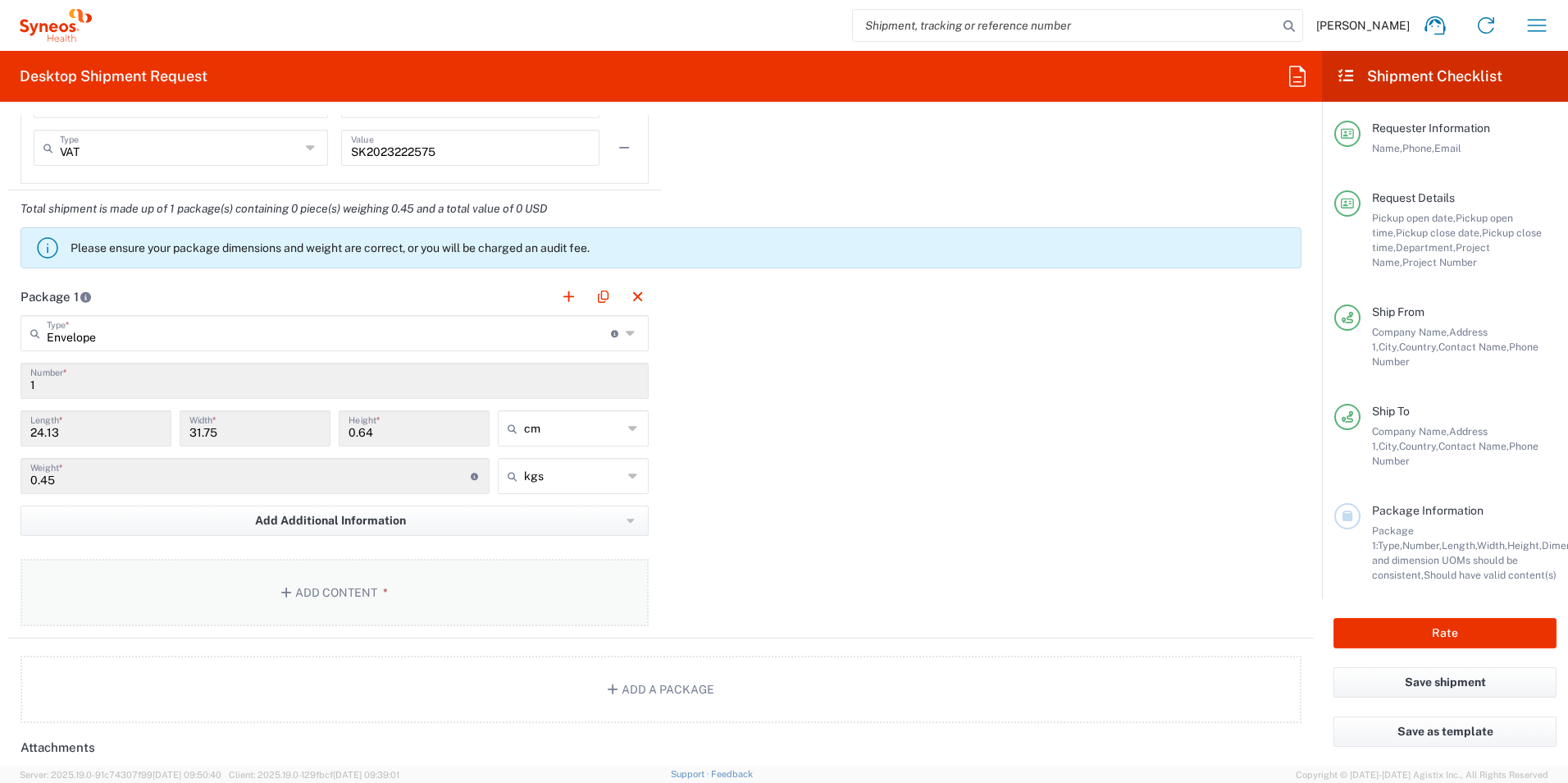
click at [362, 591] on button "Add Content *" at bounding box center [335, 592] width 629 height 68
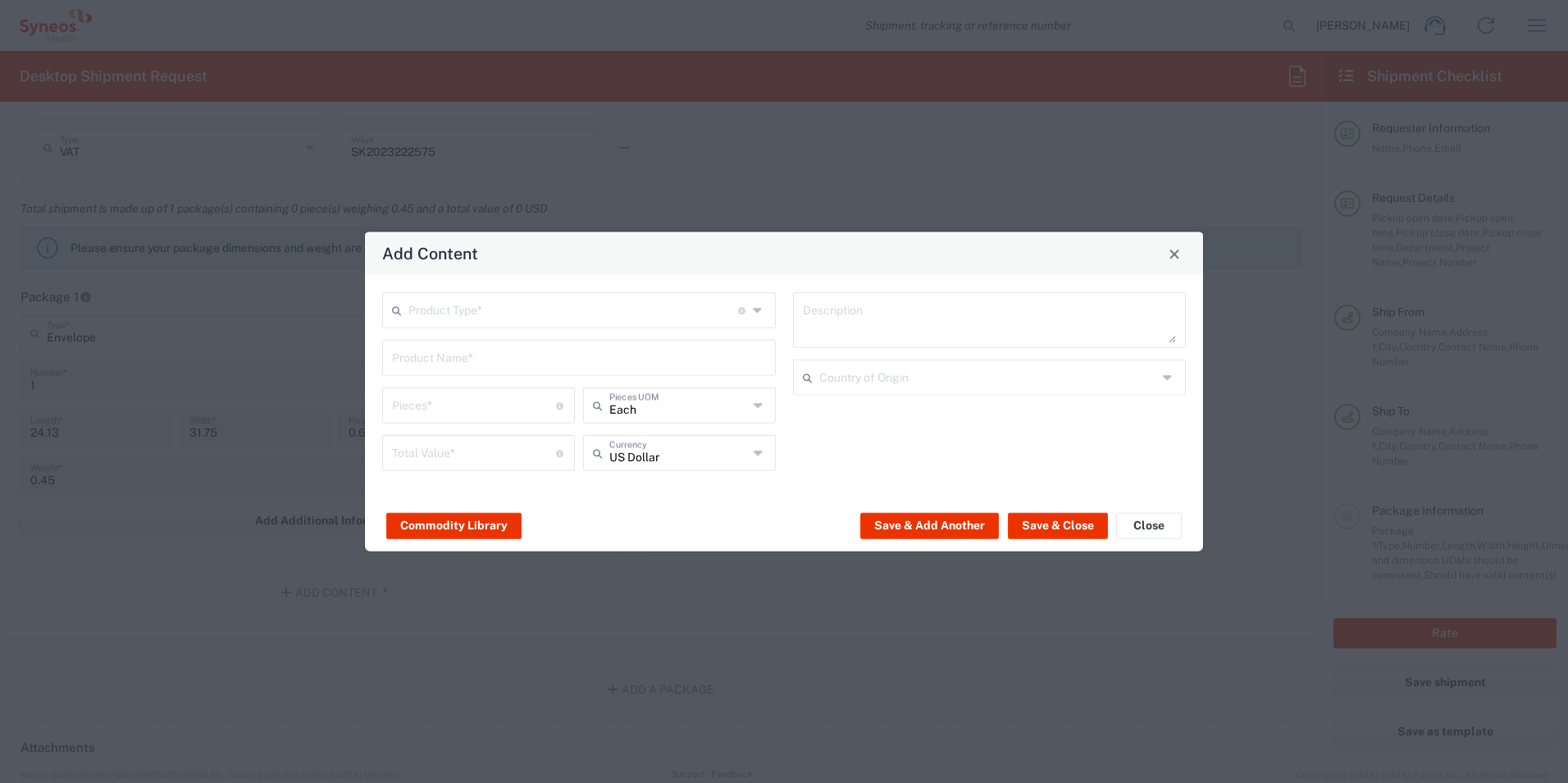
click at [511, 316] on input "text" at bounding box center [573, 309] width 330 height 29
click at [463, 349] on span "Documents" at bounding box center [578, 346] width 390 height 26
type input "Documents"
type input "1"
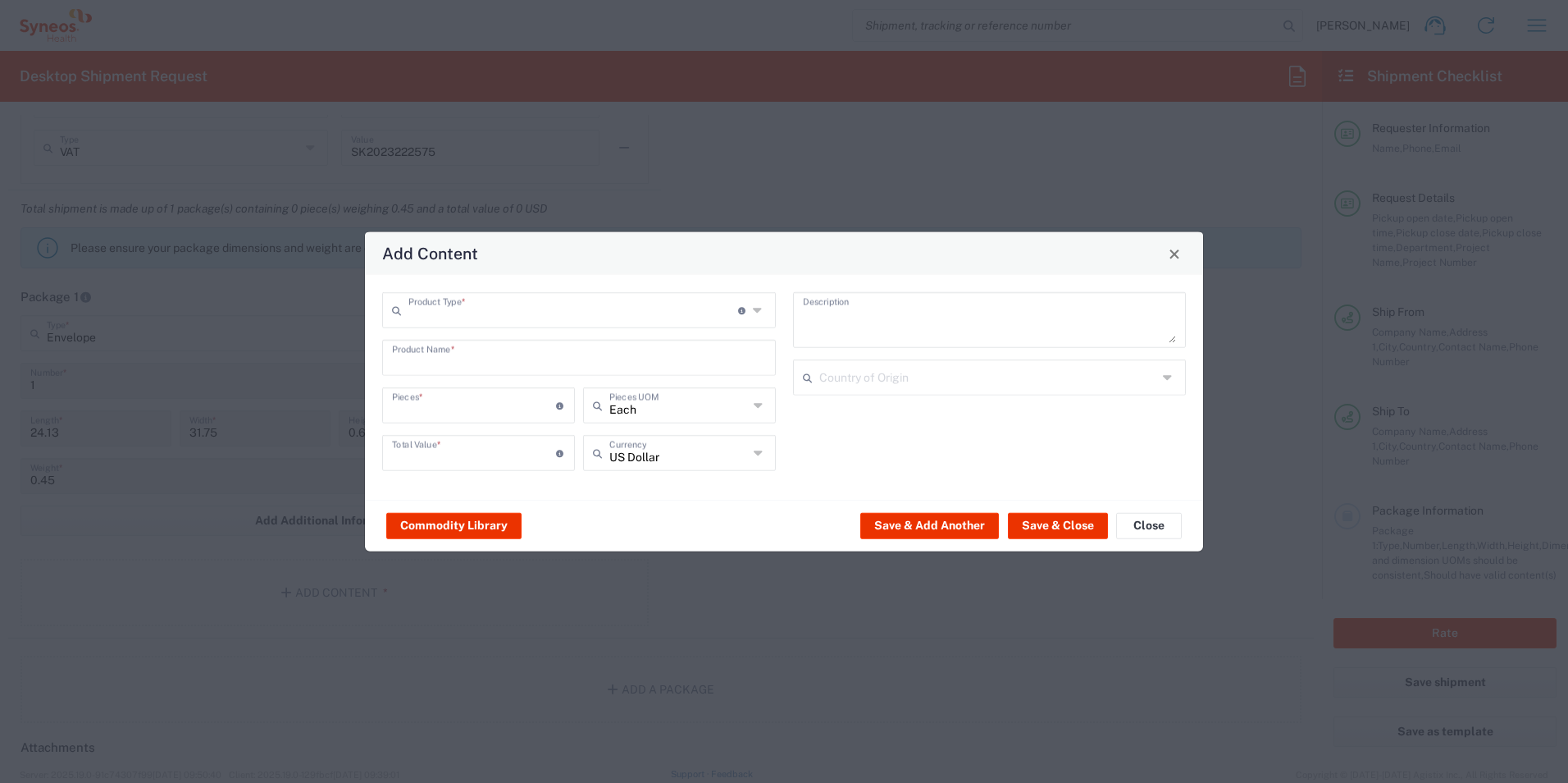
type input "1"
type textarea "Documents"
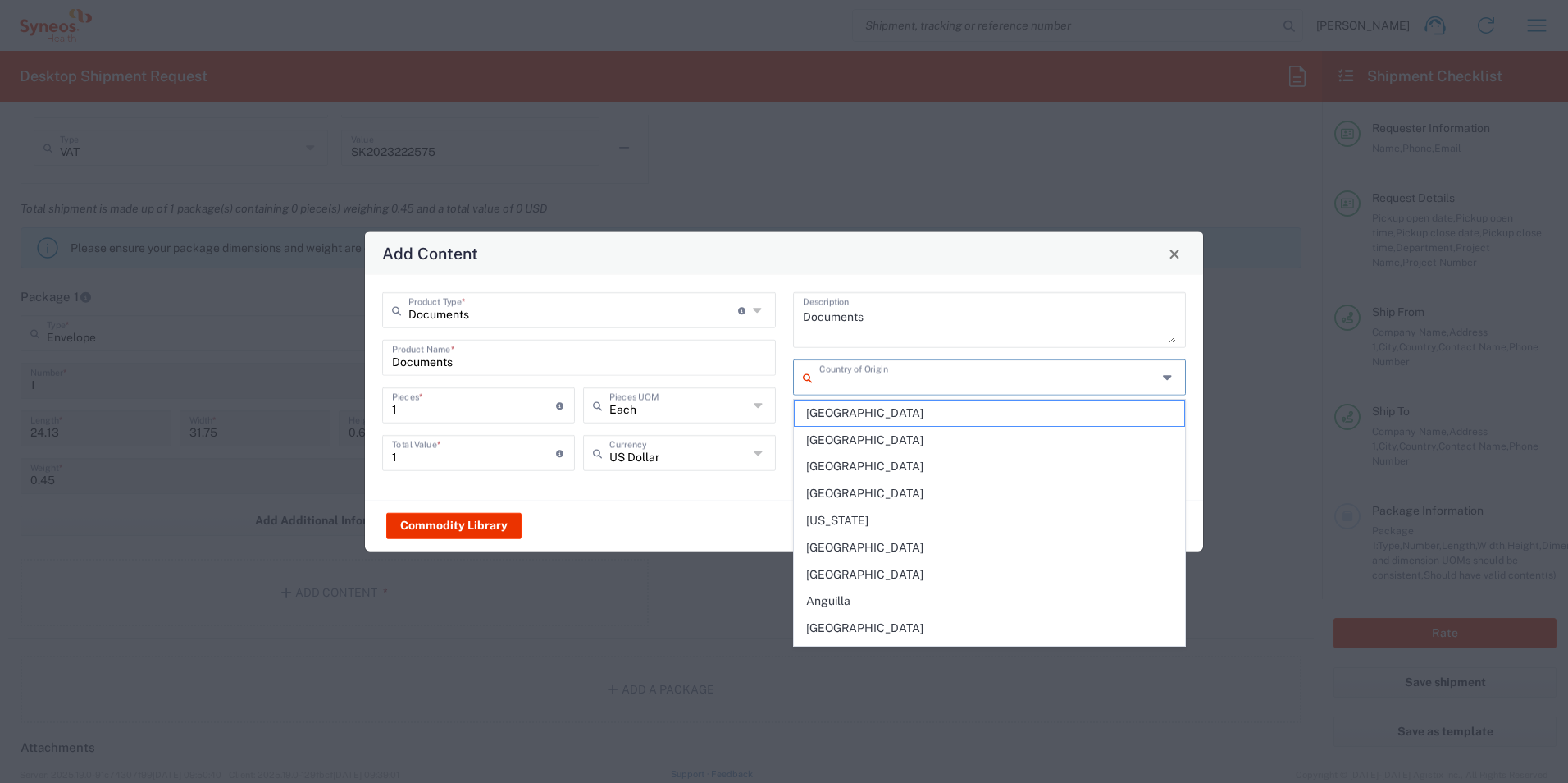
click at [873, 380] on input "text" at bounding box center [988, 376] width 339 height 29
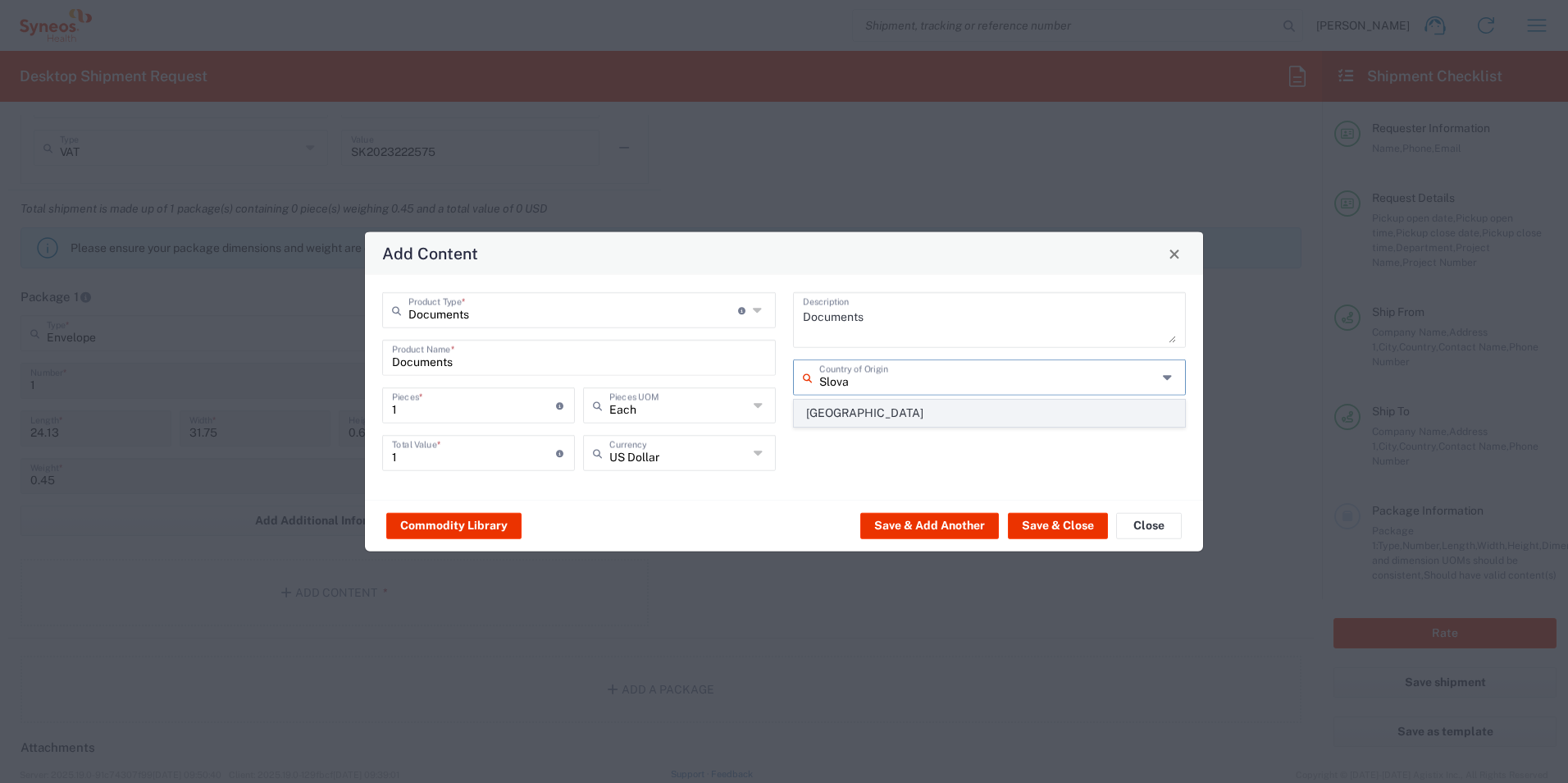
click at [848, 407] on span "[GEOGRAPHIC_DATA]" at bounding box center [990, 413] width 390 height 26
type input "[GEOGRAPHIC_DATA]"
click at [1049, 528] on button "Save & Close" at bounding box center [1057, 525] width 100 height 26
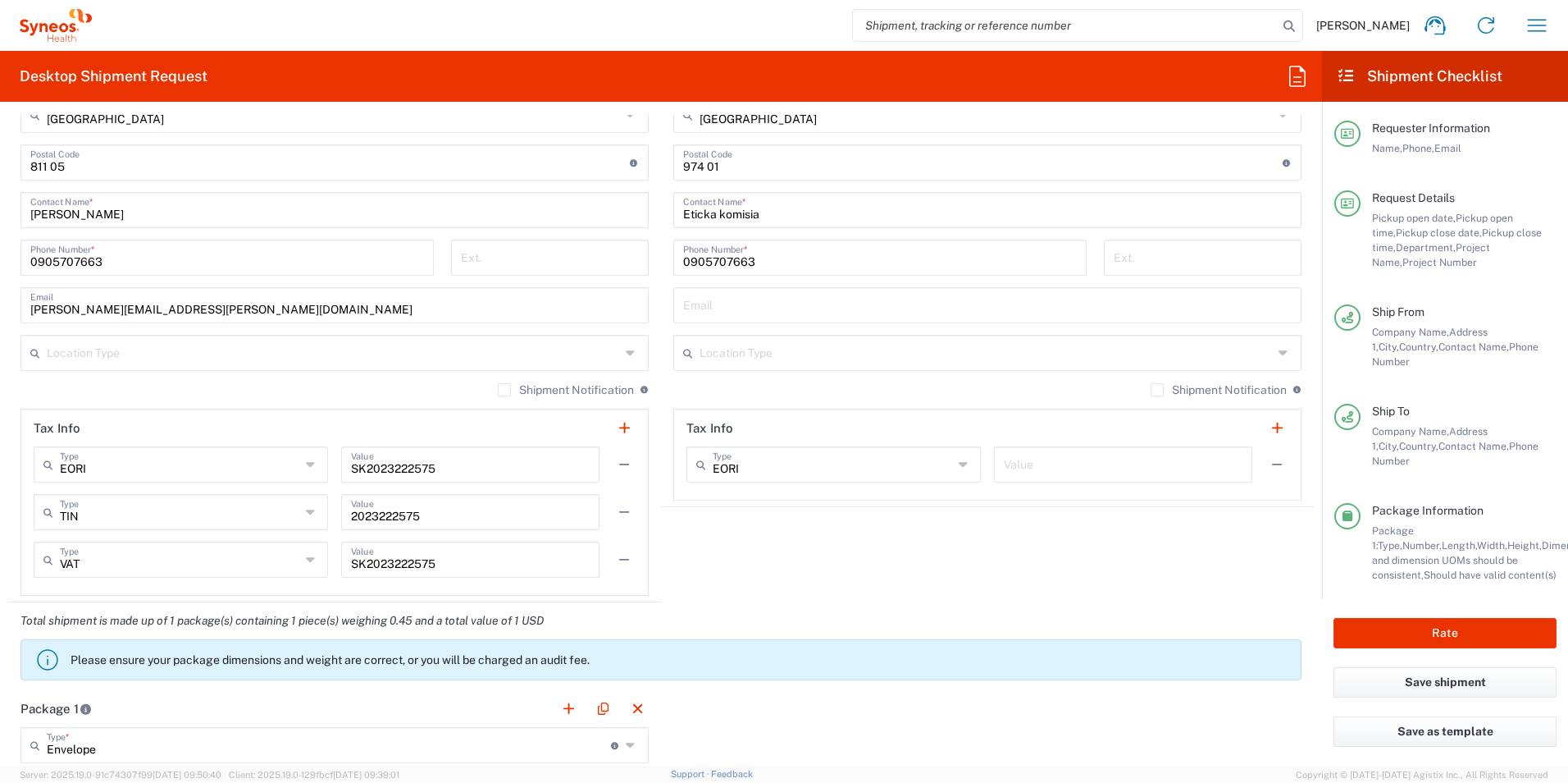
scroll to position [656, 0]
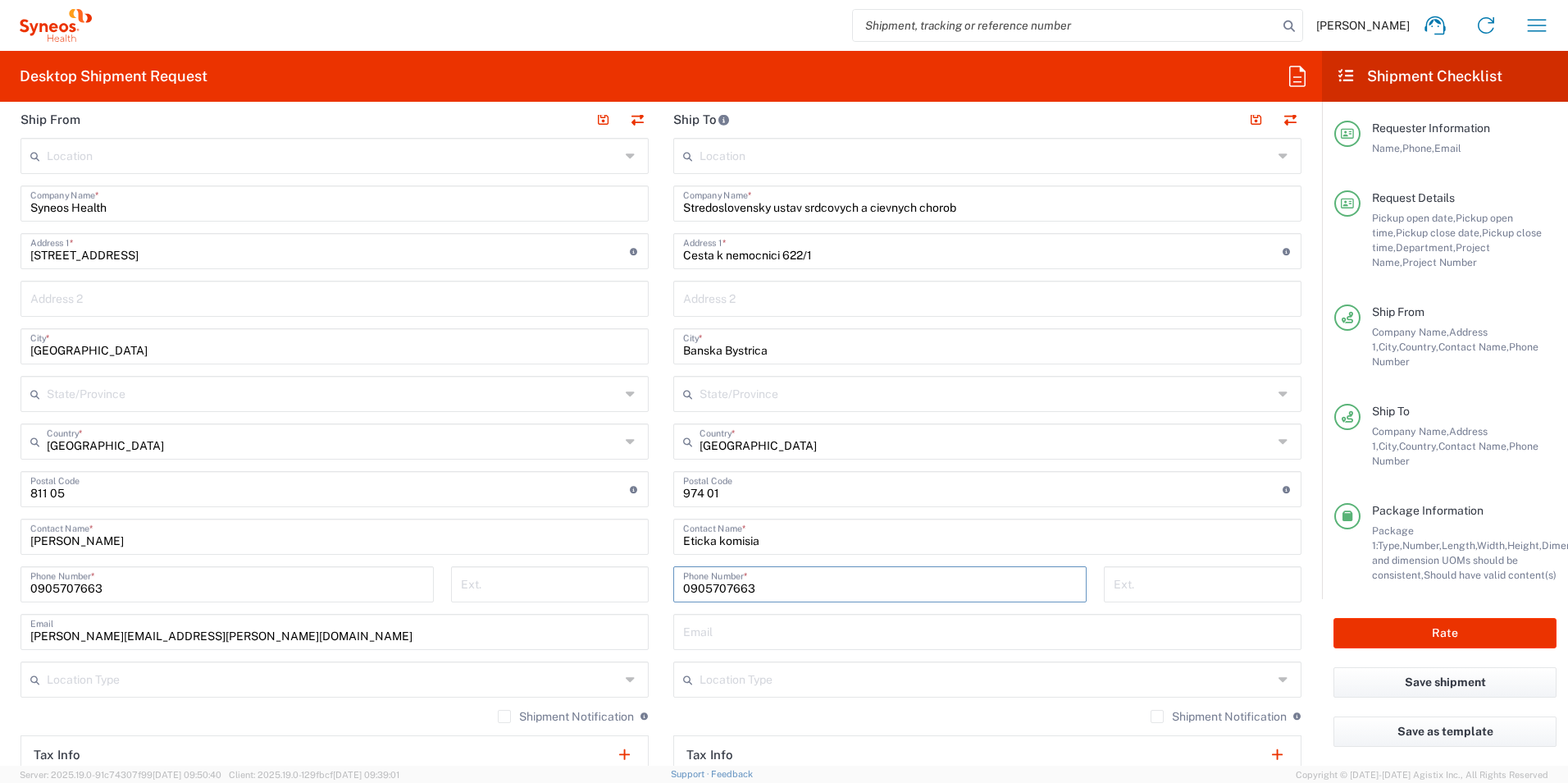
drag, startPoint x: 759, startPoint y: 587, endPoint x: 663, endPoint y: 642, distance: 110.6
click at [665, 595] on div "[PHONE_NUMBER] Phone Number *" at bounding box center [880, 590] width 431 height 48
drag, startPoint x: 678, startPoint y: 540, endPoint x: 764, endPoint y: 541, distance: 86.0
click at [764, 541] on input "Eticka komisia" at bounding box center [987, 535] width 609 height 29
paste input "[PERSON_NAME], PhD."
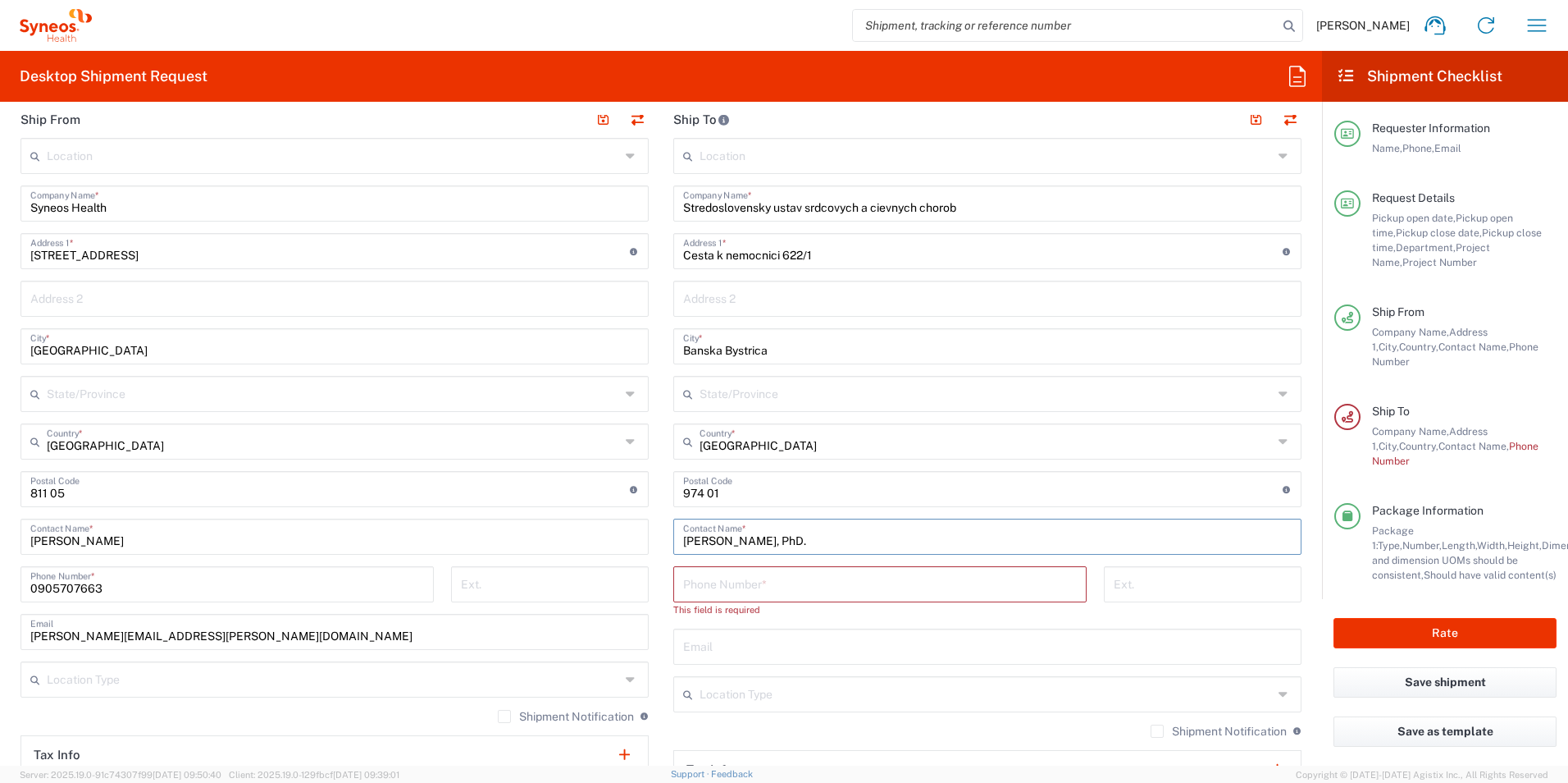
type input "[PERSON_NAME], PhD."
type input ":ticka komisia"
paste input "048 4333 965"
type input "048 4333 965"
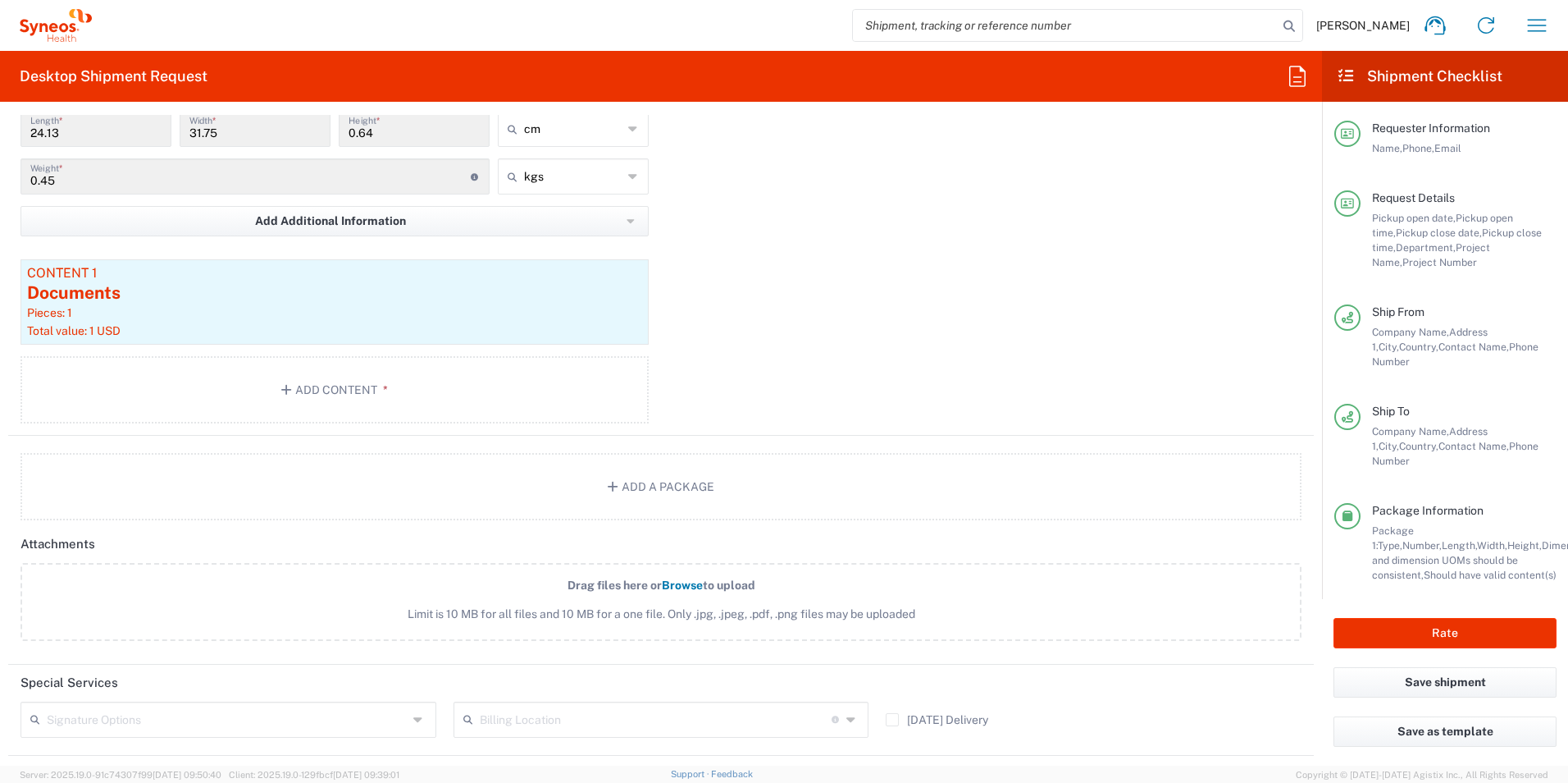
scroll to position [1723, 0]
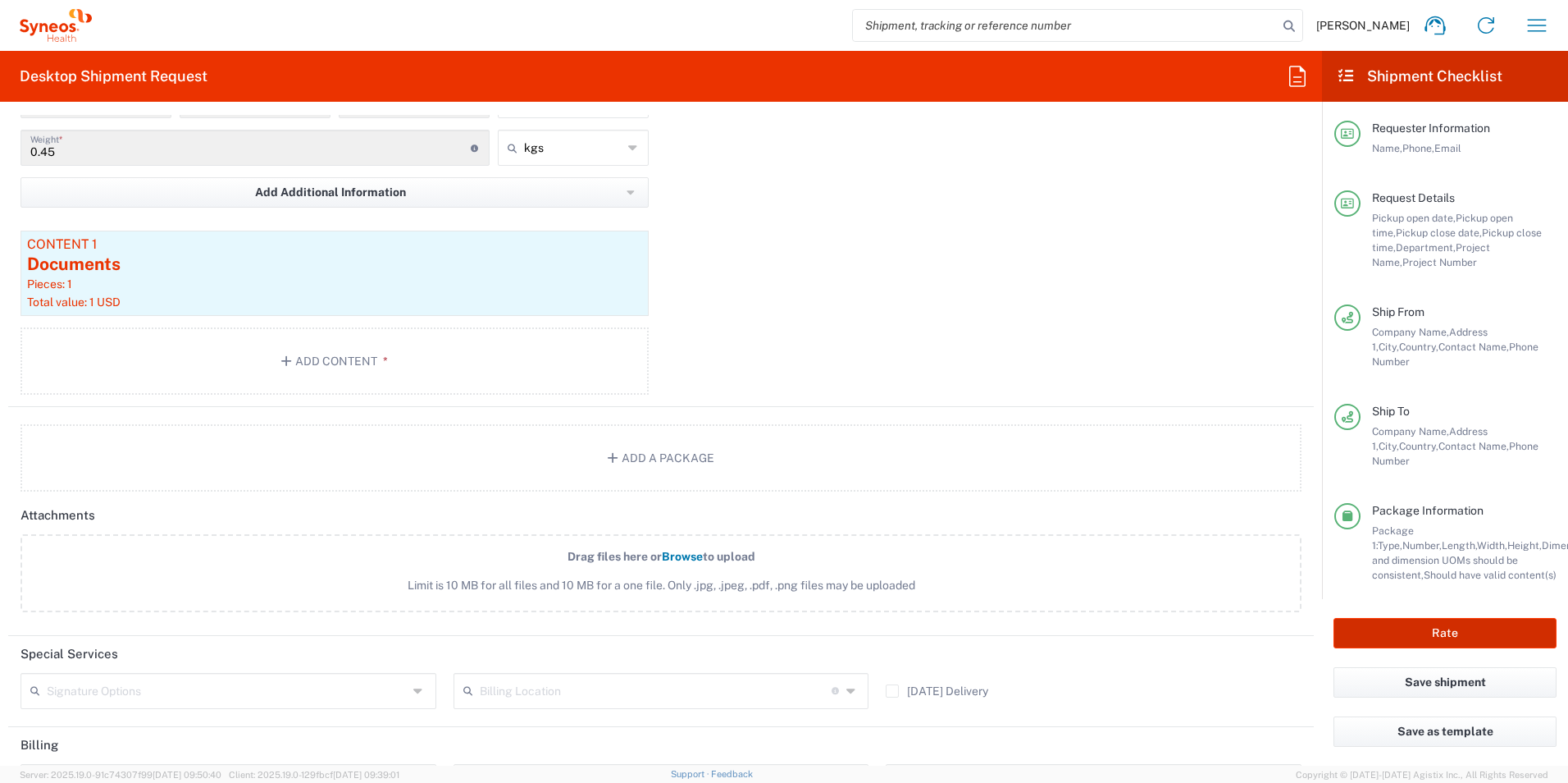
click at [1446, 625] on button "Rate" at bounding box center [1445, 633] width 223 height 31
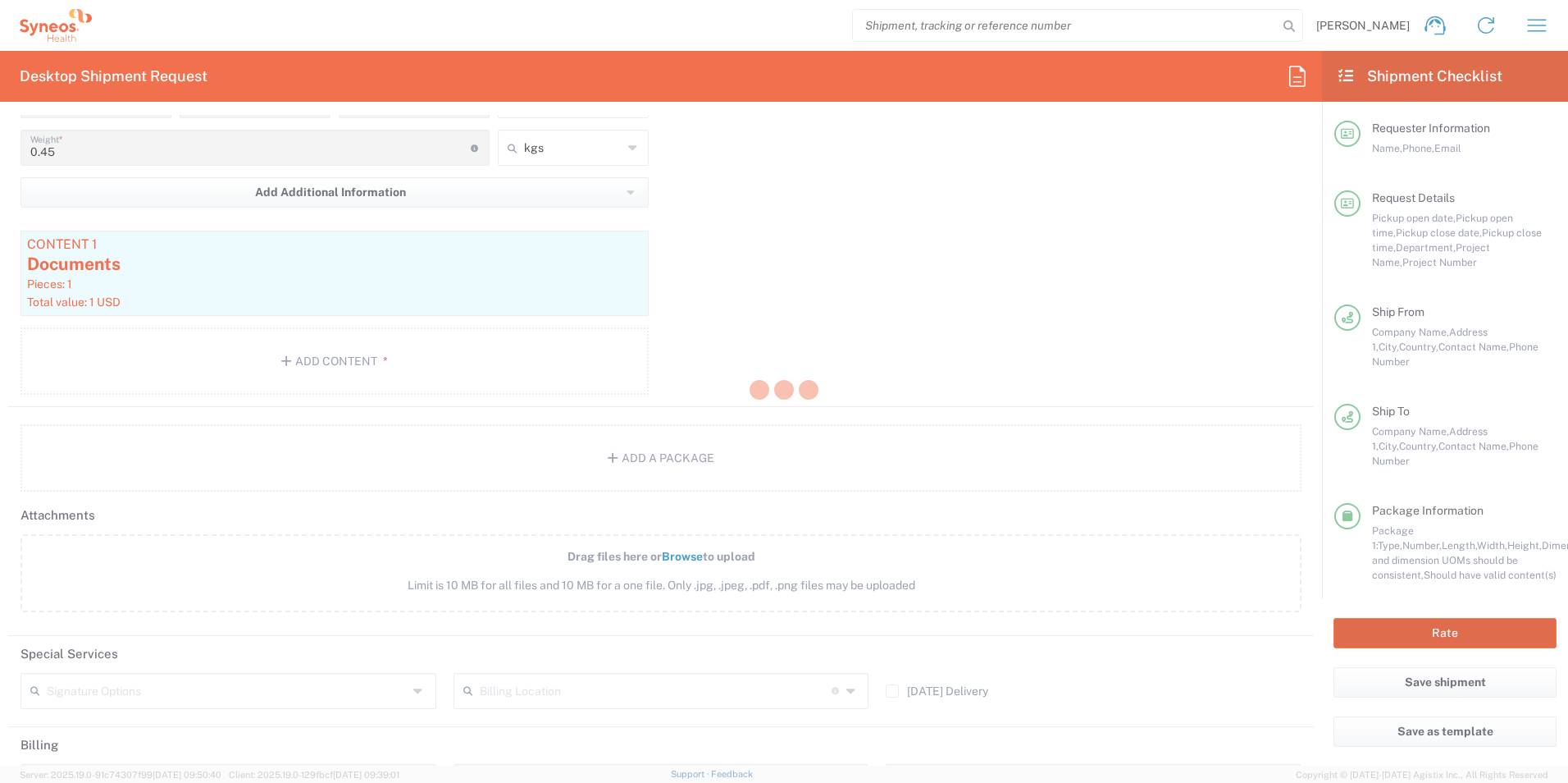
type input "Actelion 1008887"
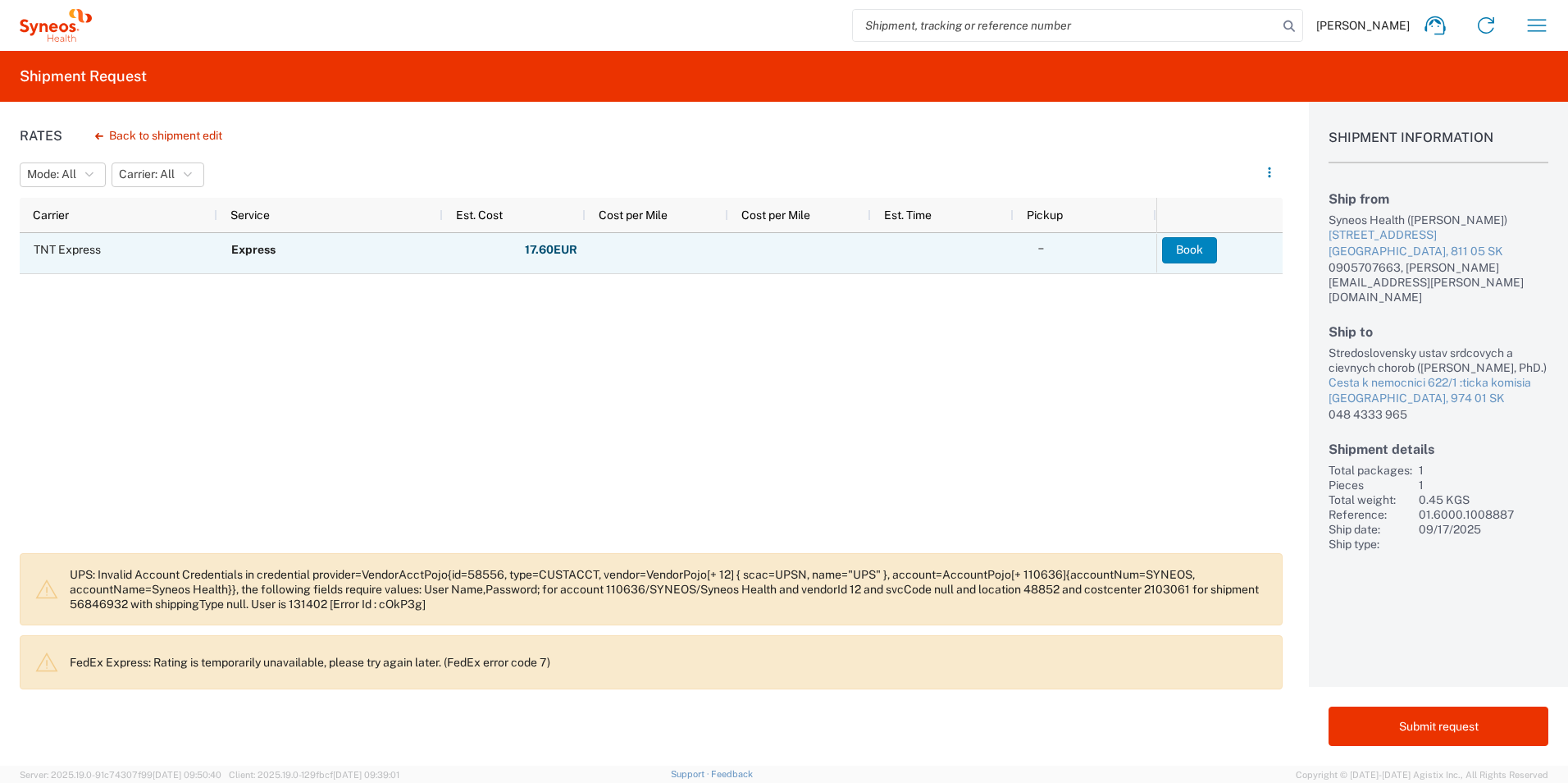
click at [1202, 244] on button "Book" at bounding box center [1189, 250] width 55 height 26
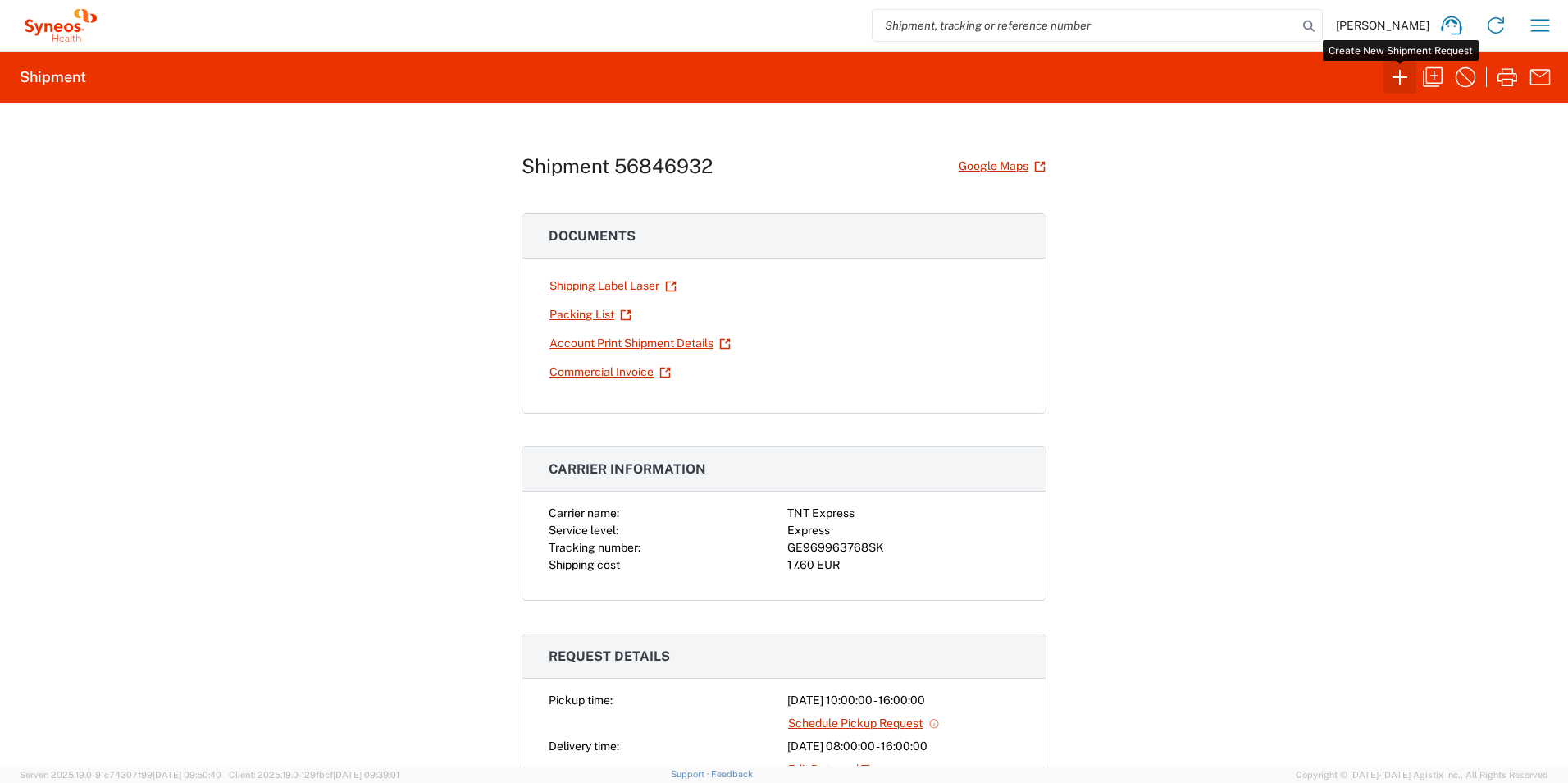
click at [1396, 78] on icon "button" at bounding box center [1400, 78] width 26 height 26
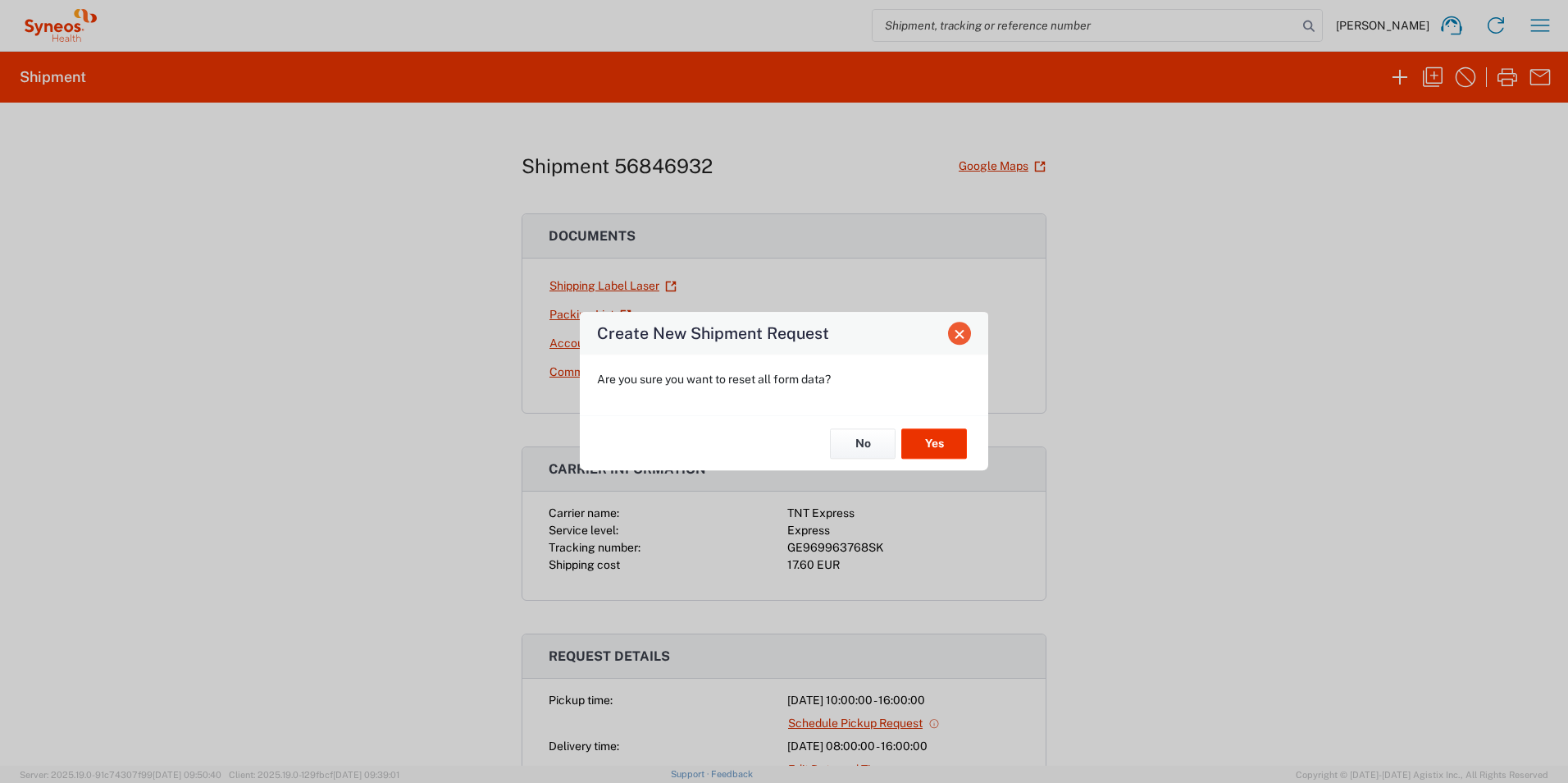
click at [961, 340] on button "Close" at bounding box center [959, 333] width 23 height 23
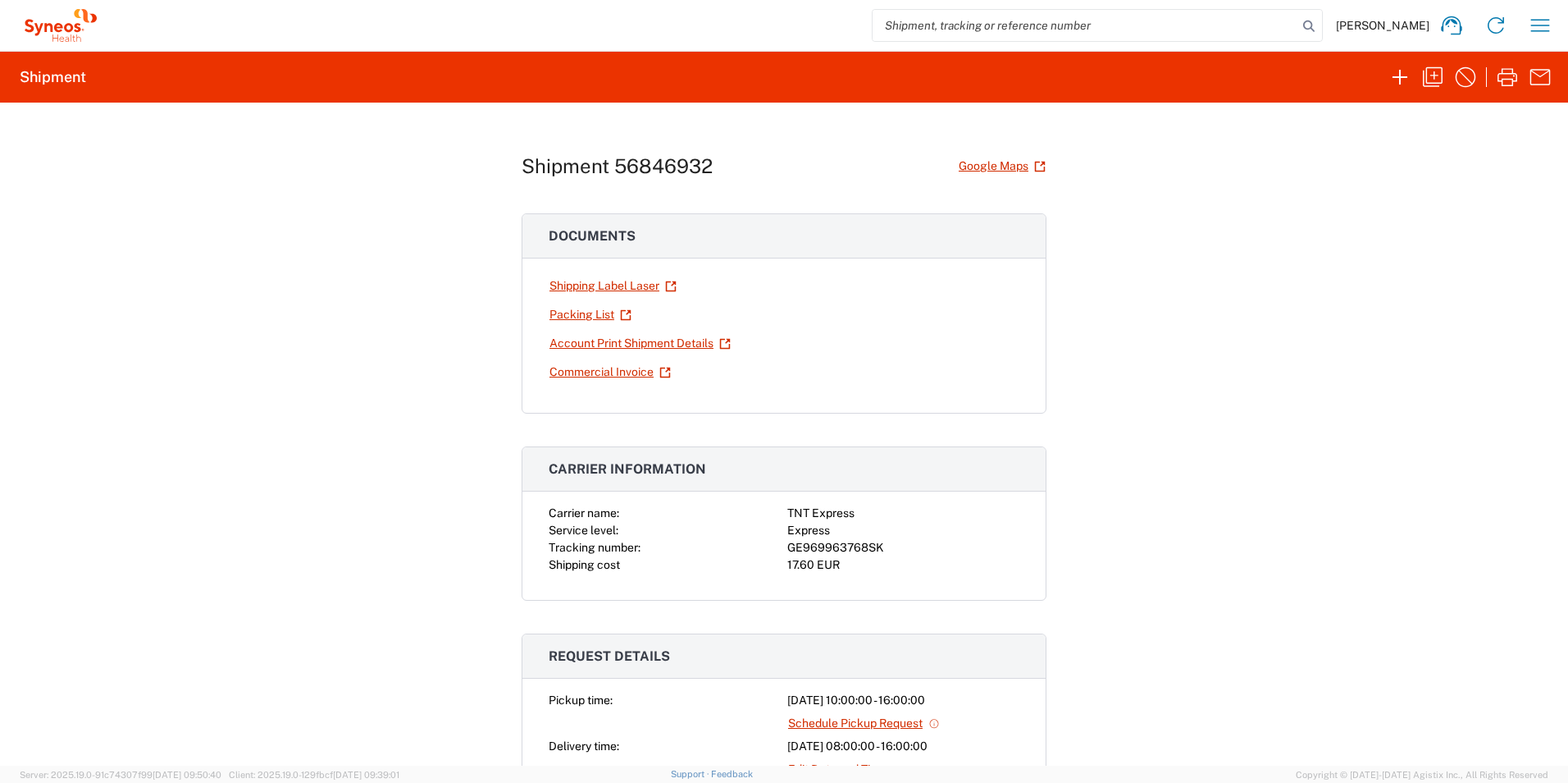
click at [1312, 337] on div "Shipment 56846932 Google Maps Documents Shipping Label Laser Packing List Accou…" at bounding box center [784, 433] width 1568 height 663
click at [1426, 81] on icon "button" at bounding box center [1433, 78] width 20 height 20
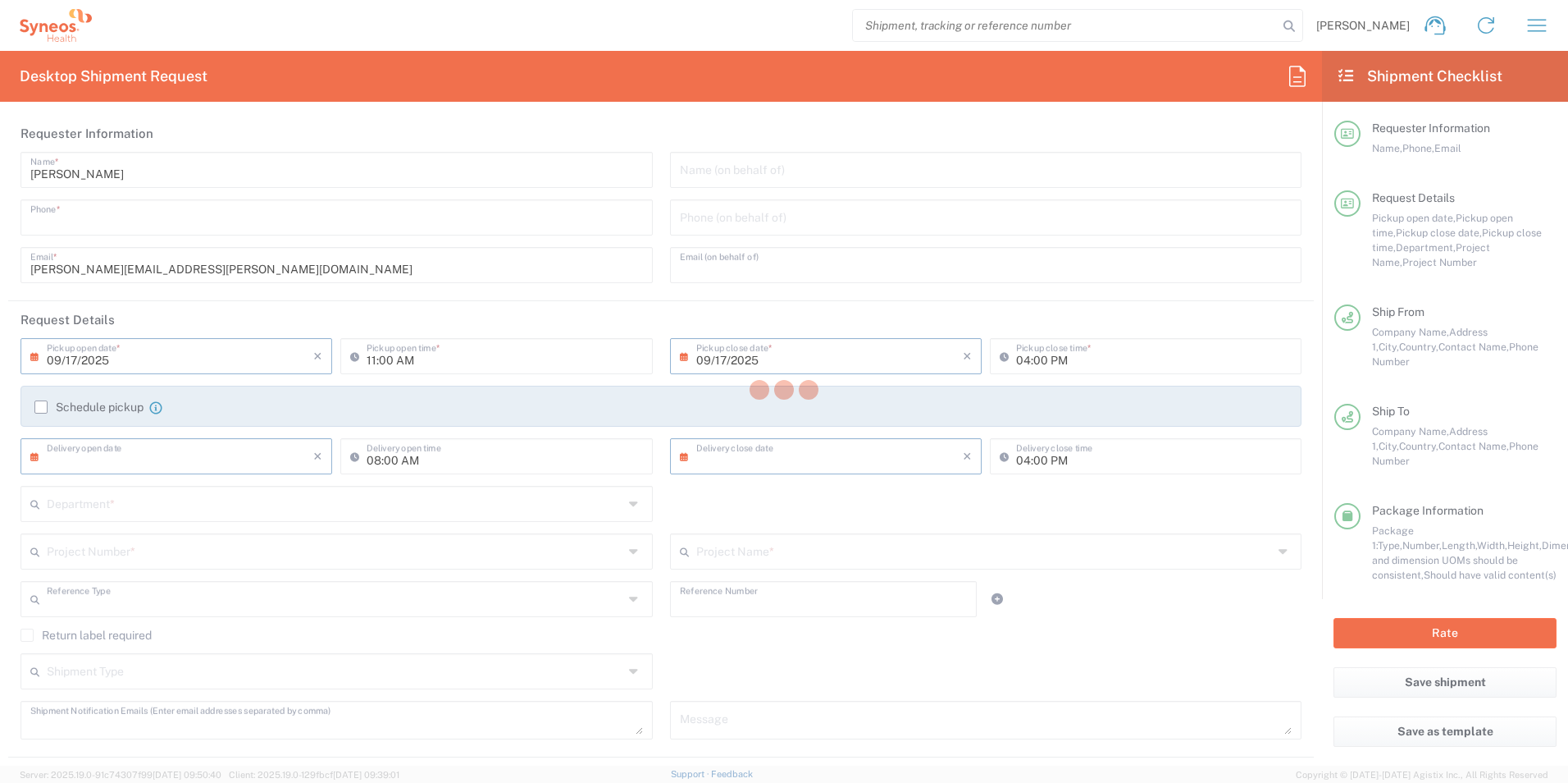
type input "0905707663"
type input "[PERSON_NAME][EMAIL_ADDRESS][PERSON_NAME][DOMAIN_NAME]"
type input "10:00 AM"
type input "[DATE]"
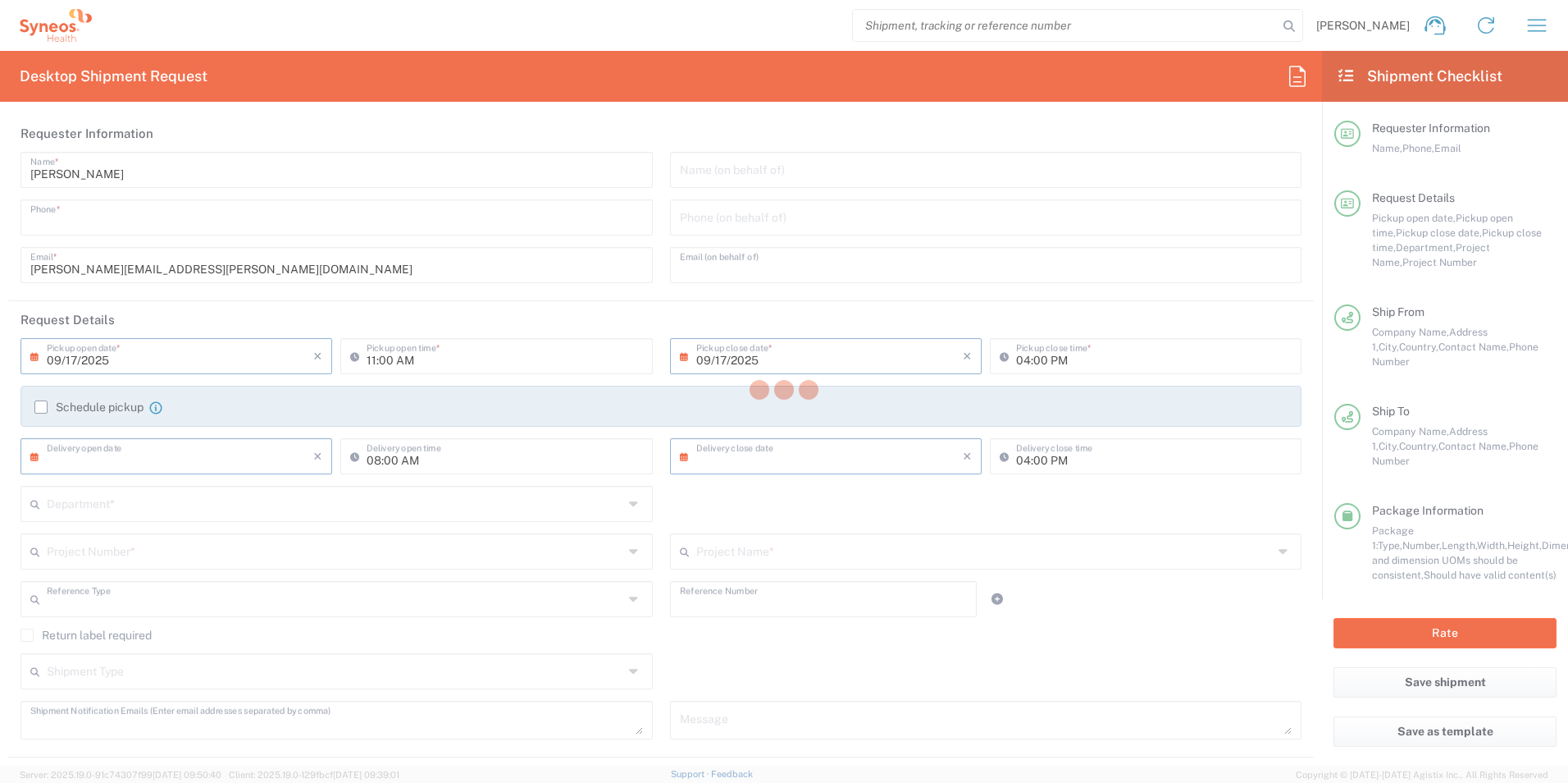
type input "Department"
type input "3000"
type textarea "[PERSON_NAME][EMAIL_ADDRESS][PERSON_NAME][DOMAIN_NAME]"
type input "Syneos Health"
type input "[STREET_ADDRESS]"
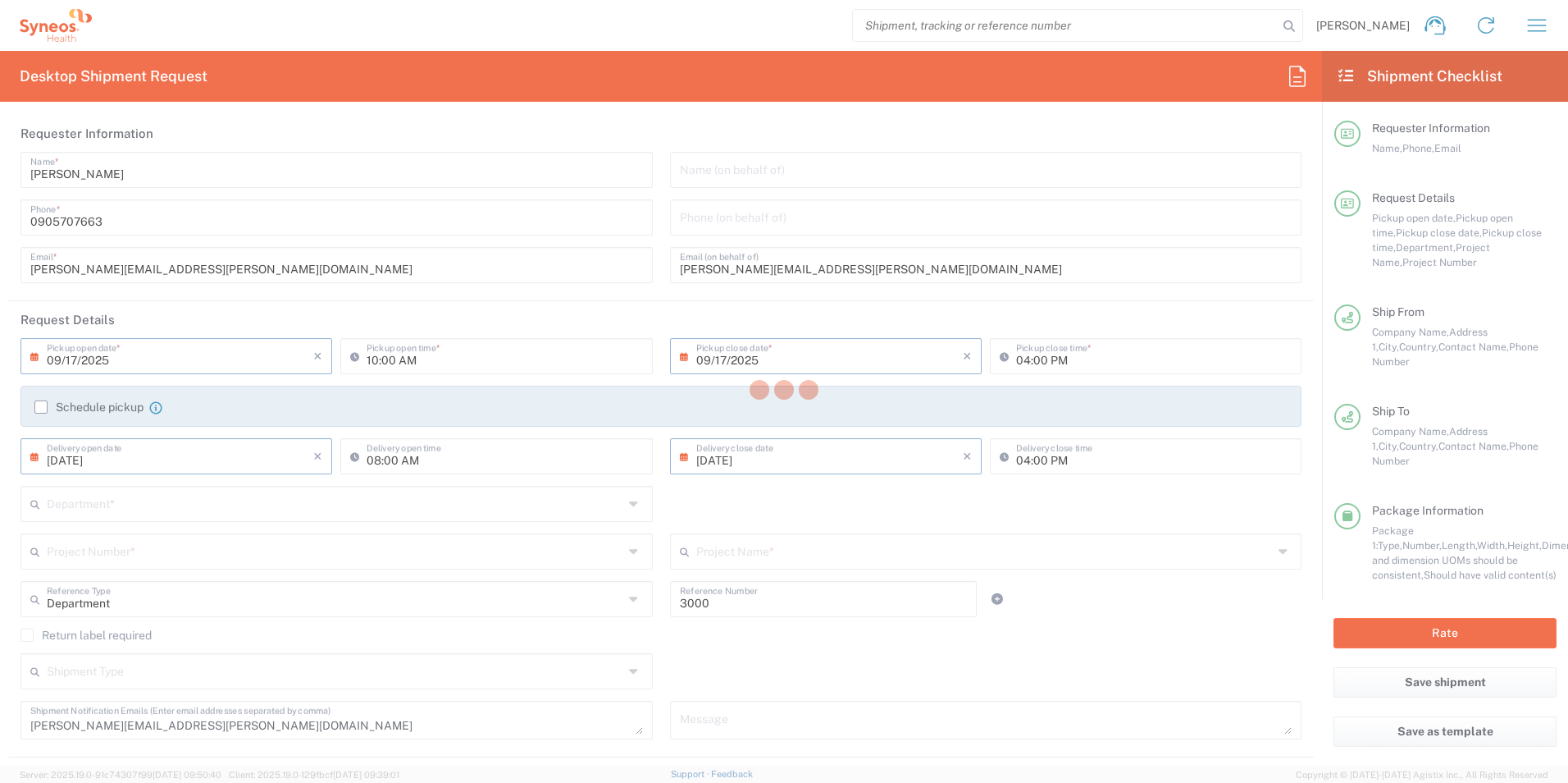
type input "[GEOGRAPHIC_DATA]"
type input "811 05"
type input "[PERSON_NAME]"
type input "0905707663"
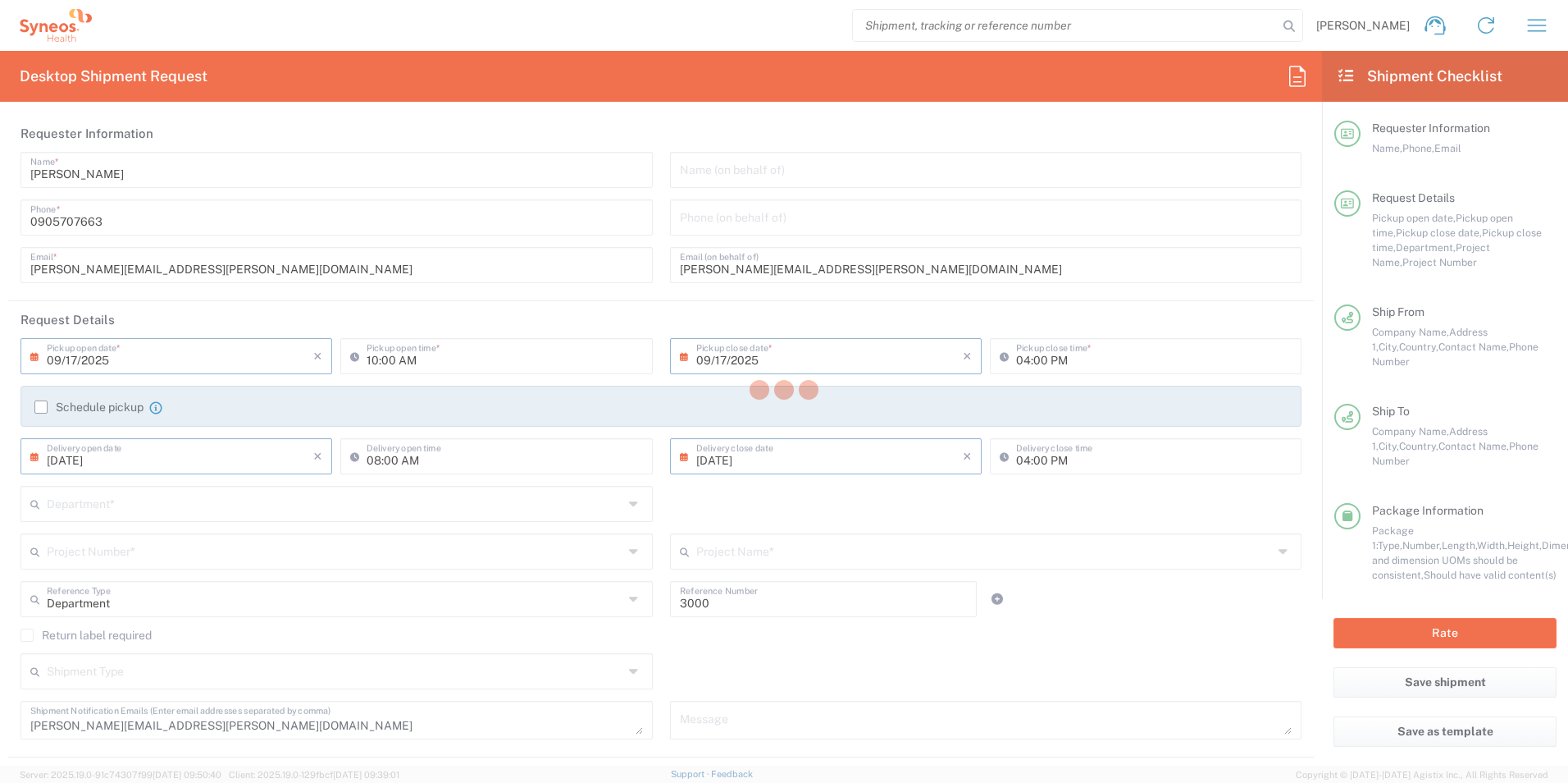
type input "[PERSON_NAME][EMAIL_ADDRESS][PERSON_NAME][DOMAIN_NAME]"
type input "Stredoslovensky ustav srdcovych a cievnych chorob"
type input "Cesta k nemocnici 622/1"
type input ":ticka komisia"
type input "Banska Bystrica"
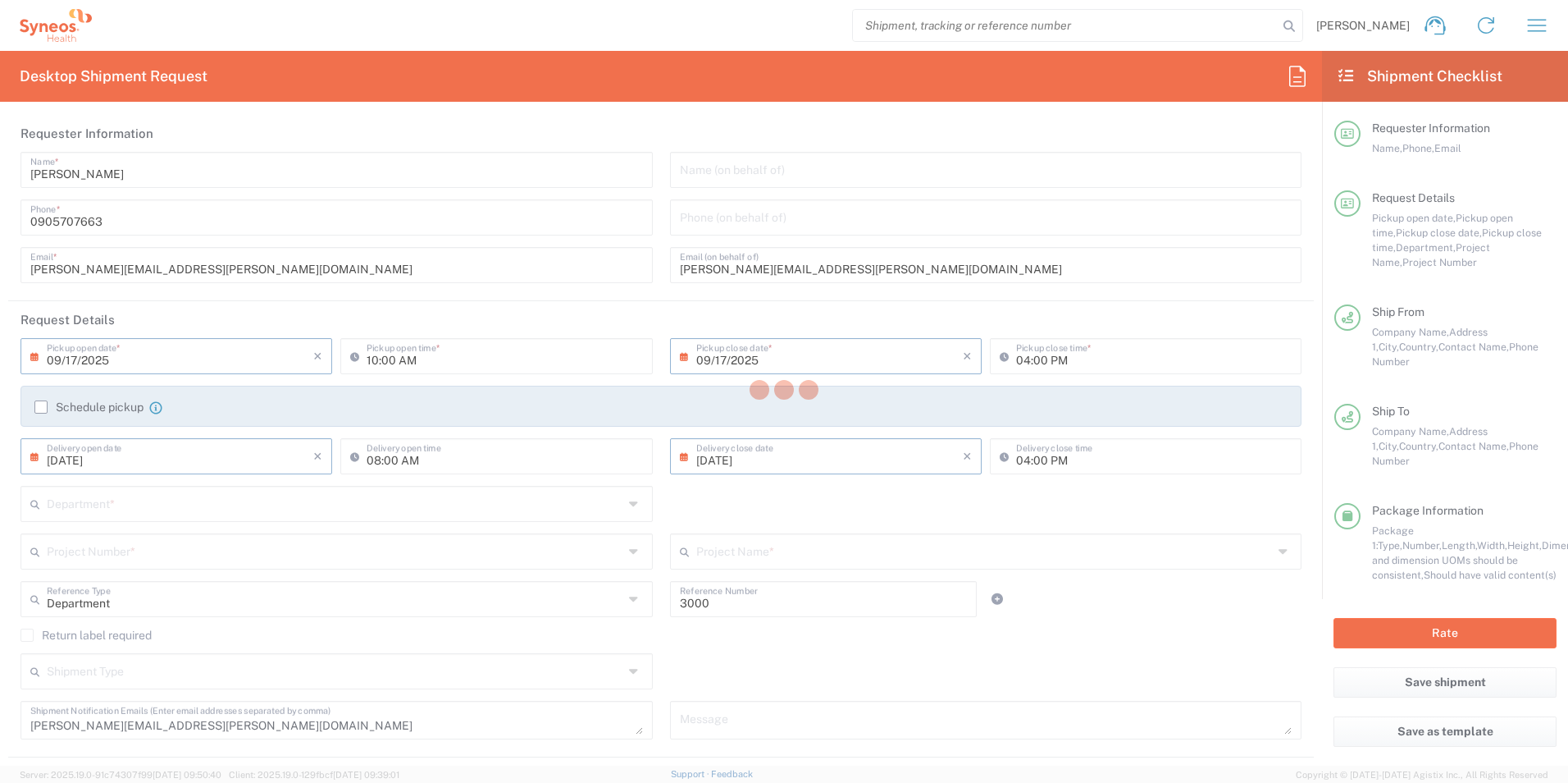
type input "[GEOGRAPHIC_DATA]"
type input "974 01"
type input "[PERSON_NAME], PhD."
type input "048 4333 965"
type input "Sender/Shipper"
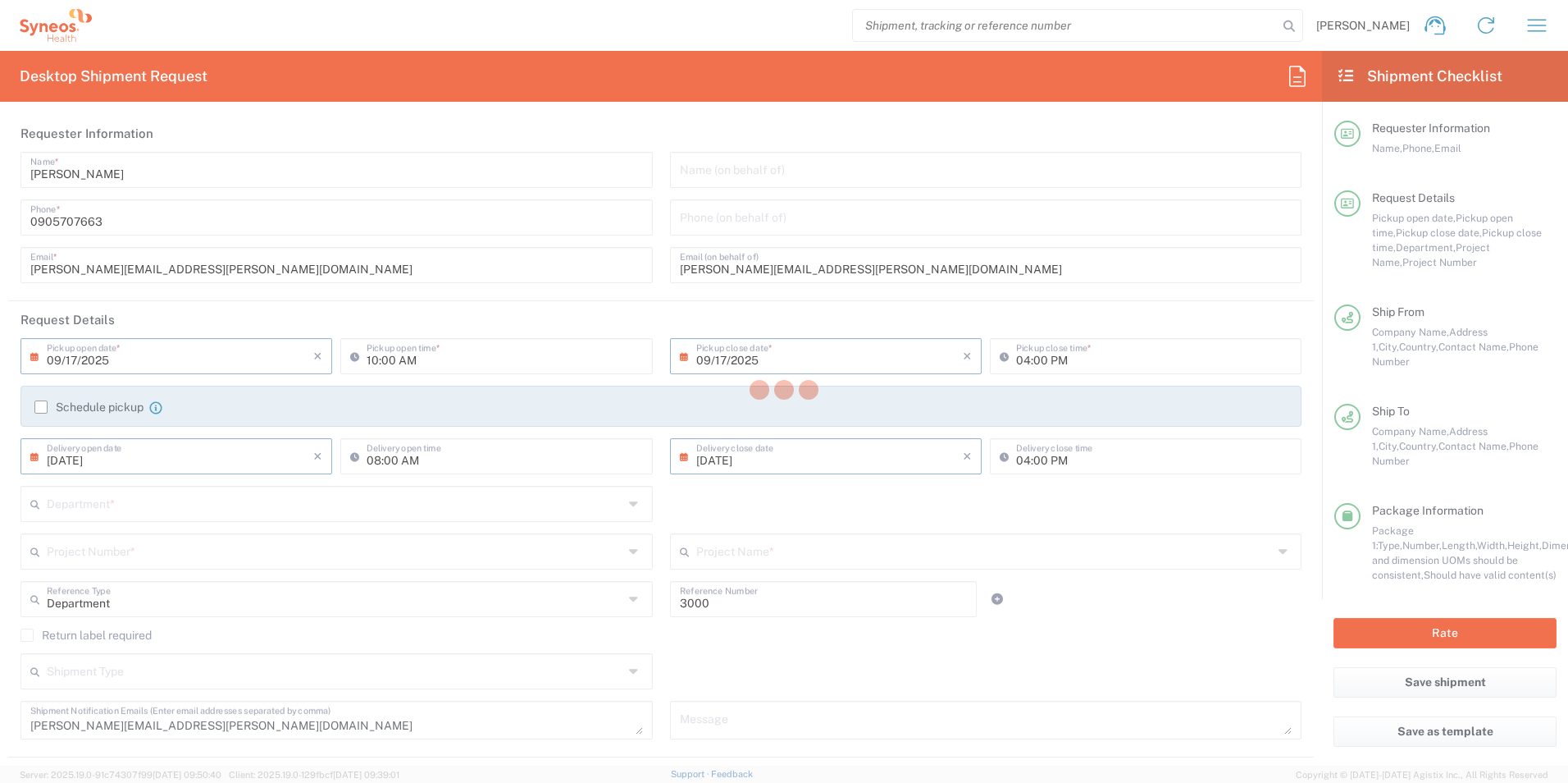
type input "[PERSON_NAME]"
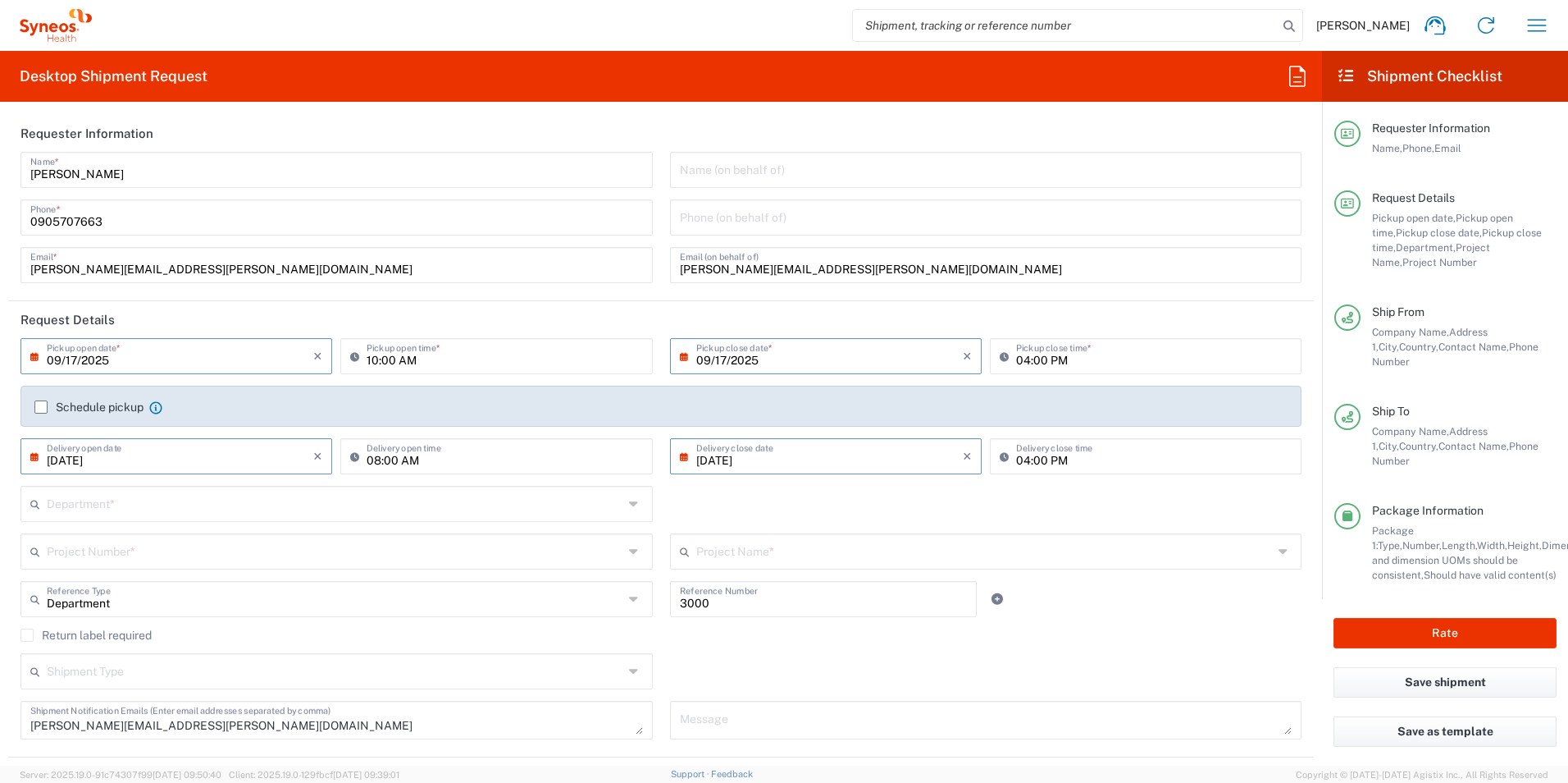
type input "01.6000.1008887"
type input "Envelope"
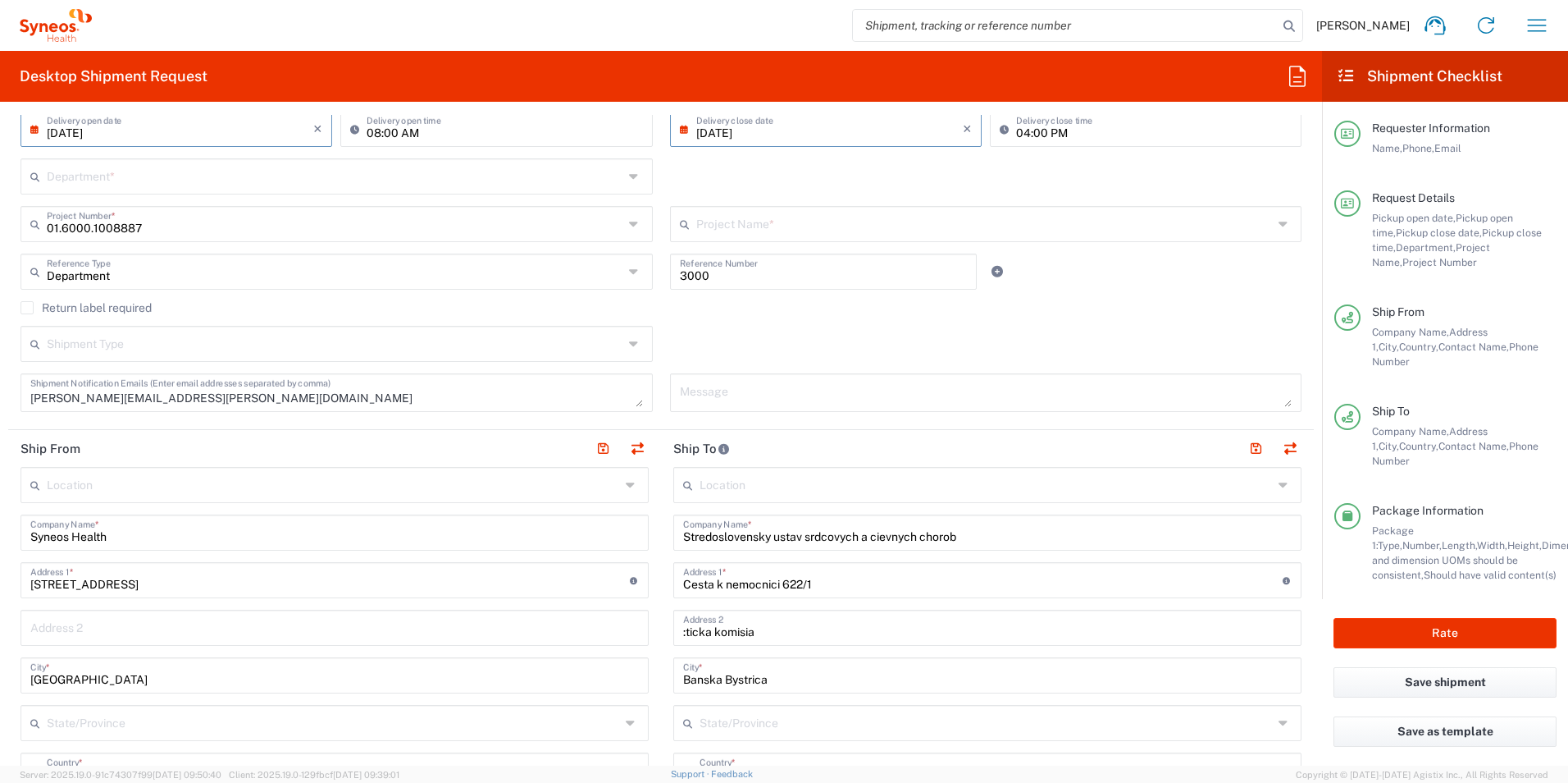
scroll to position [328, 0]
type input "Actelion 1008887"
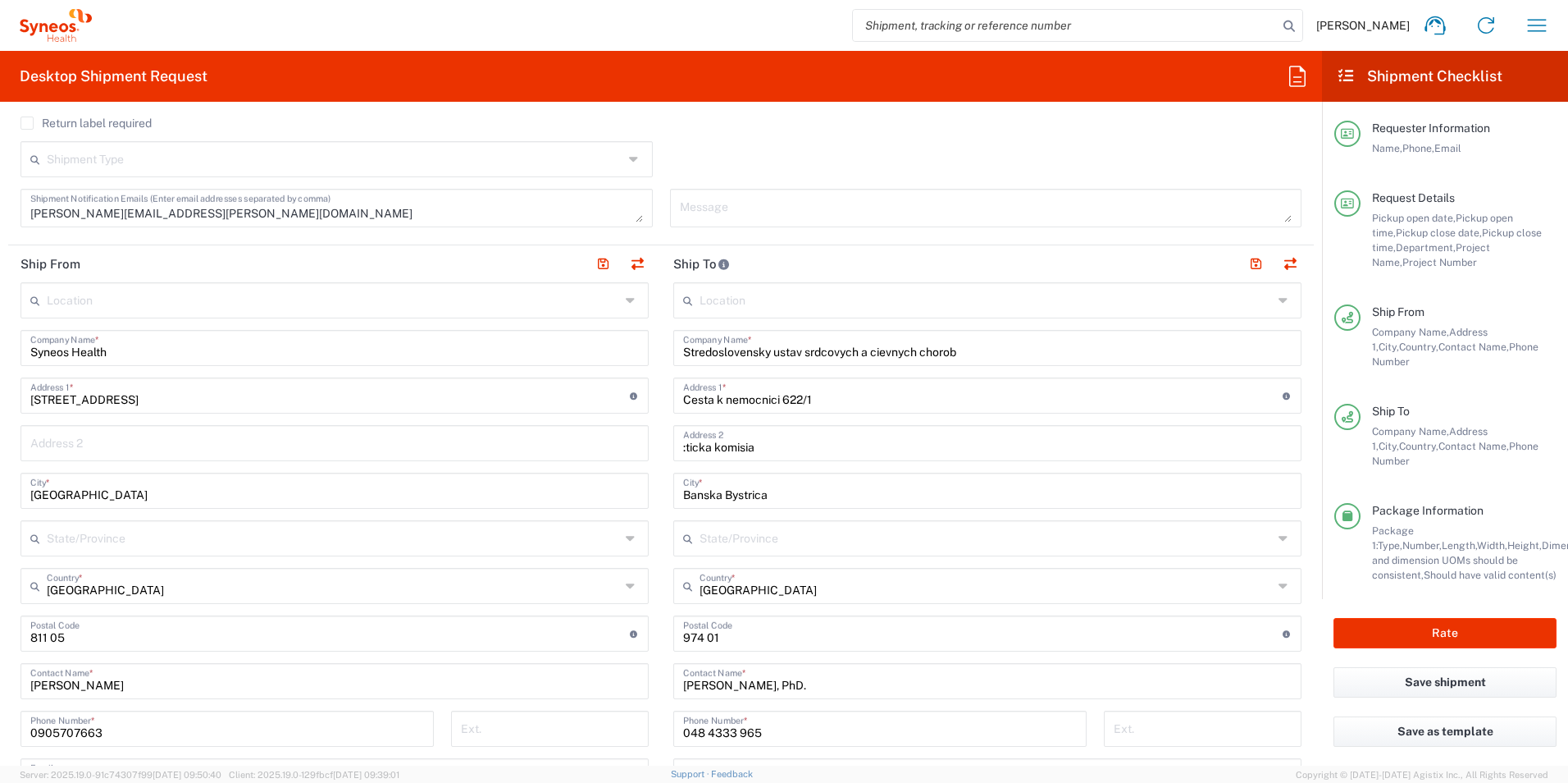
scroll to position [574, 0]
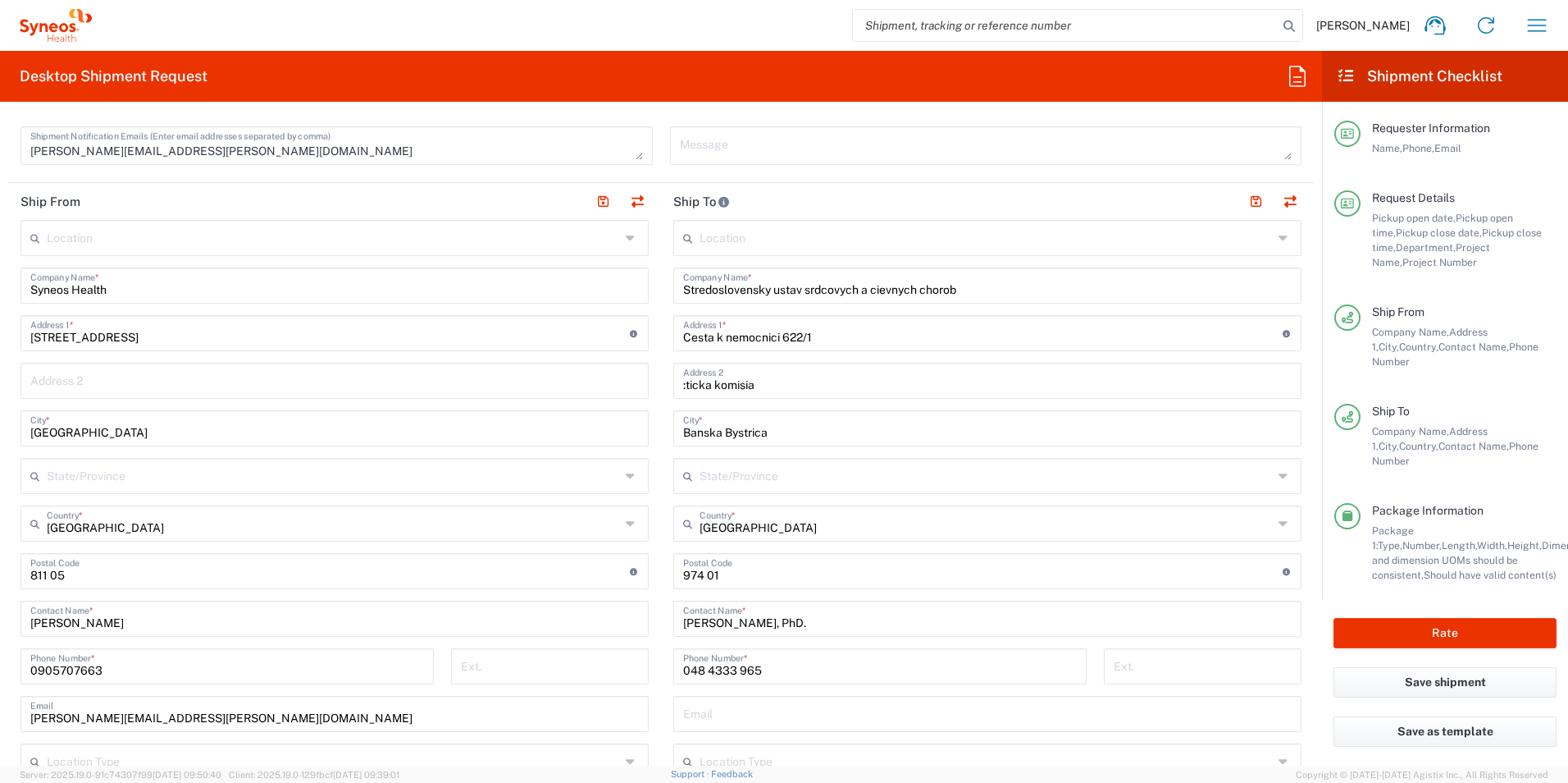
type input "3230"
drag, startPoint x: 953, startPoint y: 290, endPoint x: 644, endPoint y: 308, distance: 309.5
click at [644, 308] on div "Ship From Location [PERSON_NAME] LLC-[GEOGRAPHIC_DATA] [GEOGRAPHIC_DATA] [GEOGR…" at bounding box center [661, 597] width 1306 height 828
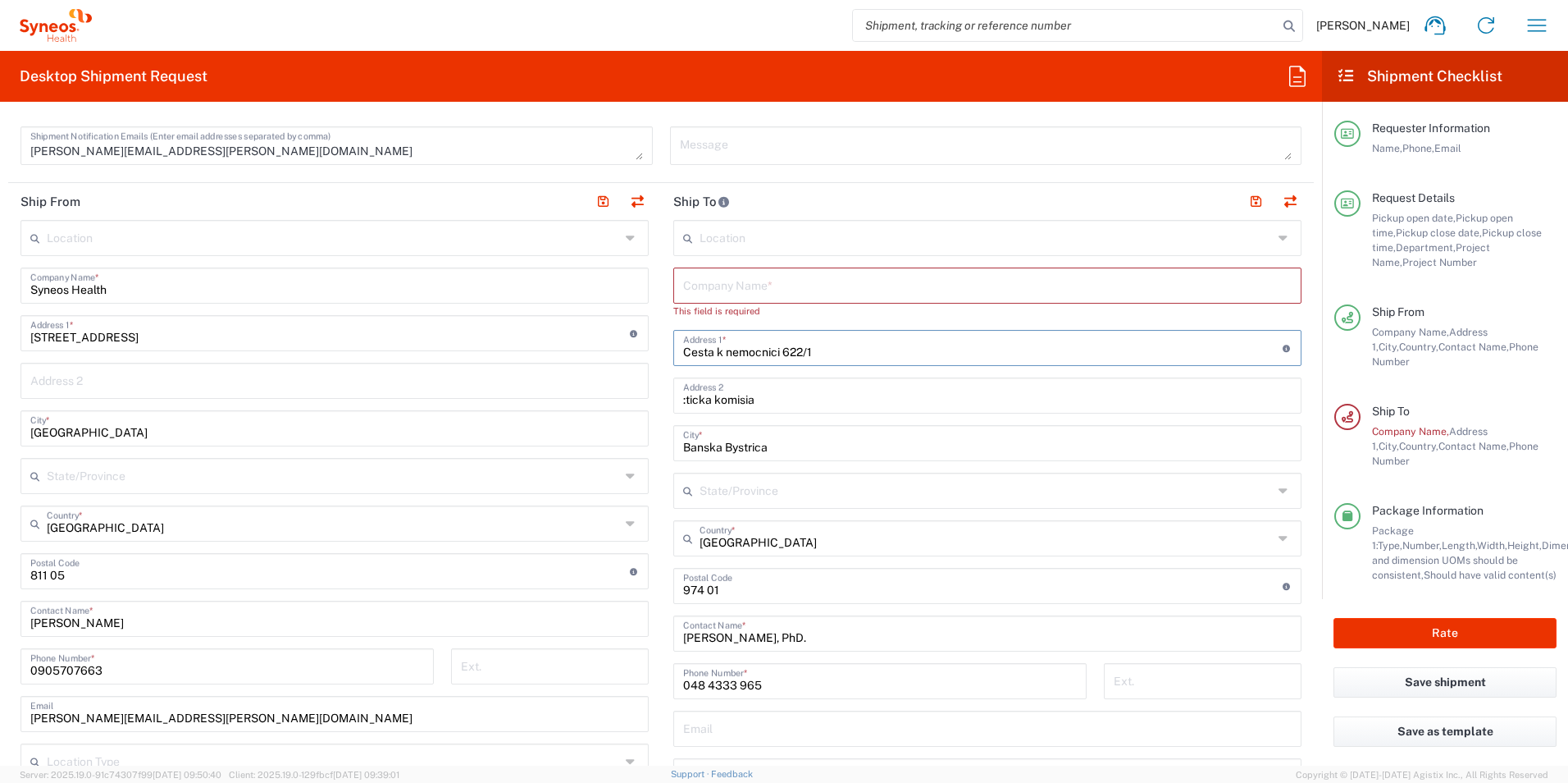
drag, startPoint x: 806, startPoint y: 342, endPoint x: 655, endPoint y: 355, distance: 151.6
click at [661, 355] on main "Location [PERSON_NAME] LLC-[GEOGRAPHIC_DATA] [GEOGRAPHIC_DATA] [GEOGRAPHIC_DATA…" at bounding box center [987, 571] width 653 height 704
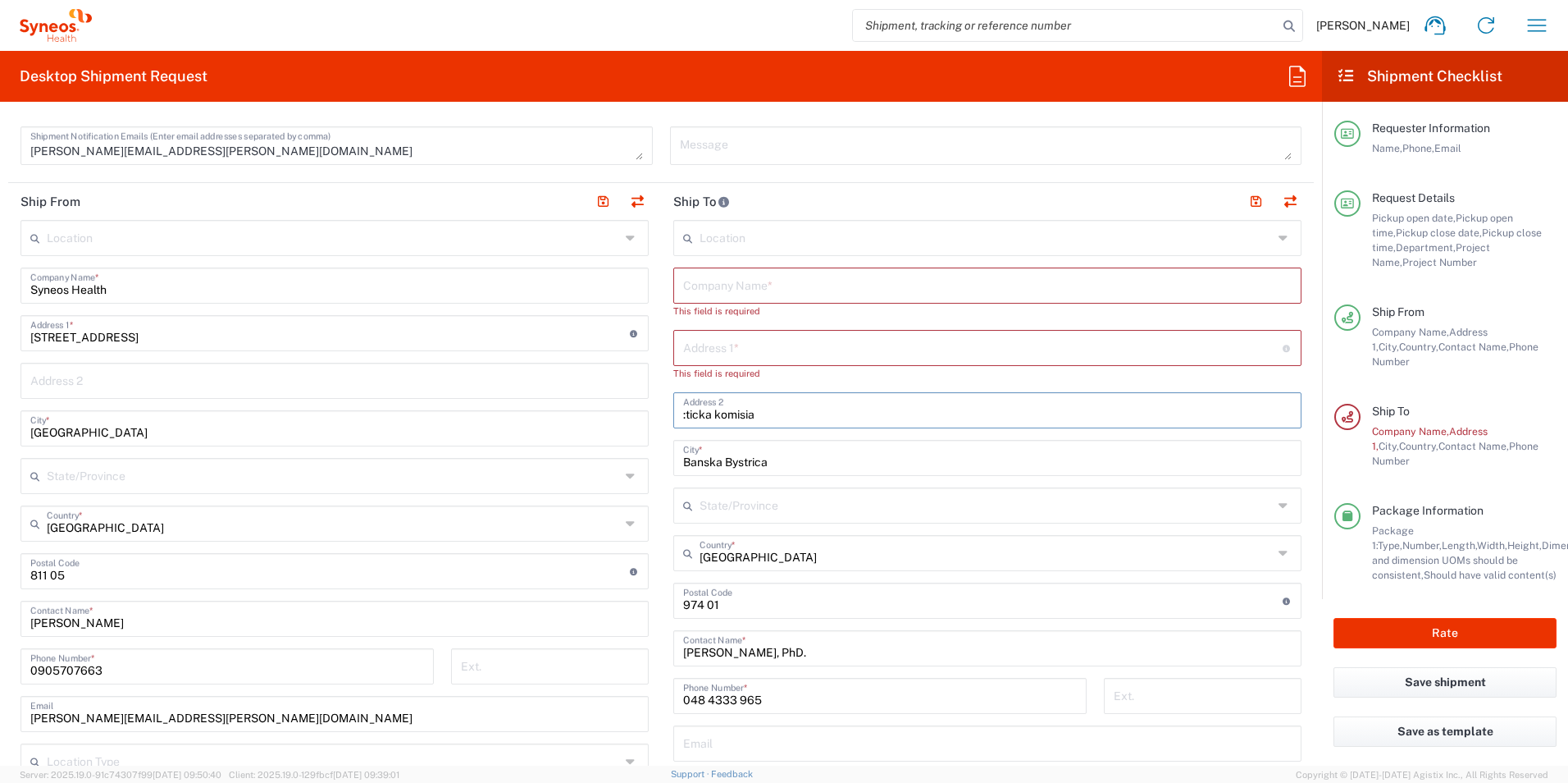
drag, startPoint x: 687, startPoint y: 397, endPoint x: 719, endPoint y: 417, distance: 37.7
click at [687, 397] on input ":ticka komisia" at bounding box center [987, 408] width 609 height 29
drag, startPoint x: 750, startPoint y: 416, endPoint x: 642, endPoint y: 447, distance: 112.4
click at [637, 413] on div "Ship From Location [PERSON_NAME] LLC-[GEOGRAPHIC_DATA] [GEOGRAPHIC_DATA] [GEOGR…" at bounding box center [661, 597] width 1306 height 828
drag, startPoint x: 760, startPoint y: 463, endPoint x: 645, endPoint y: 463, distance: 115.0
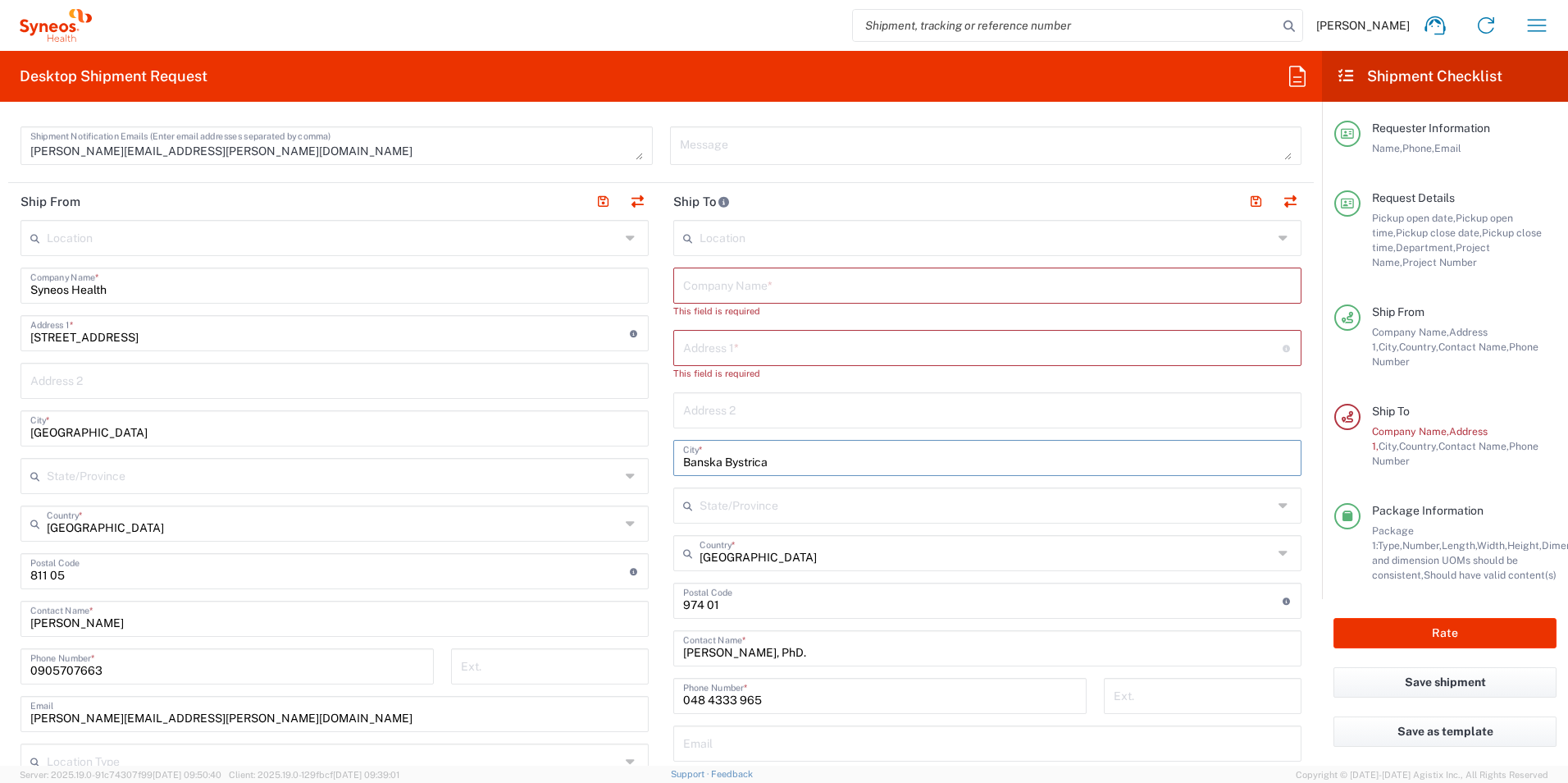
click at [645, 463] on div "Ship From Location [PERSON_NAME] LLC-[GEOGRAPHIC_DATA] [GEOGRAPHIC_DATA] [GEOGR…" at bounding box center [661, 597] width 1306 height 828
drag, startPoint x: 715, startPoint y: 608, endPoint x: 804, endPoint y: 586, distance: 91.7
click at [643, 608] on div "Ship From Location [PERSON_NAME] LLC-[GEOGRAPHIC_DATA] [GEOGRAPHIC_DATA] [GEOGR…" at bounding box center [661, 597] width 1306 height 828
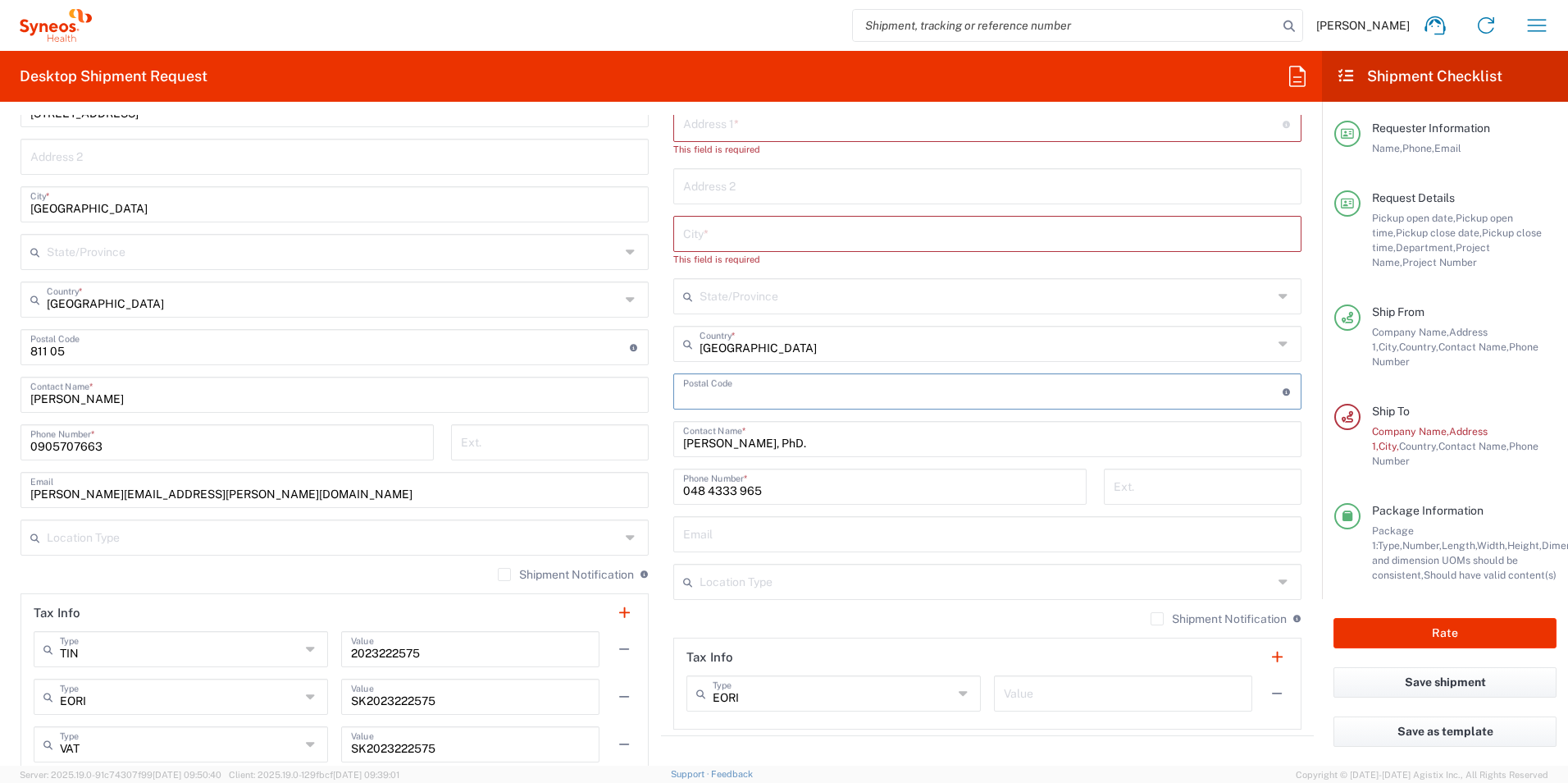
scroll to position [820, 0]
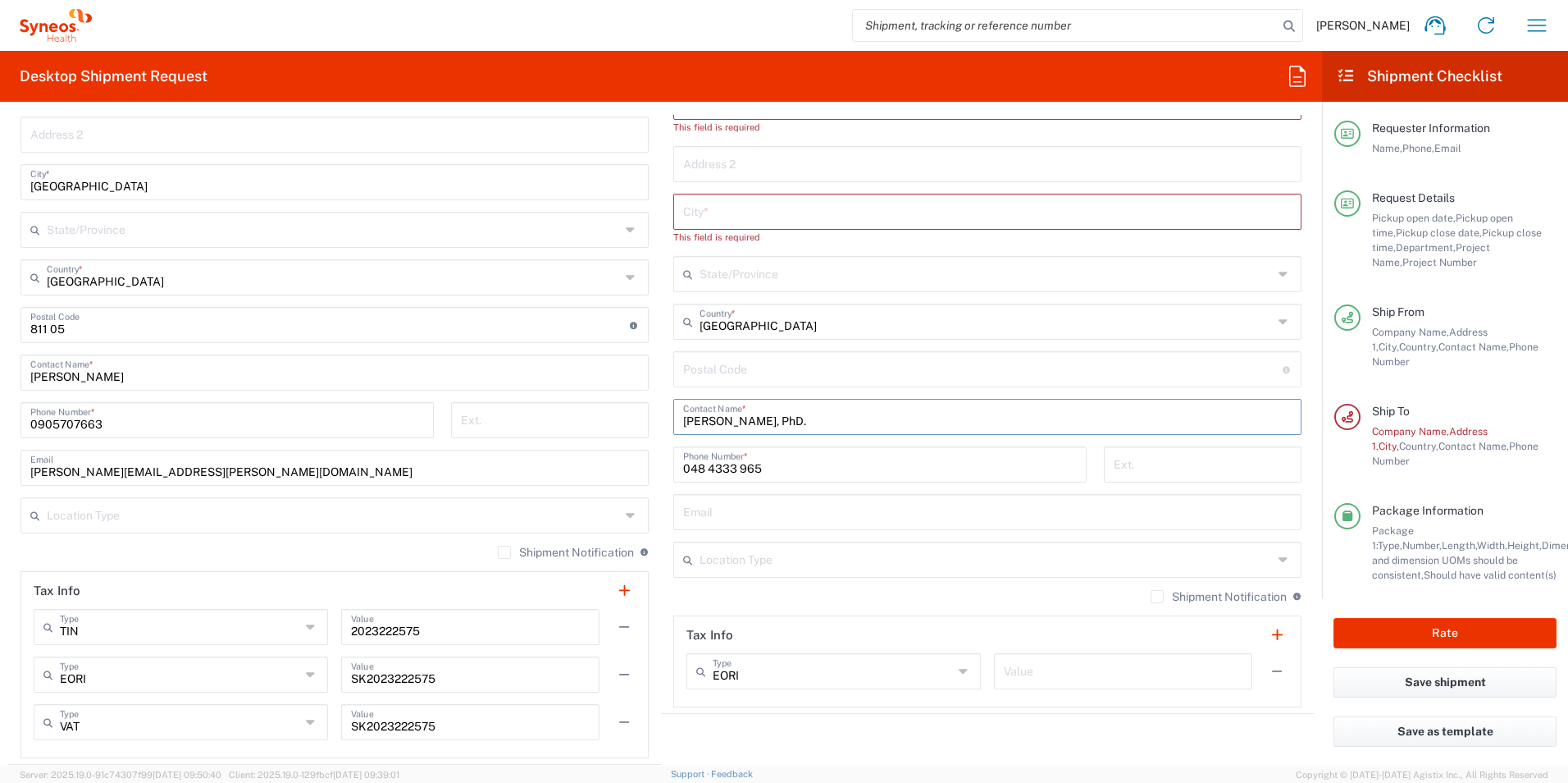
drag, startPoint x: 840, startPoint y: 424, endPoint x: 745, endPoint y: 467, distance: 104.3
click at [625, 436] on div "Ship From Location [PERSON_NAME] LLC-[GEOGRAPHIC_DATA] [GEOGRAPHIC_DATA] [GEOGR…" at bounding box center [661, 350] width 1306 height 828
drag, startPoint x: 760, startPoint y: 473, endPoint x: 799, endPoint y: 526, distance: 65.8
click at [665, 479] on div "[PHONE_NUMBER] Phone Number *" at bounding box center [880, 485] width 431 height 48
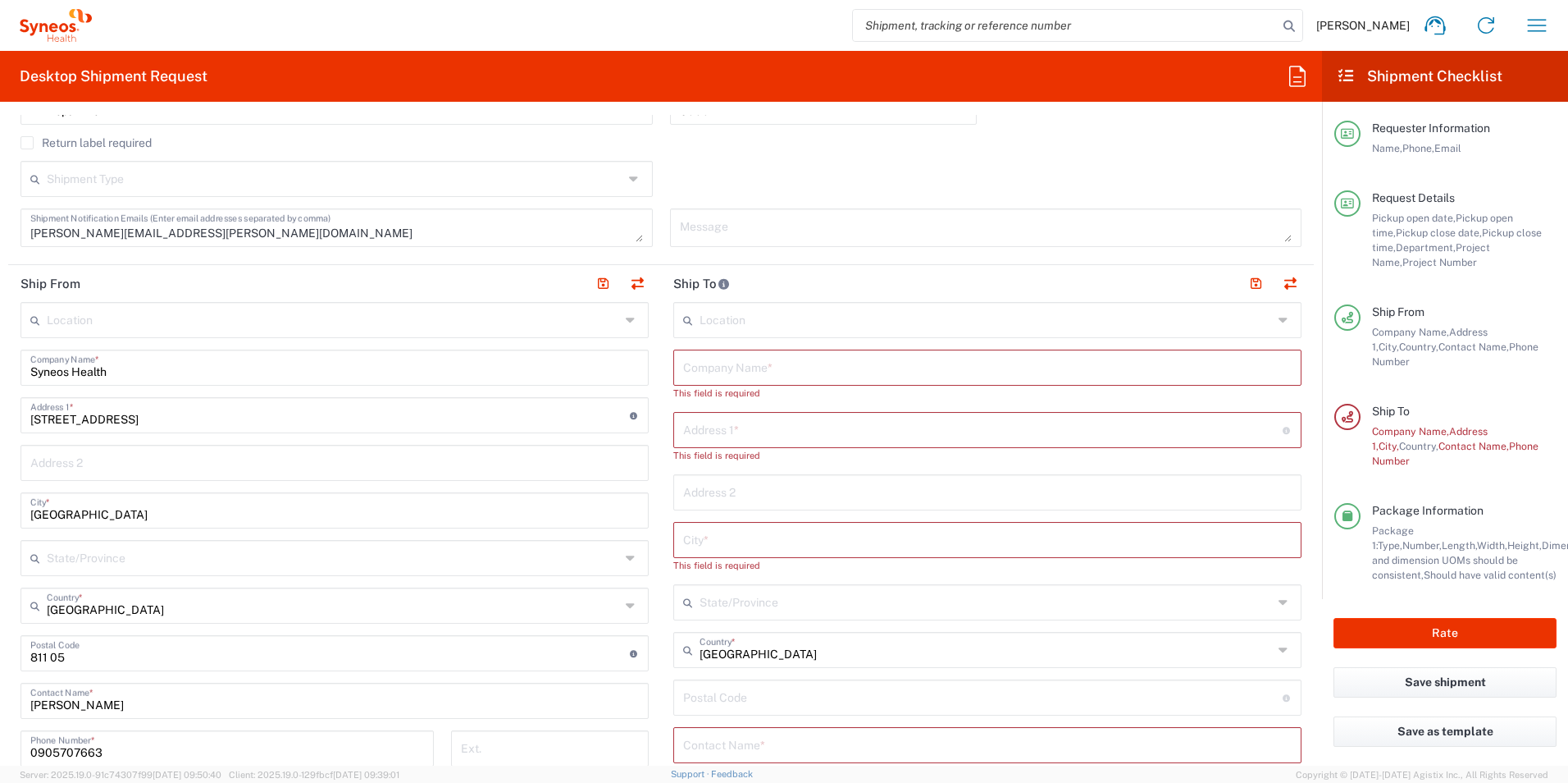
scroll to position [574, 0]
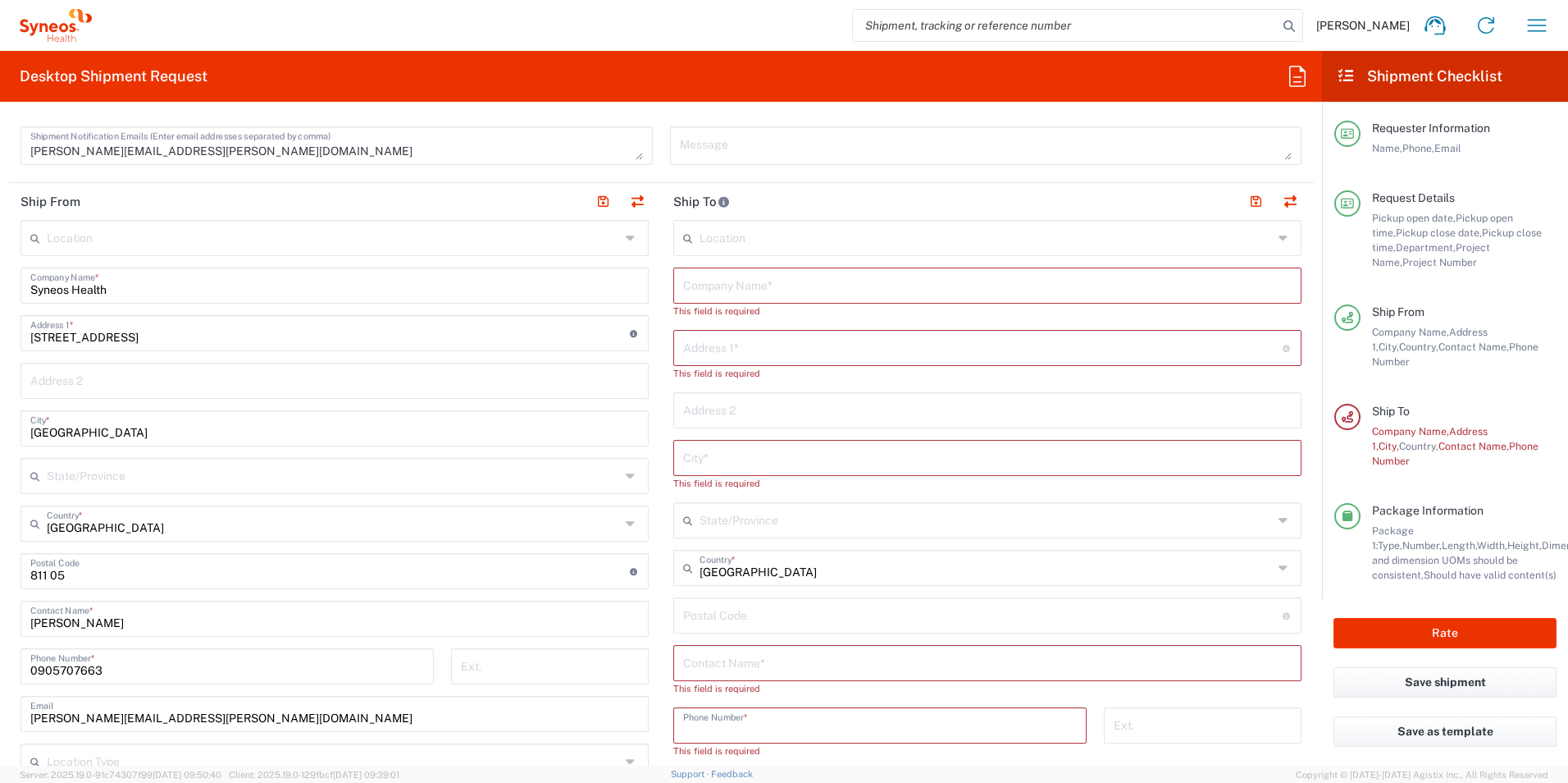
click at [740, 657] on input "text" at bounding box center [987, 662] width 609 height 29
paste input "[PERSON_NAME], PhD."
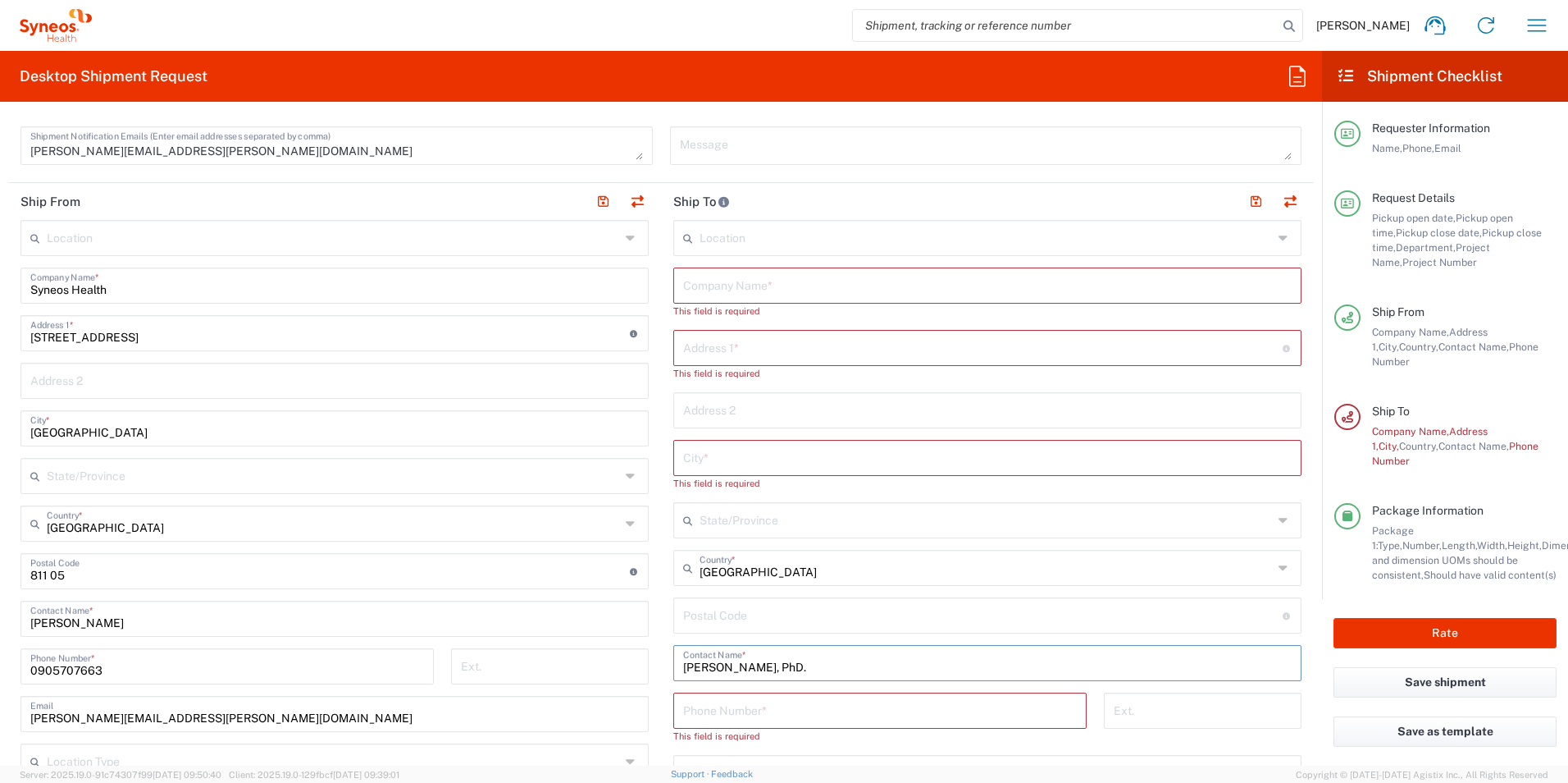
type input "[PERSON_NAME], PhD."
click at [771, 716] on input "tel" at bounding box center [879, 709] width 393 height 29
click at [699, 459] on input "text" at bounding box center [987, 456] width 609 height 29
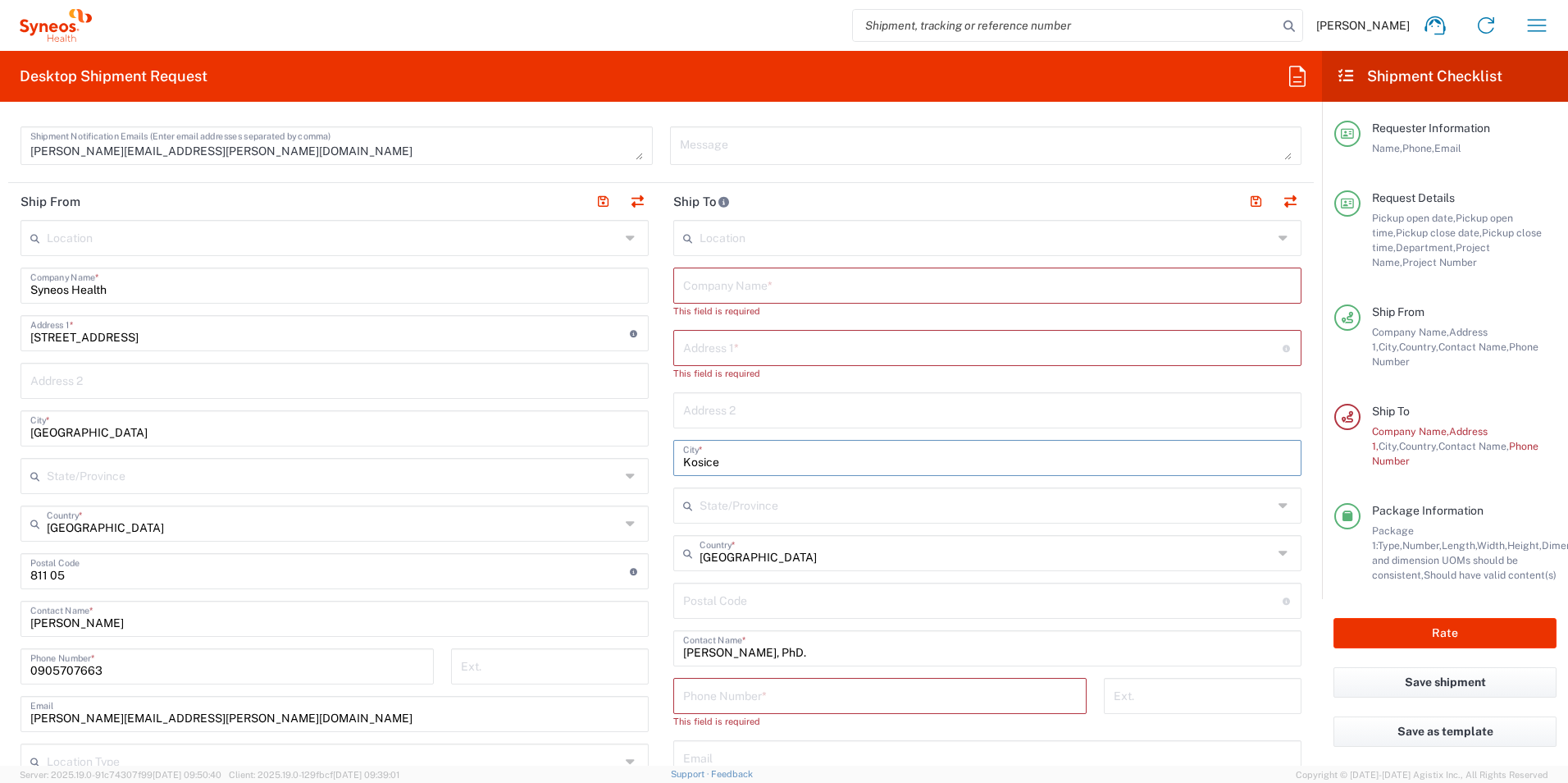
type input "Kosice"
click at [709, 608] on input "undefined" at bounding box center [982, 599] width 600 height 29
type input "040 11"
click at [723, 353] on input "text" at bounding box center [982, 347] width 600 height 29
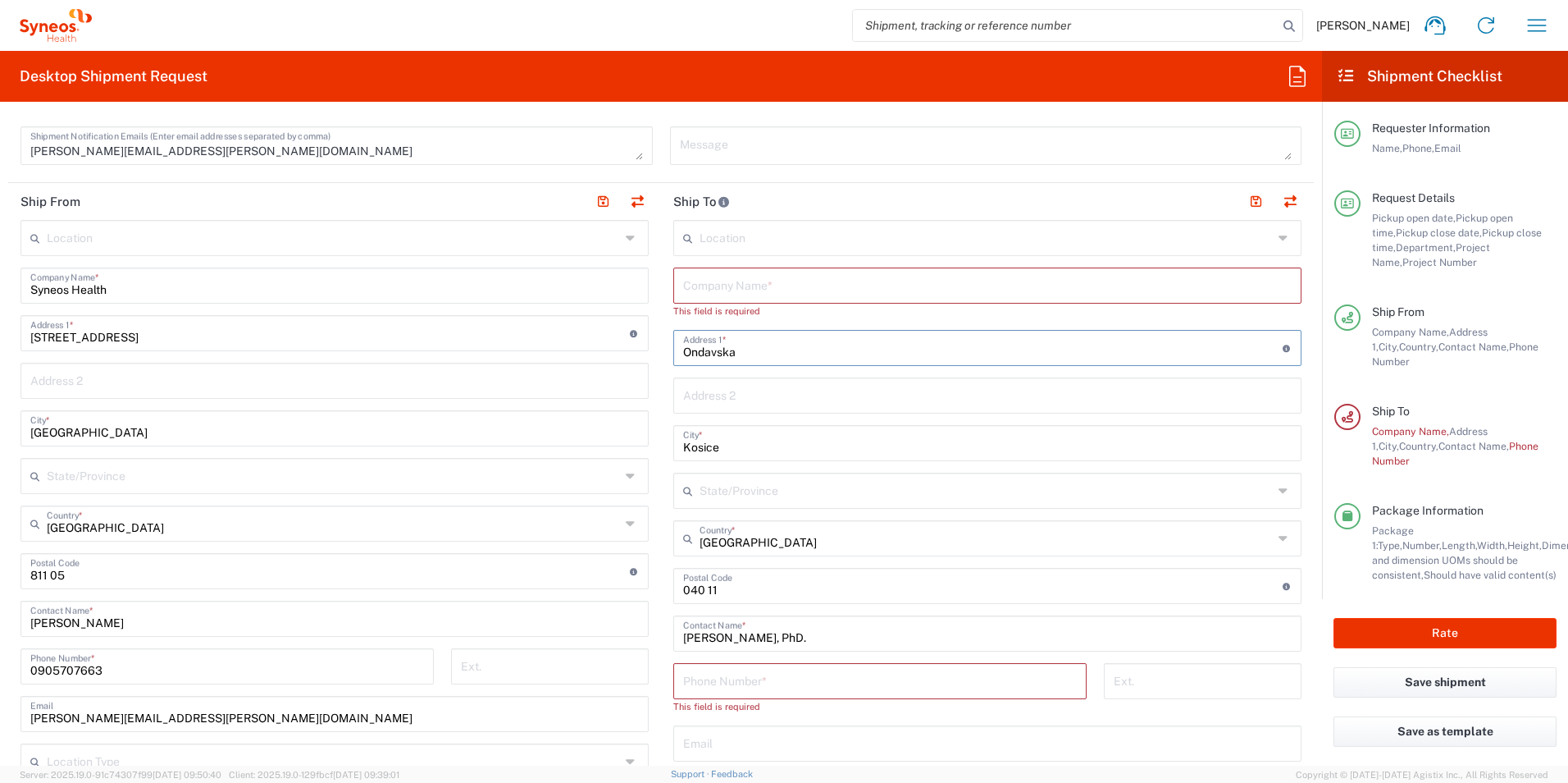
type input "[STREET_ADDRESS]"
click at [735, 287] on input "text" at bounding box center [987, 284] width 609 height 29
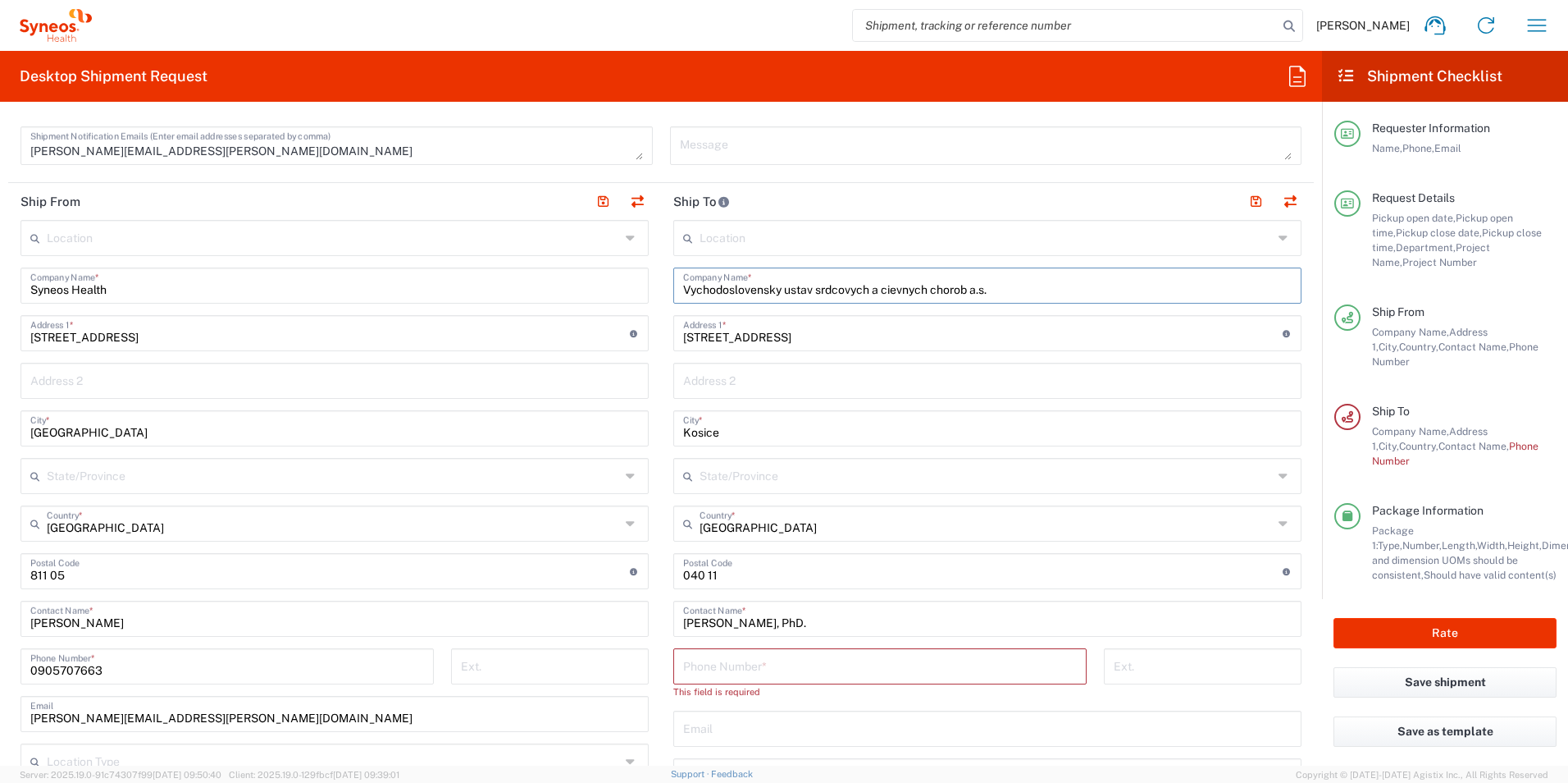
type input "Vychodoslovensky ustav srdcovych a cievnych chorob a.s."
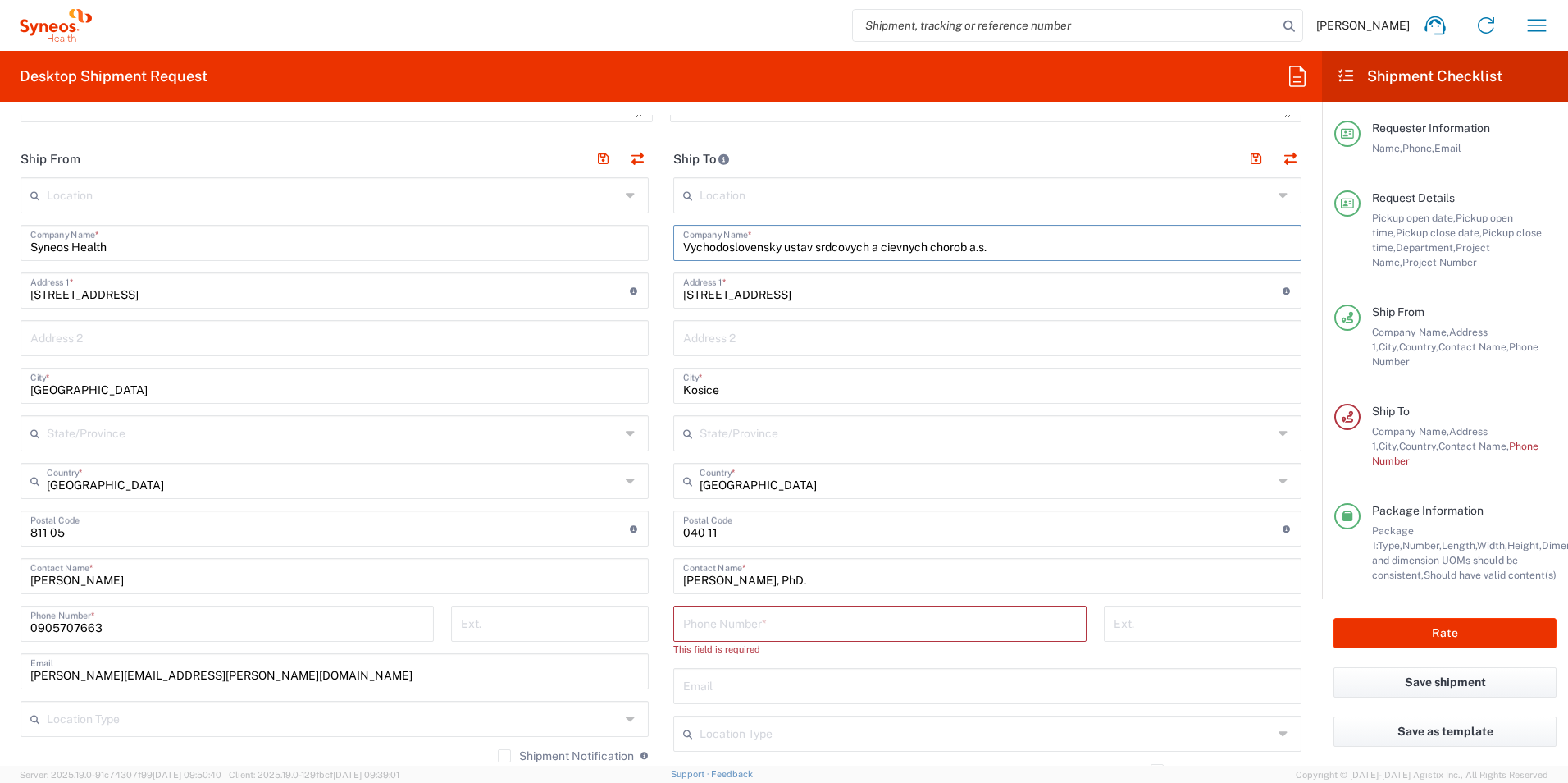
scroll to position [656, 0]
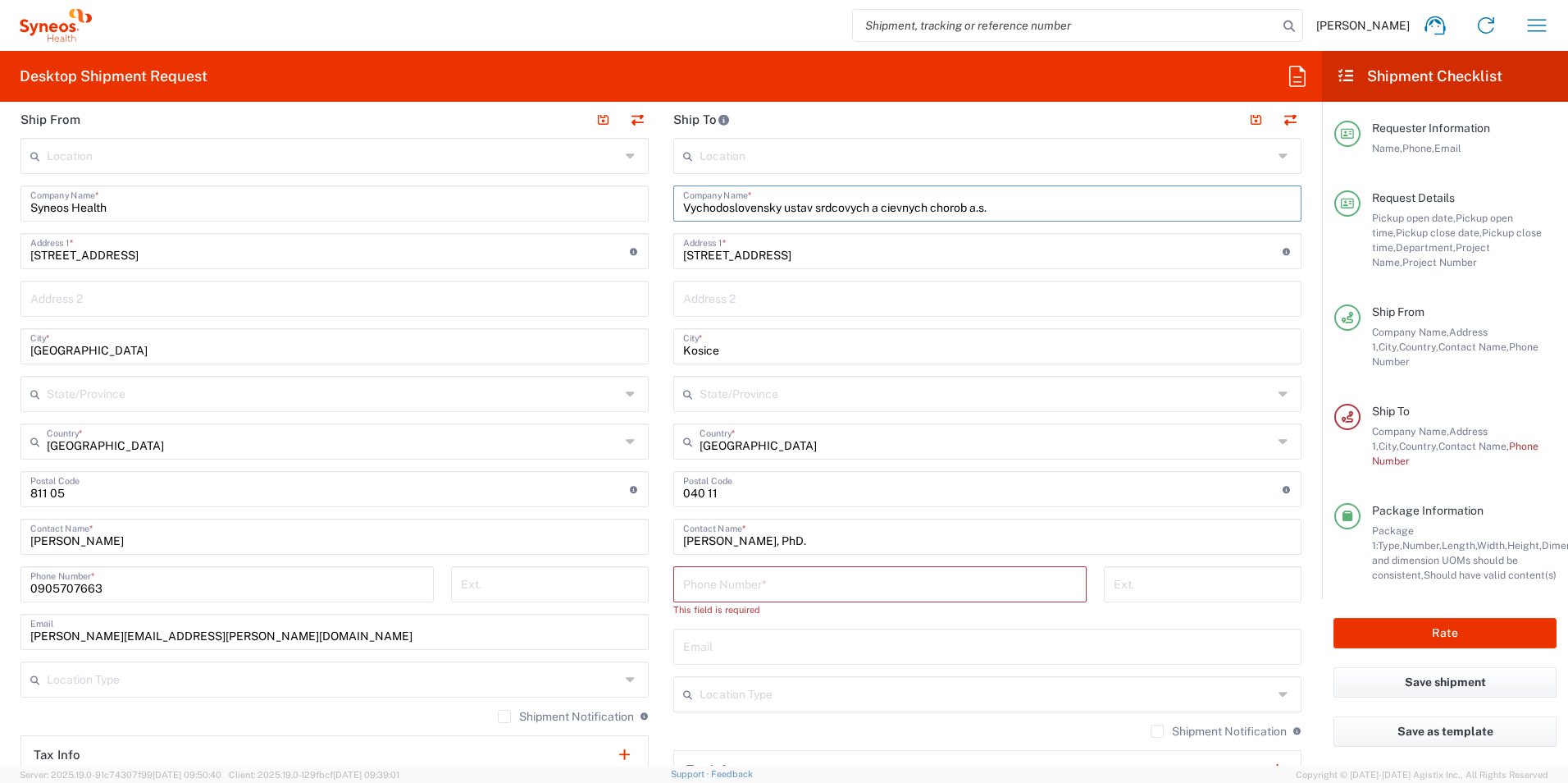
drag, startPoint x: 713, startPoint y: 591, endPoint x: 725, endPoint y: 591, distance: 12.0
click at [713, 591] on input "tel" at bounding box center [879, 583] width 393 height 29
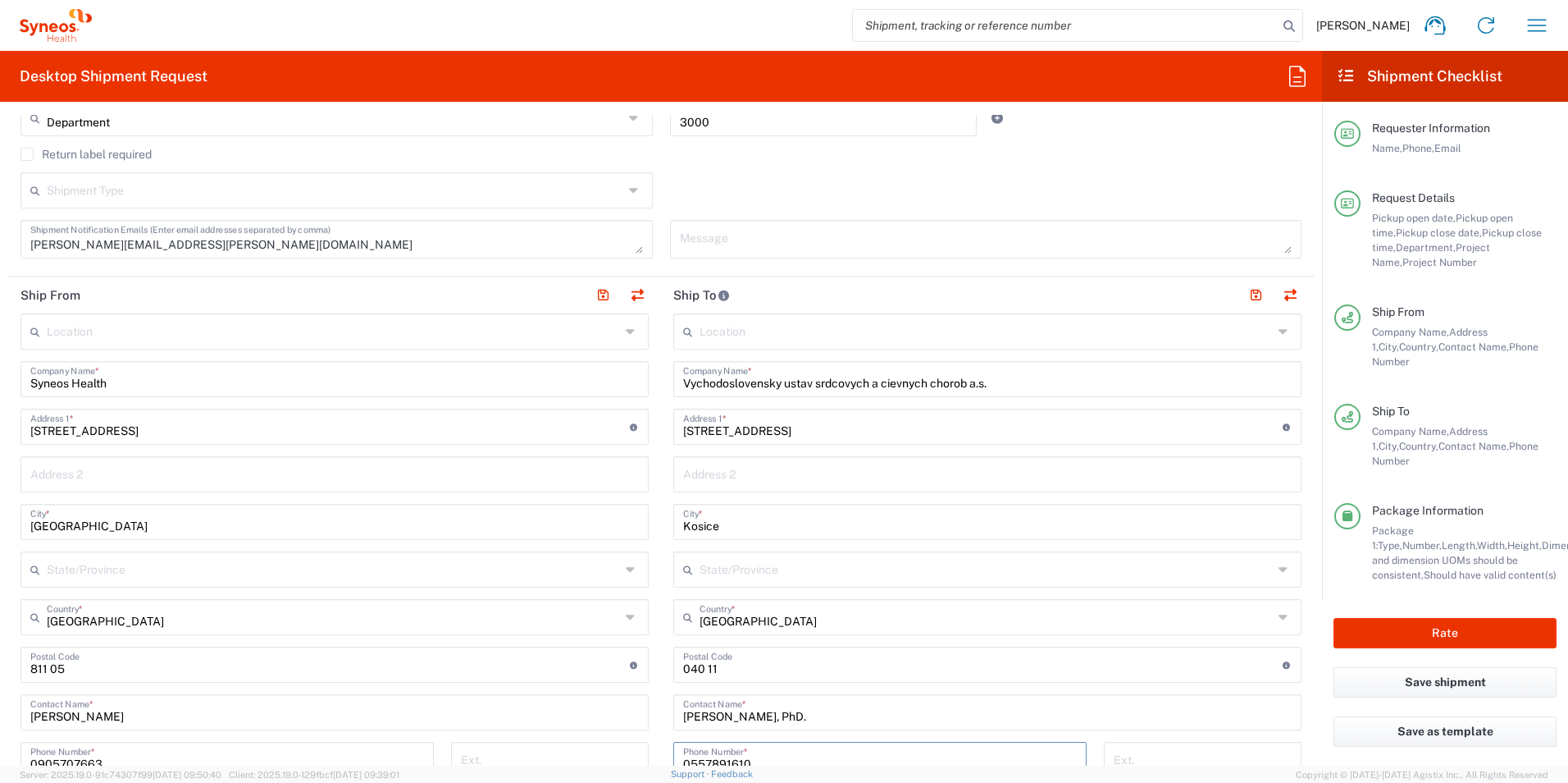
scroll to position [452, 0]
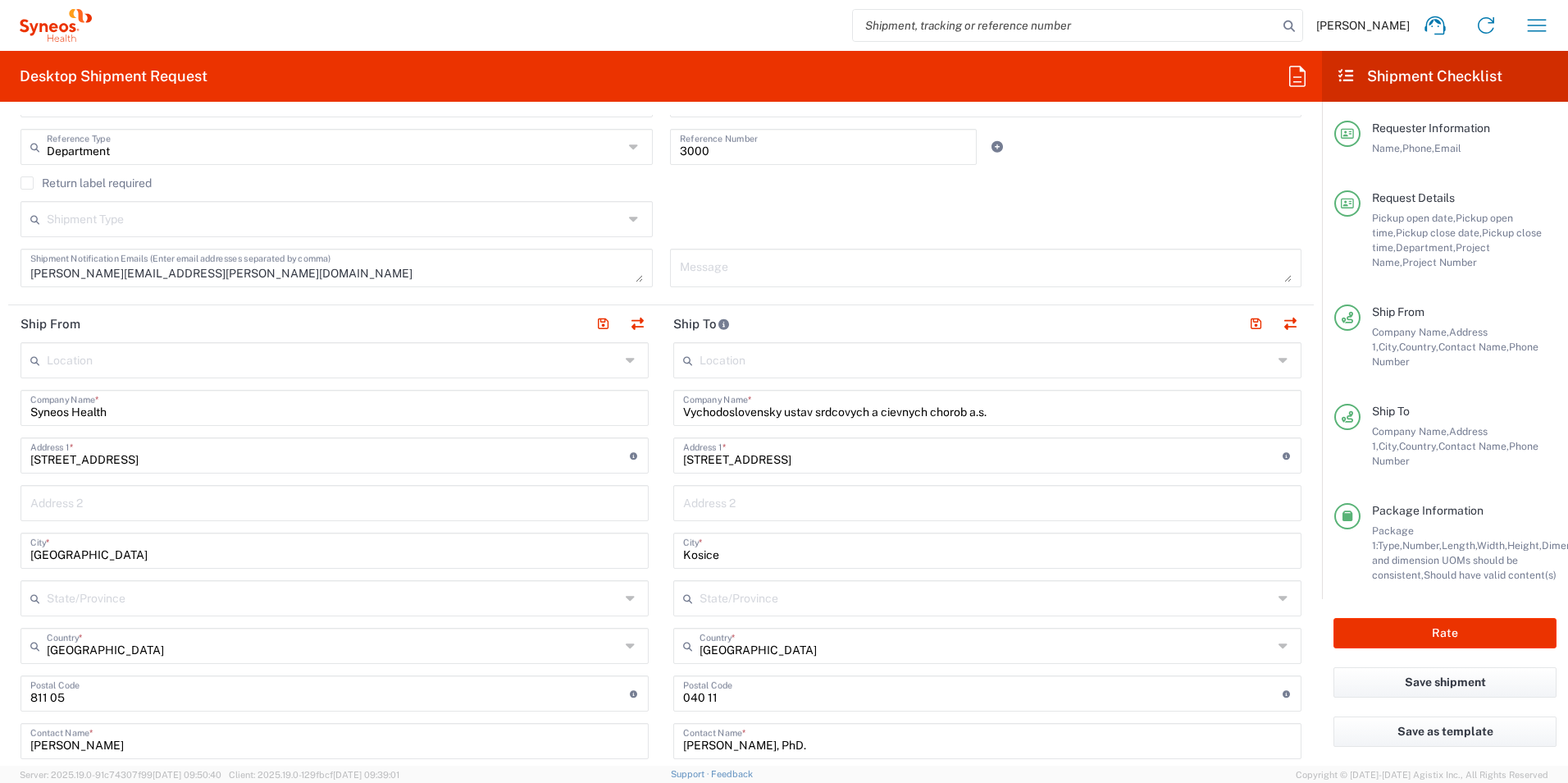
type input "0557891610"
drag, startPoint x: 726, startPoint y: 458, endPoint x: 788, endPoint y: 440, distance: 64.6
click at [726, 458] on input "[STREET_ADDRESS]" at bounding box center [982, 454] width 600 height 29
type input "[STREET_ADDRESS]"
click at [798, 505] on input "text" at bounding box center [987, 502] width 609 height 29
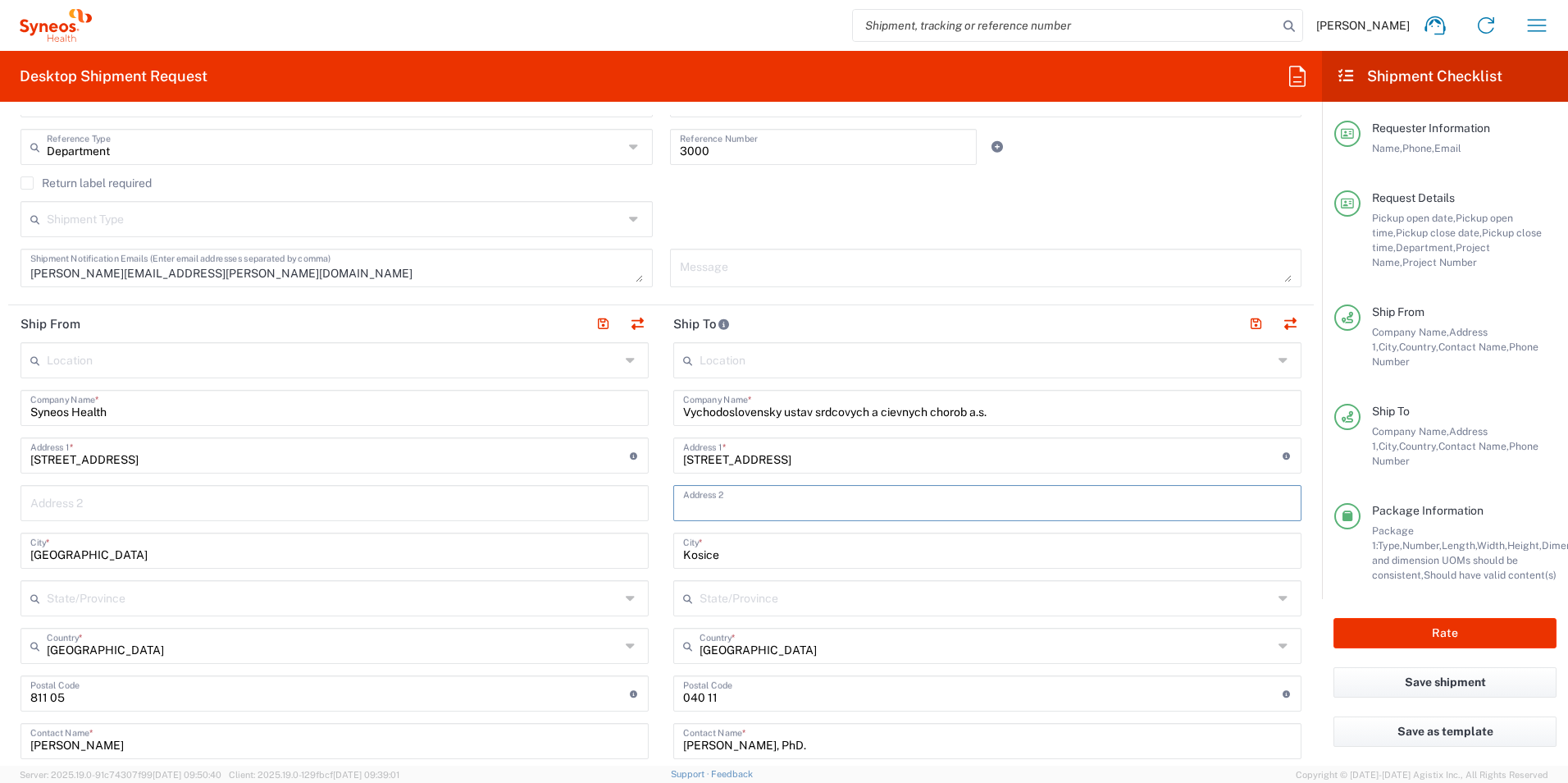
click at [1217, 205] on div "Shipment Type Batch Regular" at bounding box center [662, 225] width 1298 height 48
click at [1428, 620] on button "Rate" at bounding box center [1445, 633] width 223 height 31
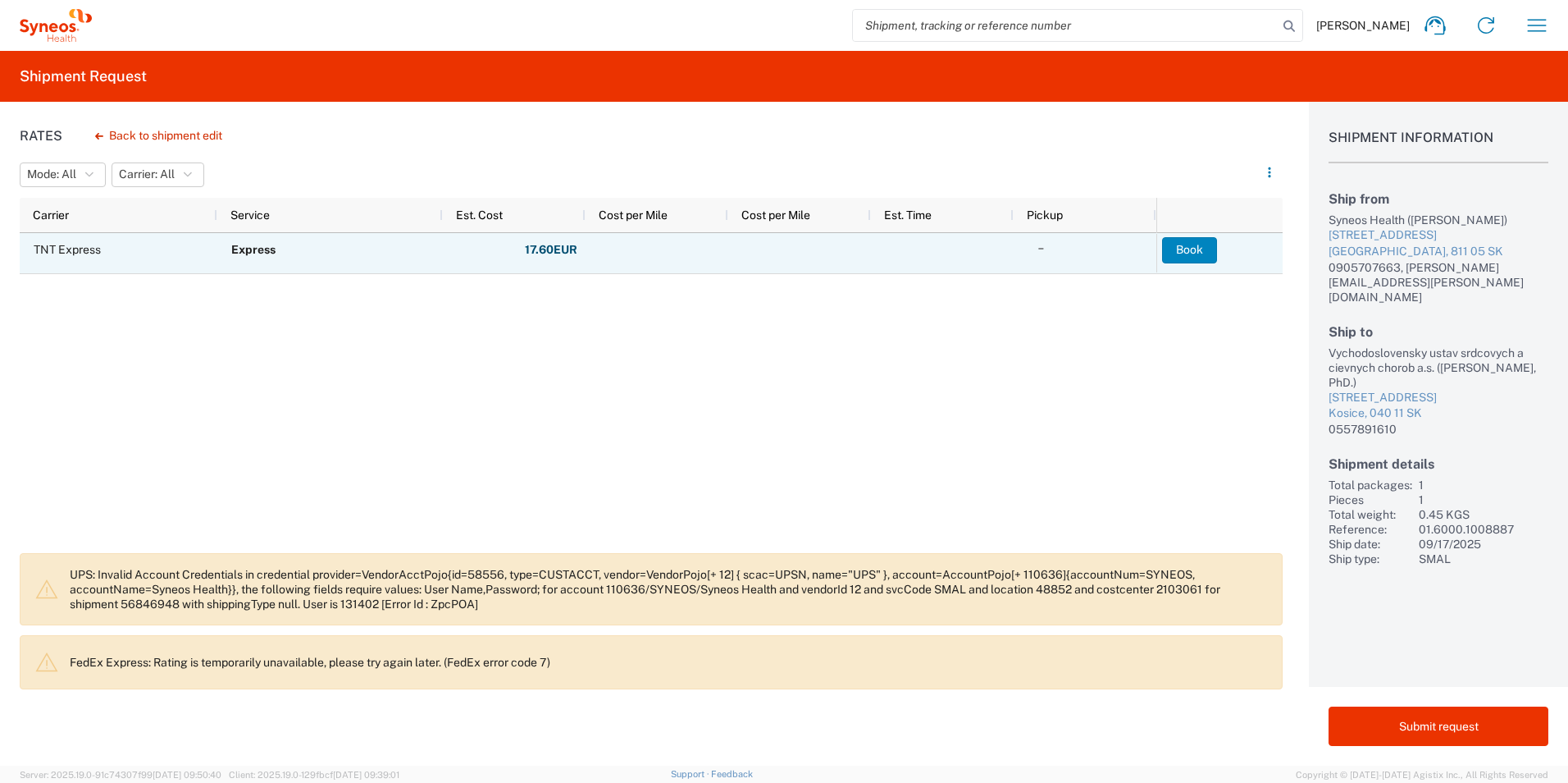
click at [1184, 258] on button "Book" at bounding box center [1189, 250] width 55 height 26
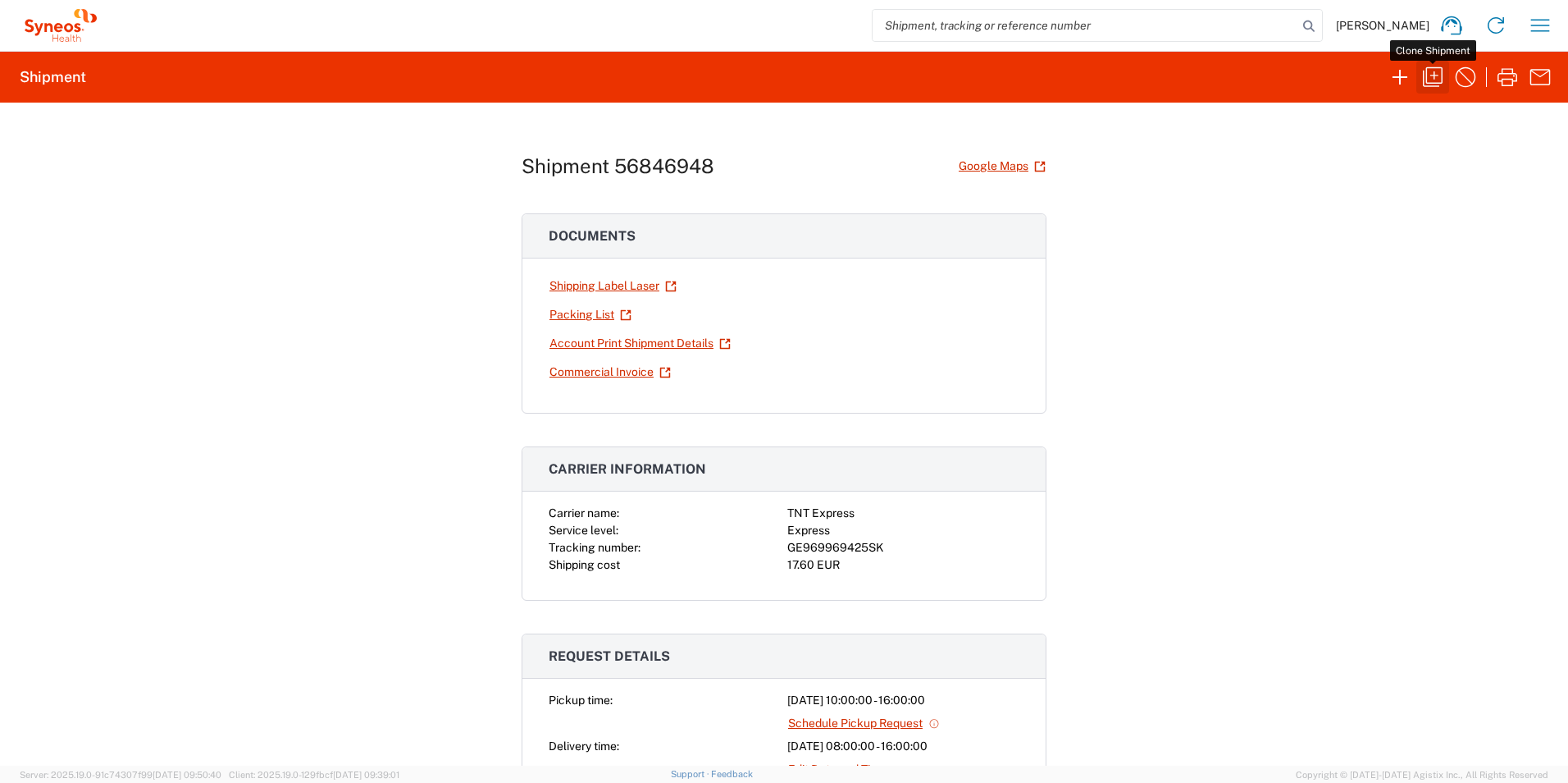
click at [1439, 77] on icon "button" at bounding box center [1433, 78] width 26 height 26
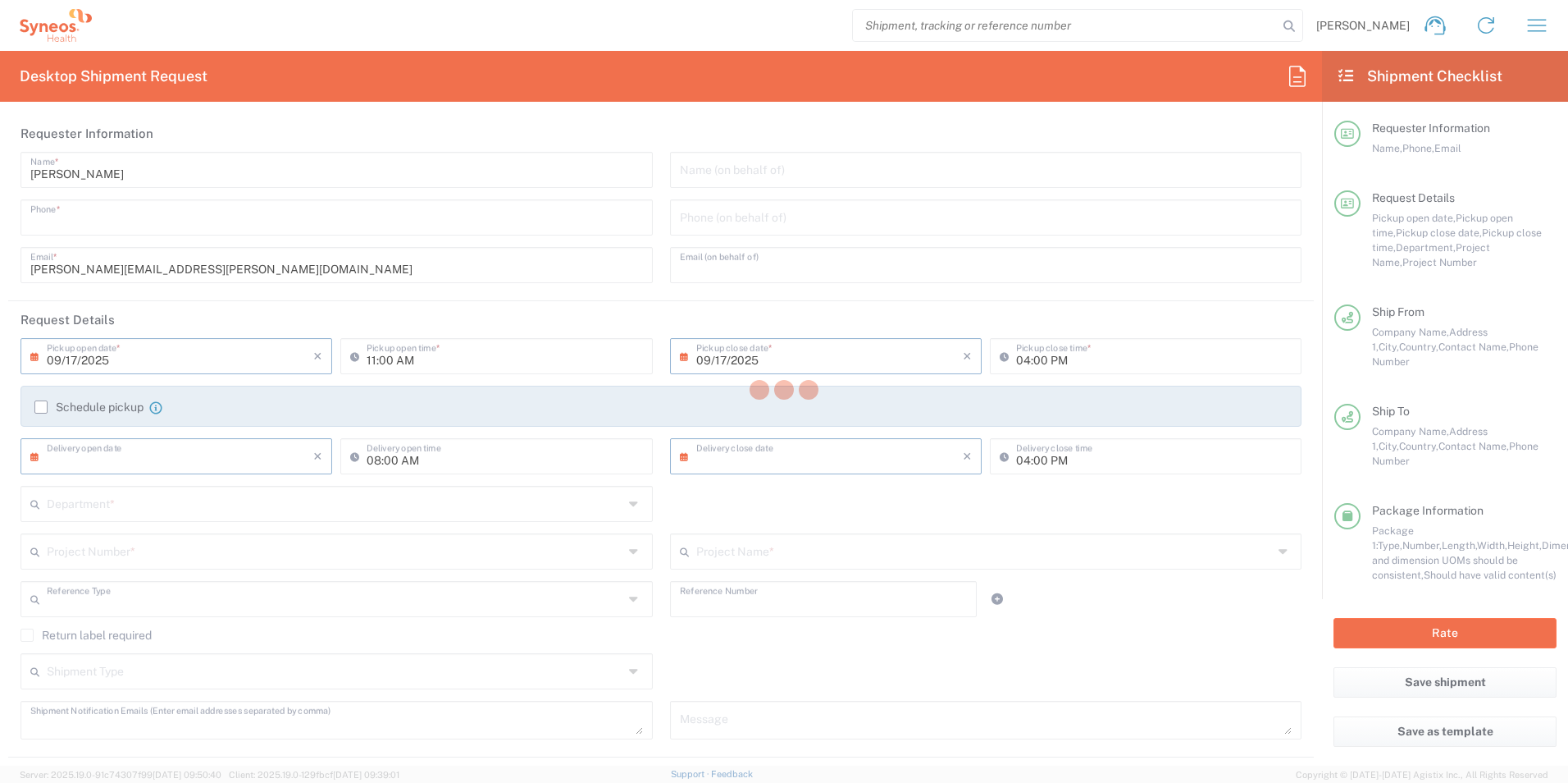
type input "0905707663"
type input "[PERSON_NAME][EMAIL_ADDRESS][PERSON_NAME][DOMAIN_NAME]"
type input "10:00 AM"
type input "[DATE]"
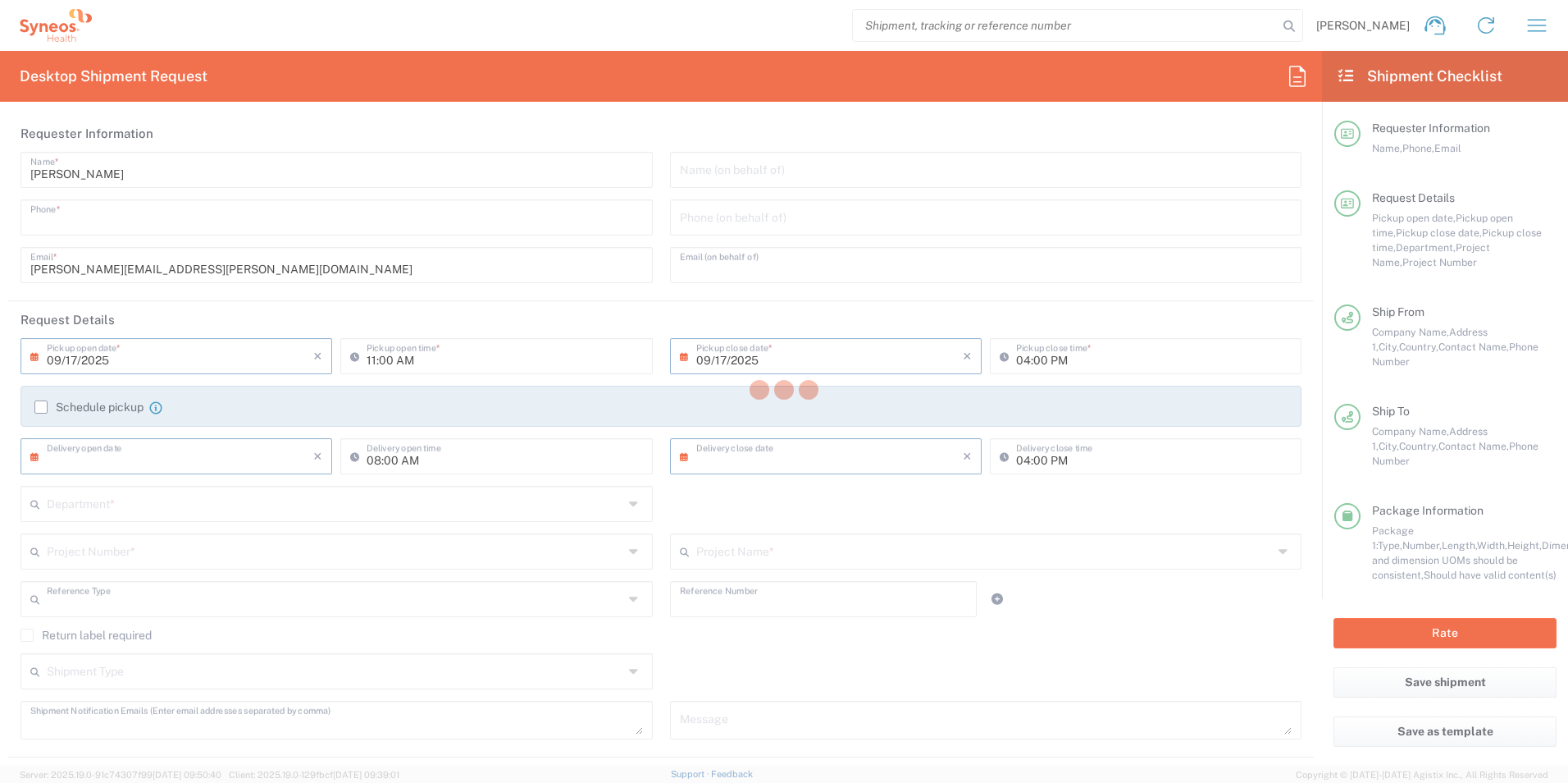
type input "Department"
type input "3000"
type textarea "[PERSON_NAME][EMAIL_ADDRESS][PERSON_NAME][DOMAIN_NAME]"
type input "Syneos Health"
type input "[STREET_ADDRESS]"
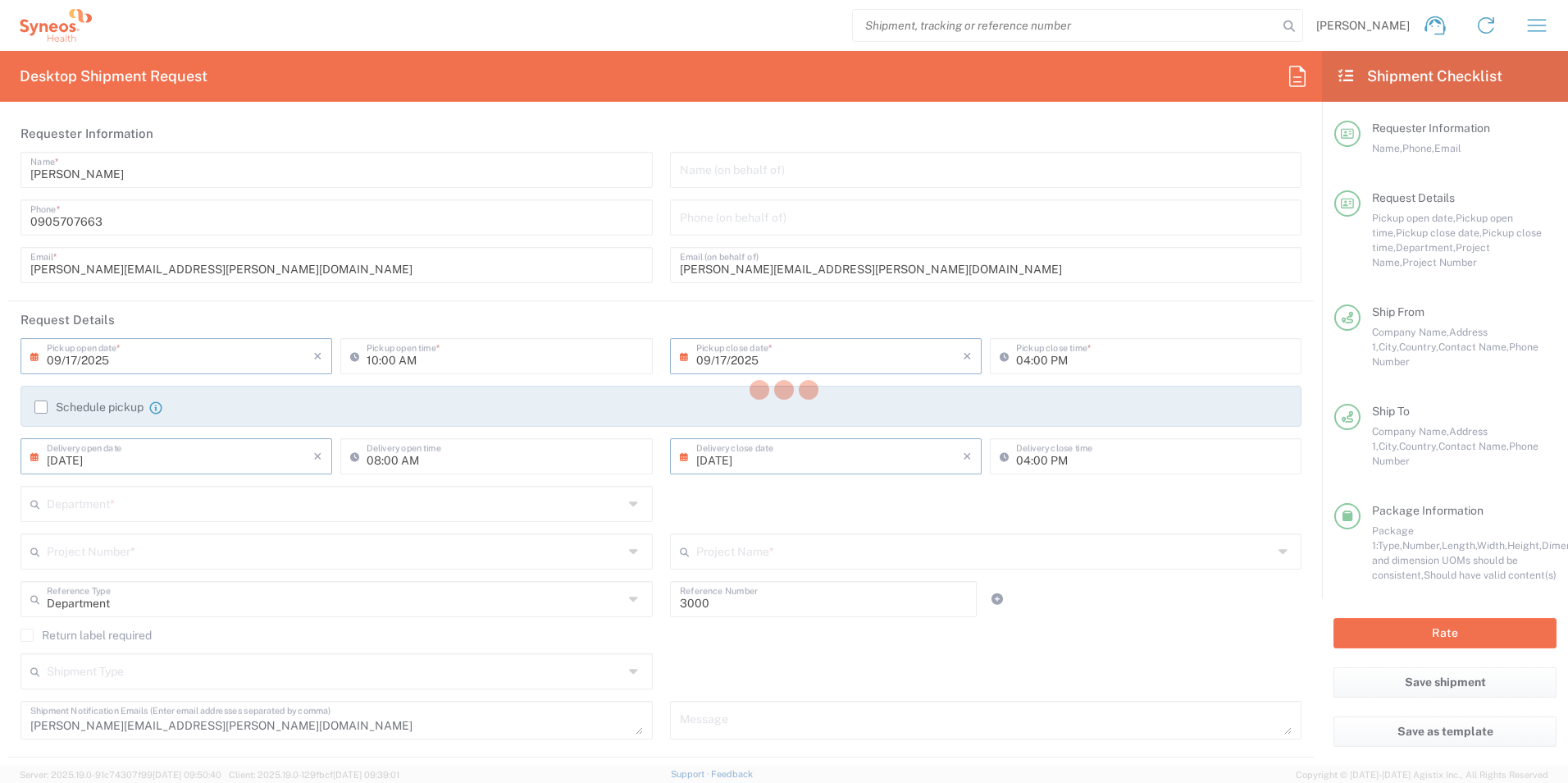
type input "[GEOGRAPHIC_DATA]"
type input "811 05"
type input "[PERSON_NAME]"
type input "0905707663"
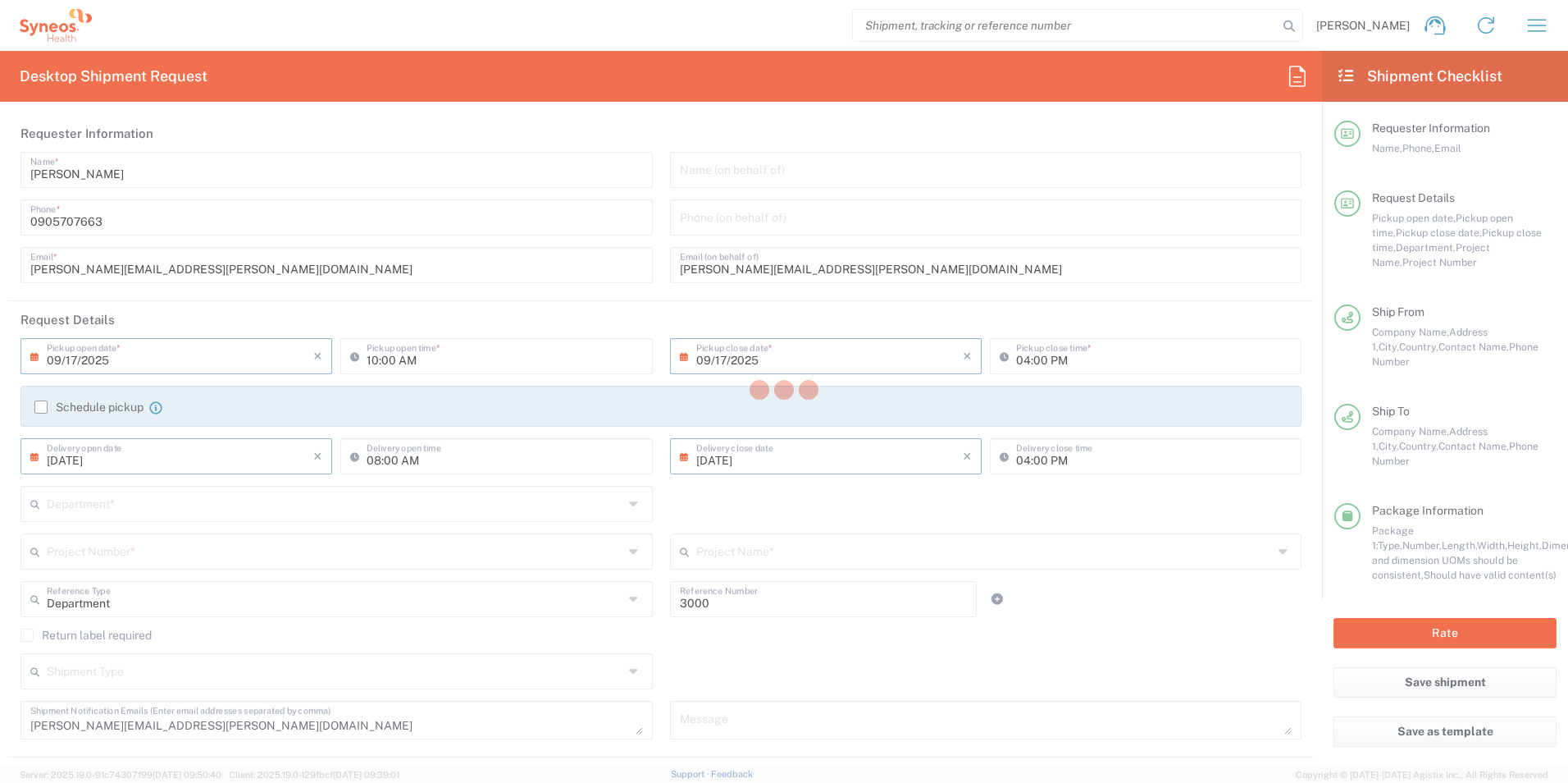
type input "[PERSON_NAME][EMAIL_ADDRESS][PERSON_NAME][DOMAIN_NAME]"
type input "Vychodoslovensky ustav srdcovych a cievnych chorob a.s."
type input "[STREET_ADDRESS]"
type input "Kosice"
type input "[GEOGRAPHIC_DATA]"
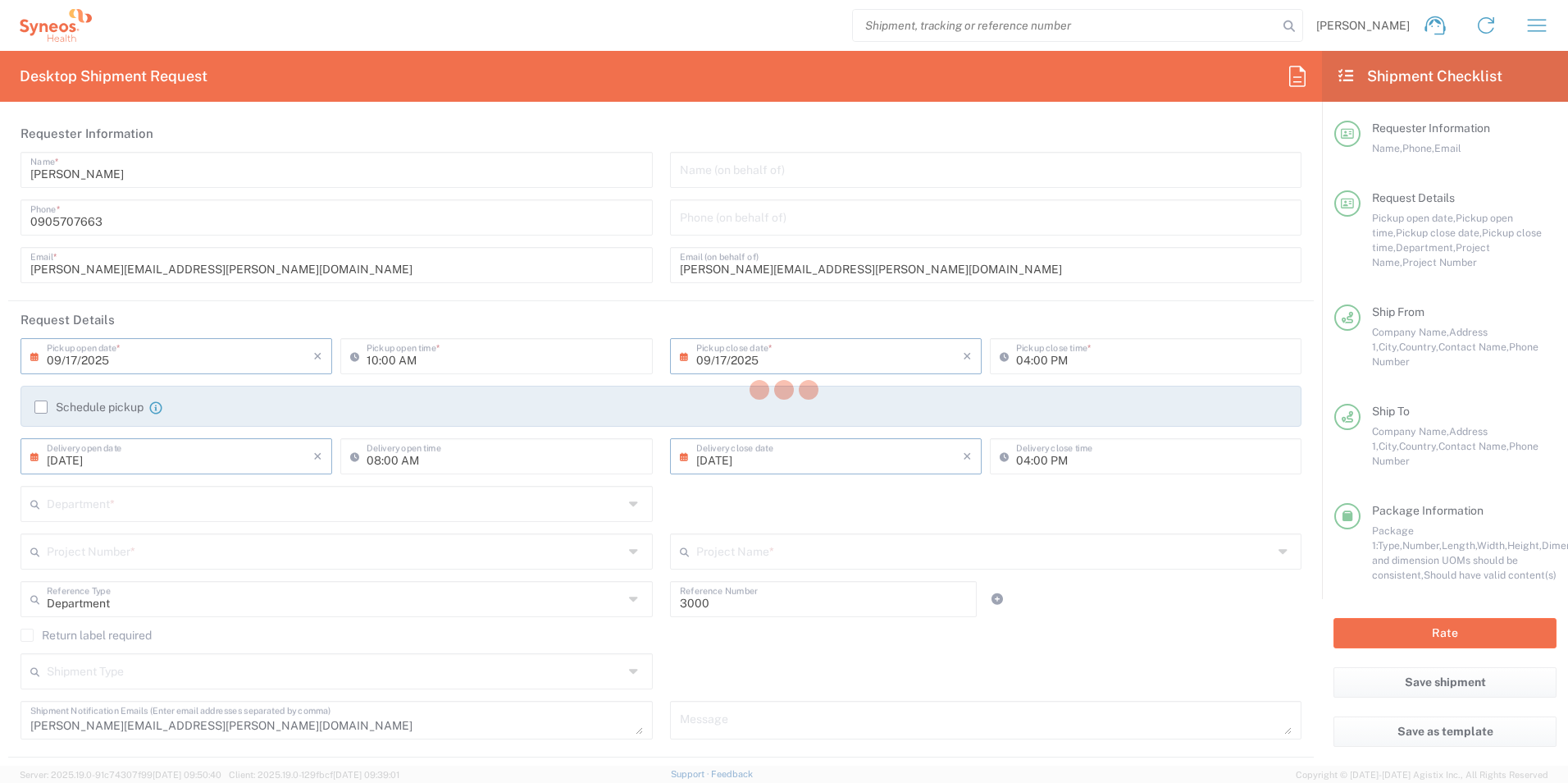
type input "040 11"
type input "[PERSON_NAME], PhD."
type input "0557891610"
type input "Sender/Shipper"
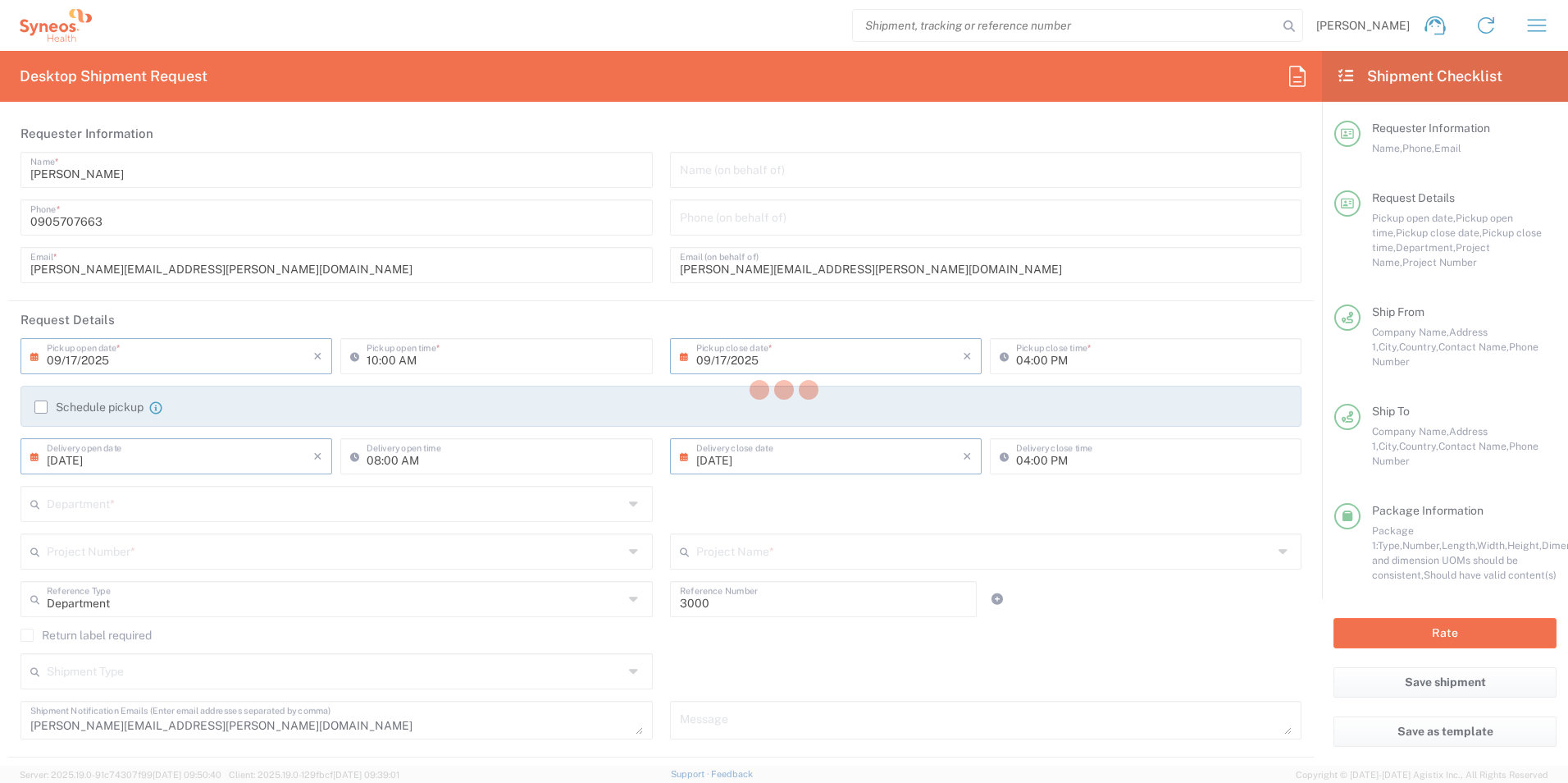
type input "[PERSON_NAME]"
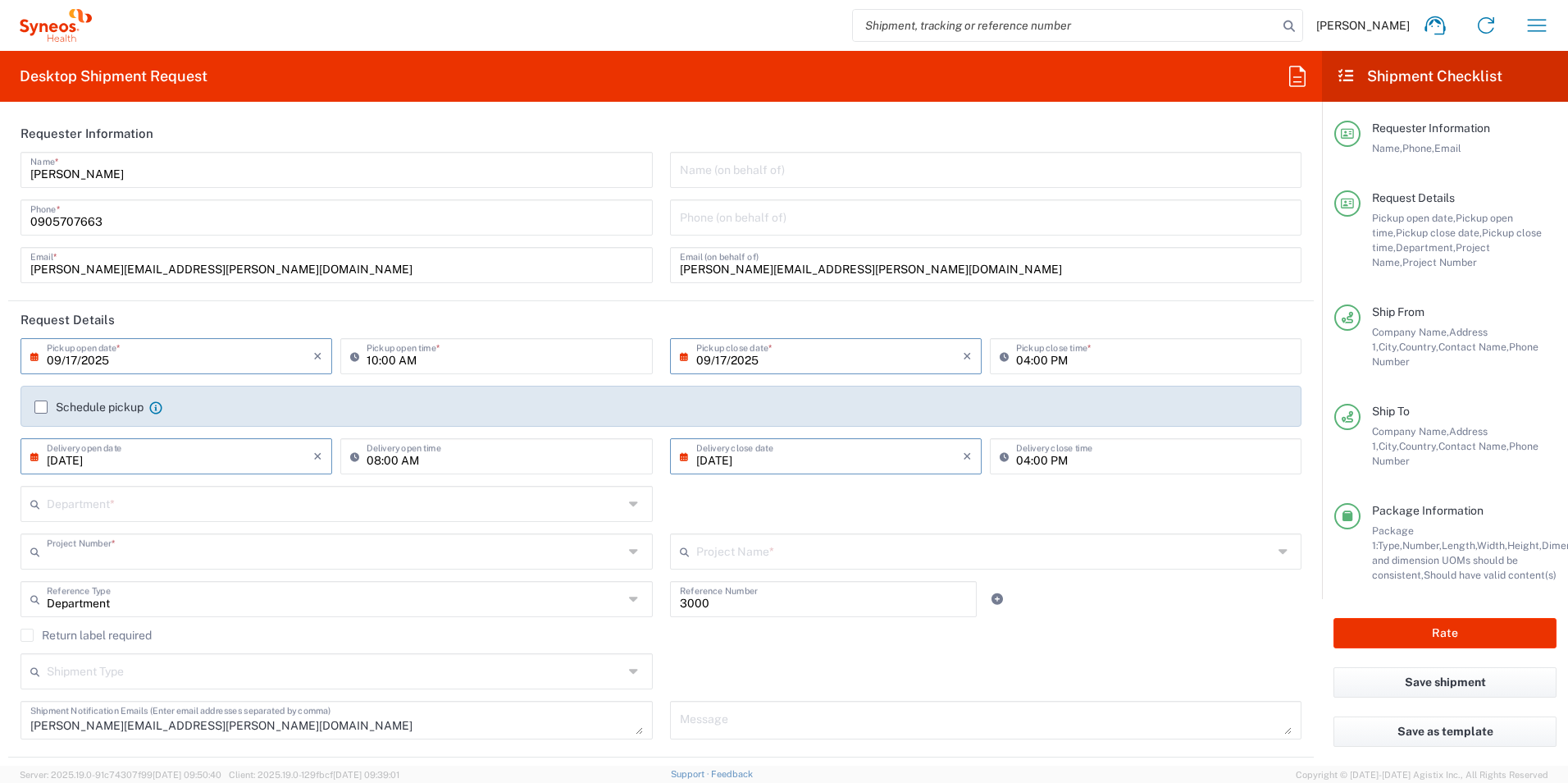
type input "01.6000.1008887"
type input "Envelope"
type input "Actelion 1008887"
type input "3230"
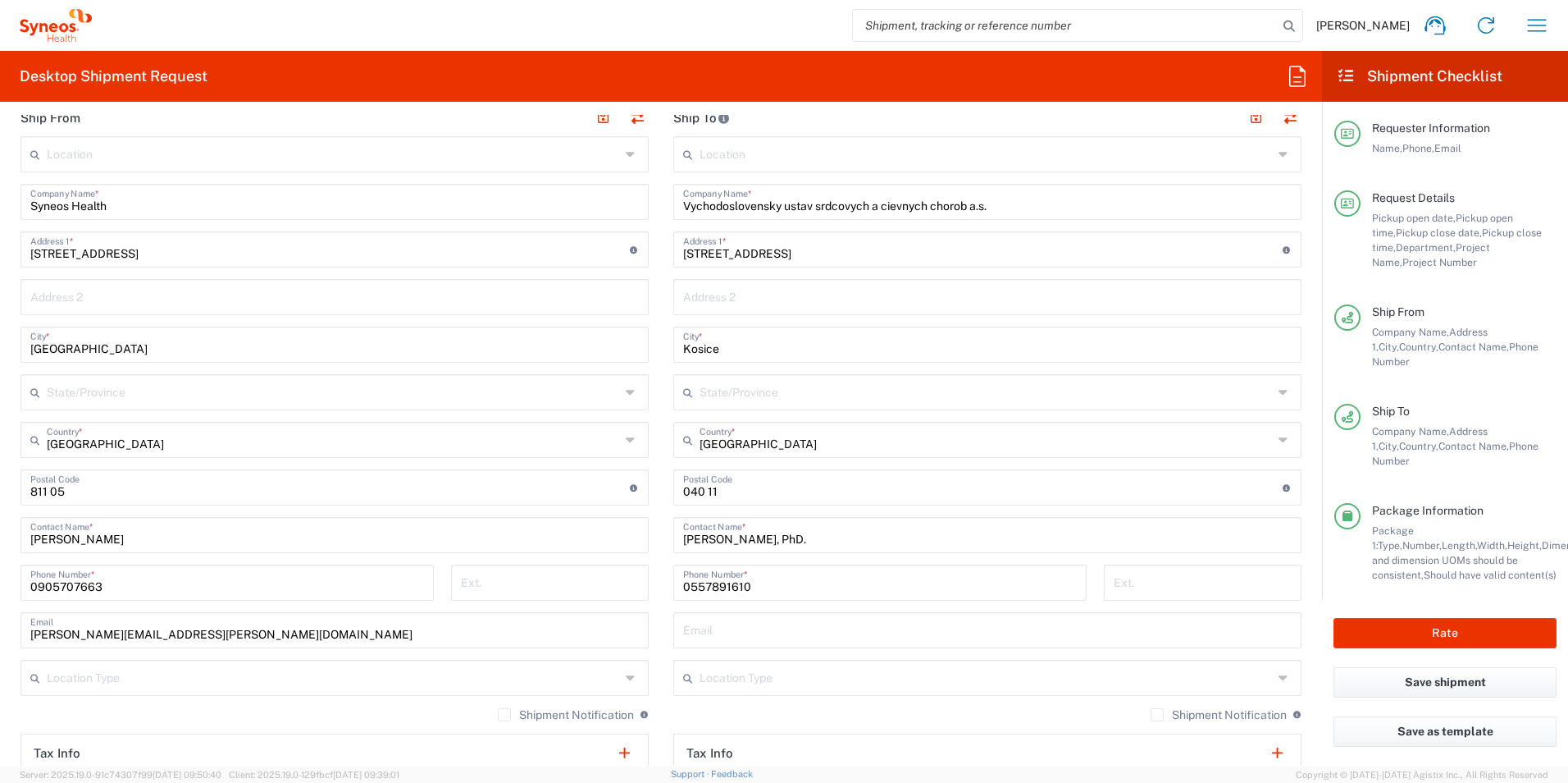
scroll to position [738, 0]
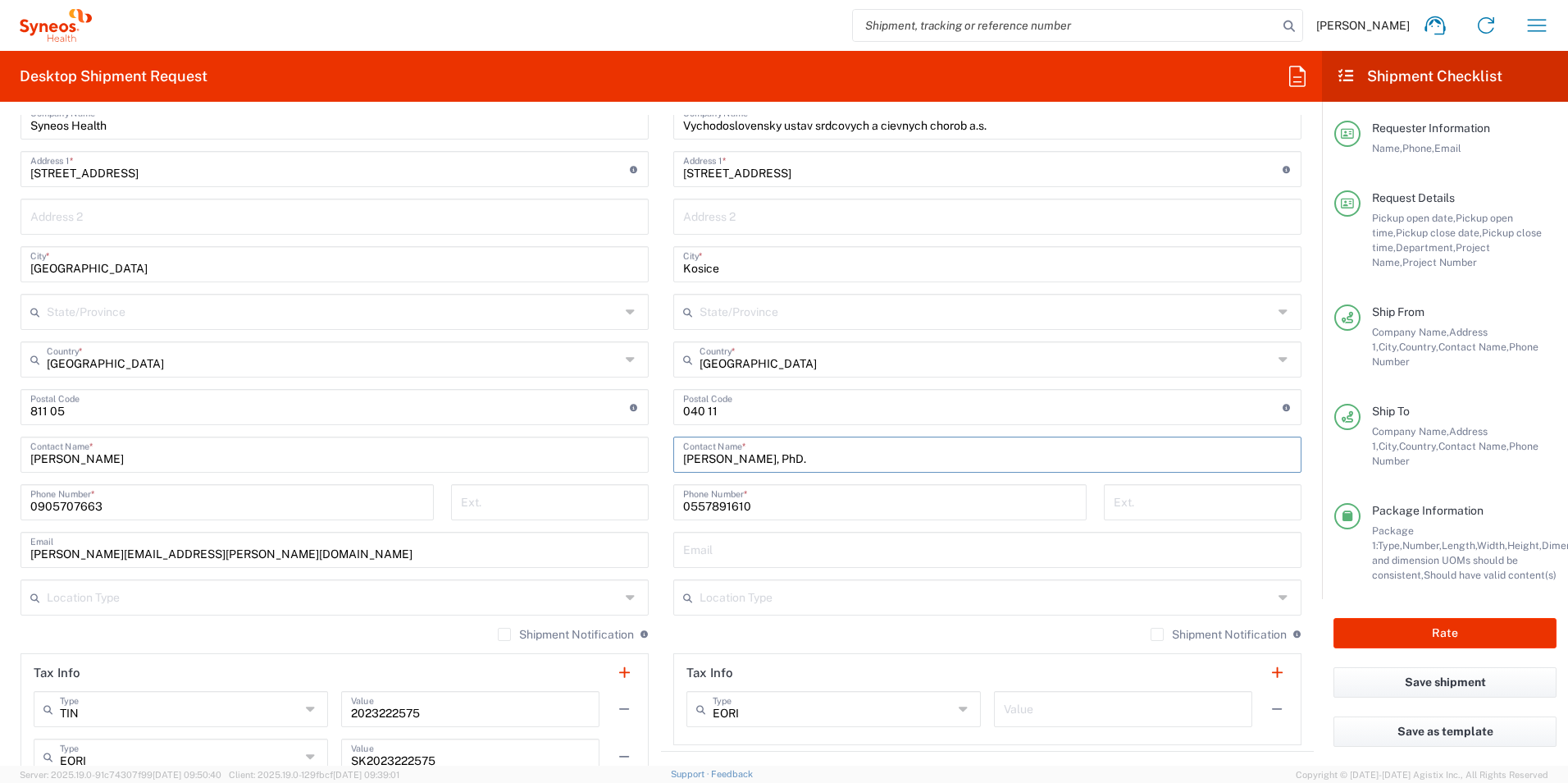
drag, startPoint x: 680, startPoint y: 458, endPoint x: 841, endPoint y: 452, distance: 161.1
click at [841, 452] on input "[PERSON_NAME], PhD." at bounding box center [987, 453] width 609 height 29
drag, startPoint x: 754, startPoint y: 511, endPoint x: 670, endPoint y: 515, distance: 84.1
click at [673, 515] on div "[PHONE_NUMBER] Phone Number *" at bounding box center [879, 517] width 413 height 36
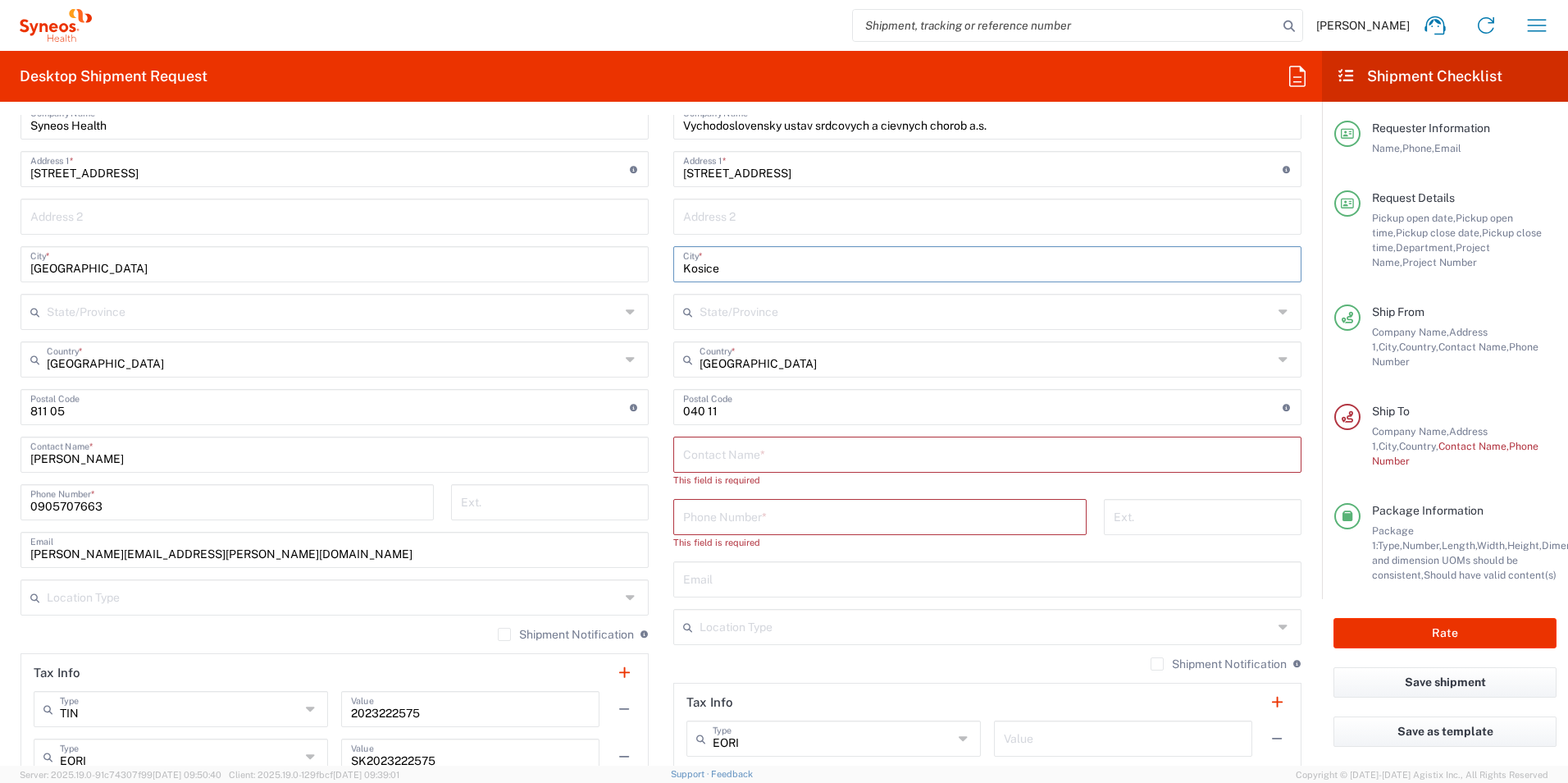
drag, startPoint x: 722, startPoint y: 265, endPoint x: 658, endPoint y: 275, distance: 64.8
click at [661, 275] on main "Location [PERSON_NAME] LLC-[GEOGRAPHIC_DATA] [GEOGRAPHIC_DATA] [GEOGRAPHIC_DATA…" at bounding box center [987, 415] width 653 height 719
click at [683, 267] on input "[GEOGRAPHIC_DATA]" at bounding box center [987, 262] width 609 height 29
type input "[GEOGRAPHIC_DATA]"
click at [737, 406] on input "undefined" at bounding box center [982, 405] width 600 height 29
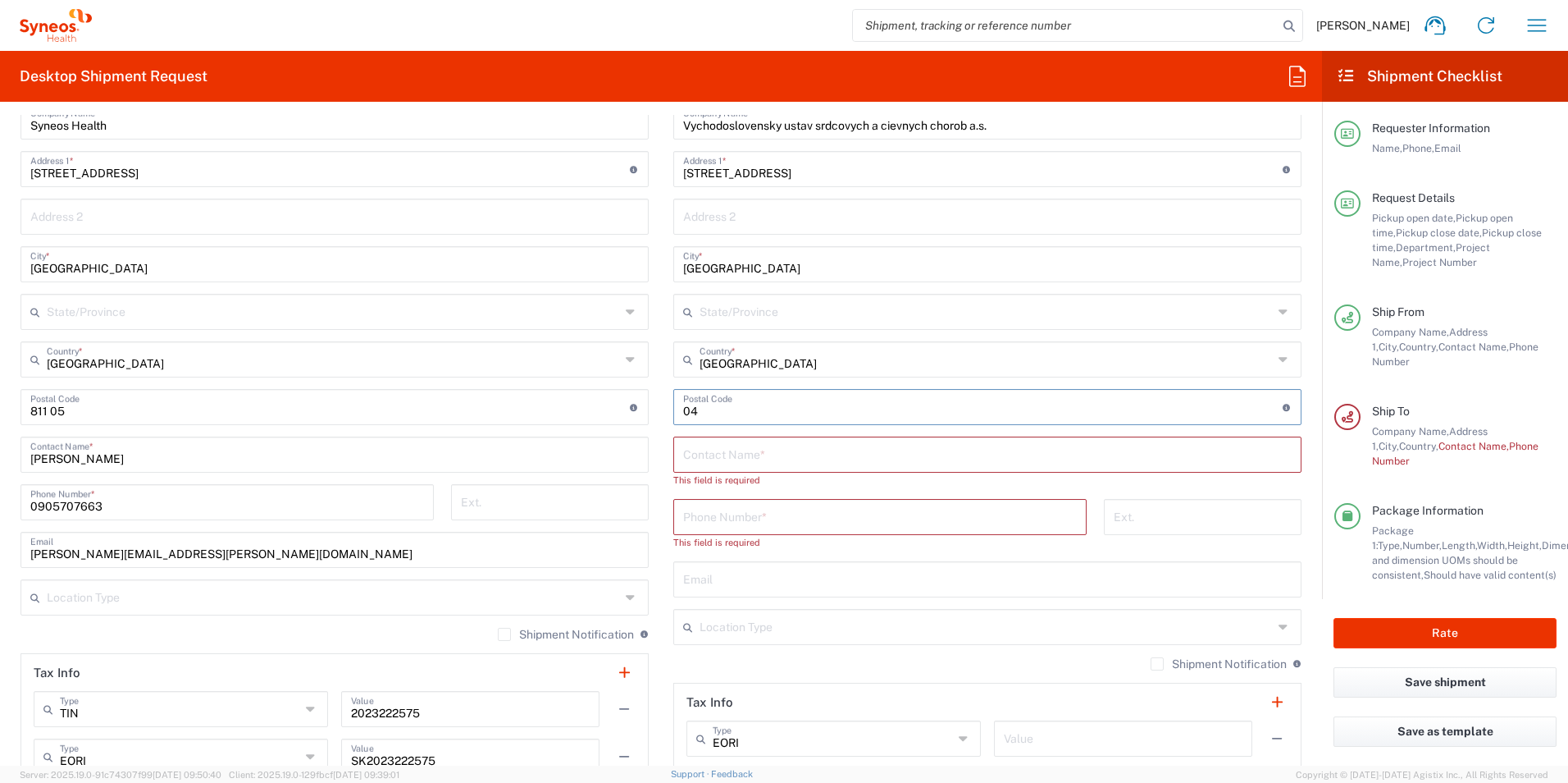
type input "0"
click at [673, 179] on div "Ondavska 8 Address 1 * For cross streets use street names with '&' or 'and' in …" at bounding box center [987, 169] width 629 height 36
click at [749, 172] on input "[STREET_ADDRESS]" at bounding box center [982, 167] width 600 height 29
type input "O"
click at [747, 129] on input "Vychodoslovensky ustav srdcovych a cievnych chorob a.s." at bounding box center [987, 120] width 609 height 29
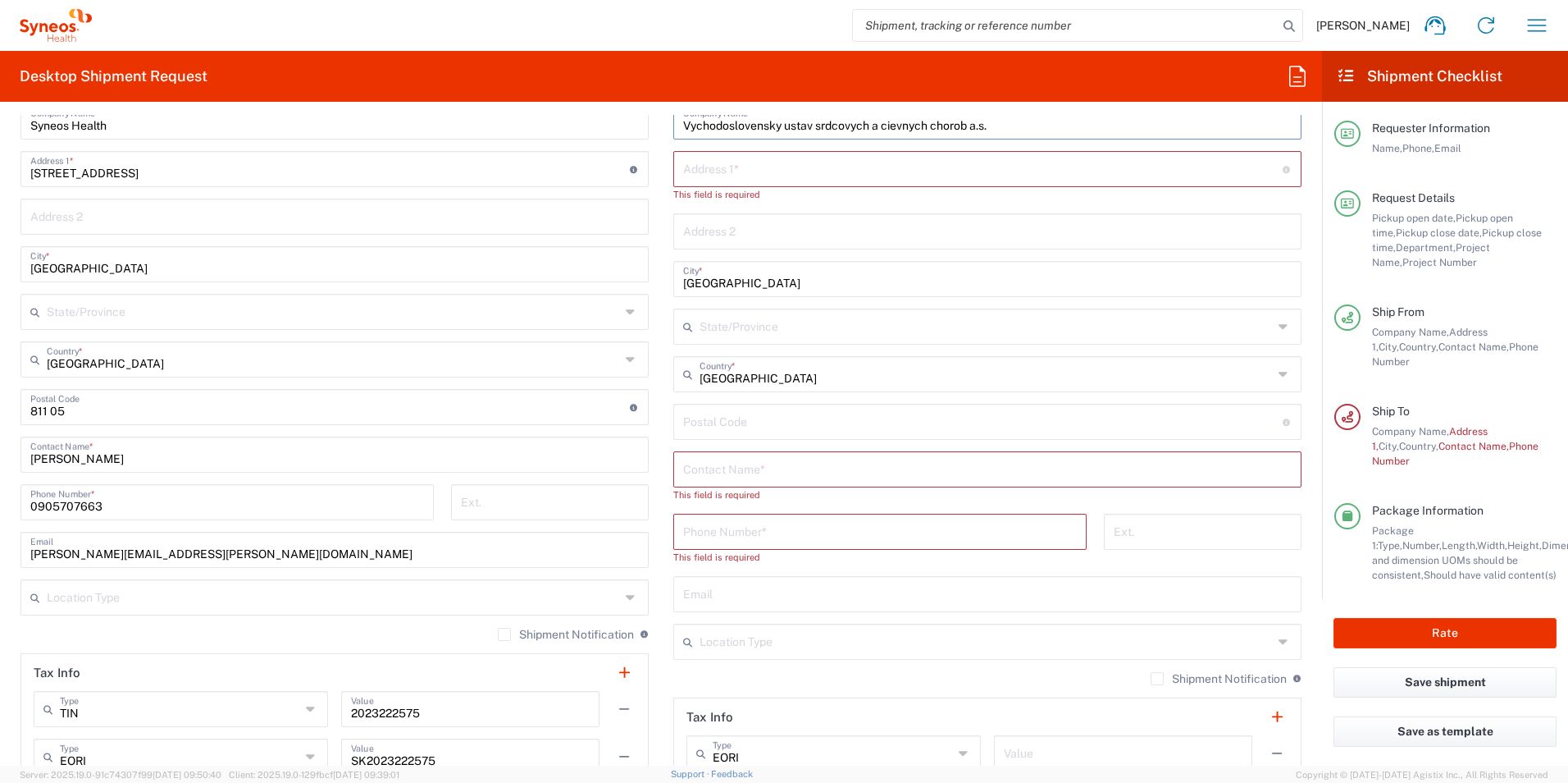
click at [777, 123] on input "Vychodoslovensky ustav srdcovych a cievnych chorob a.s." at bounding box center [987, 120] width 609 height 29
click at [775, 124] on input "Vychodoslovensky ustav srdcovych a cievnych chorob a.s." at bounding box center [987, 120] width 609 height 29
click at [730, 475] on input "text" at bounding box center [987, 468] width 609 height 29
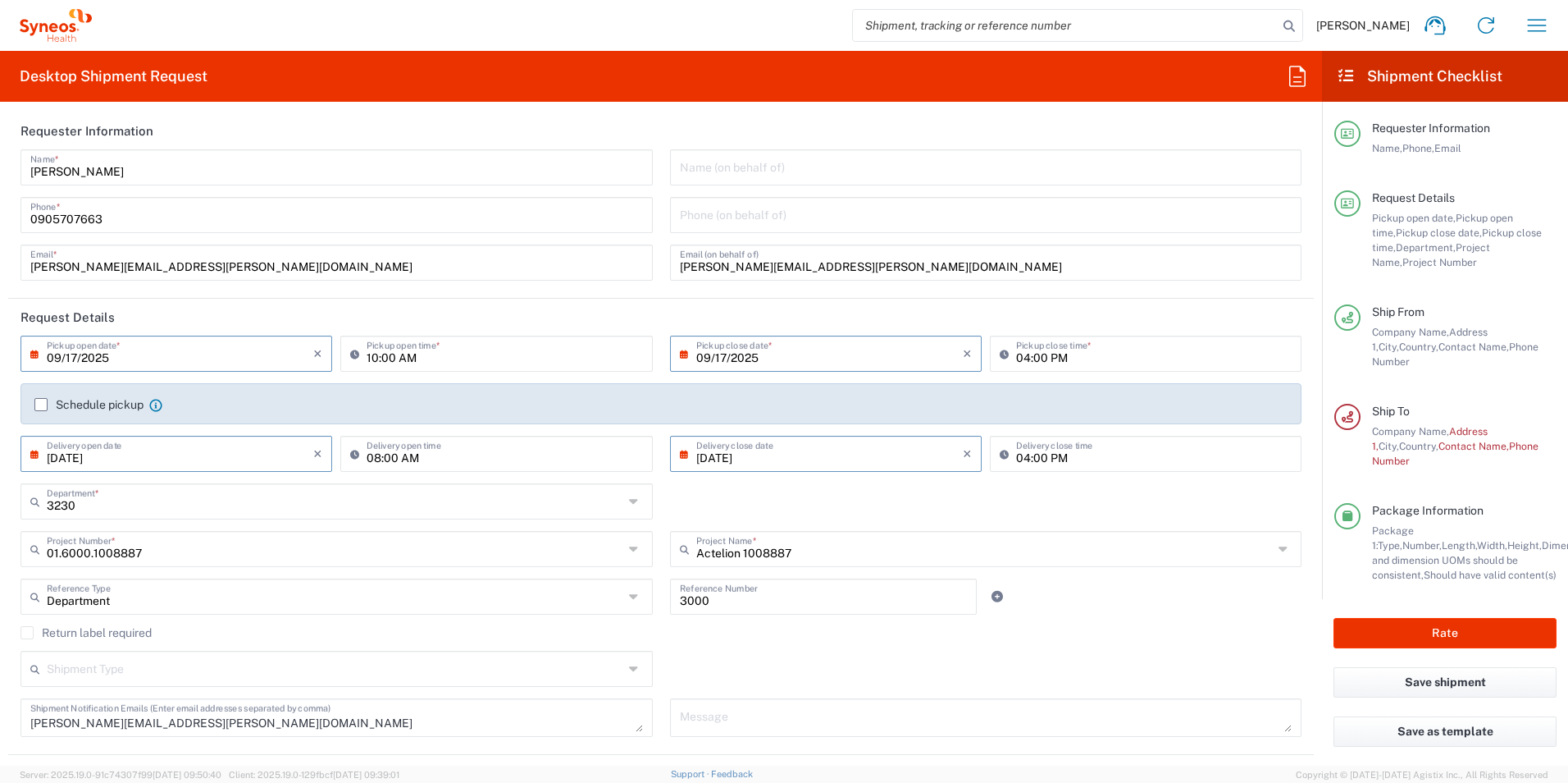
scroll to position [0, 0]
drag, startPoint x: 676, startPoint y: 267, endPoint x: 890, endPoint y: 274, distance: 214.1
click at [890, 274] on input "[PERSON_NAME][EMAIL_ADDRESS][PERSON_NAME][DOMAIN_NAME]" at bounding box center [986, 263] width 613 height 29
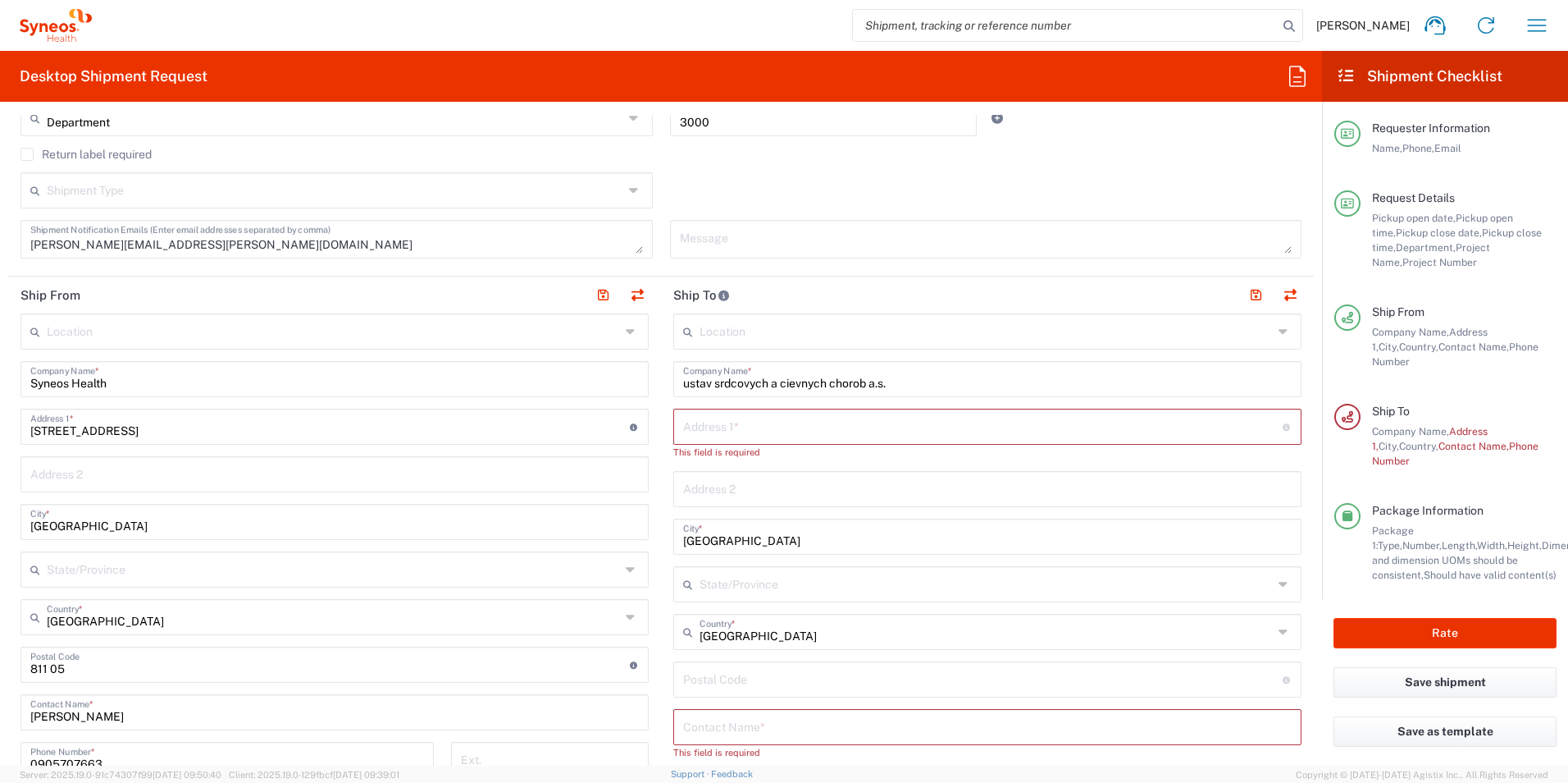
scroll to position [493, 0]
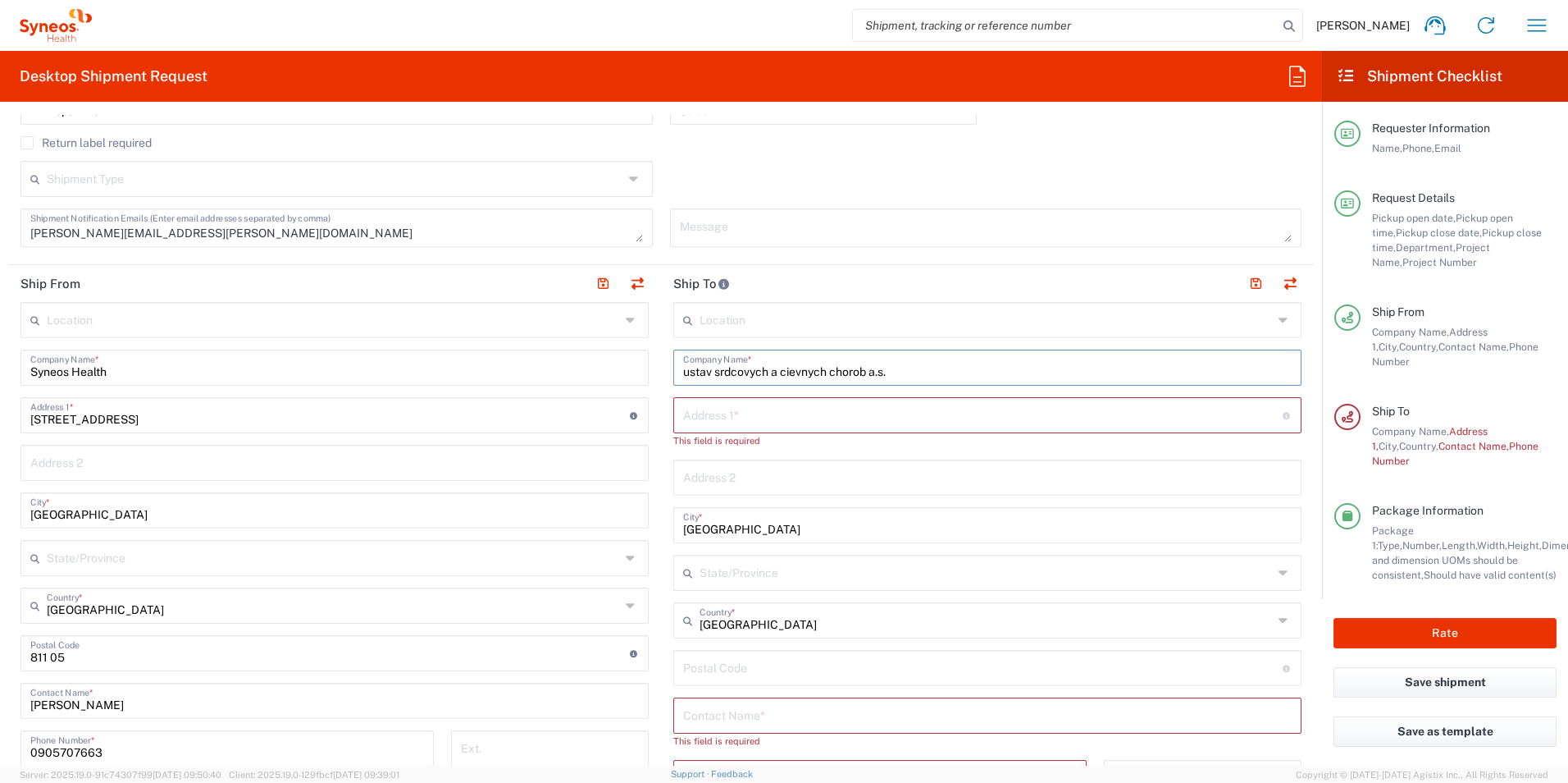
click at [683, 364] on input "ustav srdcovych a cievnych chorob a.s." at bounding box center [987, 366] width 609 height 29
click at [762, 413] on input "text" at bounding box center [982, 413] width 600 height 29
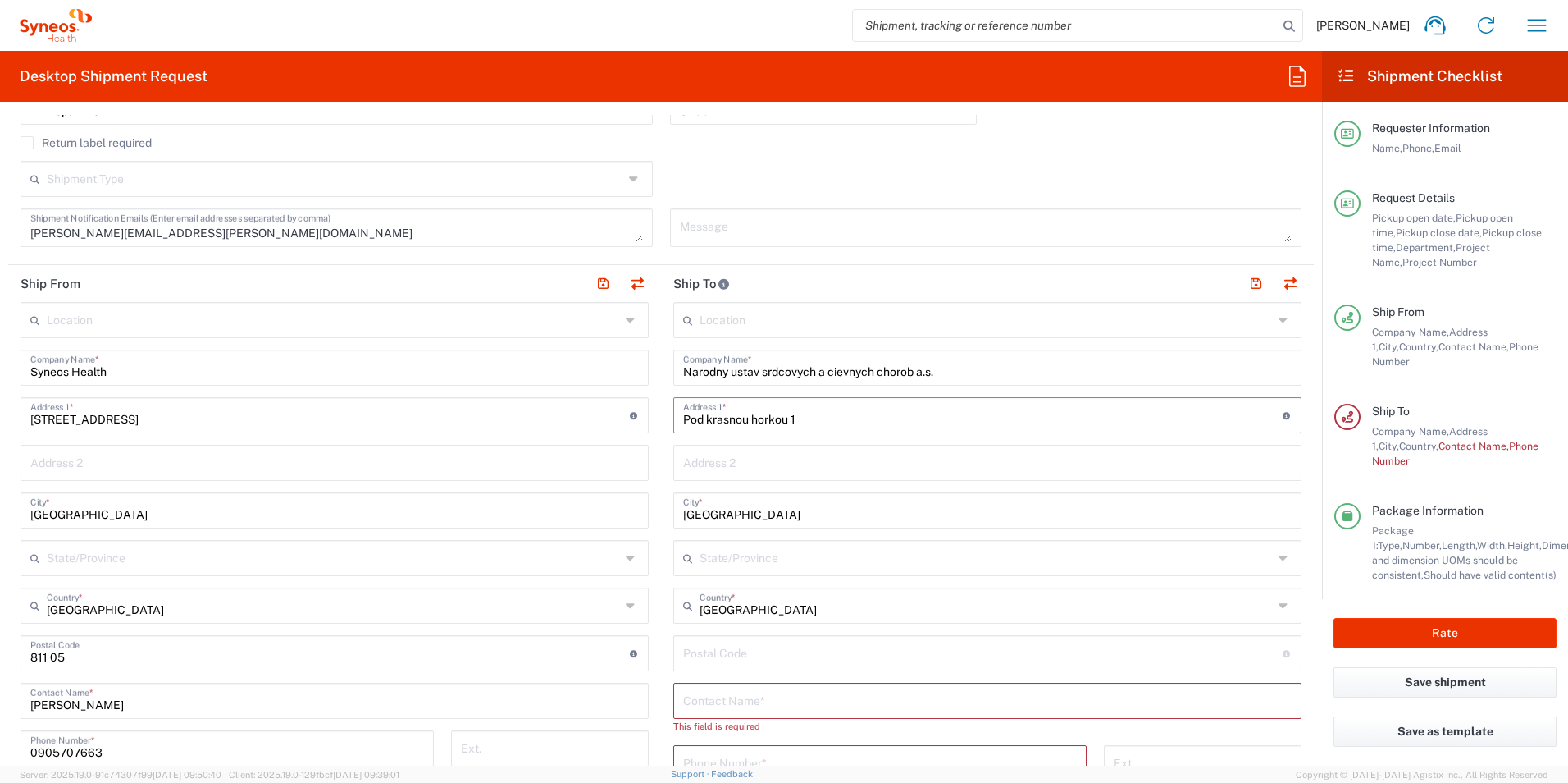
click at [738, 655] on input "undefined" at bounding box center [982, 652] width 600 height 29
click at [718, 695] on input "text" at bounding box center [987, 699] width 609 height 29
paste input "[PERSON_NAME]"
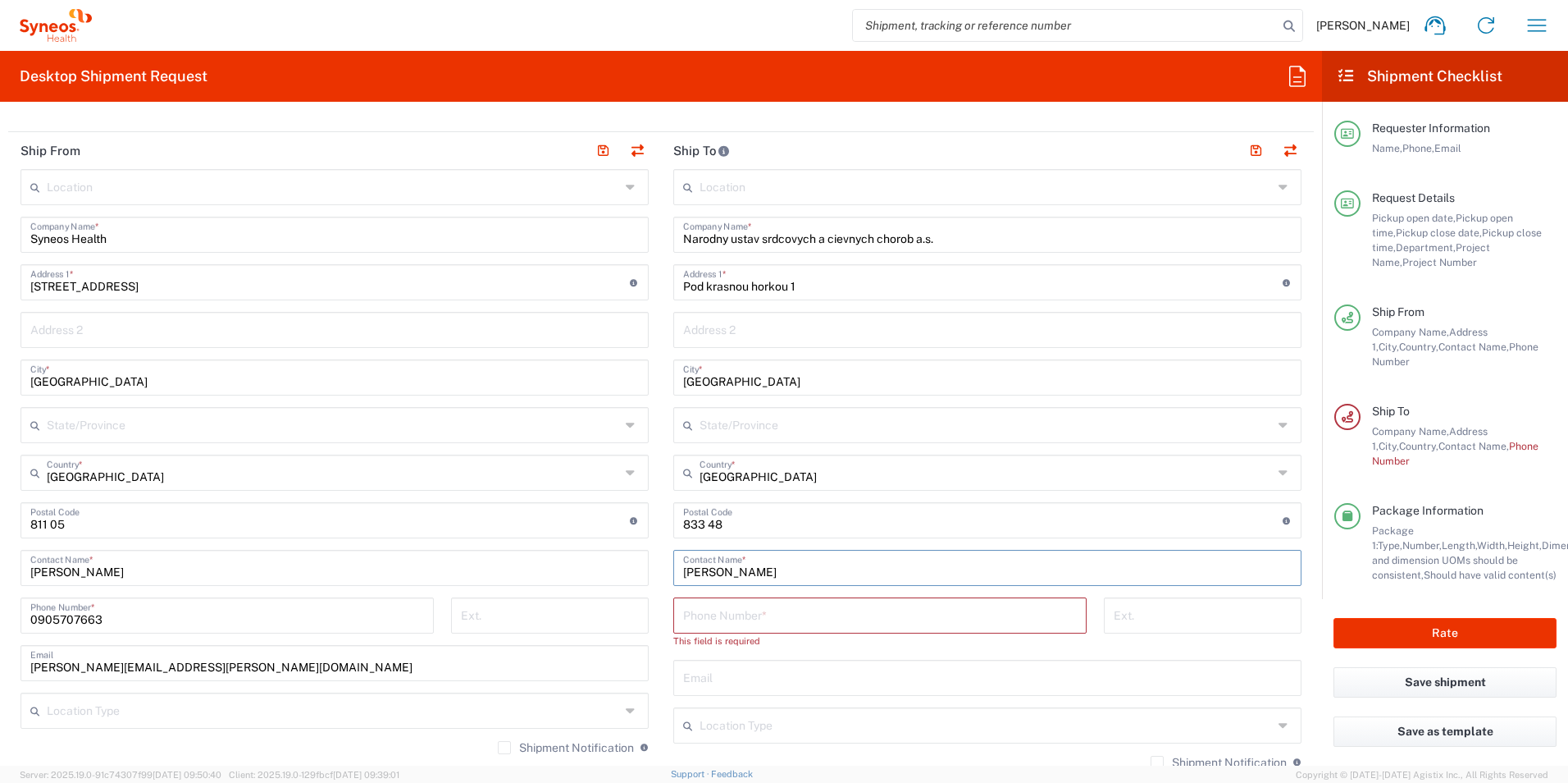
scroll to position [656, 0]
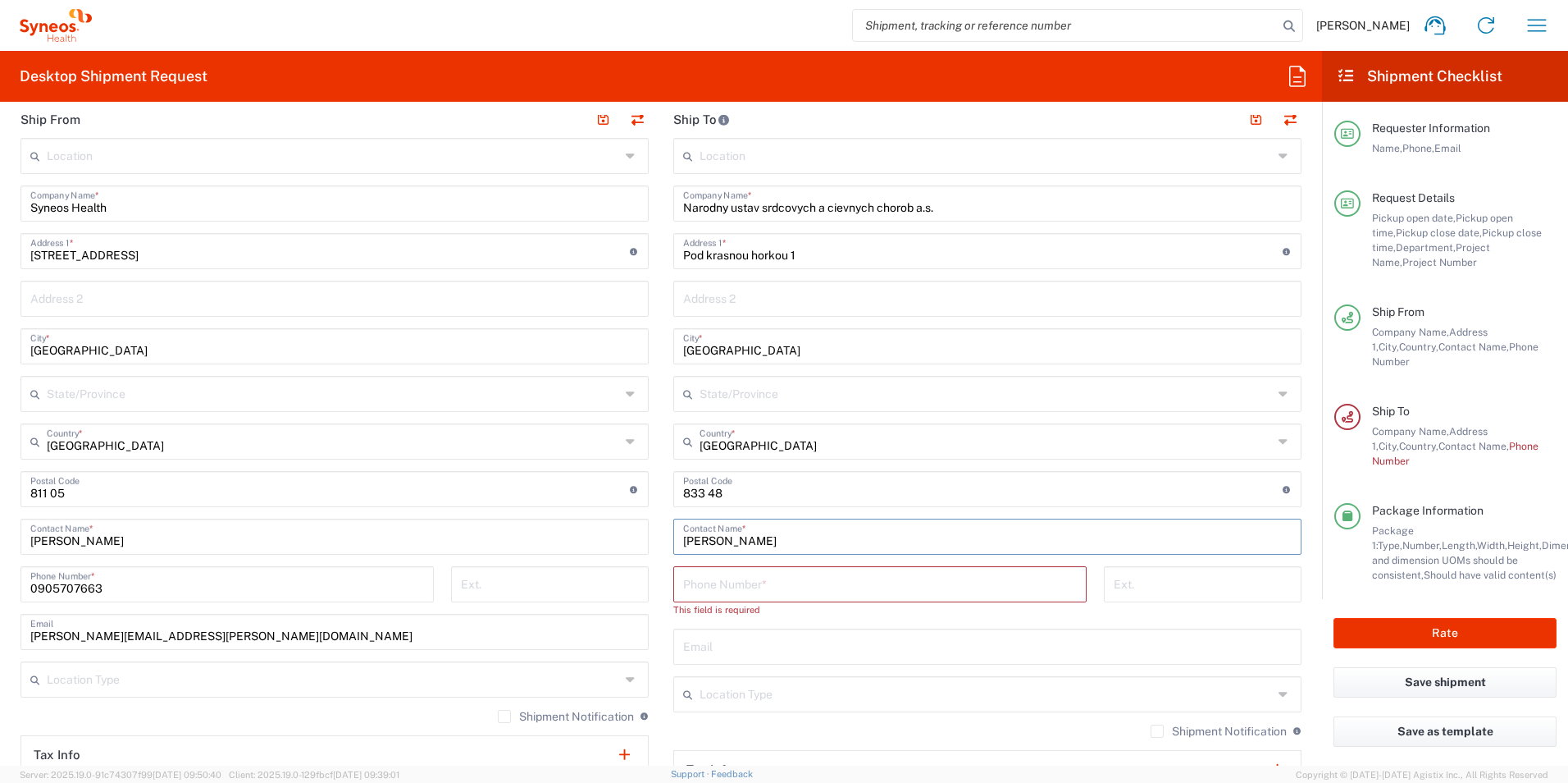
drag, startPoint x: 796, startPoint y: 594, endPoint x: 732, endPoint y: 215, distance: 384.4
click at [796, 594] on input "tel" at bounding box center [879, 583] width 393 height 29
paste input "02/59 320 566"
drag, startPoint x: 689, startPoint y: 588, endPoint x: 757, endPoint y: 596, distance: 68.5
click at [690, 588] on input "02/59 320 566" at bounding box center [879, 583] width 393 height 29
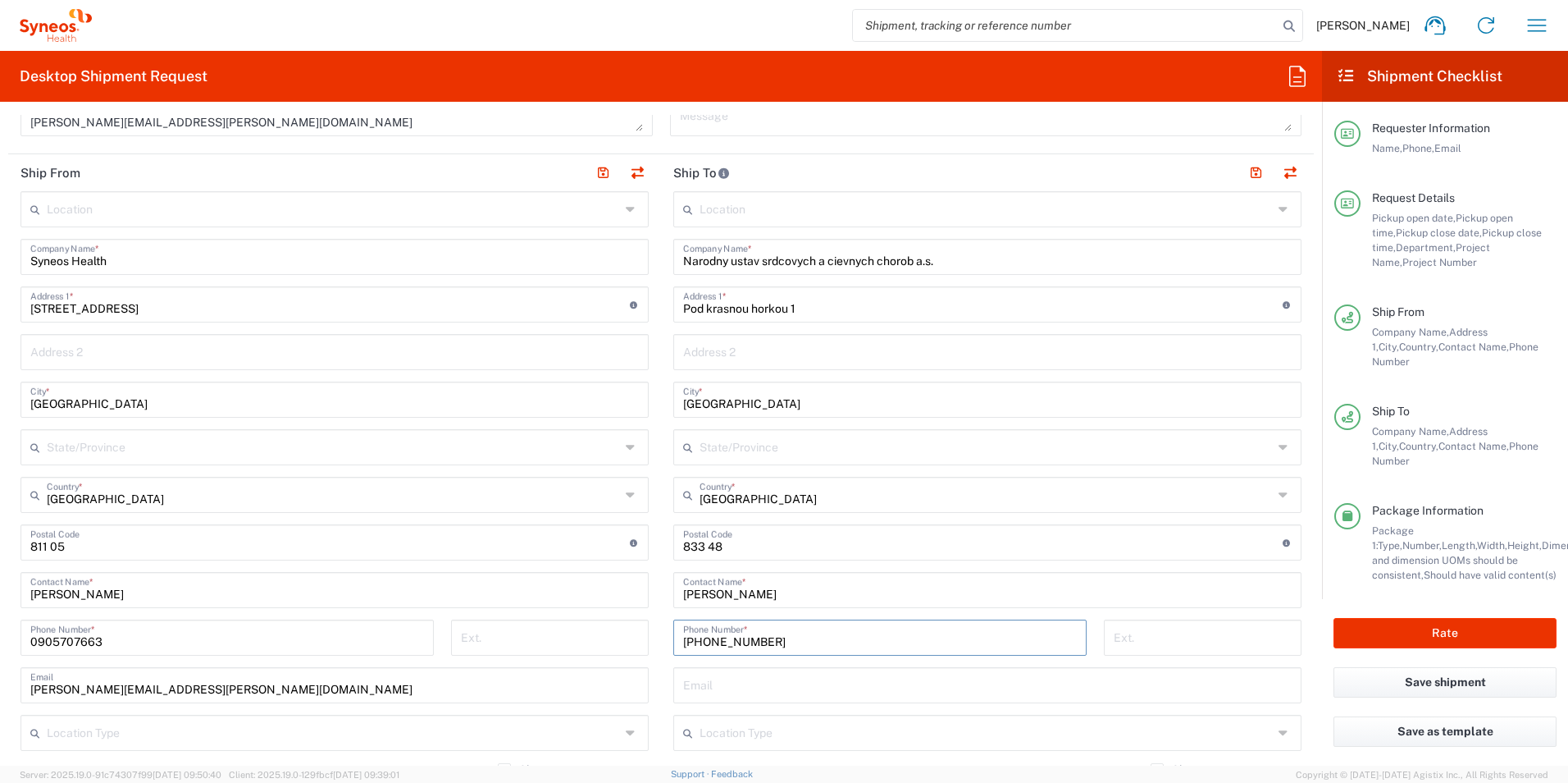
scroll to position [574, 0]
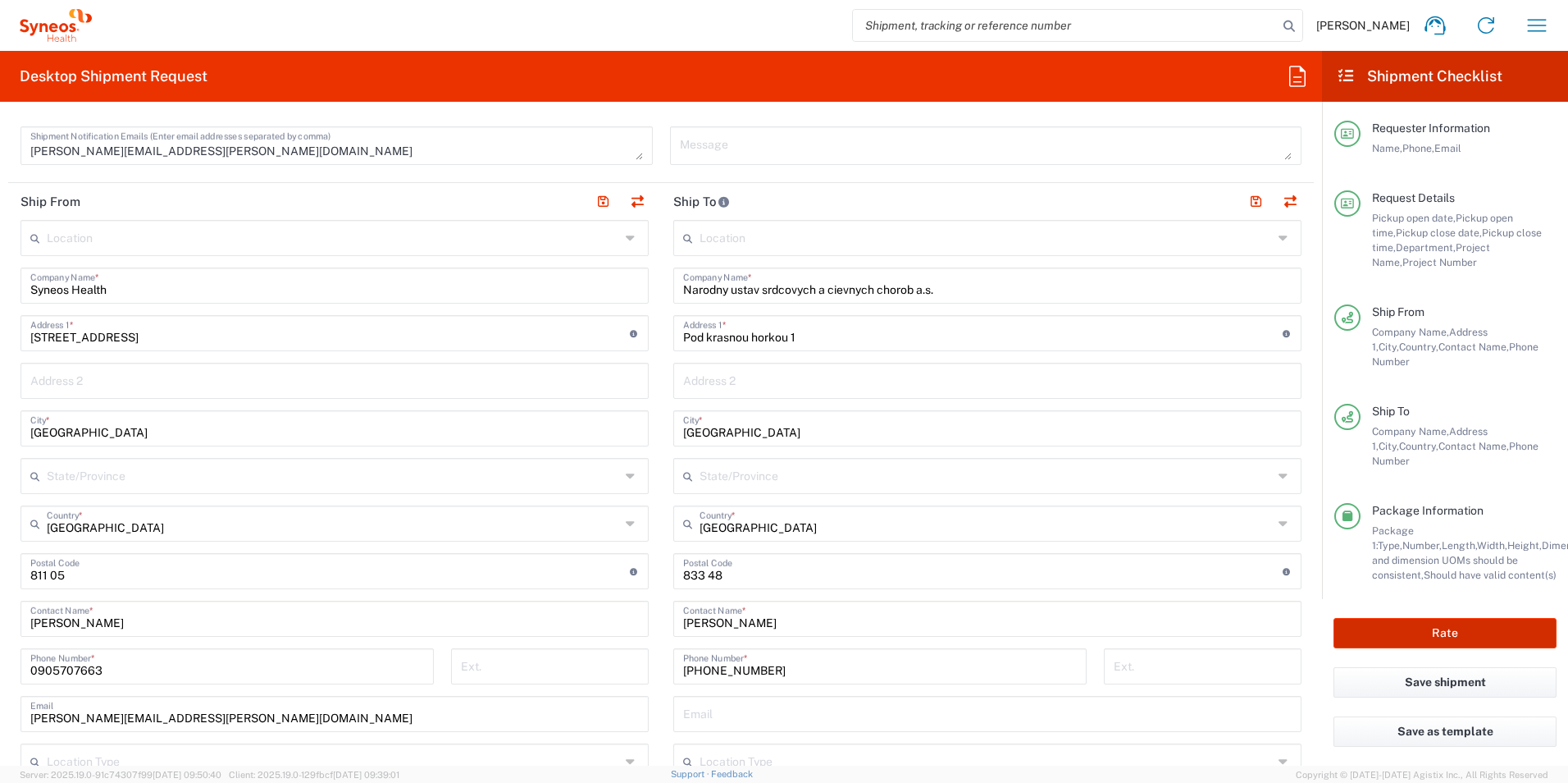
click at [1419, 624] on button "Rate" at bounding box center [1445, 633] width 223 height 31
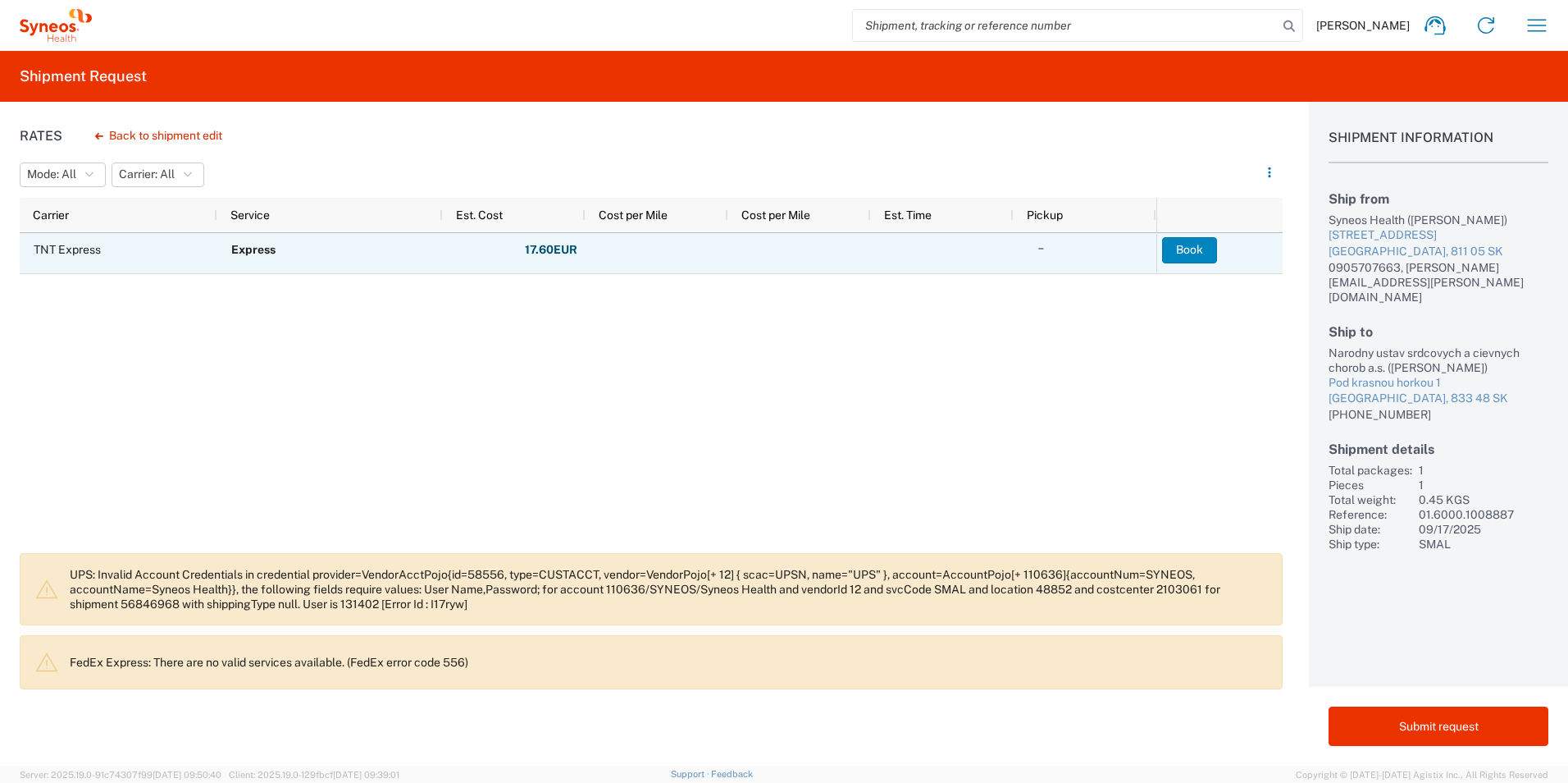
click at [1194, 259] on button "Book" at bounding box center [1189, 250] width 55 height 26
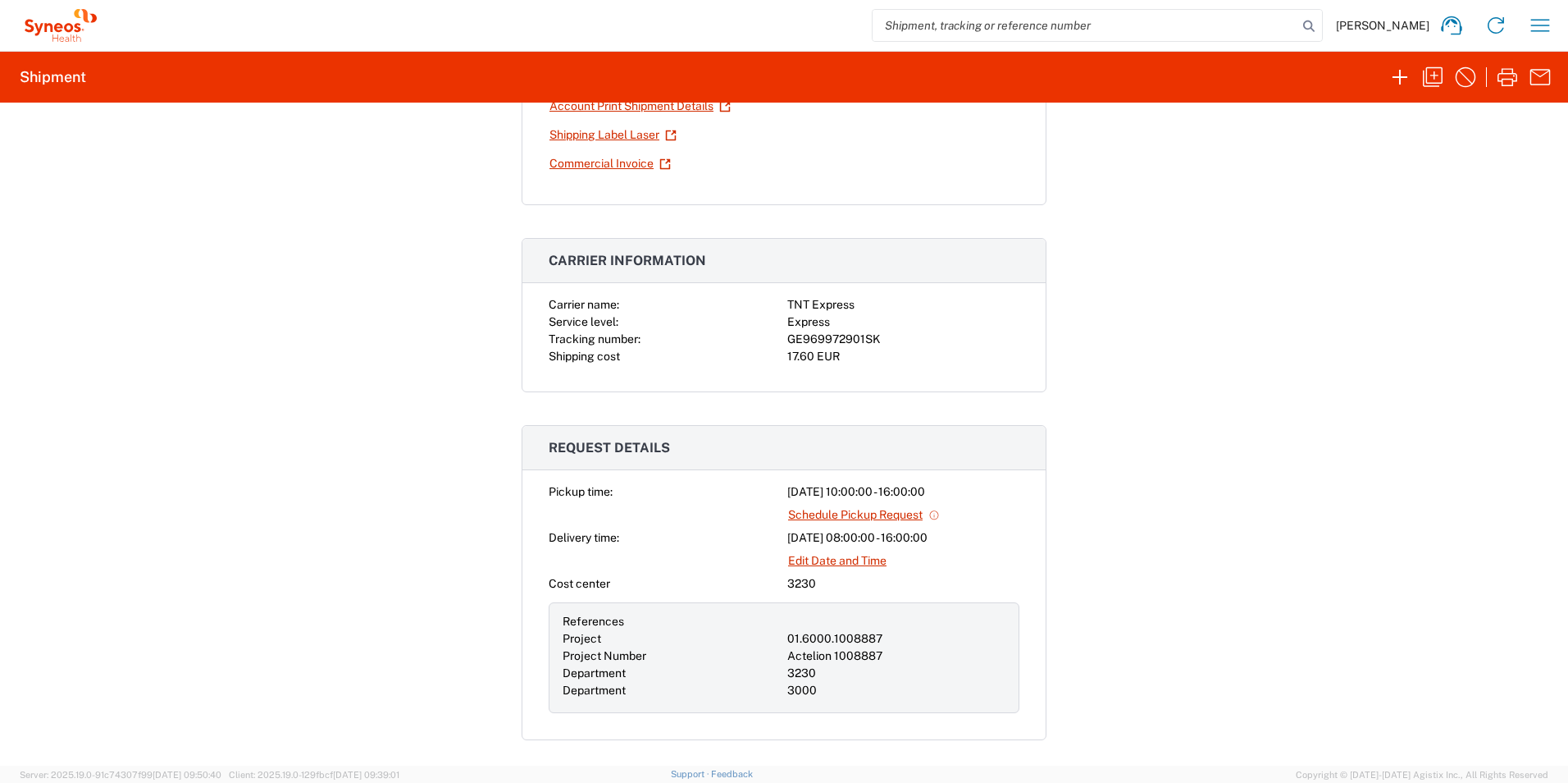
scroll to position [246, 0]
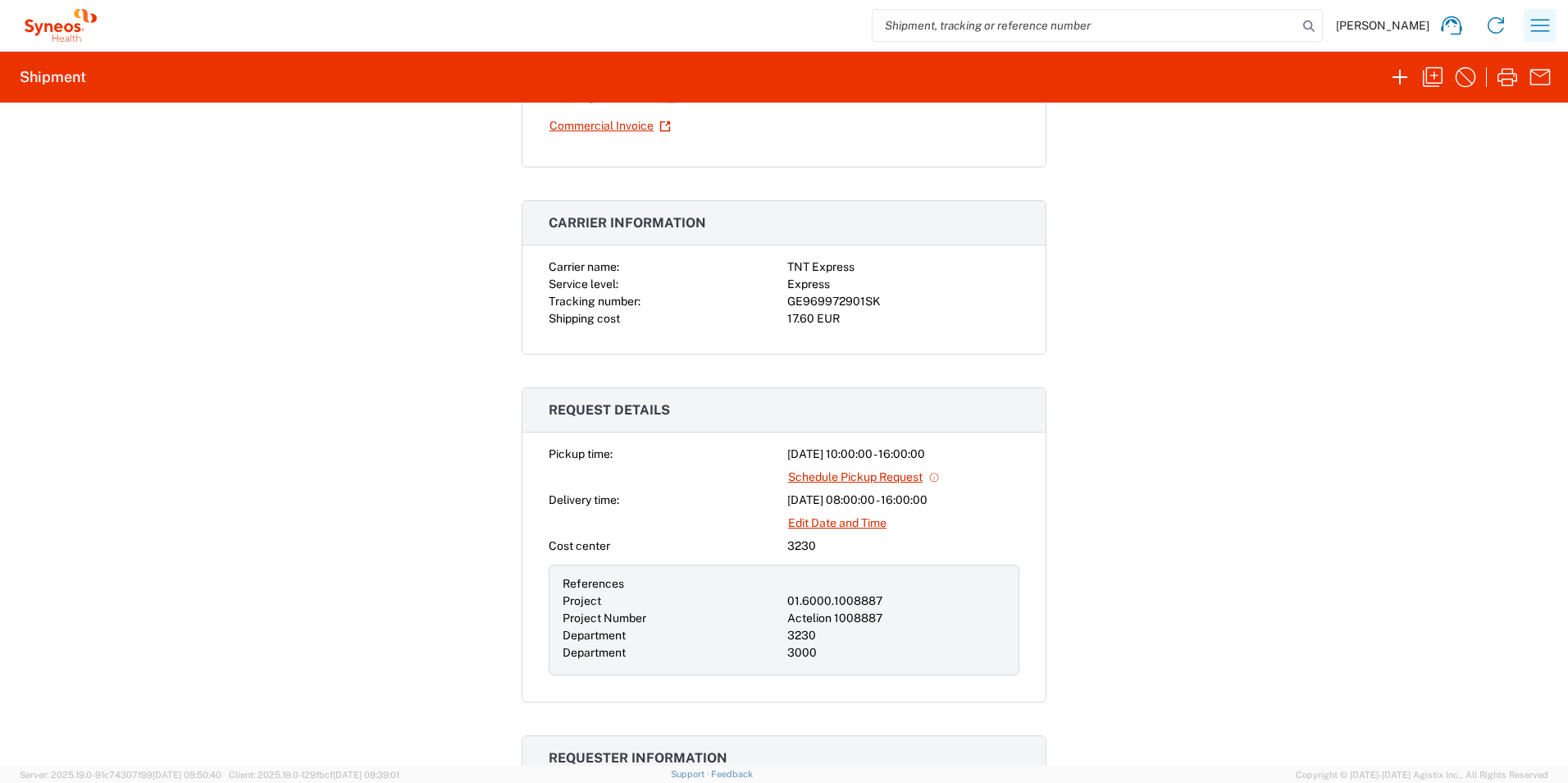
click at [1543, 26] on icon "button" at bounding box center [1541, 26] width 26 height 26
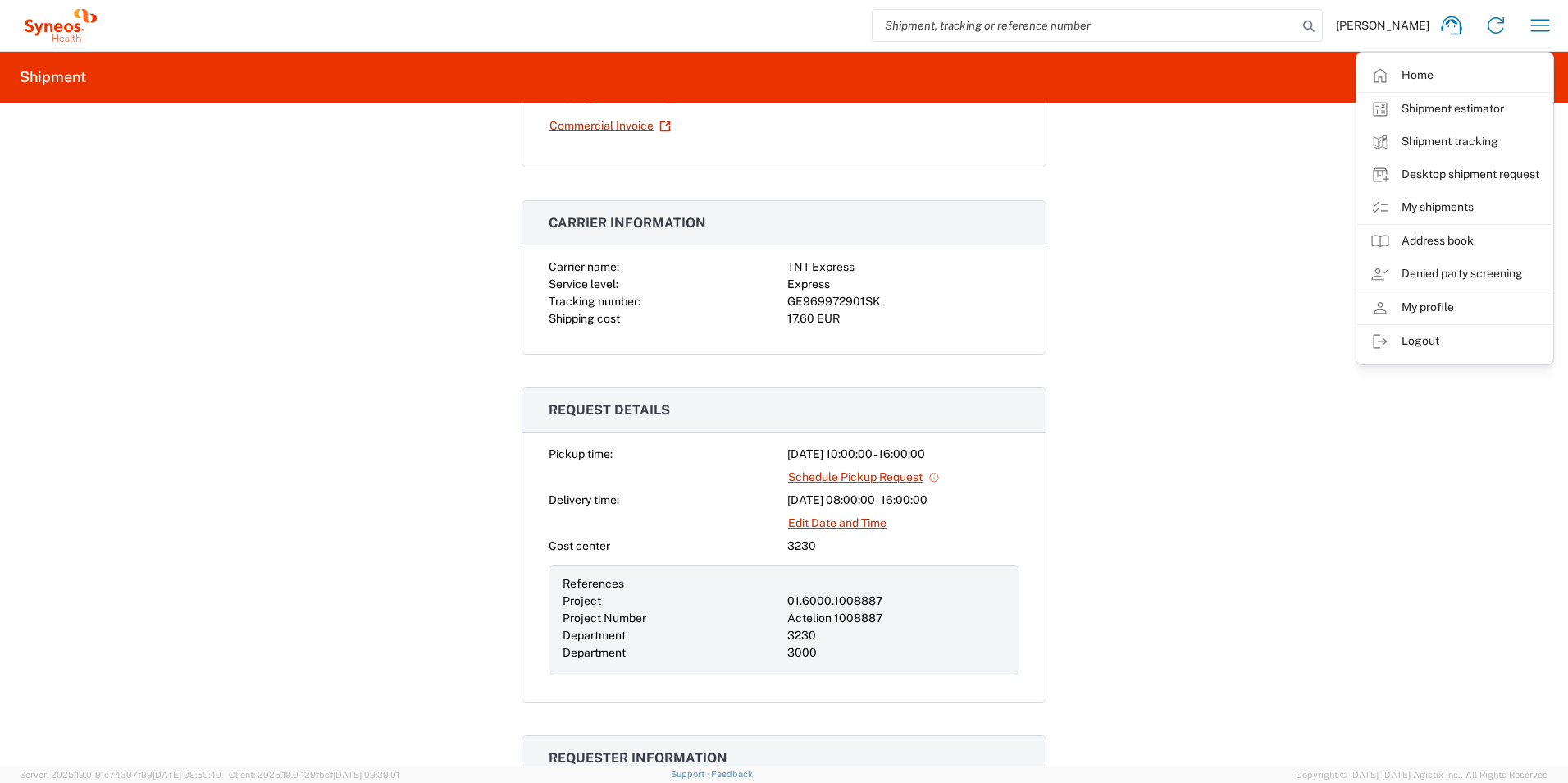
click at [1471, 144] on link "Shipment tracking" at bounding box center [1455, 142] width 195 height 33
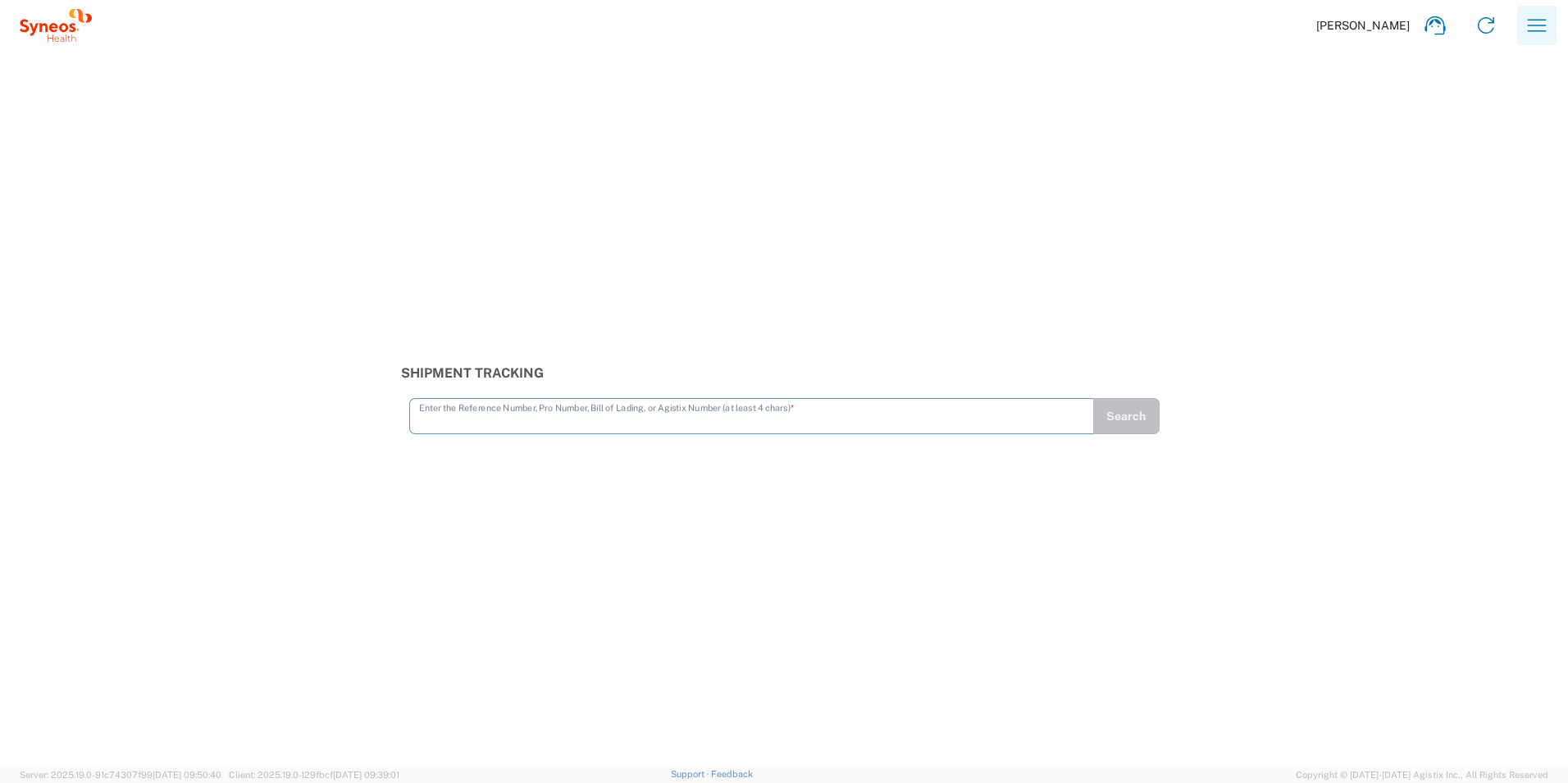
click at [1537, 19] on icon "button" at bounding box center [1537, 26] width 26 height 26
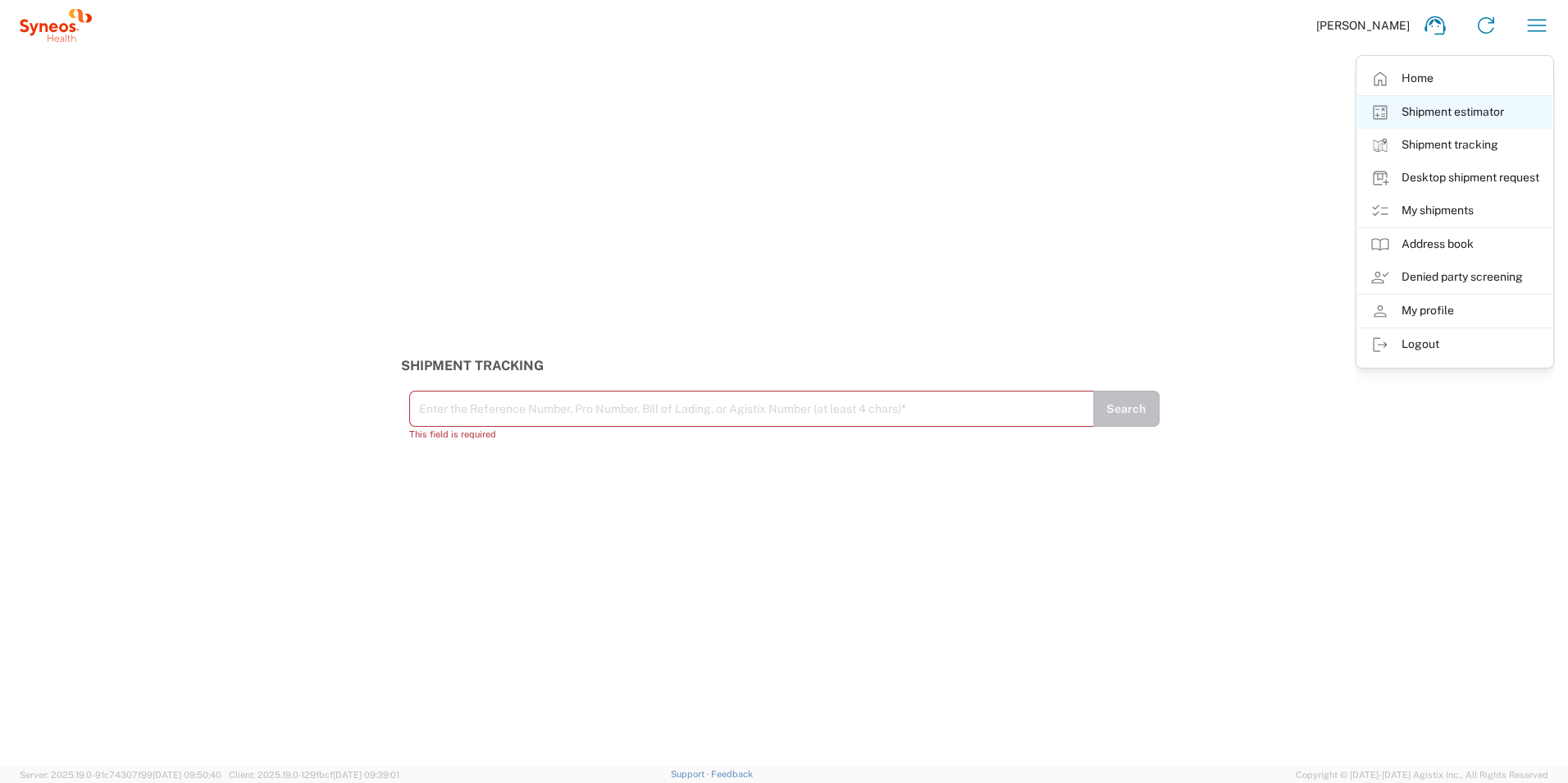
click at [1423, 120] on link "Shipment estimator" at bounding box center [1455, 112] width 195 height 33
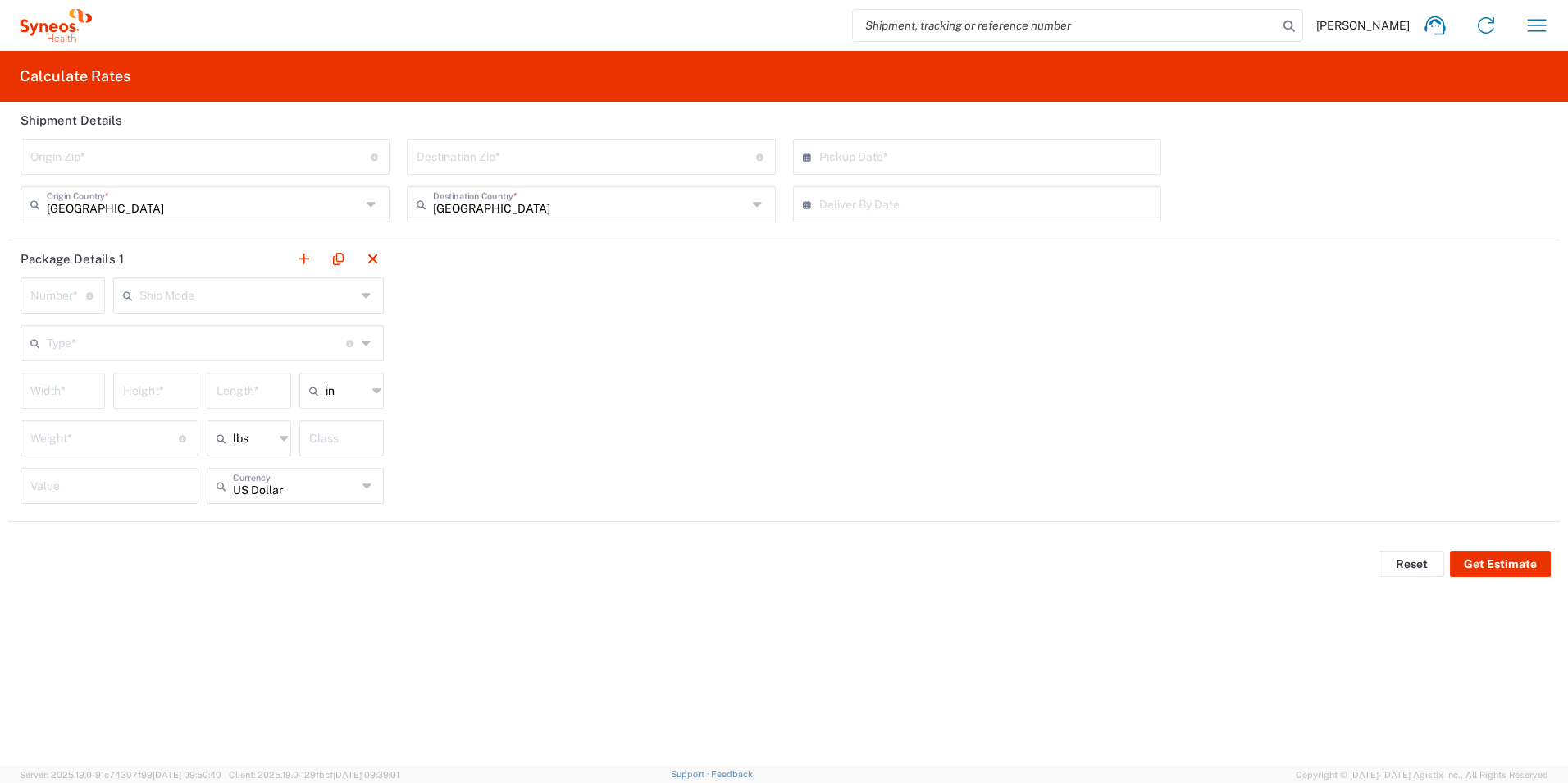
click at [1356, 30] on span "[PERSON_NAME]" at bounding box center [1363, 26] width 93 height 15
click at [1377, 31] on span "[PERSON_NAME]" at bounding box center [1363, 26] width 93 height 15
click at [1528, 28] on icon "button" at bounding box center [1537, 26] width 26 height 26
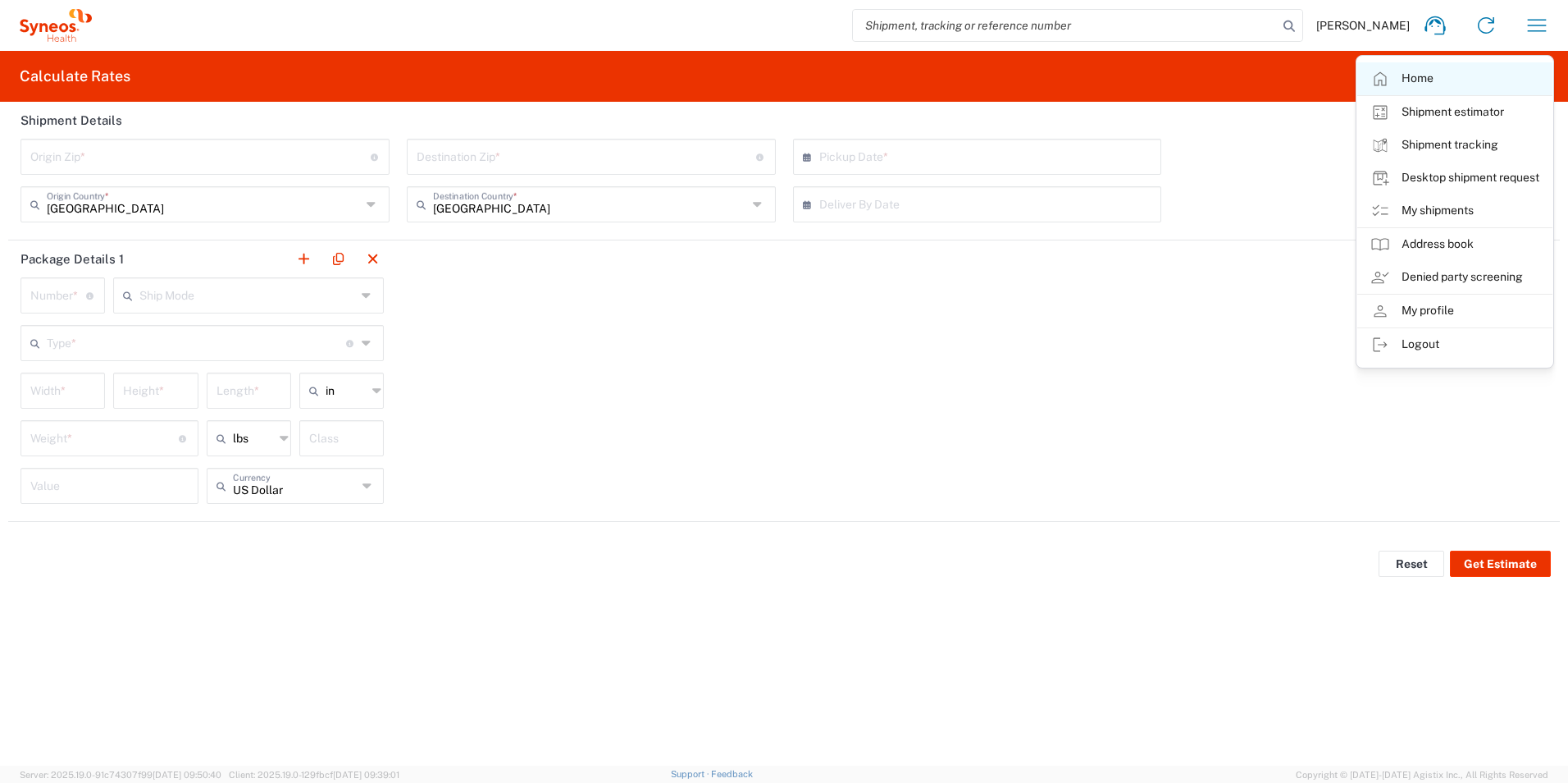
click at [1415, 82] on link "Home" at bounding box center [1455, 79] width 195 height 33
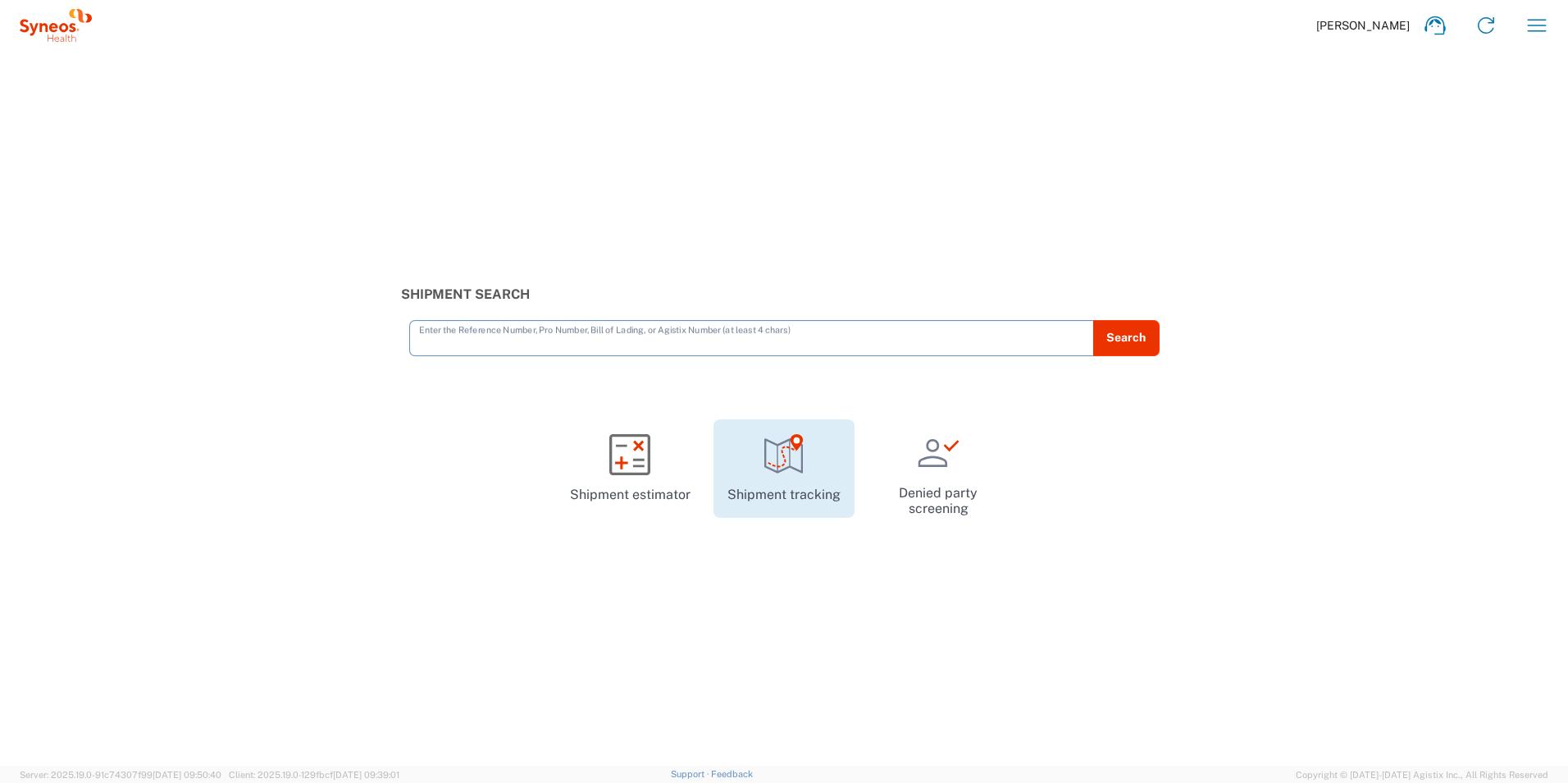
click at [803, 479] on link "Shipment tracking" at bounding box center [784, 468] width 141 height 98
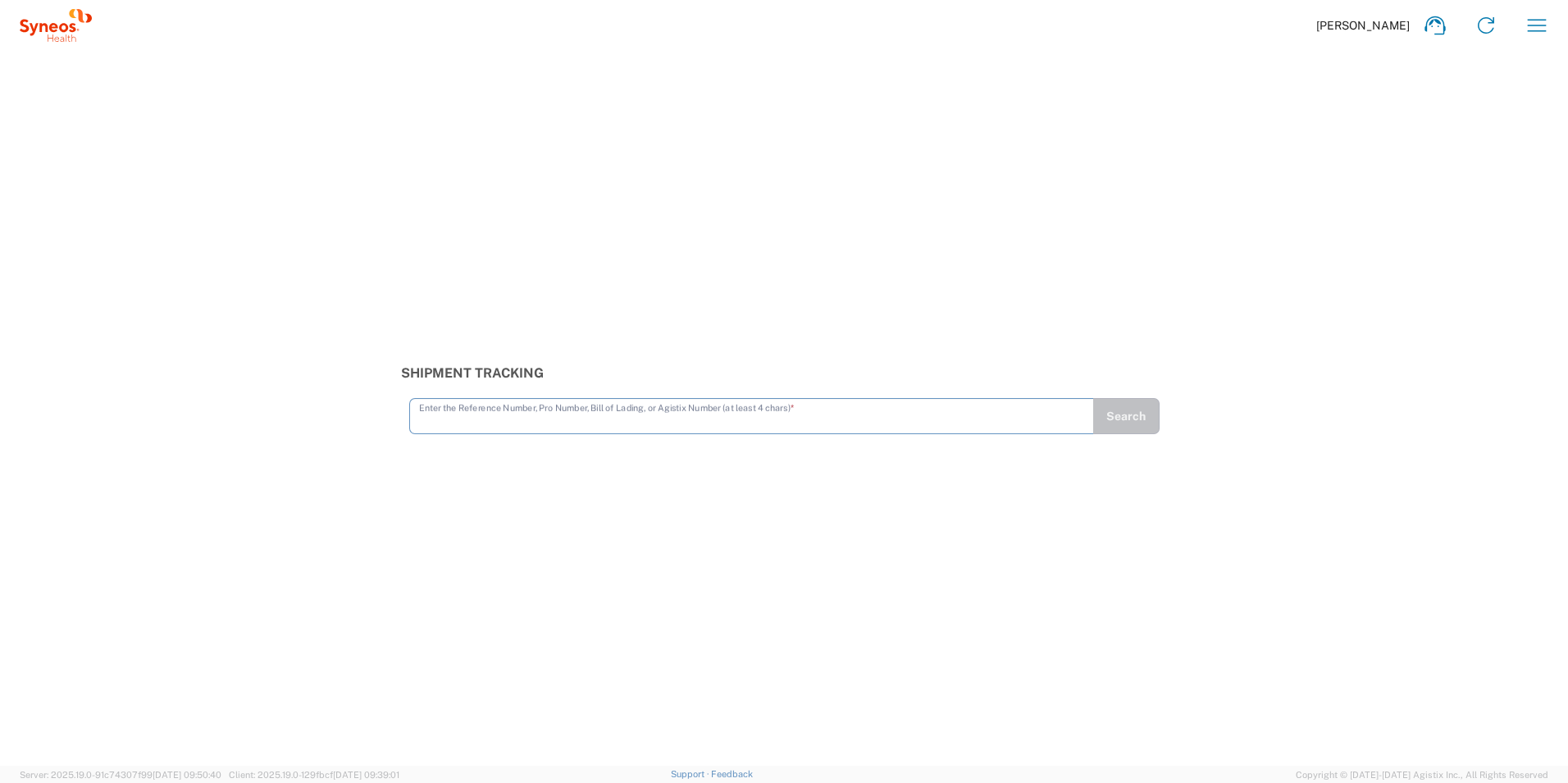
click at [1114, 293] on div "Shipment Tracking Enter the Reference Number, Pro Number, Bill of Lading, or Ag…" at bounding box center [784, 408] width 1568 height 715
click at [1532, 35] on icon "button" at bounding box center [1537, 26] width 26 height 26
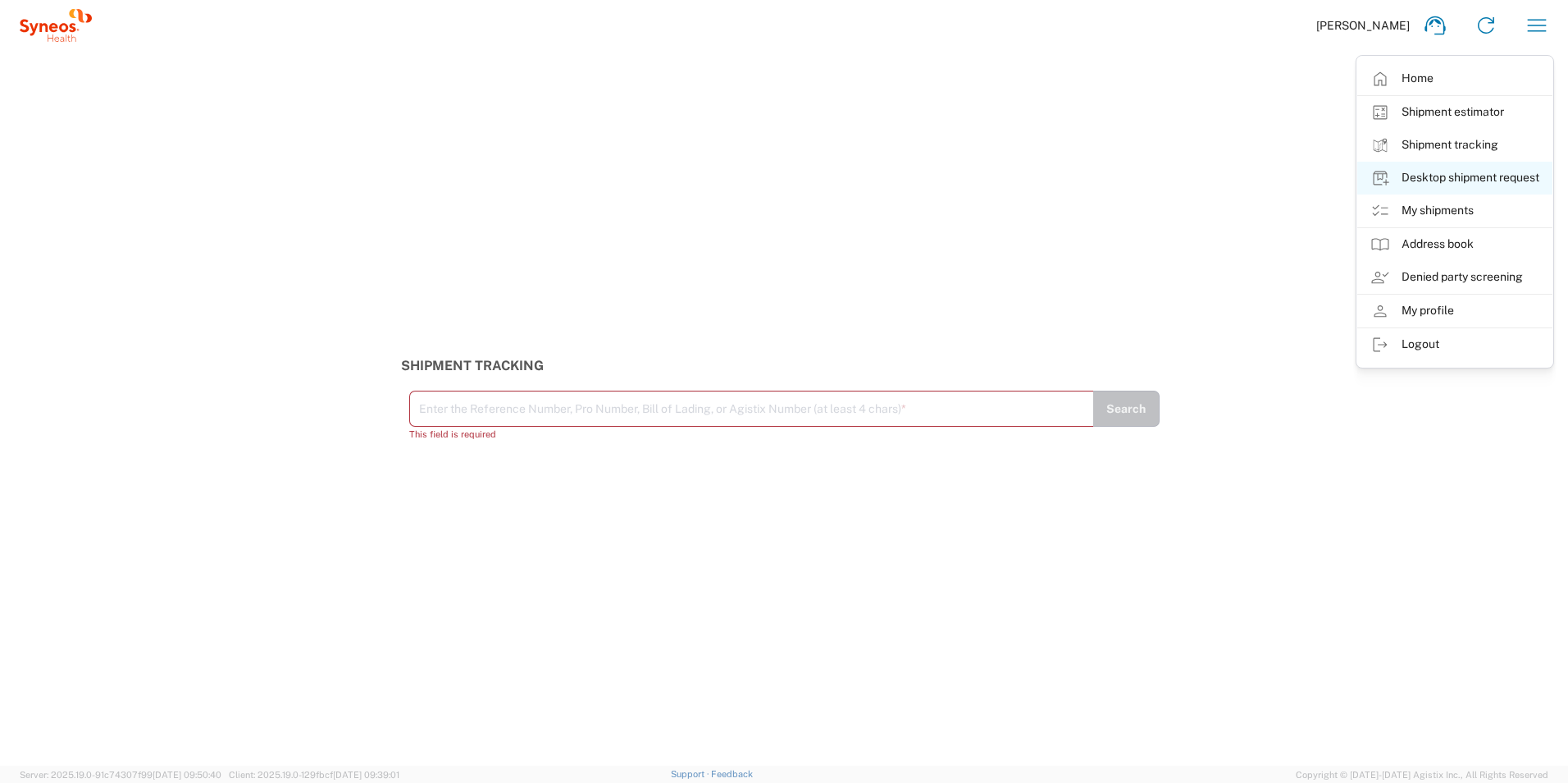
click at [1427, 184] on link "Desktop shipment request" at bounding box center [1455, 178] width 195 height 33
